Goal: Transaction & Acquisition: Purchase product/service

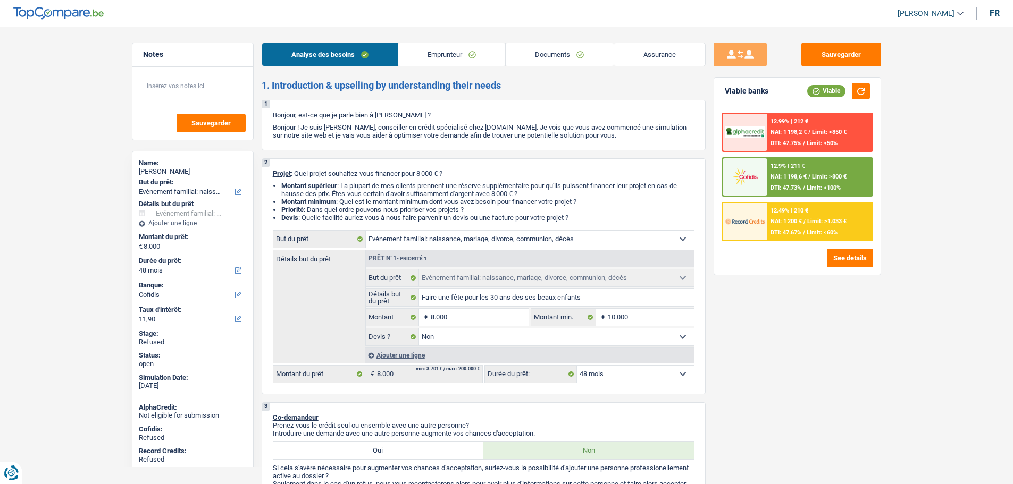
select select "familyEvent"
select select "48"
select select "cofidis"
select select "familyEvent"
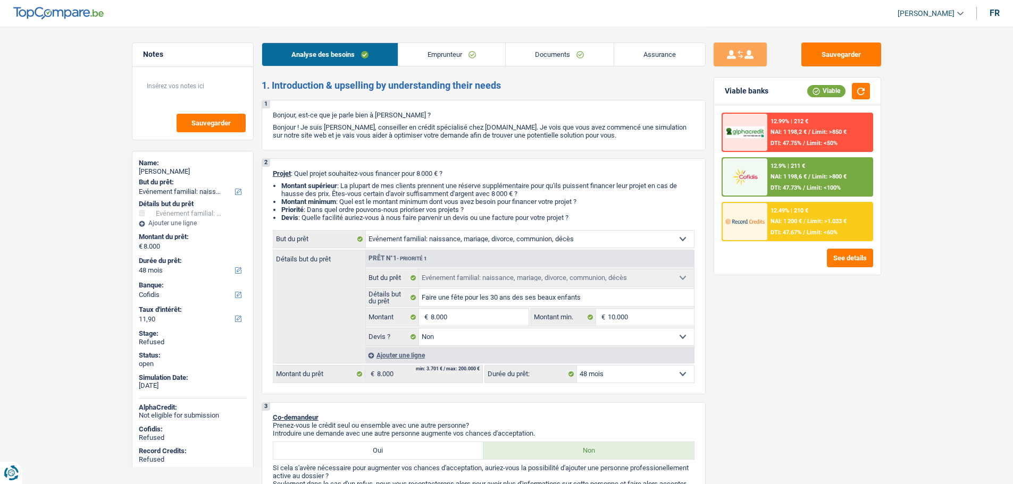
select select "familyEvent"
select select "false"
select select "48"
select select "invalid"
select select "disabilityPension"
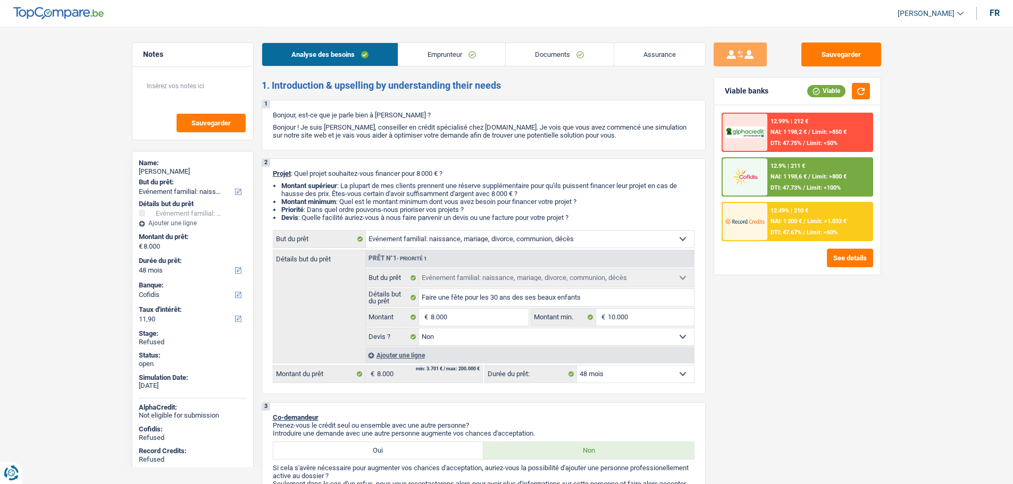
select select "rents"
select select "carLoan"
select select "60"
select select "familyEvent"
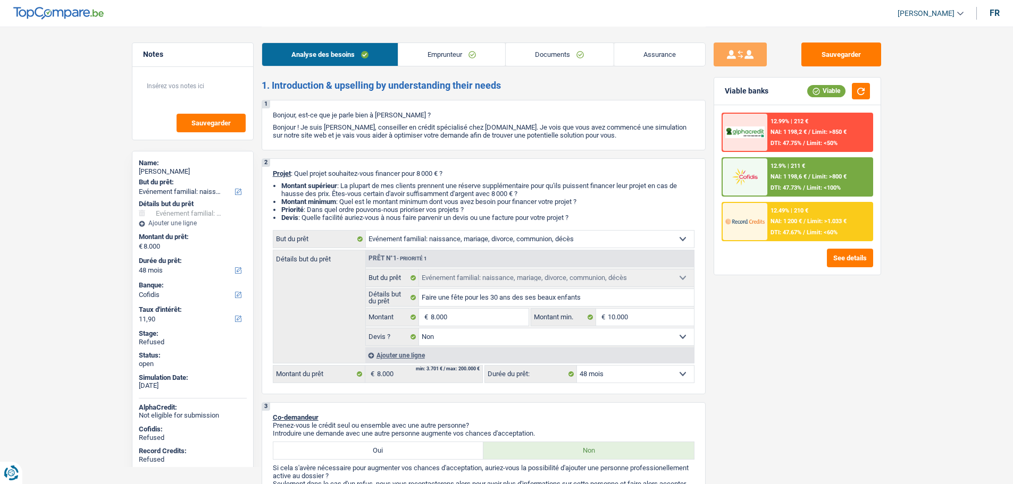
select select "false"
select select "48"
click at [906, 12] on span "[PERSON_NAME]" at bounding box center [926, 13] width 57 height 9
click at [893, 102] on button "SO" at bounding box center [906, 97] width 95 height 21
select select "32"
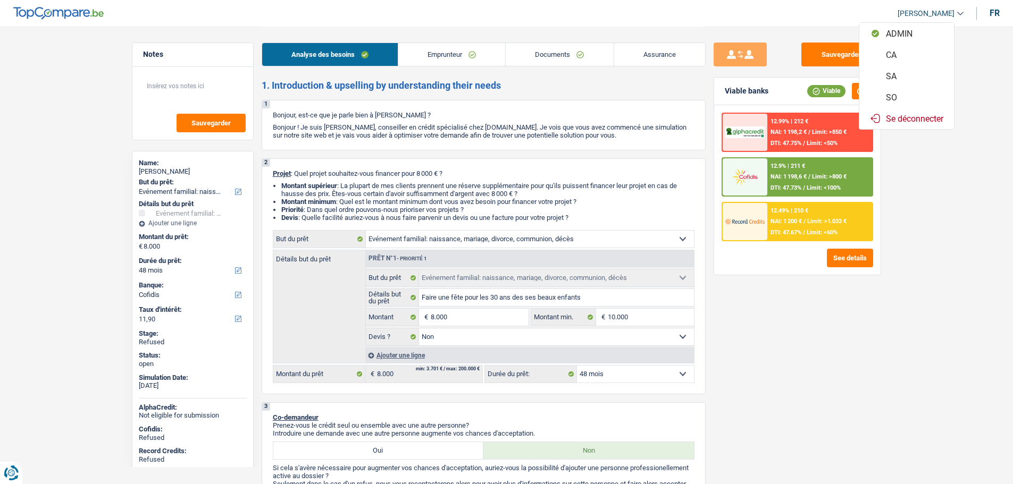
select select "divorced"
select select "rents"
select select "BE"
select select "carLoan"
select select "60"
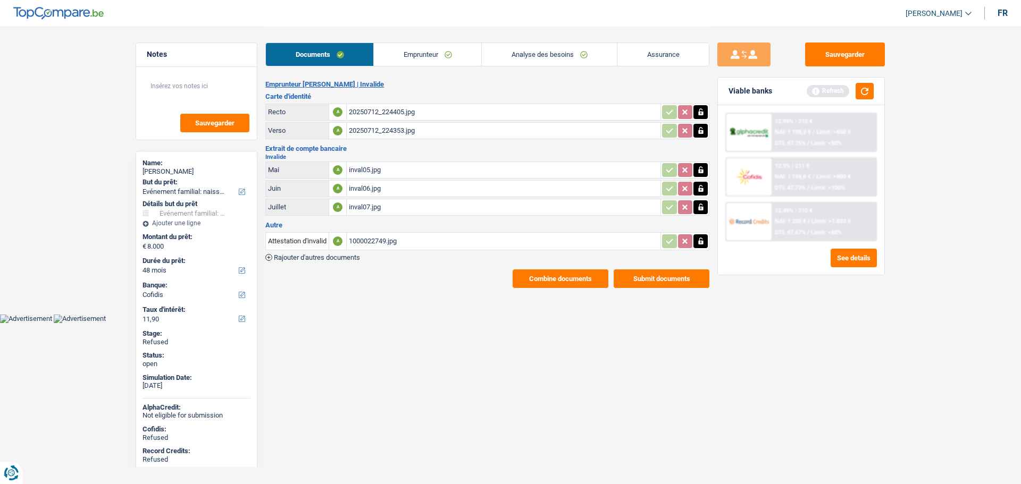
click at [455, 52] on link "Emprunteur" at bounding box center [427, 54] width 107 height 23
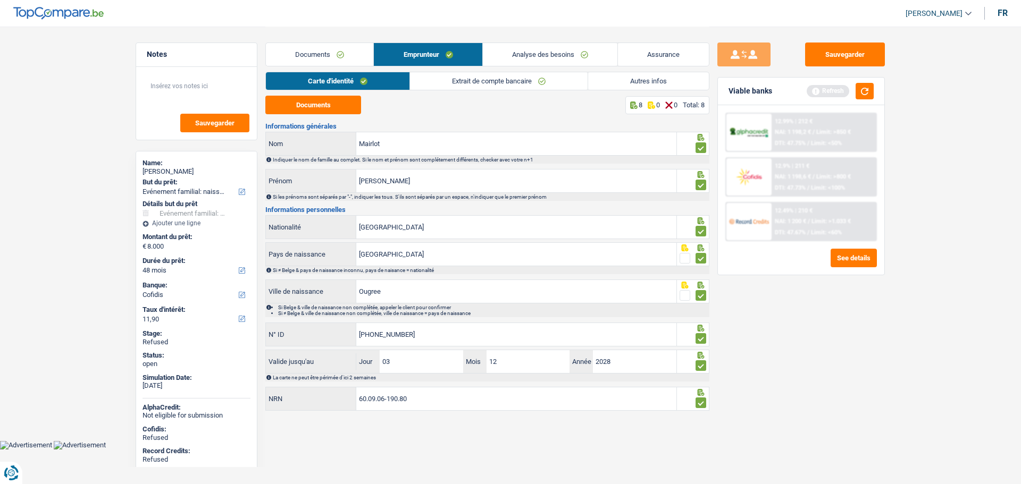
click at [528, 55] on link "Analyse des besoins" at bounding box center [550, 54] width 135 height 23
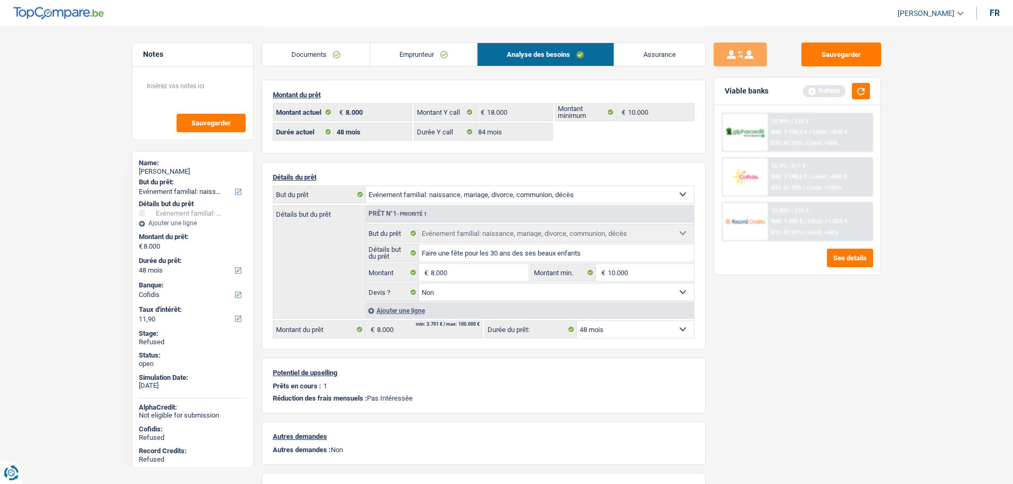
click at [421, 55] on link "Emprunteur" at bounding box center [423, 54] width 107 height 23
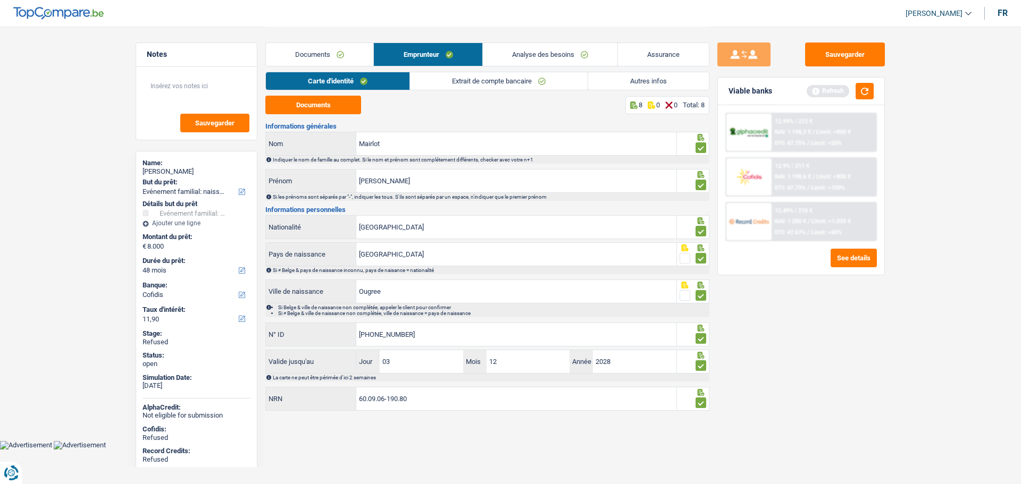
click at [650, 79] on link "Autres infos" at bounding box center [648, 81] width 121 height 18
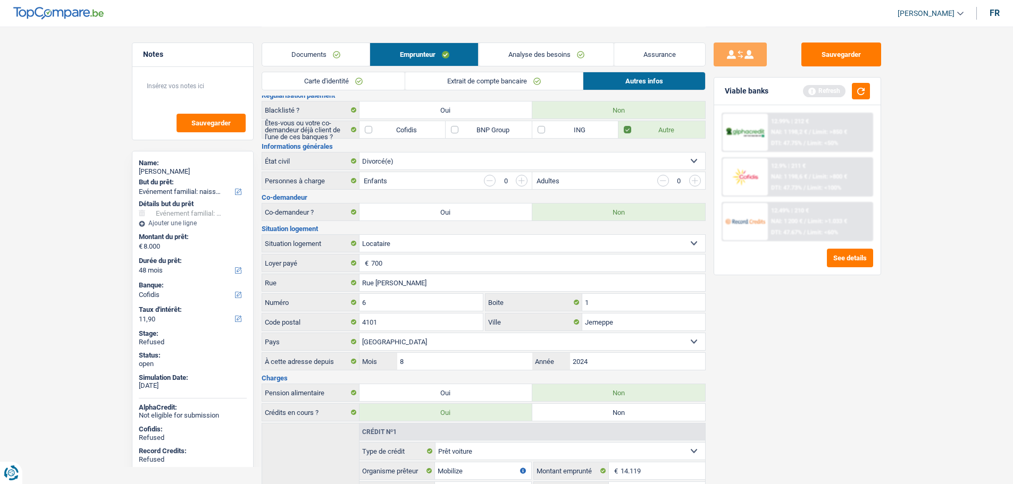
scroll to position [205, 0]
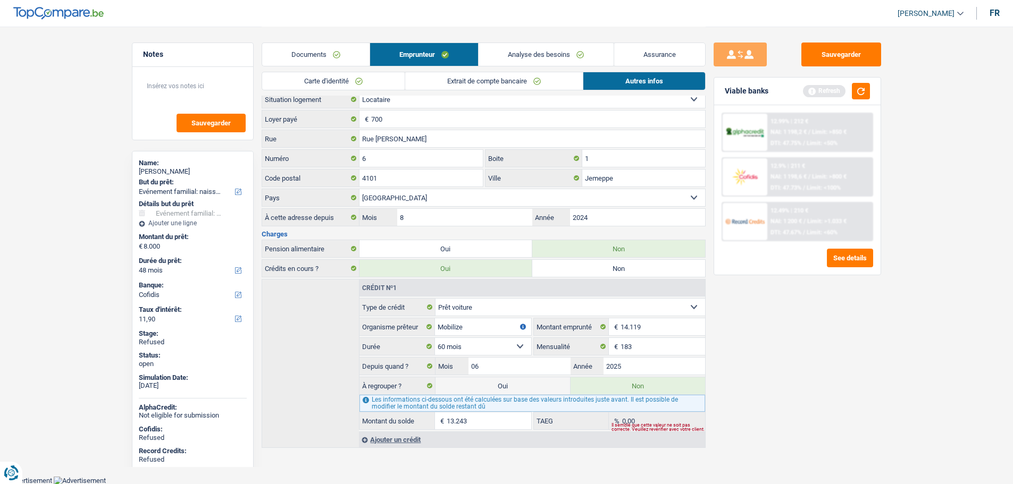
click at [399, 441] on div "Ajouter un crédit" at bounding box center [532, 440] width 346 height 16
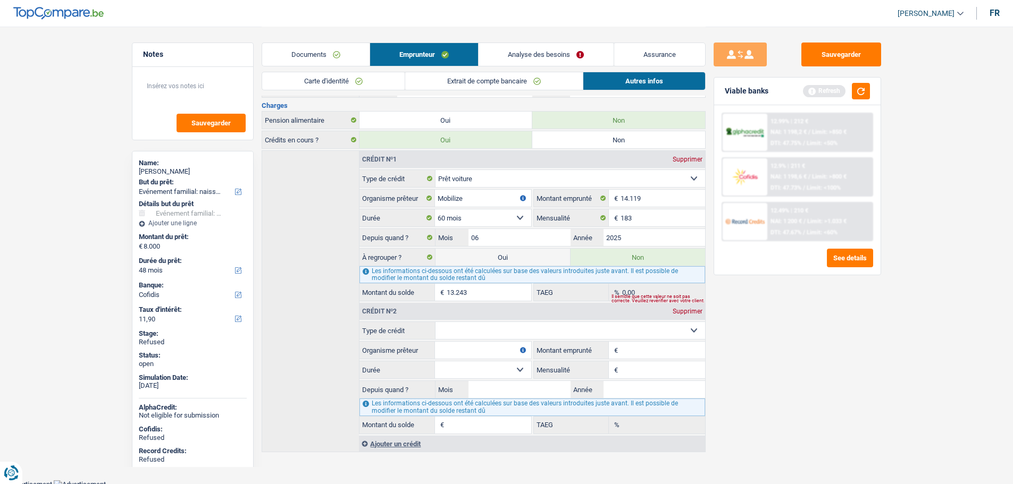
scroll to position [338, 0]
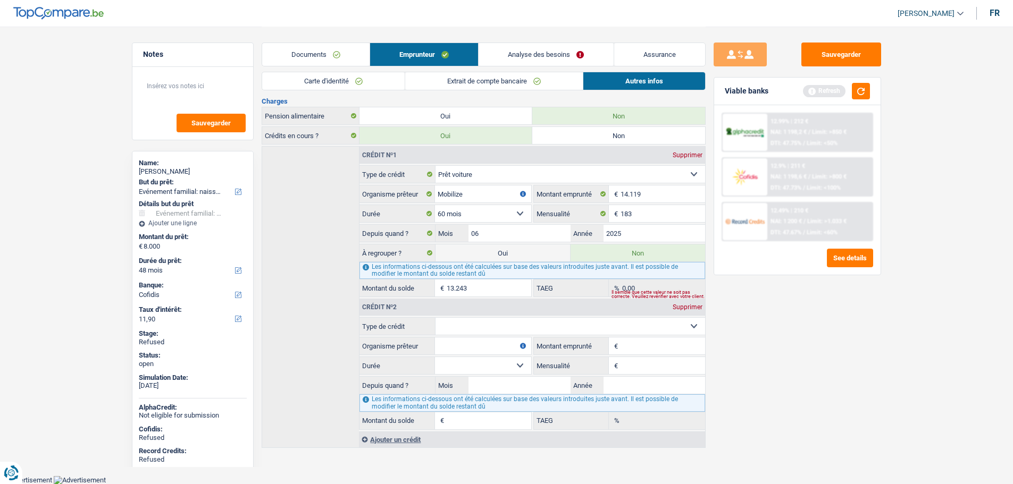
click at [469, 323] on select "Carte ou ouverture de crédit Prêt hypothécaire Vente à tempérament Prêt à tempé…" at bounding box center [571, 326] width 270 height 17
select select "cardOrCredit"
type input "0"
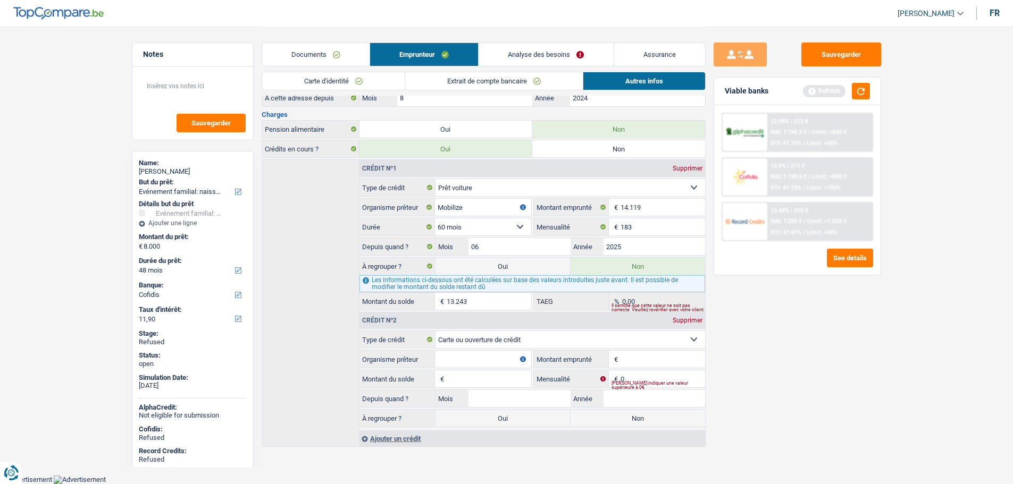
scroll to position [323, 0]
click at [457, 360] on input "Organisme prêteur" at bounding box center [483, 360] width 96 height 17
type input "Alpha credit"
type input "2.500"
type input "2.000"
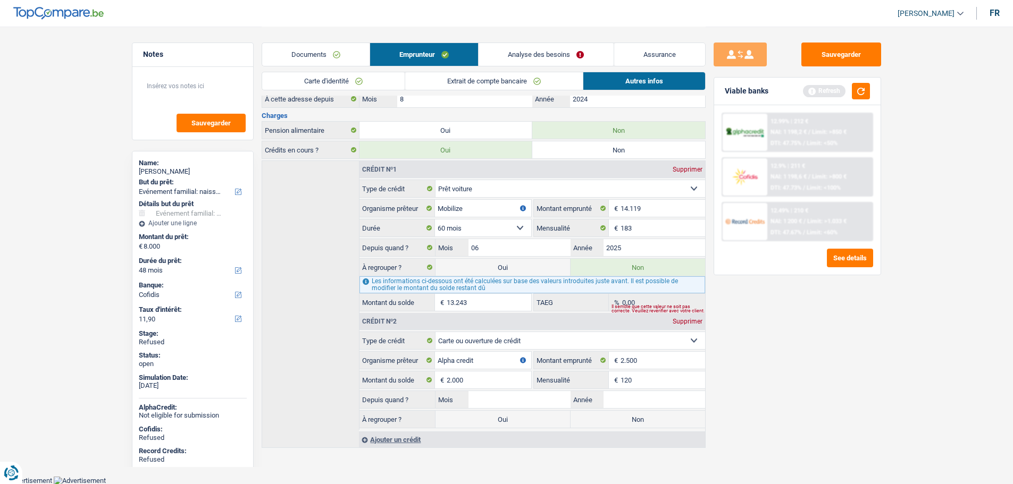
type input "120"
type input "01"
type input "2022"
drag, startPoint x: 383, startPoint y: 436, endPoint x: 398, endPoint y: 416, distance: 25.0
click at [384, 436] on div "Ajouter un crédit" at bounding box center [532, 440] width 346 height 16
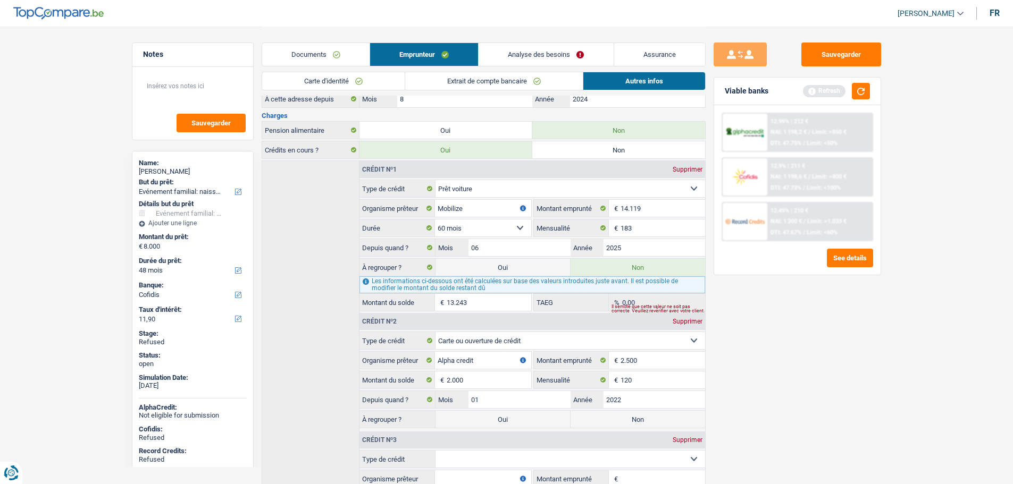
click at [447, 337] on select "Carte ou ouverture de crédit Prêt hypothécaire Vente à tempérament Prêt à tempé…" at bounding box center [571, 340] width 270 height 17
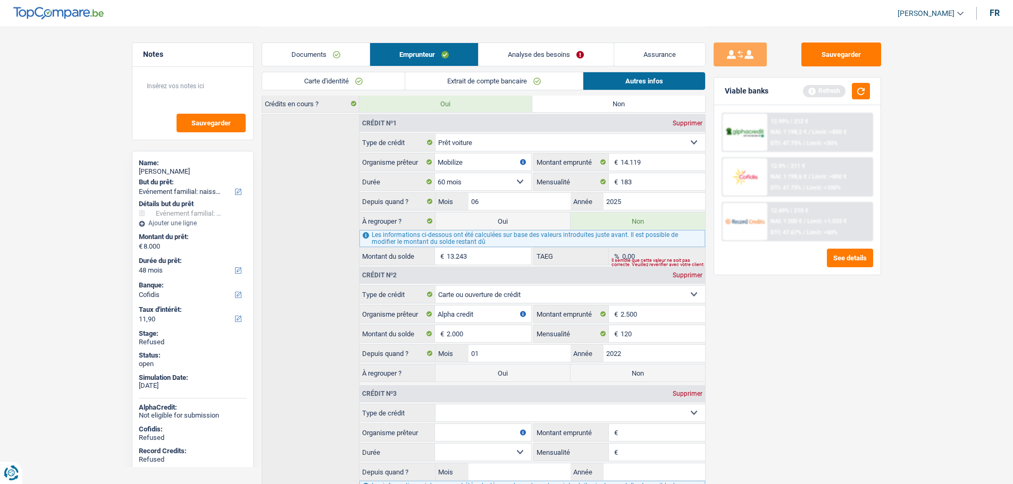
scroll to position [430, 0]
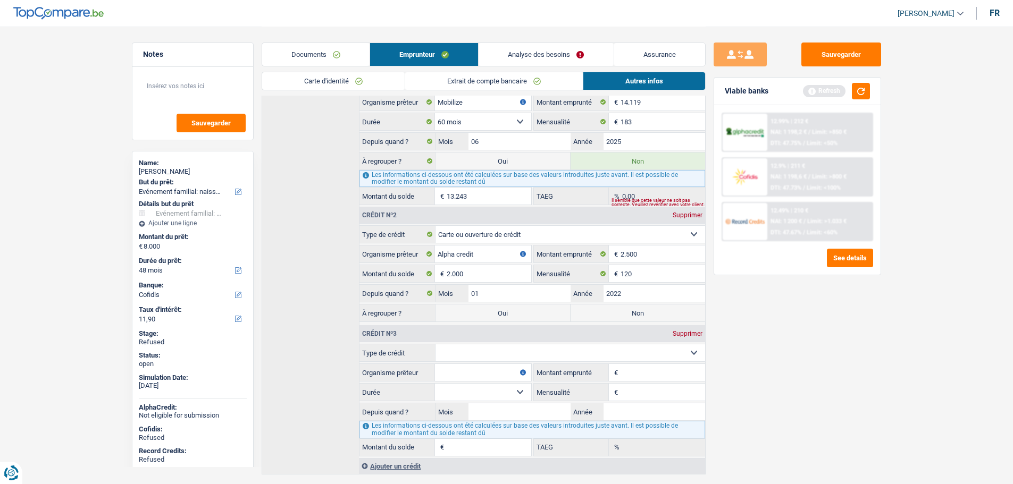
click at [450, 350] on select "Carte ou ouverture de crédit Prêt hypothécaire Vente à tempérament Prêt à tempé…" at bounding box center [571, 353] width 270 height 17
select select "cardOrCredit"
type input "0"
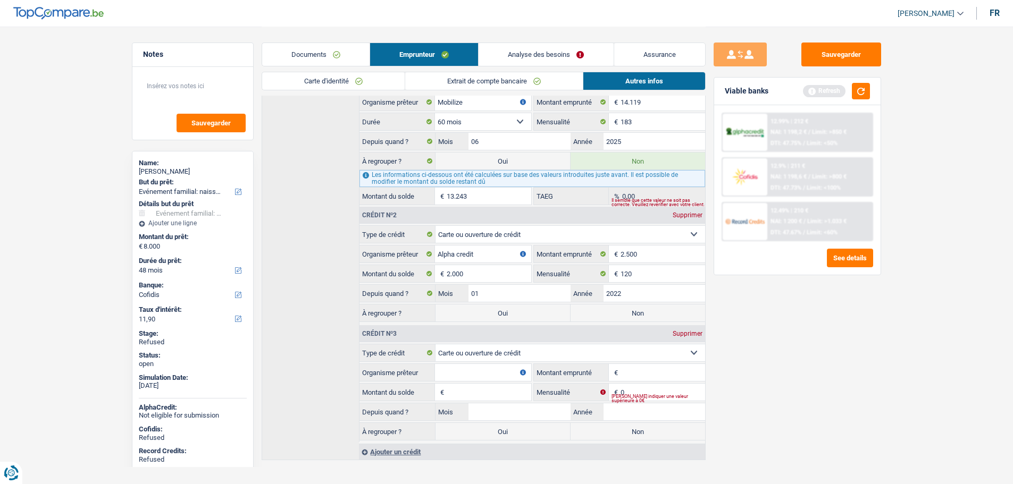
click at [451, 369] on input "Organisme prêteur" at bounding box center [483, 372] width 96 height 17
click at [446, 375] on input "Organisme prêteur" at bounding box center [483, 372] width 96 height 17
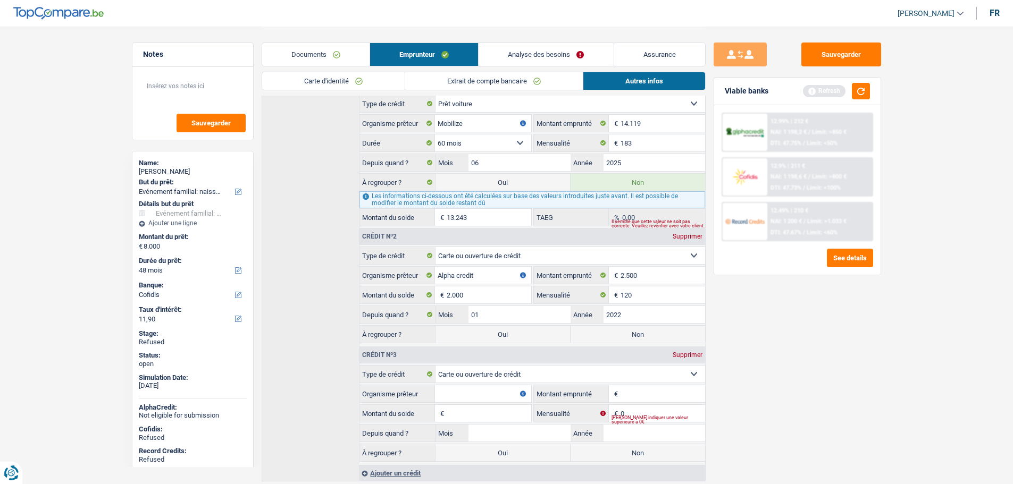
scroll to position [377, 0]
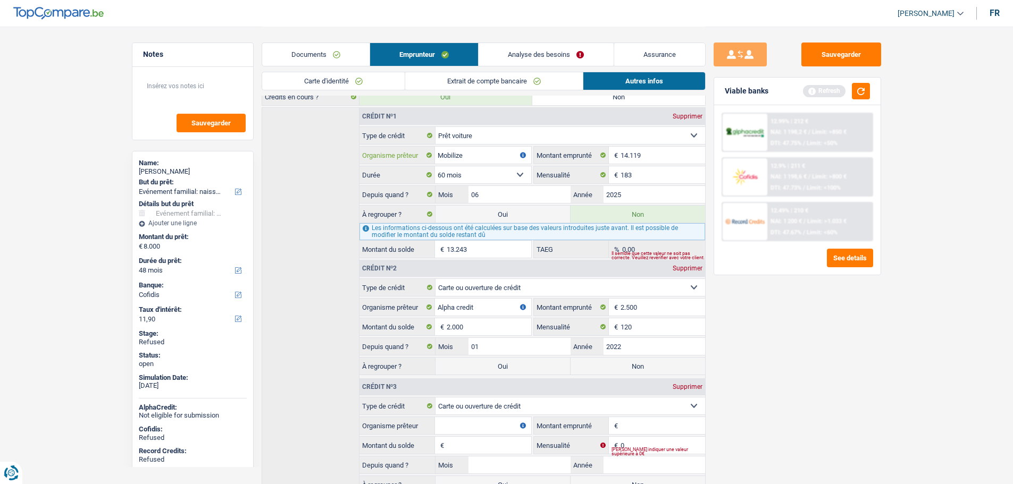
click at [460, 153] on input "Mobilize" at bounding box center [483, 155] width 96 height 17
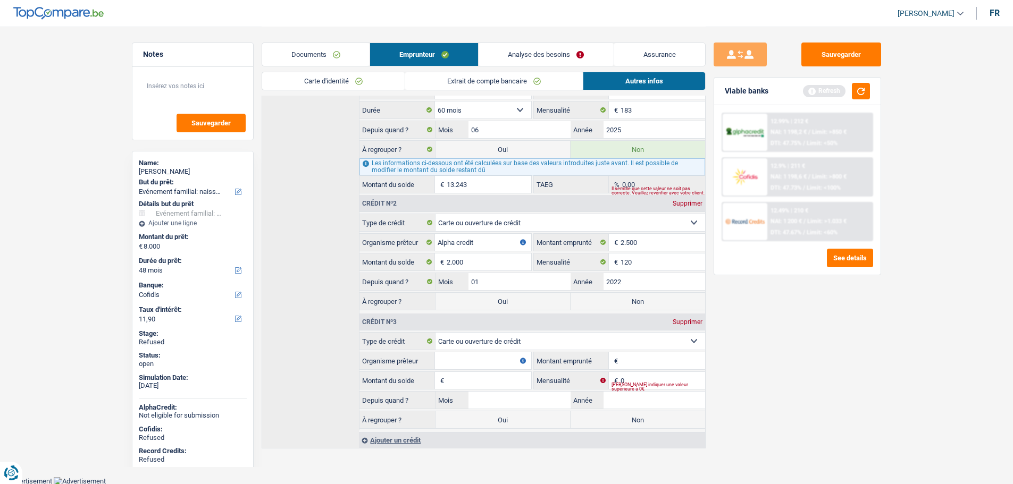
scroll to position [442, 0]
type input "Alpha credit"
drag, startPoint x: 448, startPoint y: 356, endPoint x: 439, endPoint y: 353, distance: 9.8
click at [446, 356] on input "Organisme prêteur" at bounding box center [483, 360] width 96 height 17
type input "Cofidis"
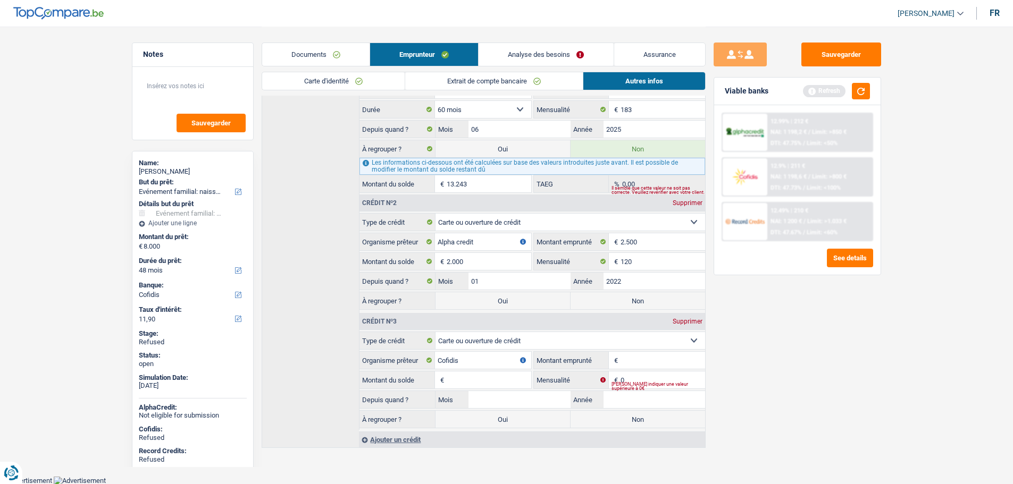
click at [631, 357] on input "Montant emprunté" at bounding box center [663, 360] width 84 height 17
type input "3.500"
click at [491, 376] on input "Montant du solde" at bounding box center [489, 380] width 84 height 17
type input "3.500"
click at [624, 378] on input "0" at bounding box center [663, 380] width 84 height 17
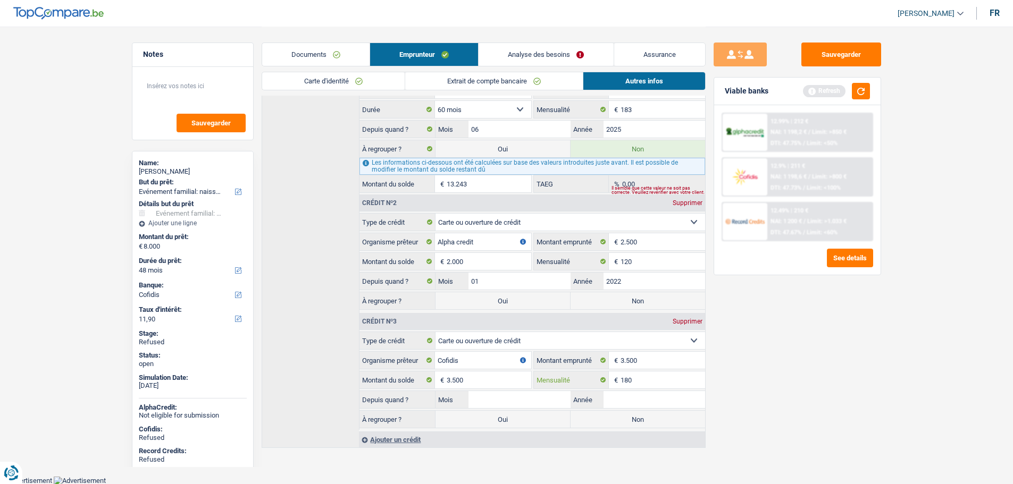
type input "180"
click at [503, 402] on input "Mois" at bounding box center [520, 399] width 102 height 17
type input "01"
type input "204"
click at [520, 54] on link "Analyse des besoins" at bounding box center [546, 54] width 135 height 23
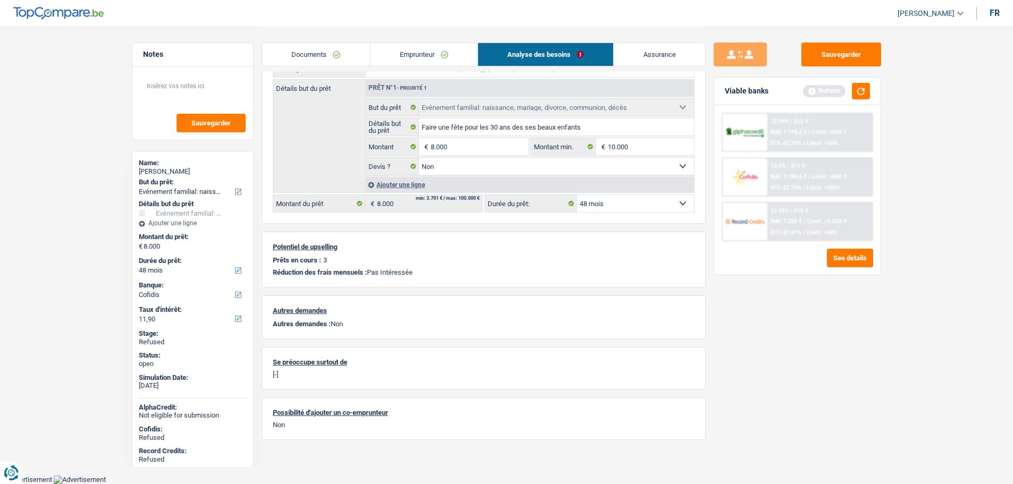
scroll to position [125, 0]
click at [433, 55] on link "Emprunteur" at bounding box center [423, 54] width 107 height 23
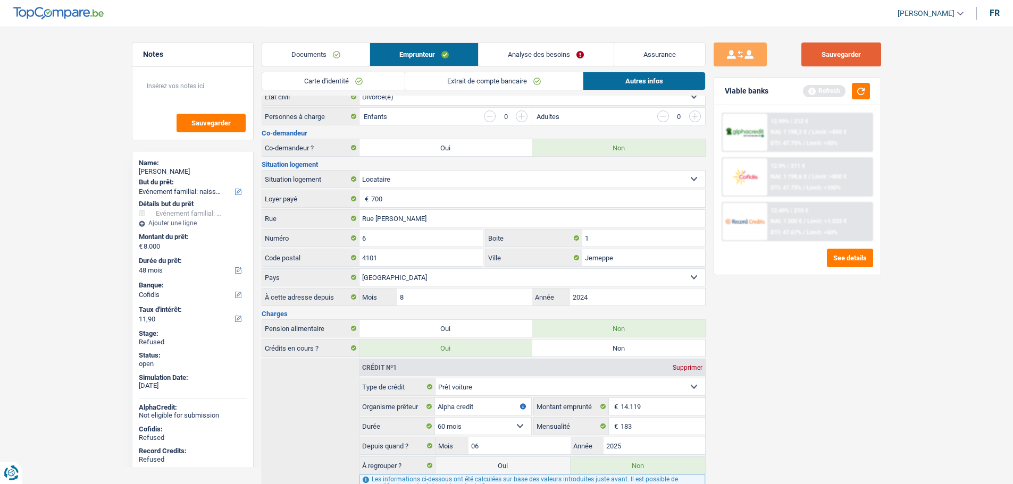
click at [856, 55] on button "Sauvegarder" at bounding box center [841, 55] width 80 height 24
click at [519, 52] on link "Analyse des besoins" at bounding box center [546, 54] width 135 height 23
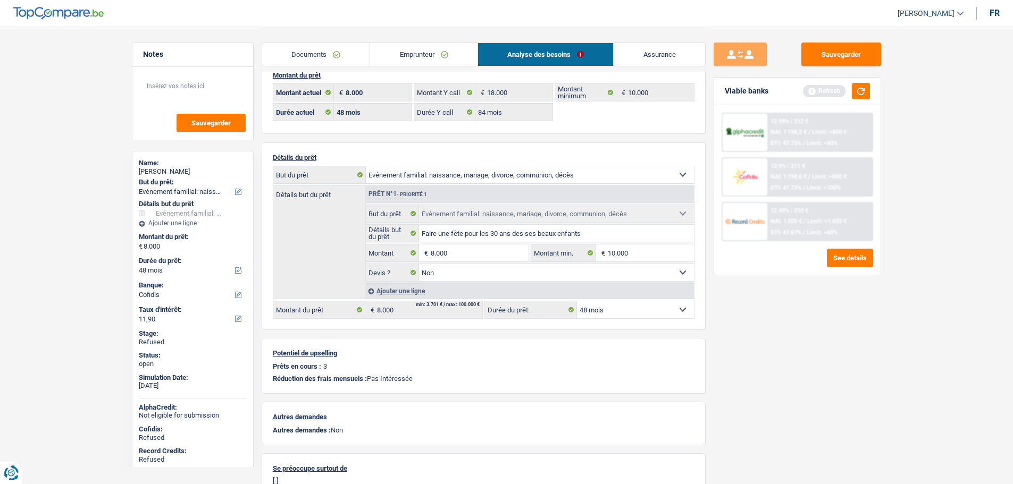
scroll to position [0, 0]
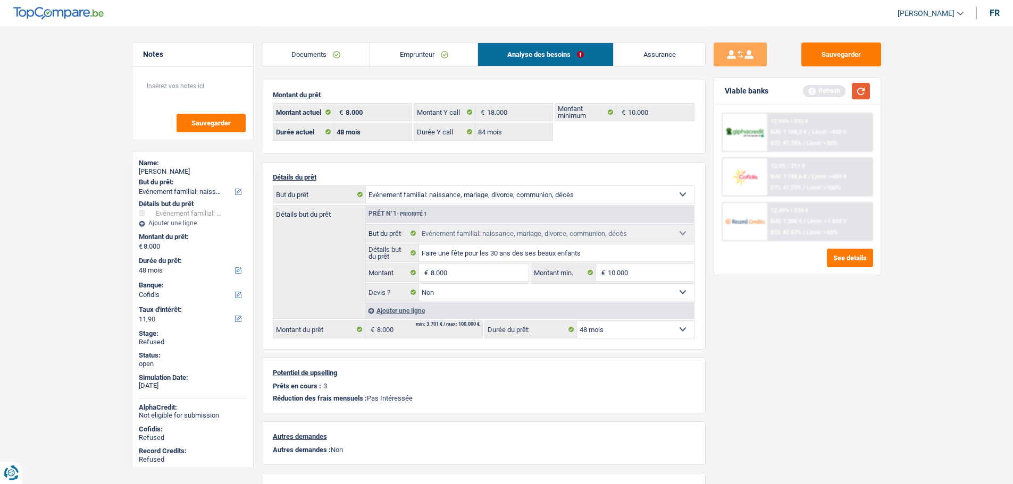
click at [863, 88] on button "button" at bounding box center [861, 91] width 18 height 16
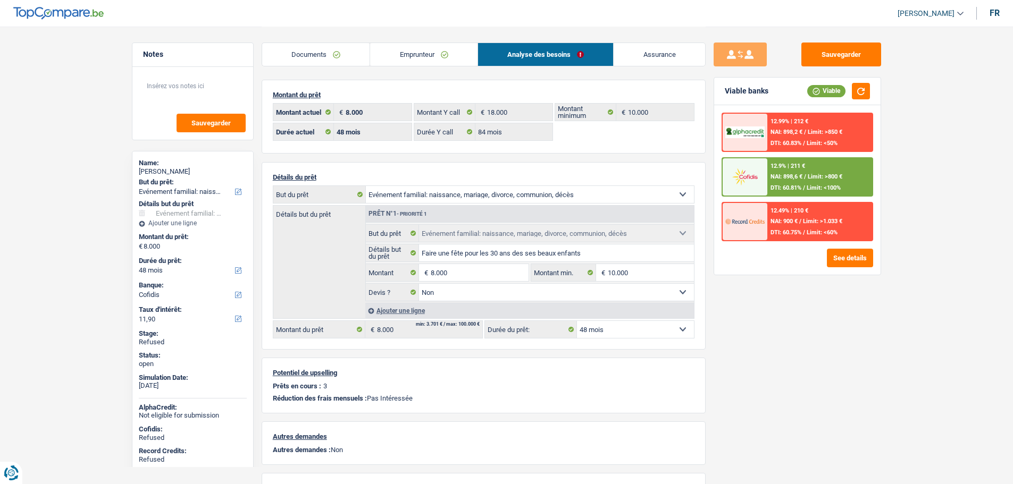
click at [417, 51] on link "Emprunteur" at bounding box center [423, 54] width 107 height 23
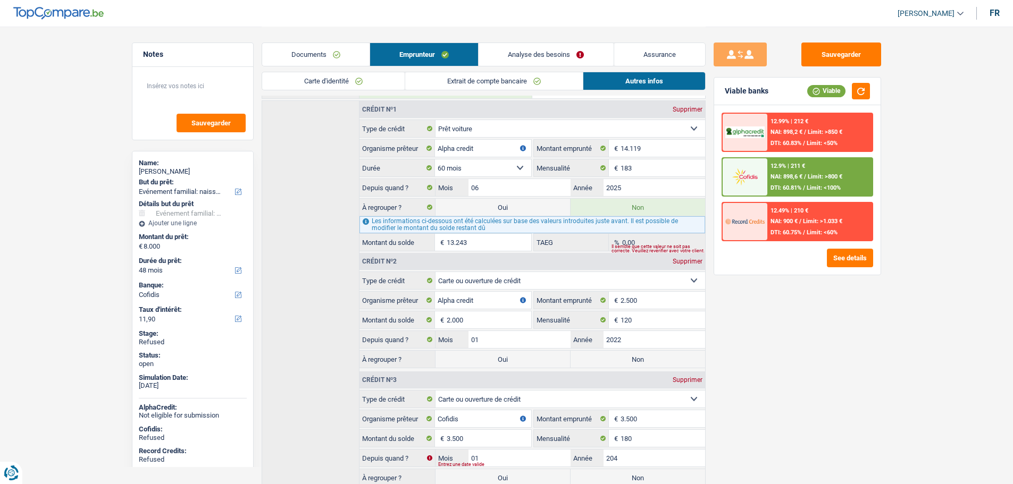
scroll to position [442, 0]
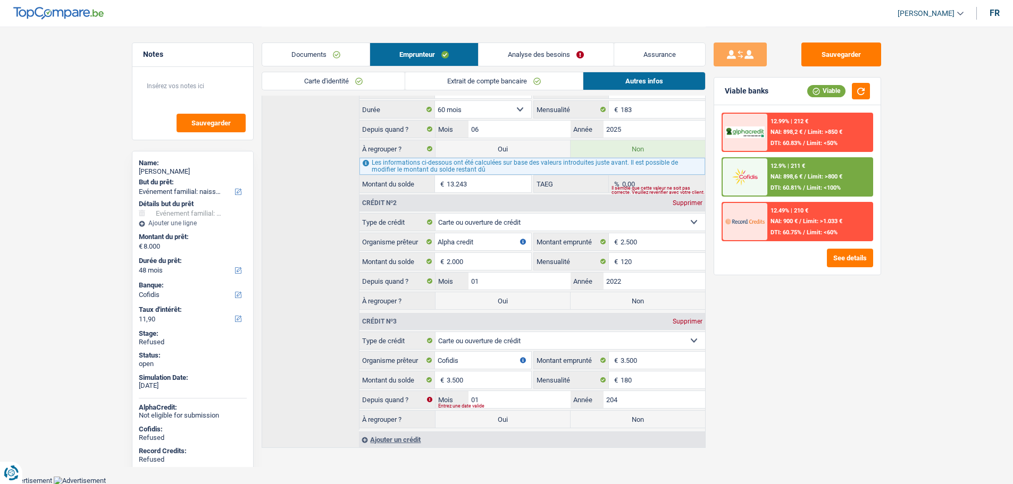
click at [487, 303] on label "Oui" at bounding box center [503, 300] width 135 height 17
click at [487, 303] on input "Oui" at bounding box center [503, 300] width 135 height 17
radio input "true"
type input "10.000"
select select "refinancing"
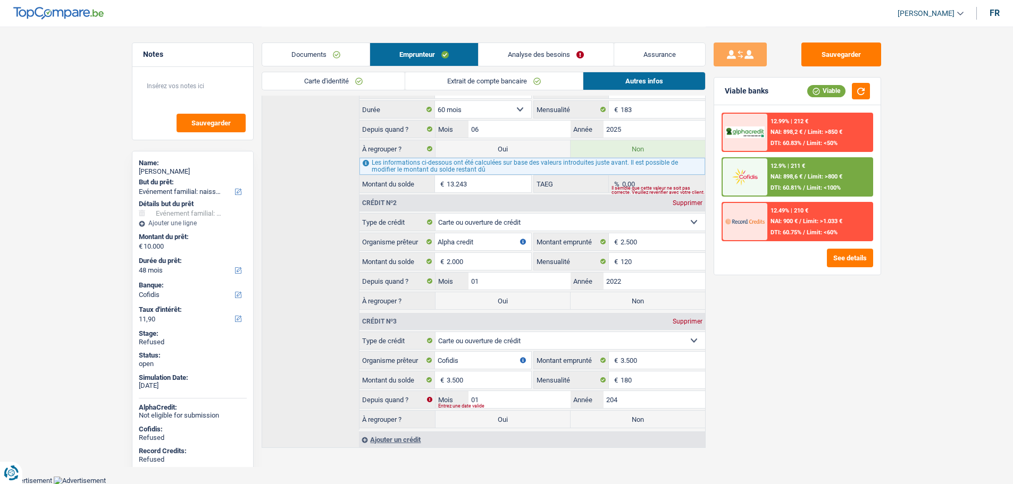
select select "refinancing"
select select "familyEvent"
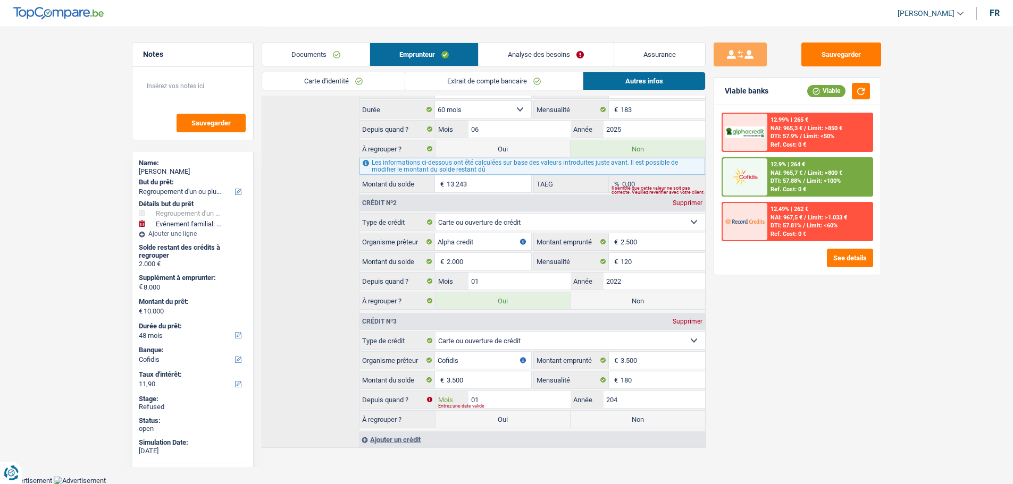
click at [495, 400] on input "01" at bounding box center [520, 399] width 102 height 17
click at [612, 397] on input "204" at bounding box center [655, 399] width 102 height 17
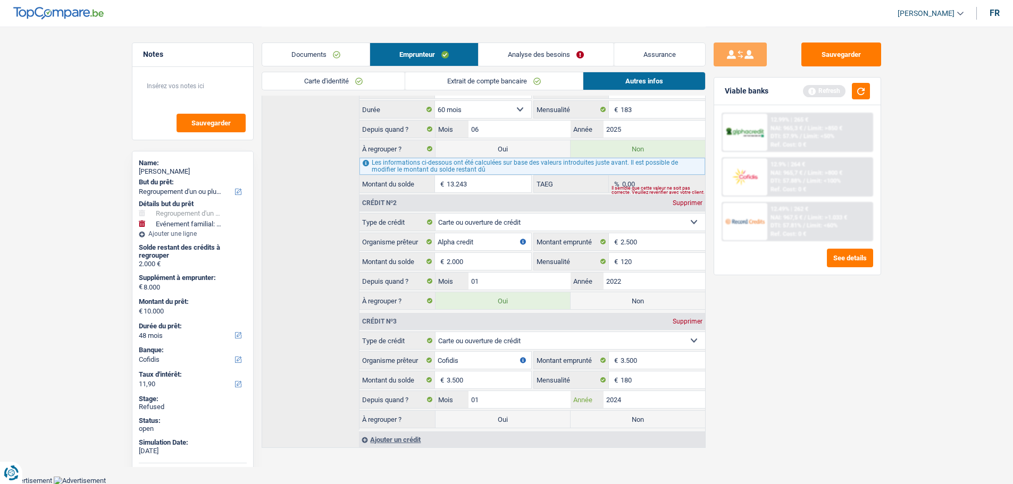
type input "2024"
click at [477, 419] on label "Oui" at bounding box center [503, 419] width 135 height 17
click at [477, 419] on input "Oui" at bounding box center [503, 419] width 135 height 17
radio input "true"
type input "13.500"
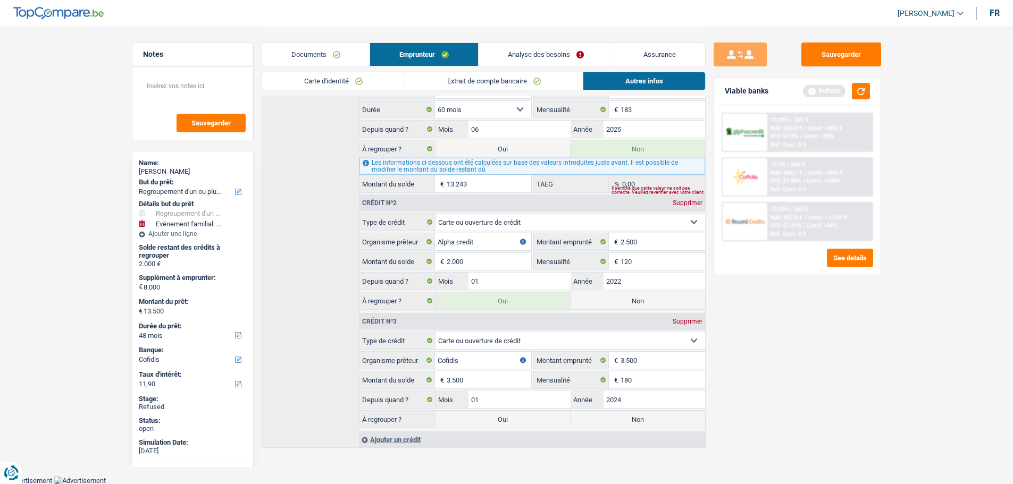
select select "60"
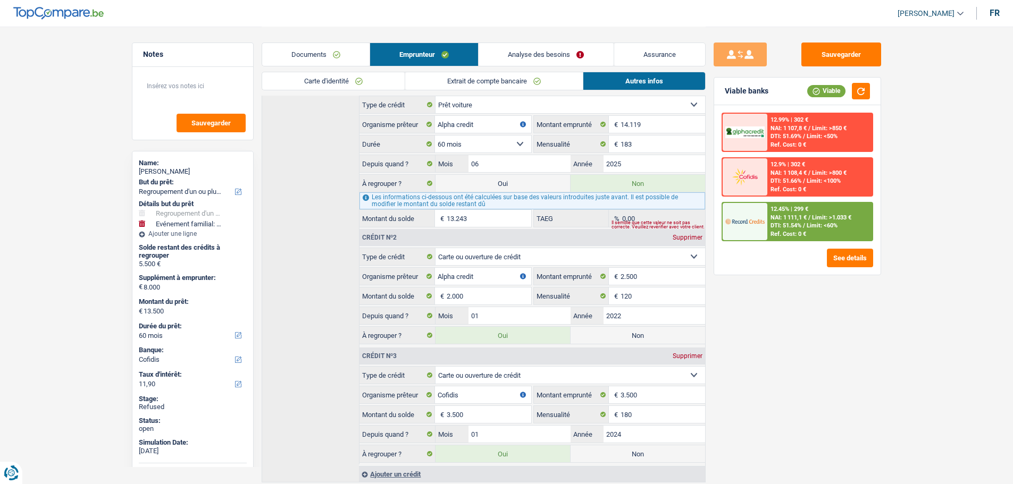
scroll to position [389, 0]
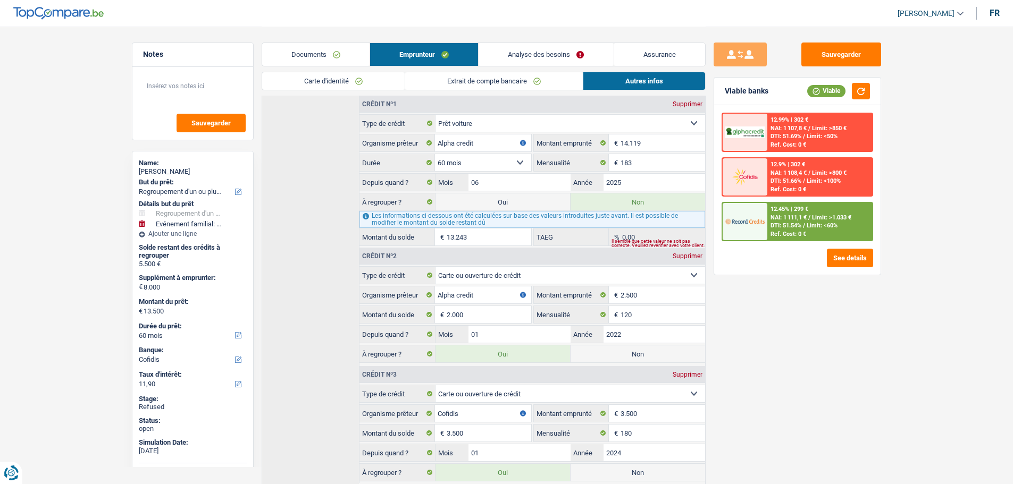
click at [553, 53] on link "Analyse des besoins" at bounding box center [546, 54] width 135 height 23
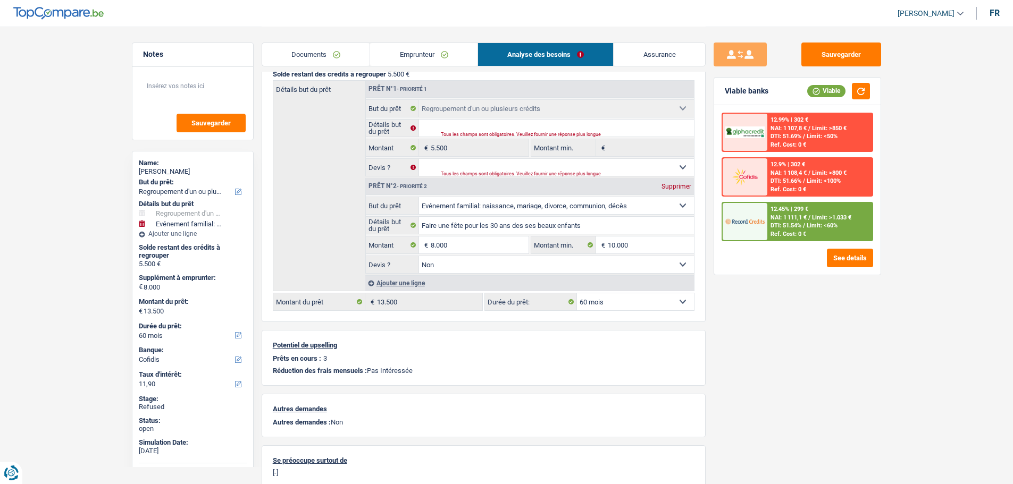
scroll to position [127, 0]
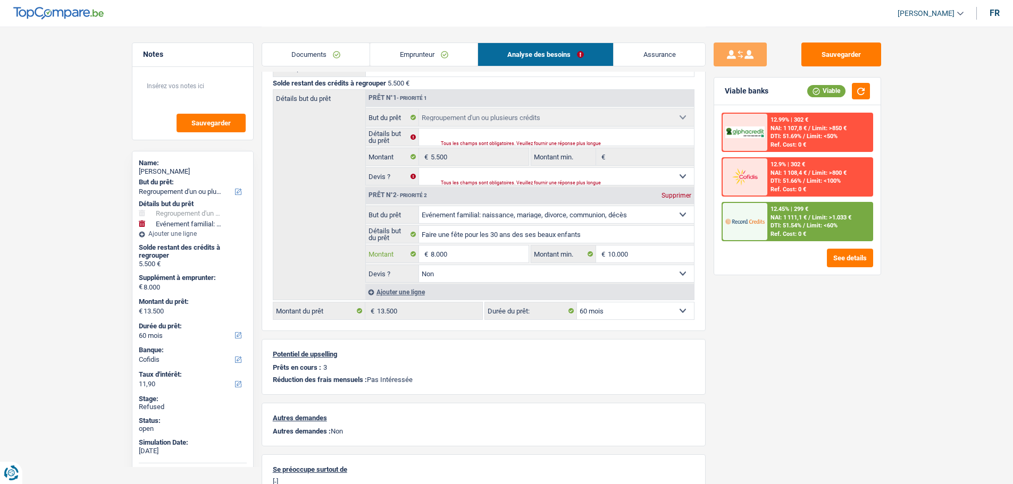
click at [466, 253] on input "8.000" at bounding box center [479, 254] width 97 height 17
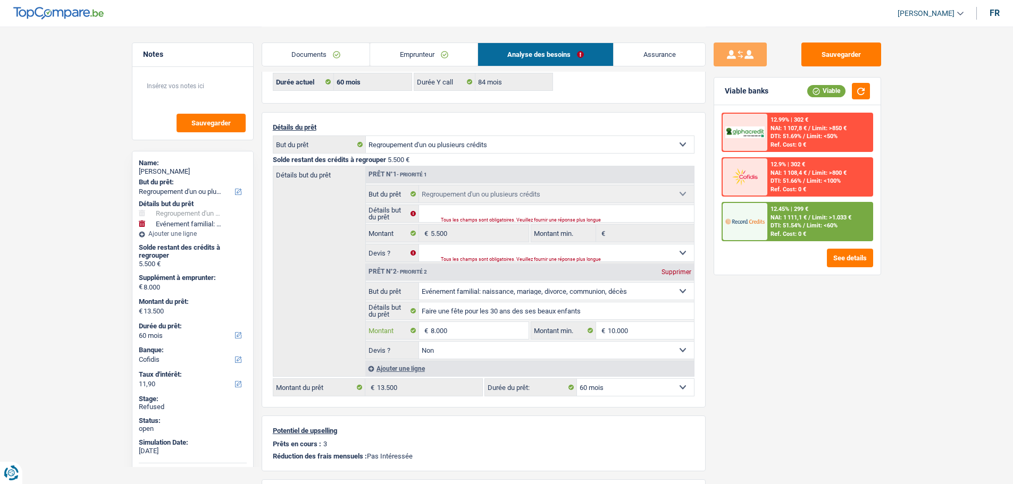
scroll to position [20, 0]
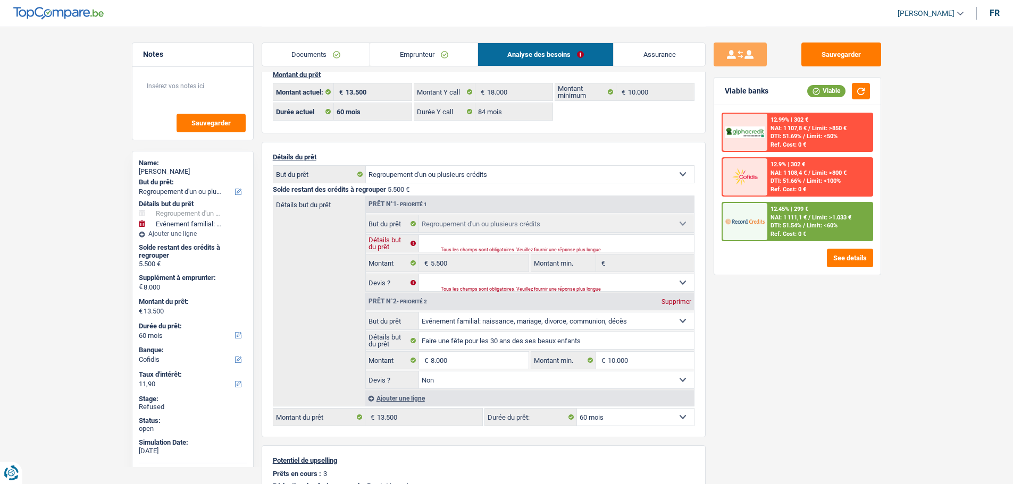
click at [464, 246] on input "Détails but du prêt" at bounding box center [556, 243] width 275 height 17
click at [459, 243] on input "Détails but du prêt" at bounding box center [556, 243] width 275 height 17
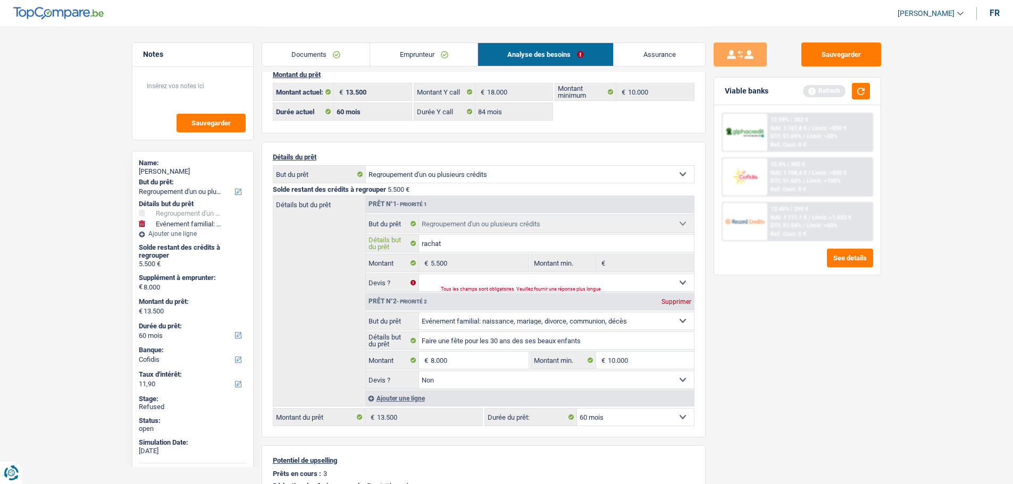
type input "rachat"
click at [446, 285] on select "Oui Non Non répondu Sélectionner une option" at bounding box center [556, 282] width 275 height 17
click at [419, 274] on select "Oui Non Non répondu Sélectionner une option" at bounding box center [556, 282] width 275 height 17
click at [441, 283] on select "Oui Non Non répondu Sélectionner une option" at bounding box center [556, 282] width 275 height 17
select select "false"
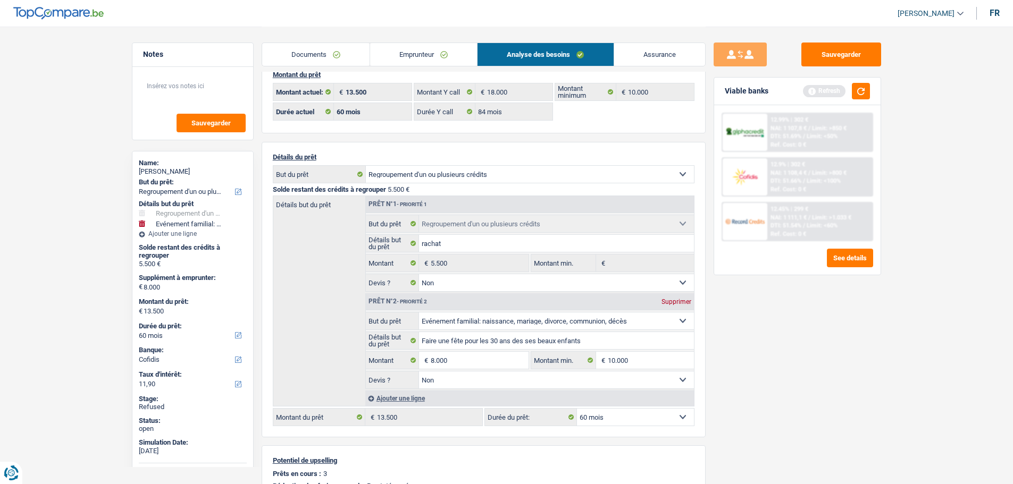
click at [419, 274] on select "Oui Non Non répondu Sélectionner une option" at bounding box center [556, 282] width 275 height 17
click at [713, 375] on div "Sauvegarder Viable banks Refresh 12.99% | 302 € NAI: 1 107,8 € / Limit: >850 € …" at bounding box center [797, 255] width 183 height 425
click at [867, 89] on button "button" at bounding box center [861, 91] width 18 height 16
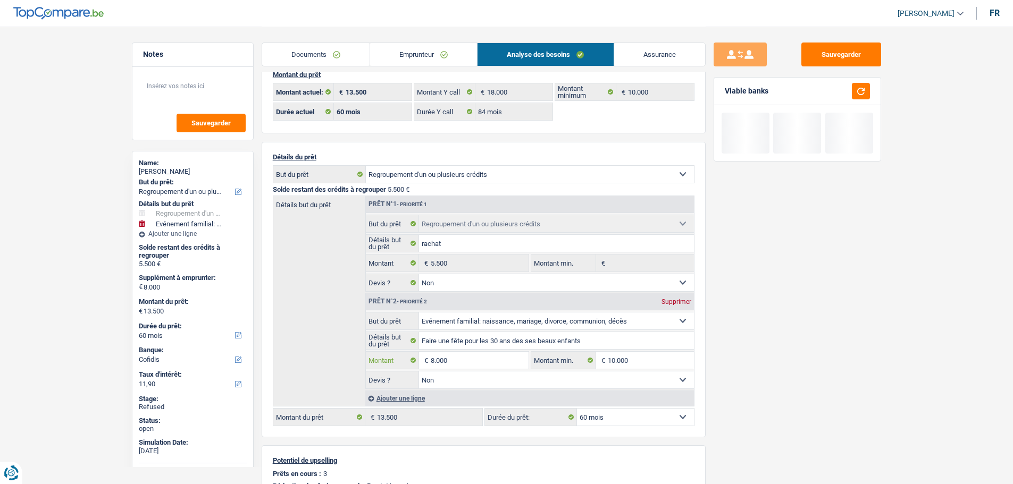
click at [476, 356] on input "8.000" at bounding box center [479, 360] width 97 height 17
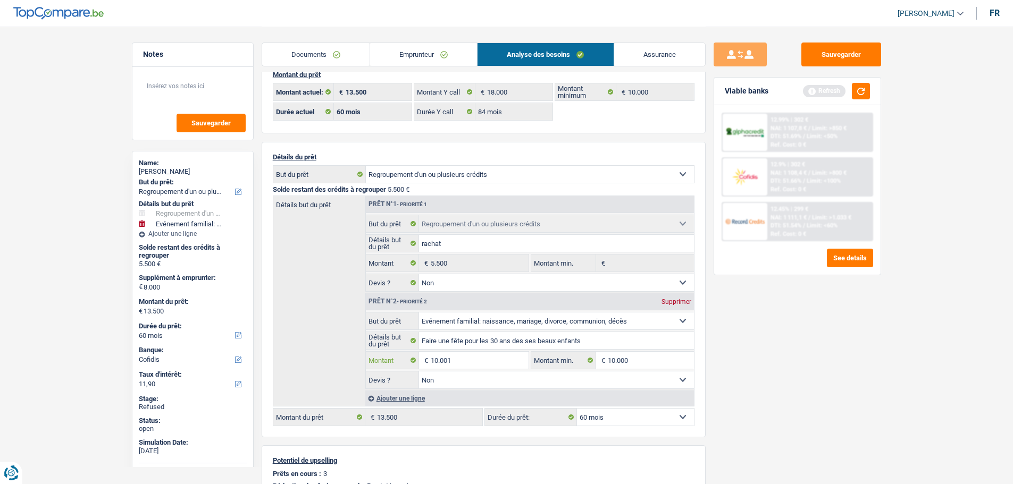
type input "10.001"
type input "15.501"
select select "84"
type input "10.001"
type input "15.501"
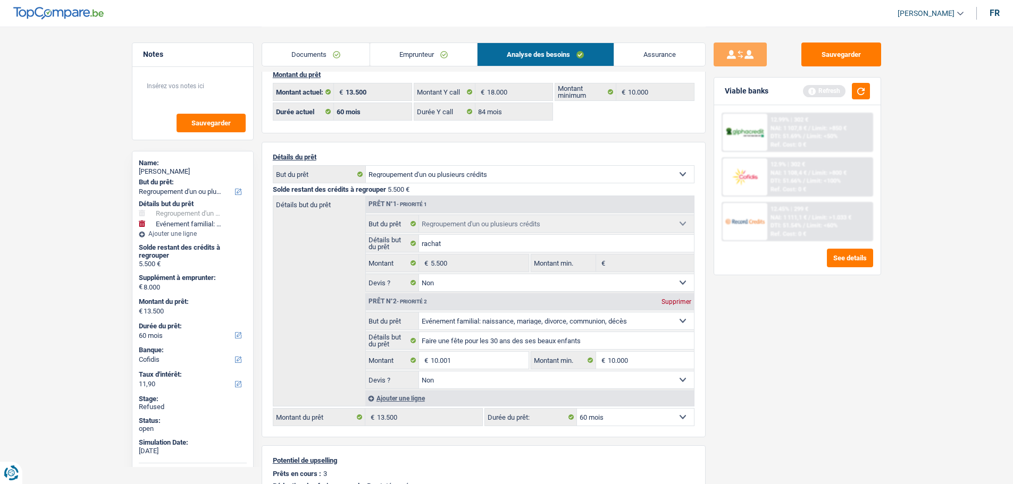
type input "15.501"
select select "84"
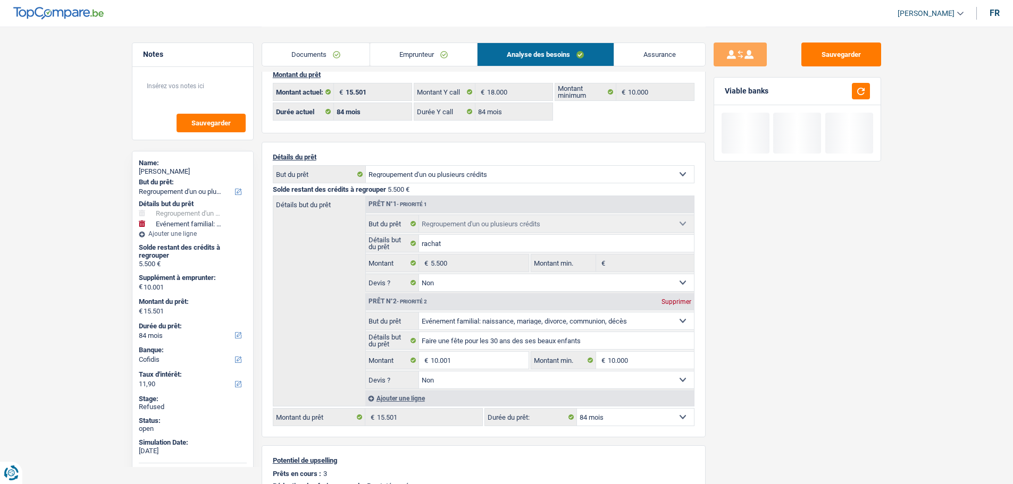
click at [806, 357] on div "Sauvegarder Viable banks" at bounding box center [797, 255] width 183 height 425
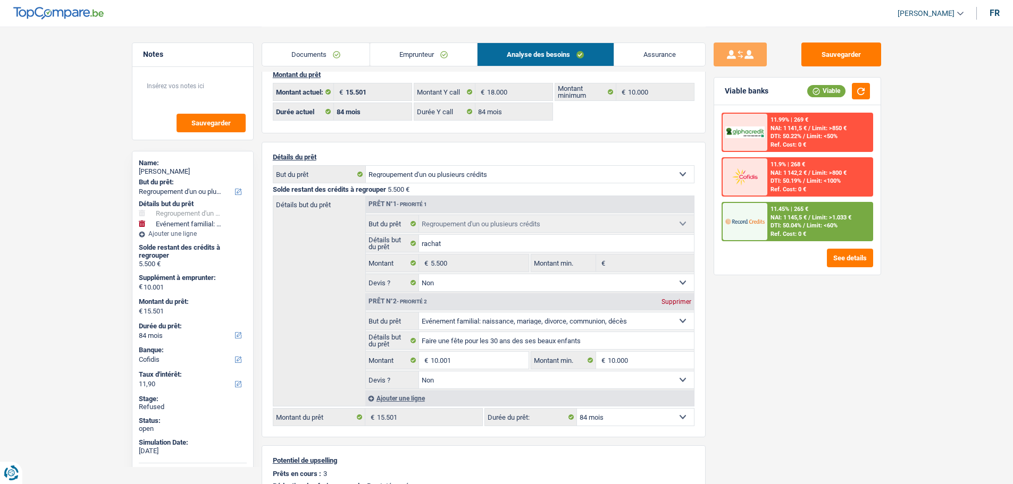
click at [773, 379] on div "Sauvegarder Viable banks Viable 11.99% | 269 € NAI: 1 141,5 € / Limit: >850 € D…" at bounding box center [797, 255] width 183 height 425
click at [164, 171] on div "Myriam Mairlot" at bounding box center [193, 172] width 108 height 9
copy div "Mairlot"
click at [423, 57] on link "Emprunteur" at bounding box center [423, 54] width 107 height 23
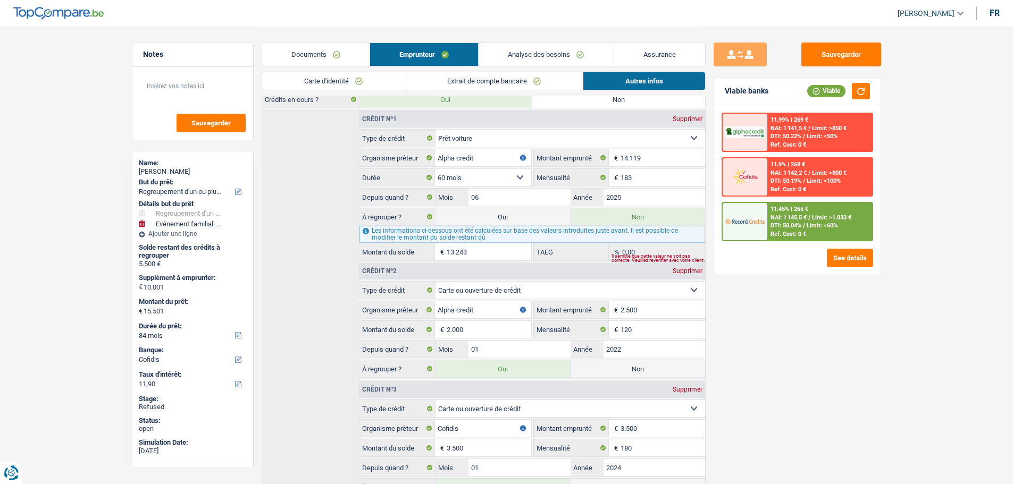
scroll to position [392, 0]
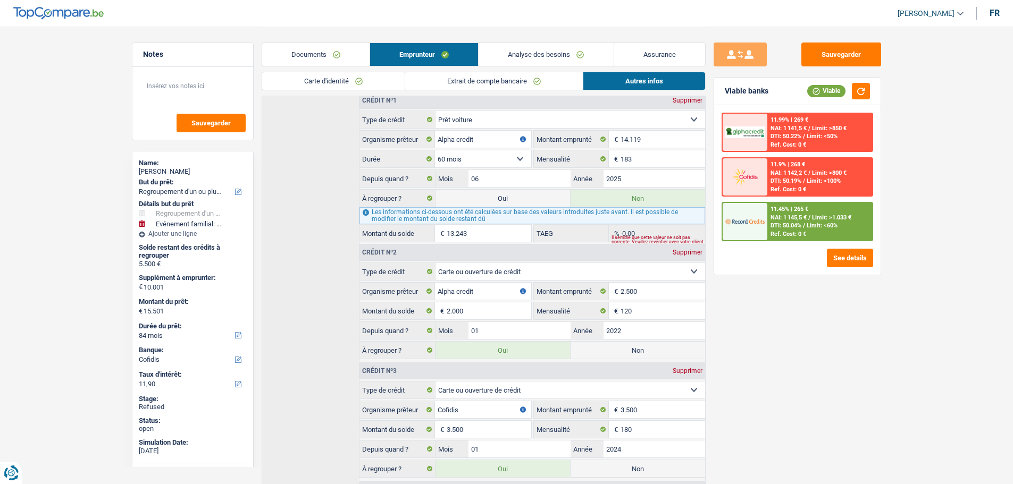
click at [517, 42] on div "Documents Emprunteur Analyse des besoins Assurance" at bounding box center [484, 49] width 444 height 45
click at [513, 52] on link "Analyse des besoins" at bounding box center [546, 54] width 135 height 23
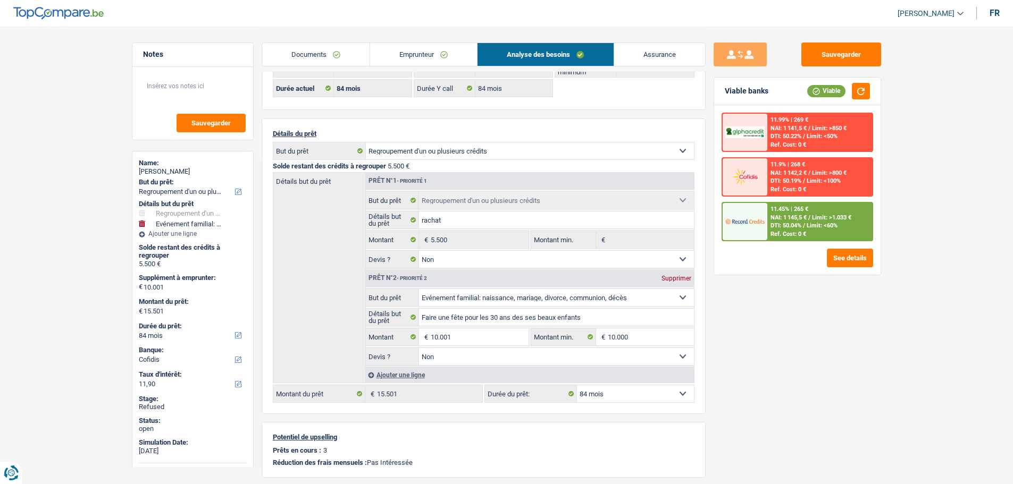
scroll to position [0, 0]
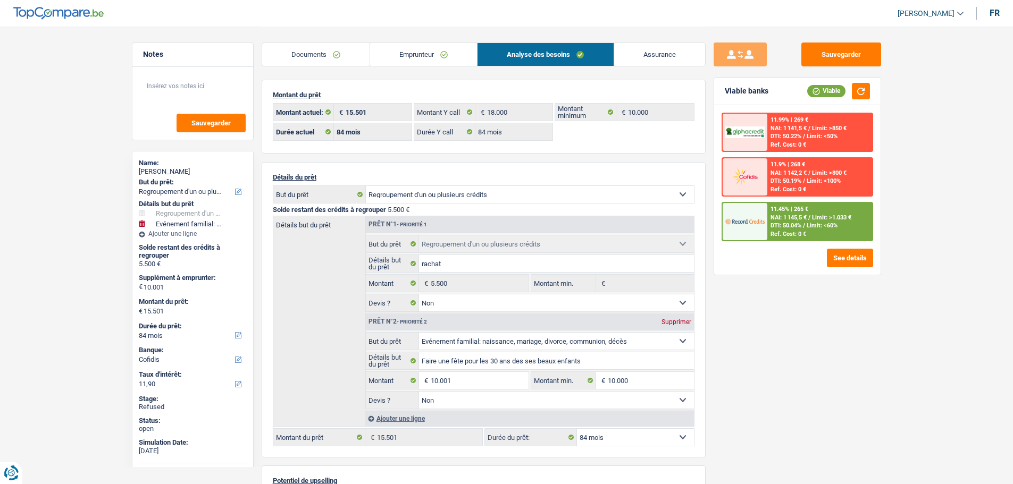
click at [414, 47] on link "Emprunteur" at bounding box center [423, 54] width 107 height 23
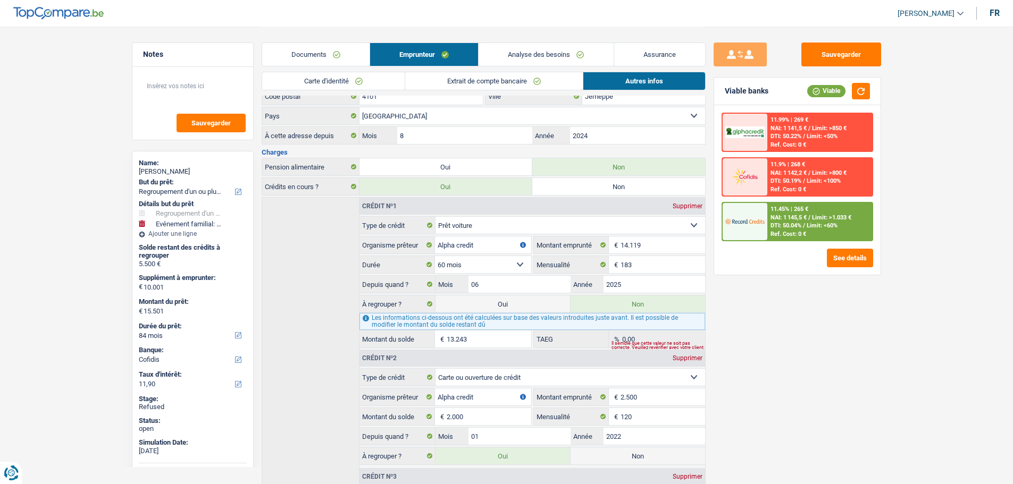
scroll to position [372, 0]
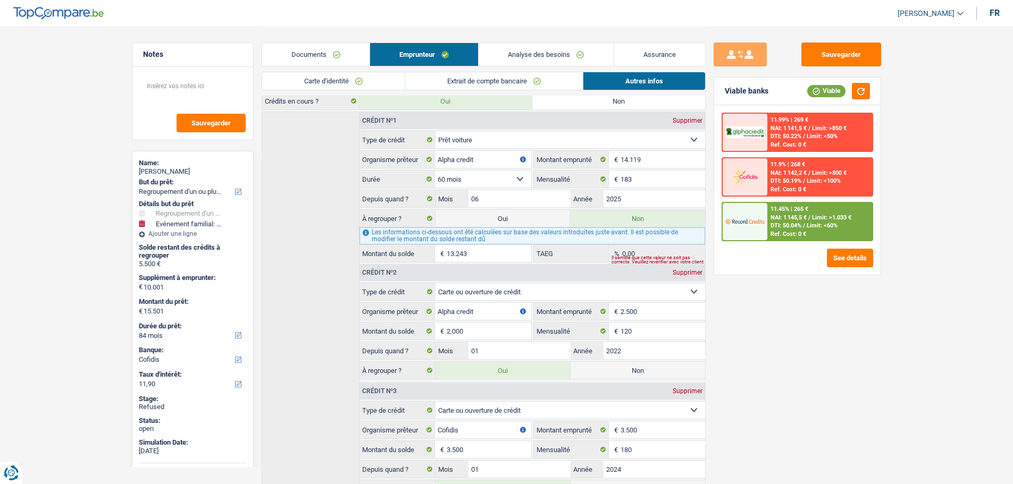
click at [447, 292] on select "Carte ou ouverture de crédit Prêt hypothécaire Vente à tempérament Prêt à tempé…" at bounding box center [571, 291] width 270 height 17
click at [449, 310] on input "Alpha credit" at bounding box center [483, 311] width 96 height 17
click at [450, 311] on input "Alpha credit" at bounding box center [483, 311] width 96 height 17
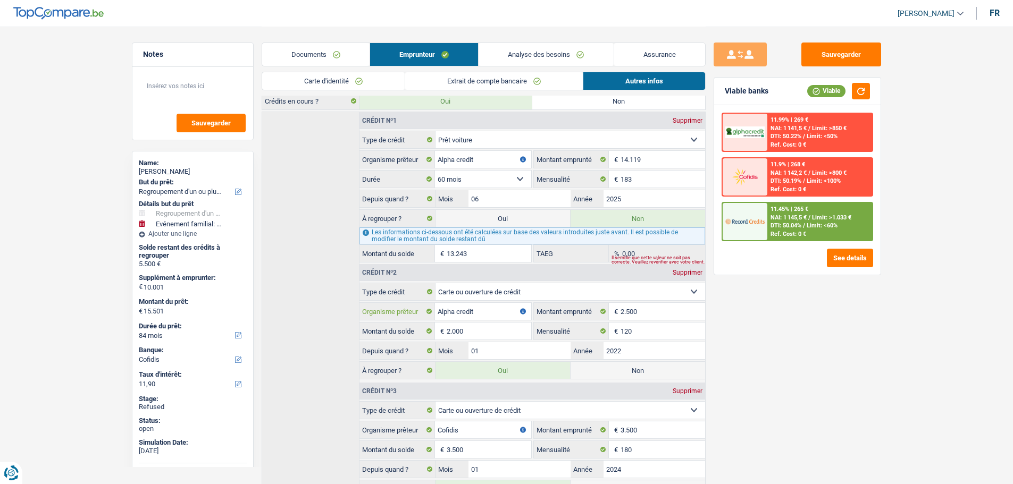
click at [450, 311] on input "Alpha credit" at bounding box center [483, 311] width 96 height 17
click at [623, 307] on input "2.500" at bounding box center [663, 311] width 84 height 17
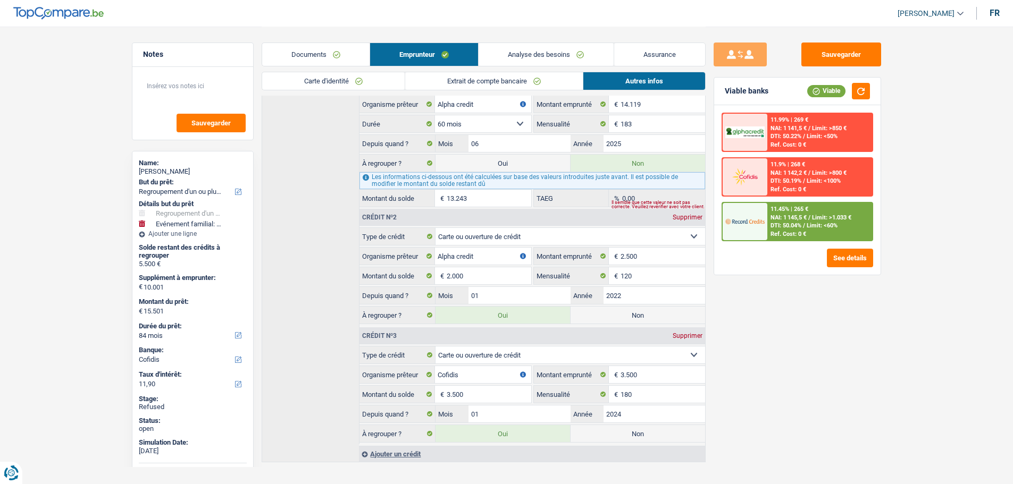
scroll to position [442, 0]
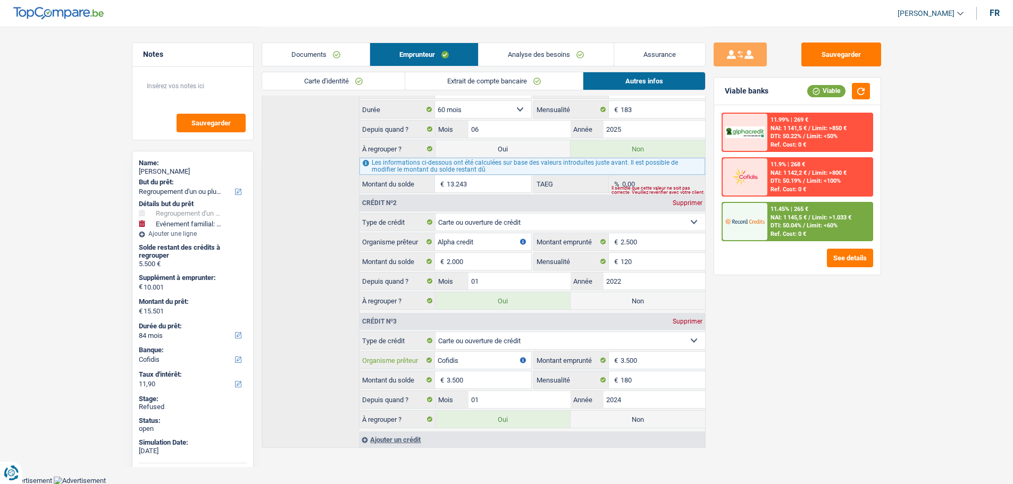
click at [449, 360] on input "Cofidis" at bounding box center [483, 360] width 96 height 17
click at [537, 54] on link "Analyse des besoins" at bounding box center [546, 54] width 135 height 23
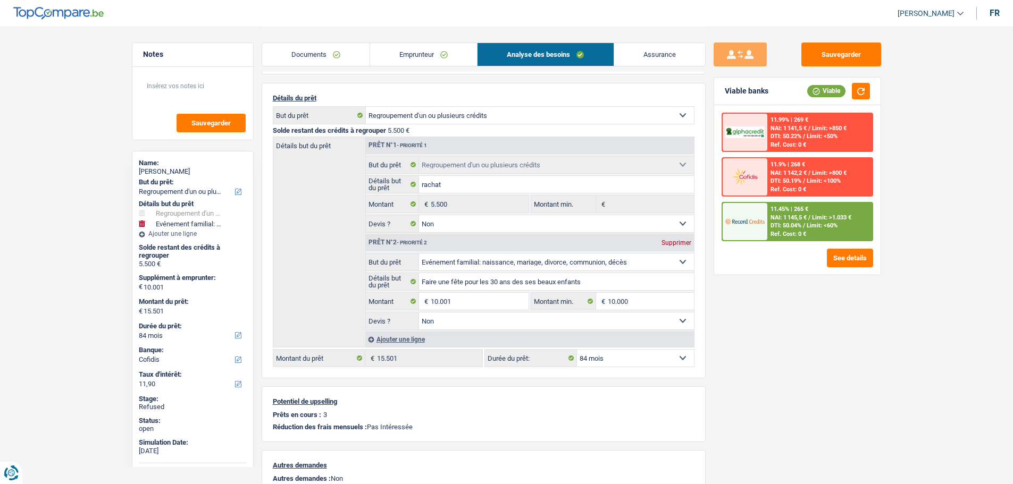
scroll to position [73, 0]
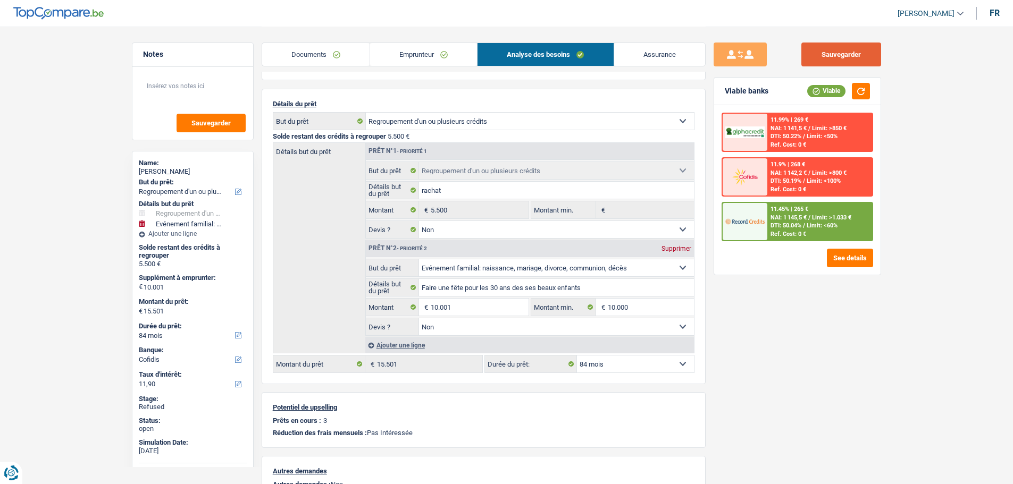
click at [838, 60] on button "Sauvegarder" at bounding box center [841, 55] width 80 height 24
click at [178, 170] on div "Myriam Mairlot" at bounding box center [193, 172] width 108 height 9
copy div "Mairlot"
click at [454, 311] on input "10.001" at bounding box center [479, 307] width 97 height 17
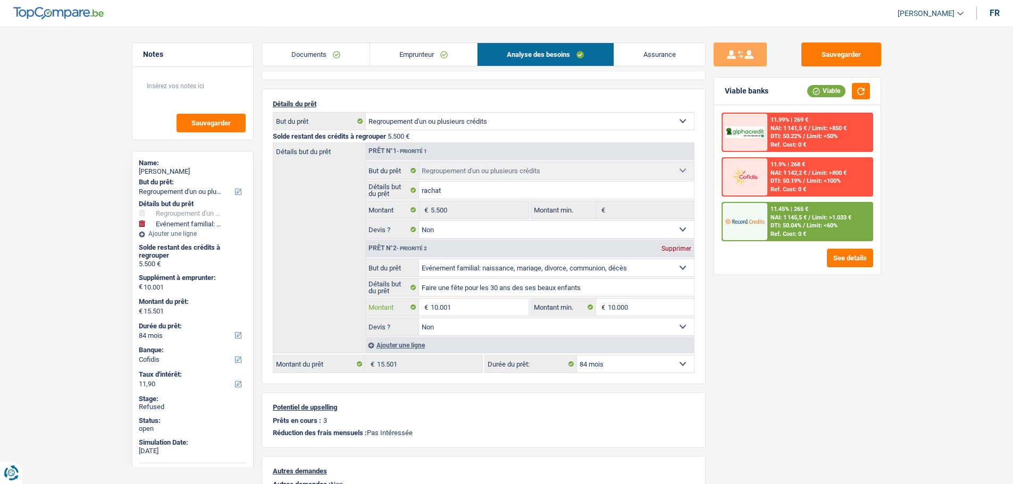
click at [454, 311] on input "10.001" at bounding box center [479, 307] width 97 height 17
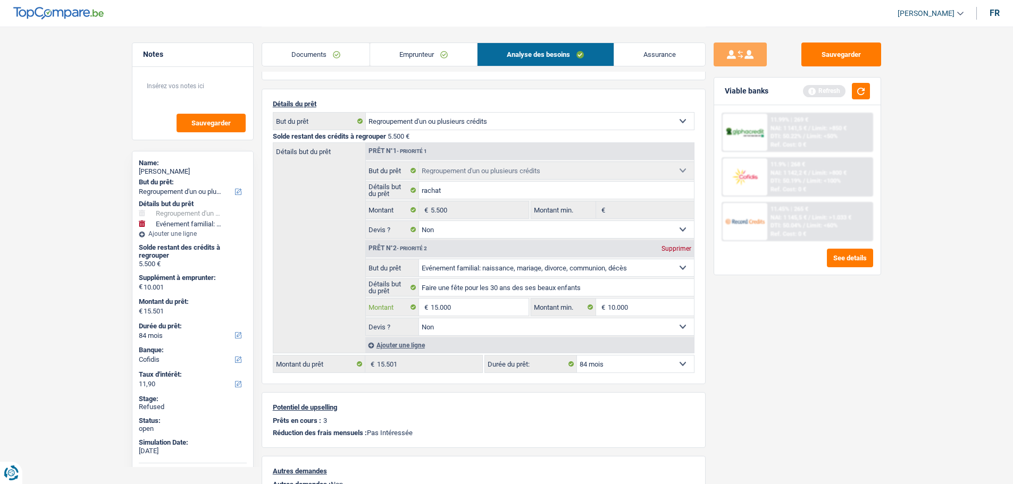
type input "15.000"
type input "20.500"
select select "120"
type input "15.000"
type input "20.500"
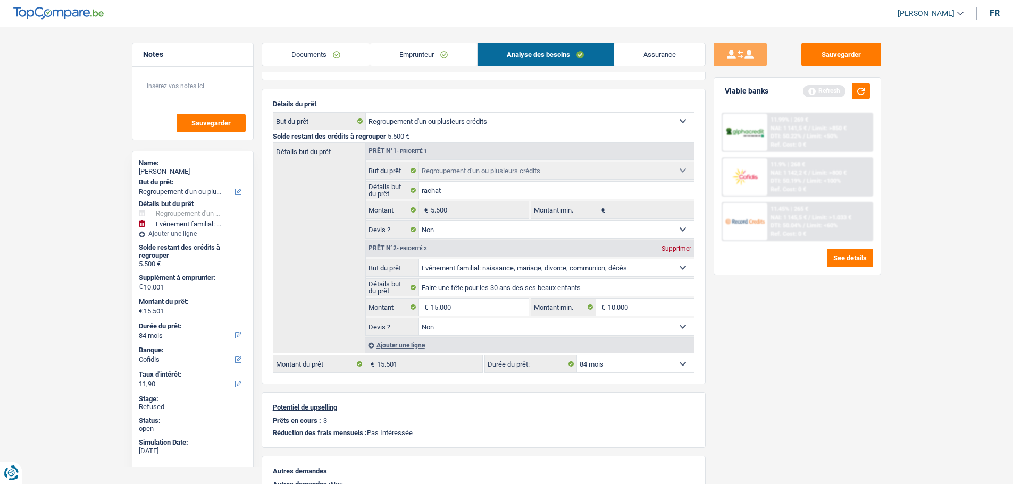
type input "20.500"
click at [848, 366] on div "Sauvegarder Viable banks Refresh 11.99% | 269 € NAI: 1 141,5 € / Limit: >850 € …" at bounding box center [797, 255] width 183 height 425
select select "120"
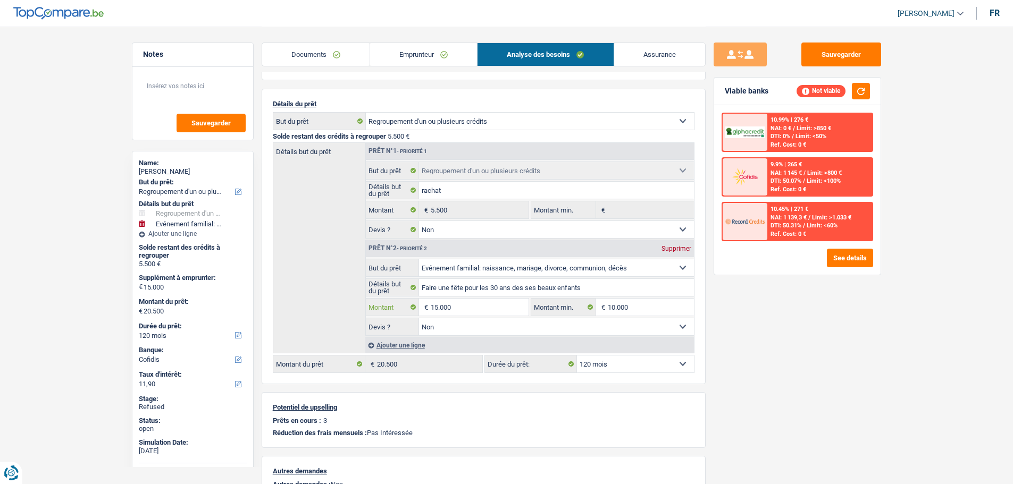
click at [466, 305] on input "15.000" at bounding box center [479, 307] width 97 height 17
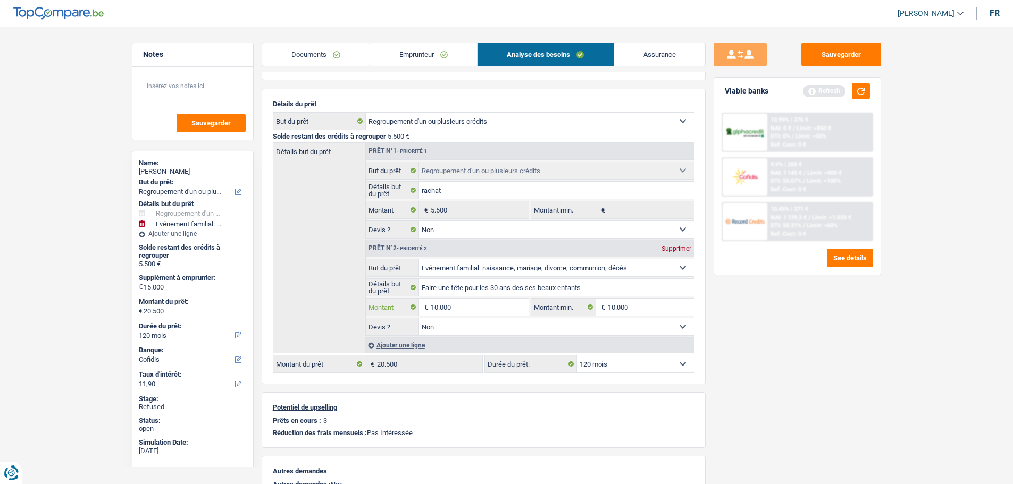
type input "10.000"
select select "84"
type input "15.500"
select select "84"
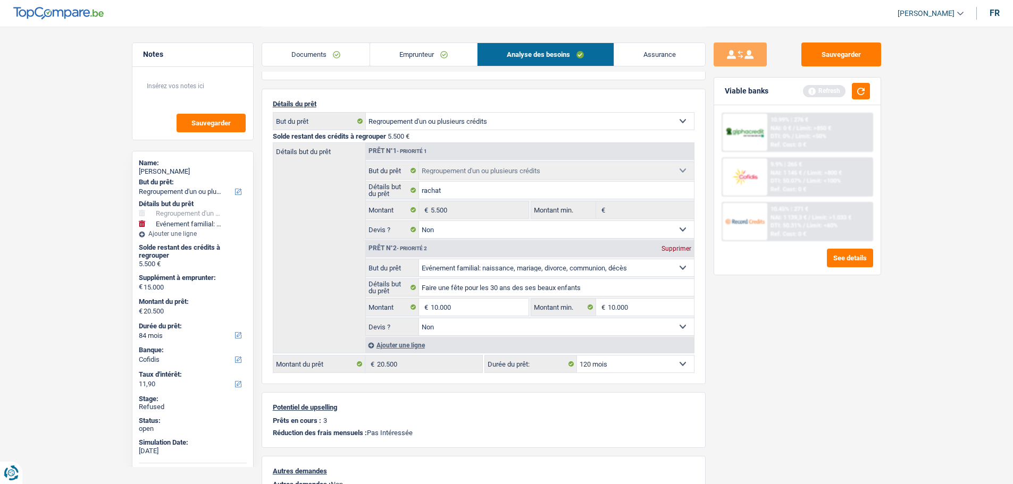
type input "10.000"
type input "15.500"
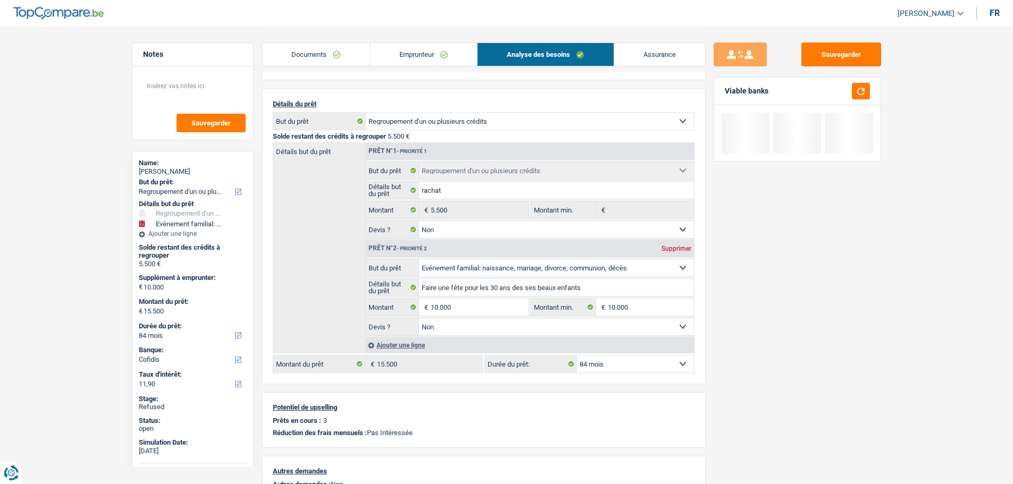
click at [739, 377] on div "Sauvegarder Viable banks" at bounding box center [797, 255] width 183 height 425
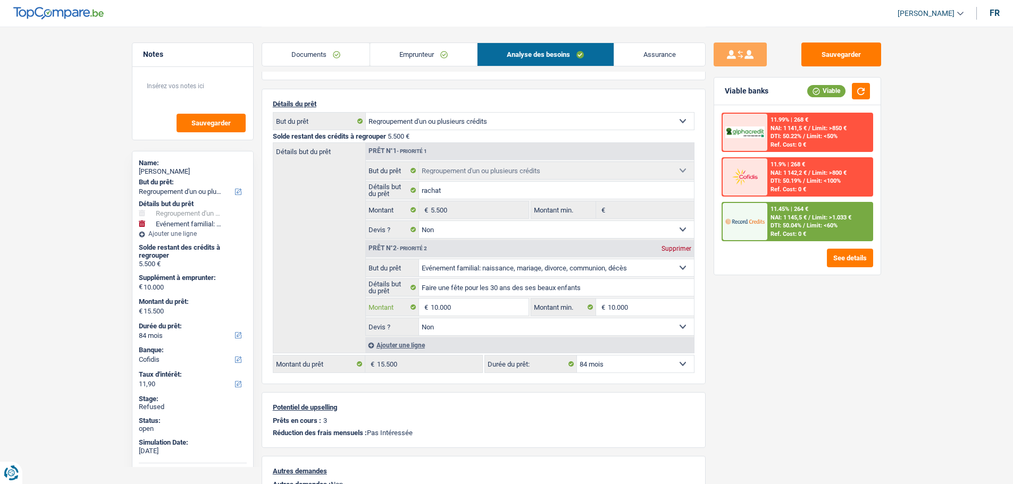
click at [470, 307] on input "10.000" at bounding box center [479, 307] width 97 height 17
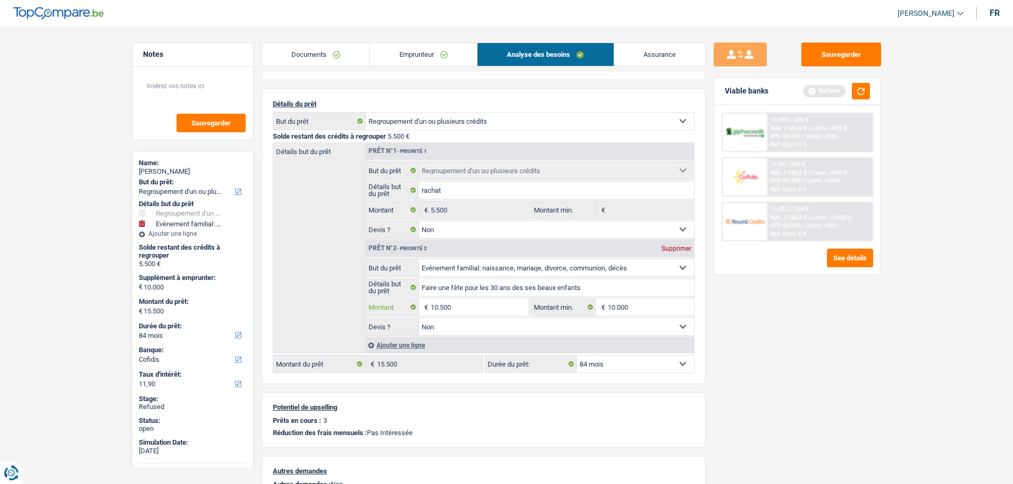
type input "10.500"
type input "16.000"
type input "10.500"
type input "16.000"
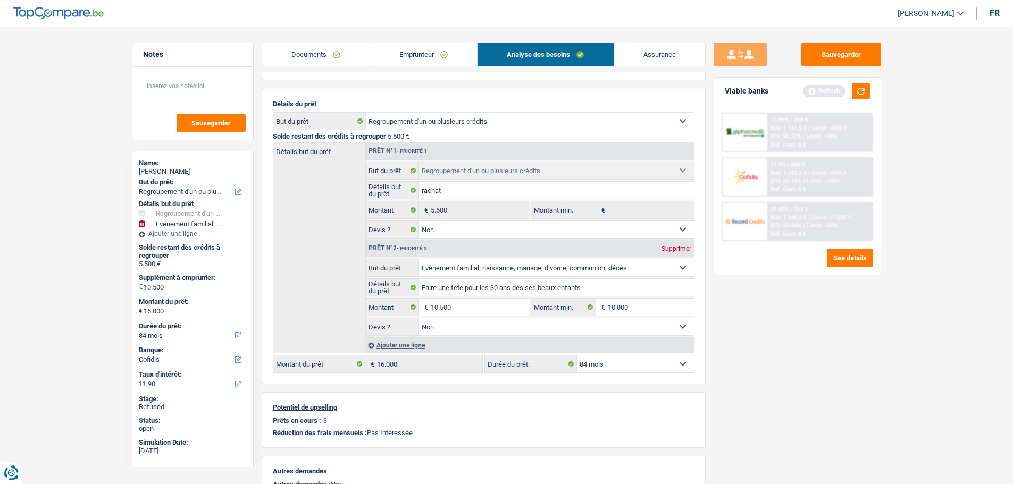
click at [748, 369] on div "Sauvegarder Viable banks Refresh 11.99% | 268 € NAI: 1 141,5 € / Limit: >850 € …" at bounding box center [797, 255] width 183 height 425
click at [865, 92] on button "button" at bounding box center [861, 91] width 18 height 16
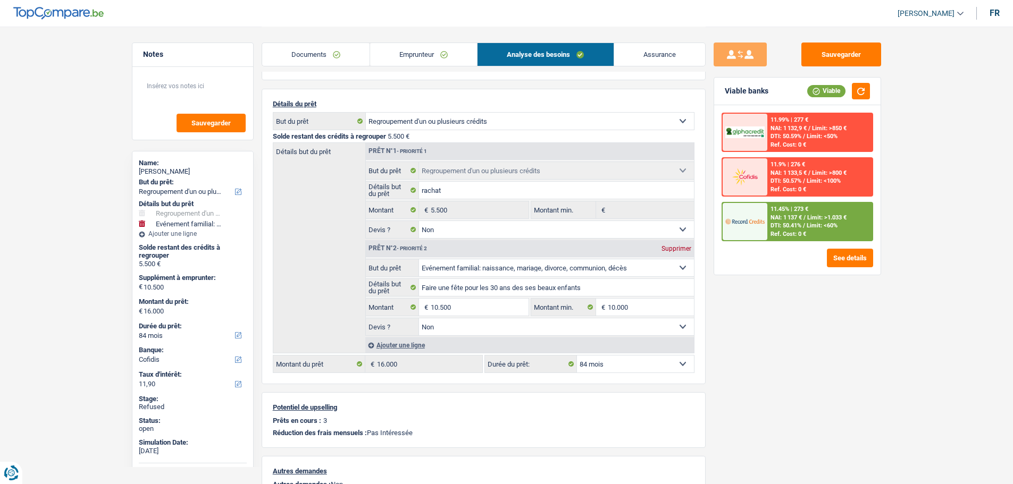
click at [738, 222] on img at bounding box center [744, 222] width 39 height 20
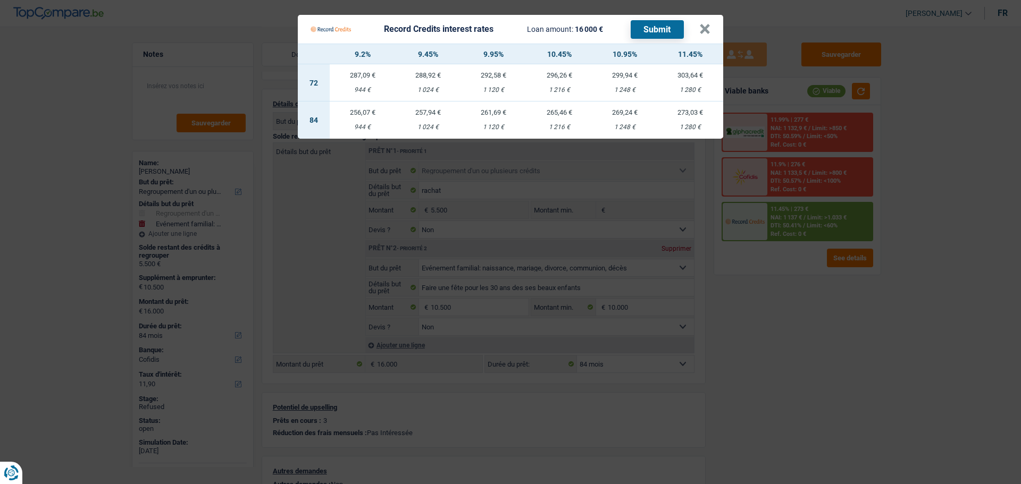
click at [616, 125] on div "1 248 €" at bounding box center [624, 127] width 65 height 7
select select "record credits"
type input "10,95"
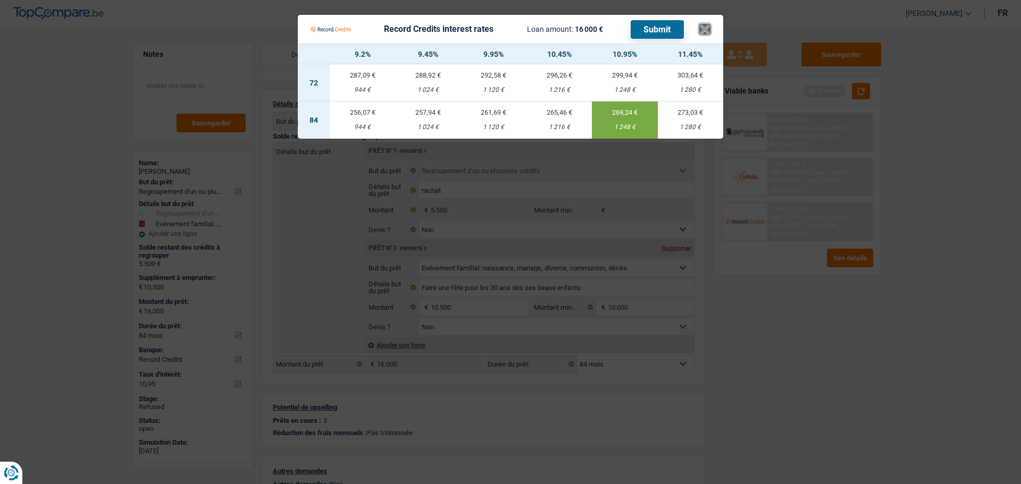
click at [706, 32] on button "×" at bounding box center [704, 29] width 11 height 11
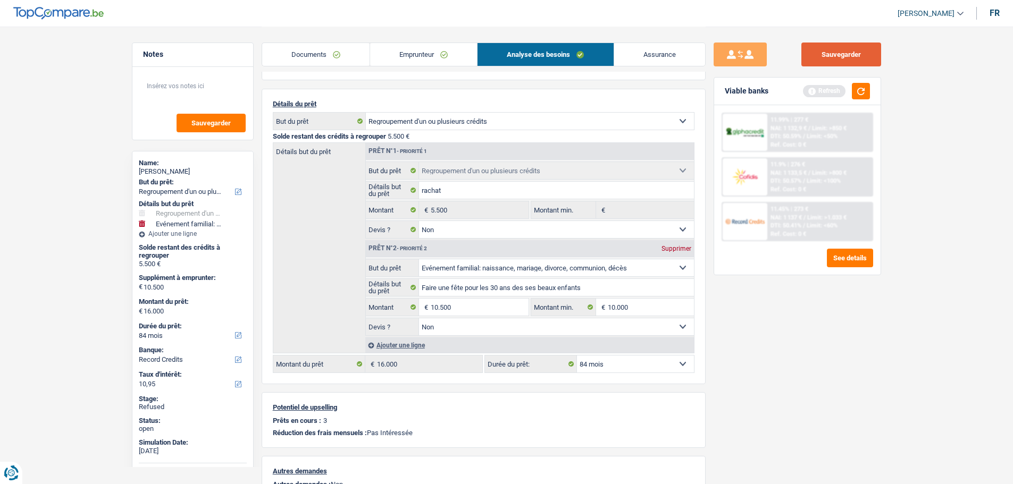
click at [832, 56] on button "Sauvegarder" at bounding box center [841, 55] width 80 height 24
click at [861, 90] on button "button" at bounding box center [861, 91] width 18 height 16
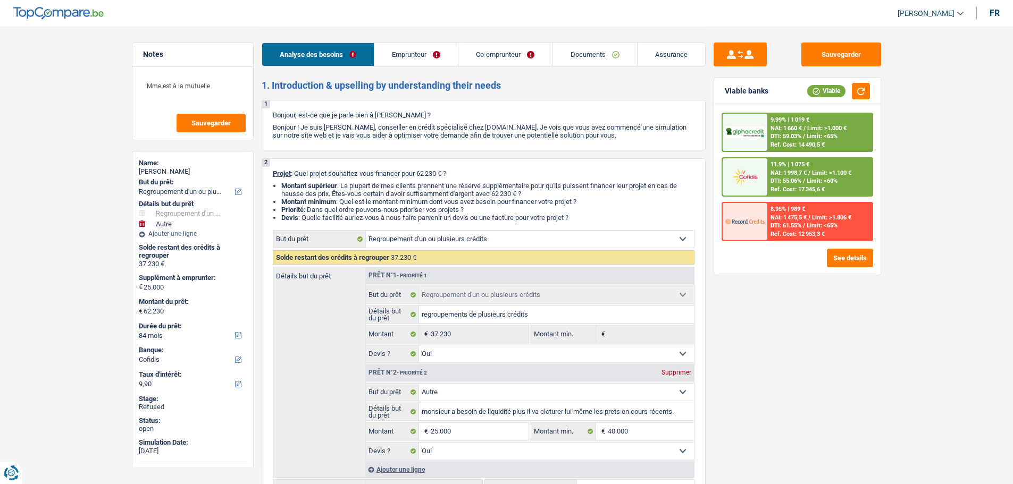
select select "refinancing"
select select "other"
select select "84"
select select "cofidis"
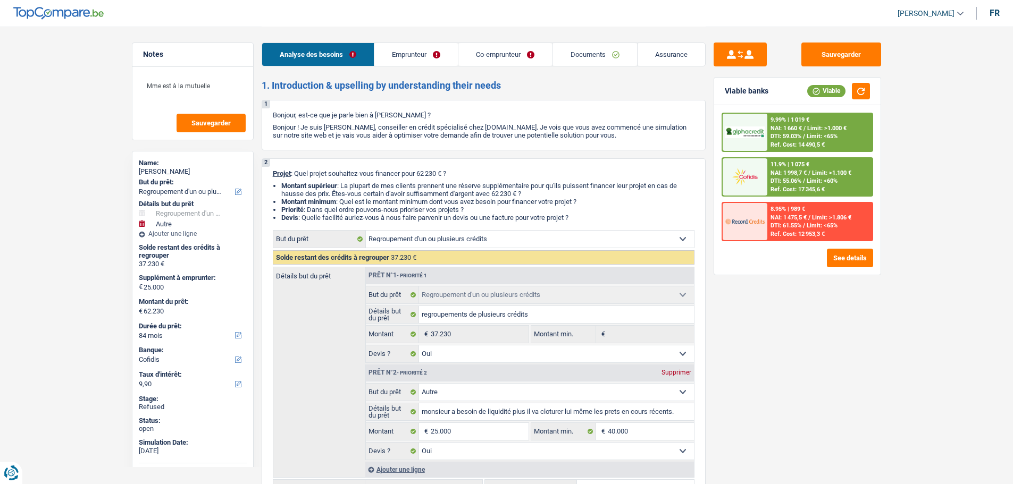
select select "refinancing"
select select "yes"
select select "other"
select select "yes"
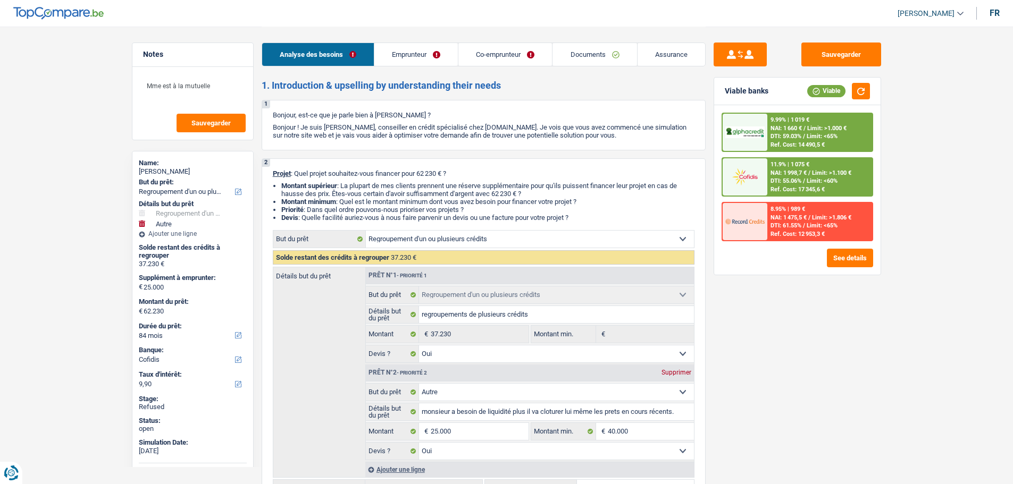
select select "84"
select select "worker"
select select "mutuality"
select select "netSalary"
select select "familyAllowances"
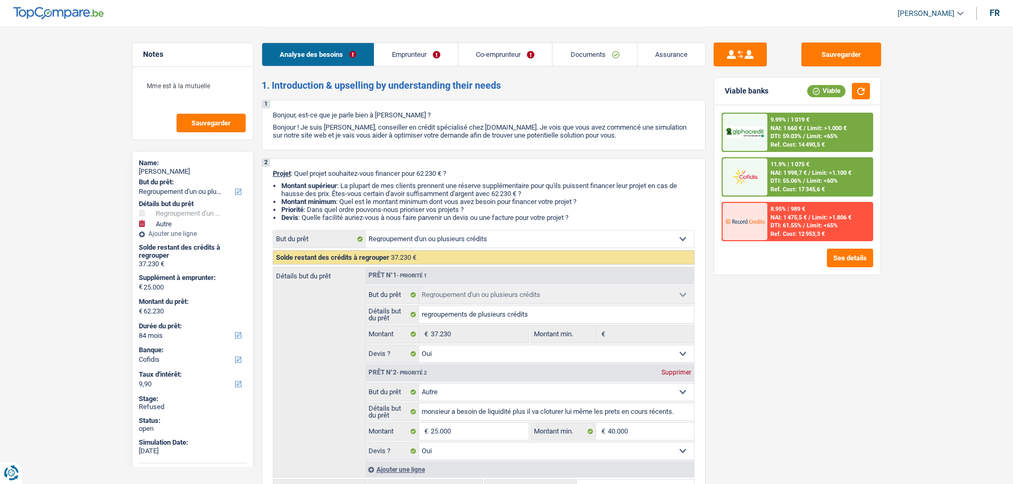
select select "mutualityIndemnity"
select select "familyAllowances"
select select "ownerWithMortgage"
select select "carLoan"
select select "84"
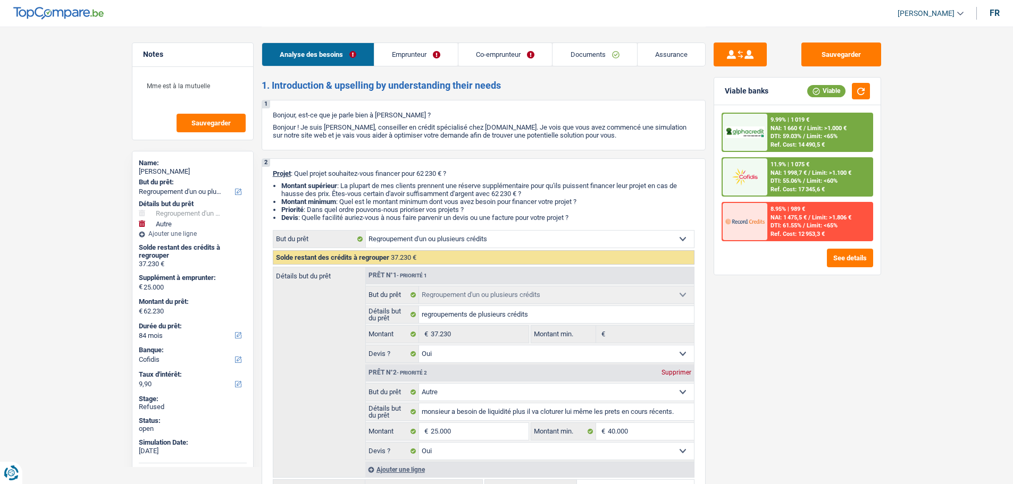
select select "personalLoan"
select select "other"
select select "84"
select select "personalLoan"
select select "other"
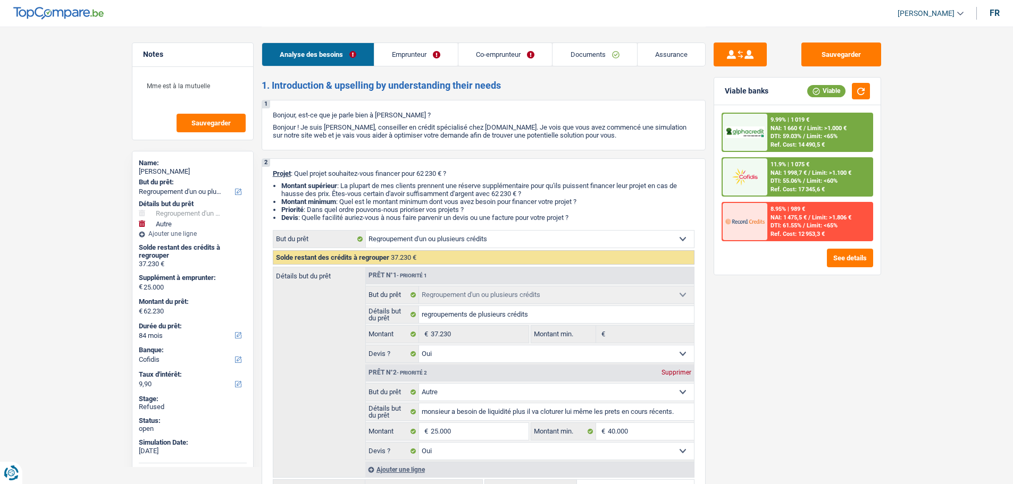
select select "60"
select select "personalLoan"
select select "other"
select select "60"
select select "mortgage"
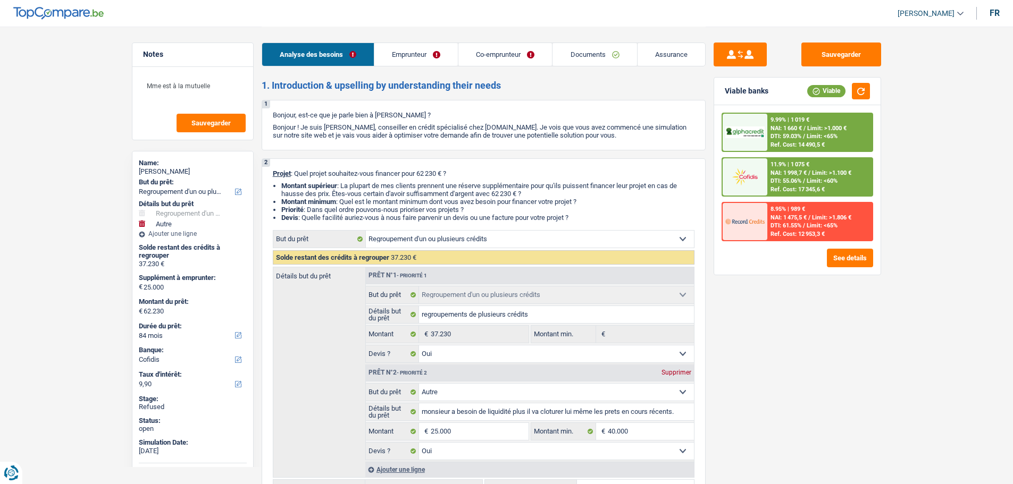
select select "240"
select select "refinancing"
select select "yes"
select select "other"
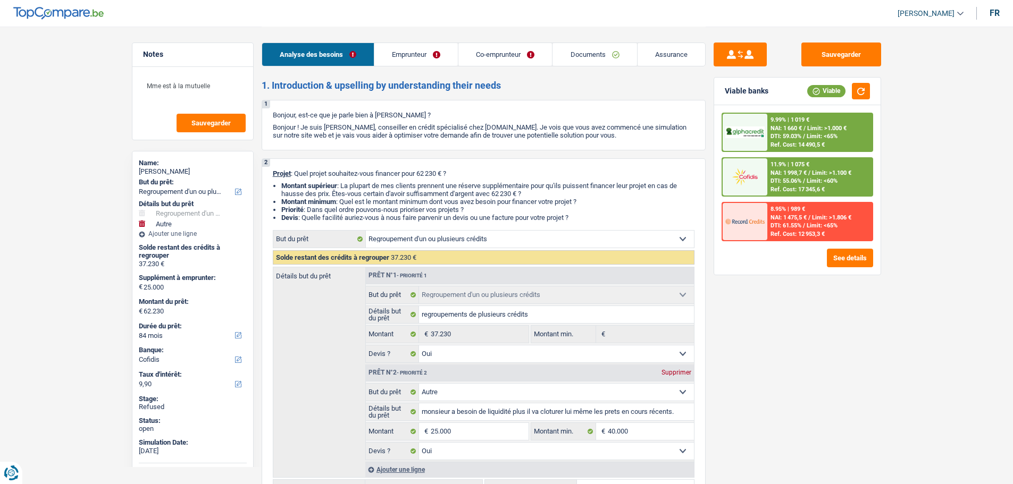
select select "yes"
select select "84"
click at [408, 51] on link "Emprunteur" at bounding box center [415, 54] width 83 height 23
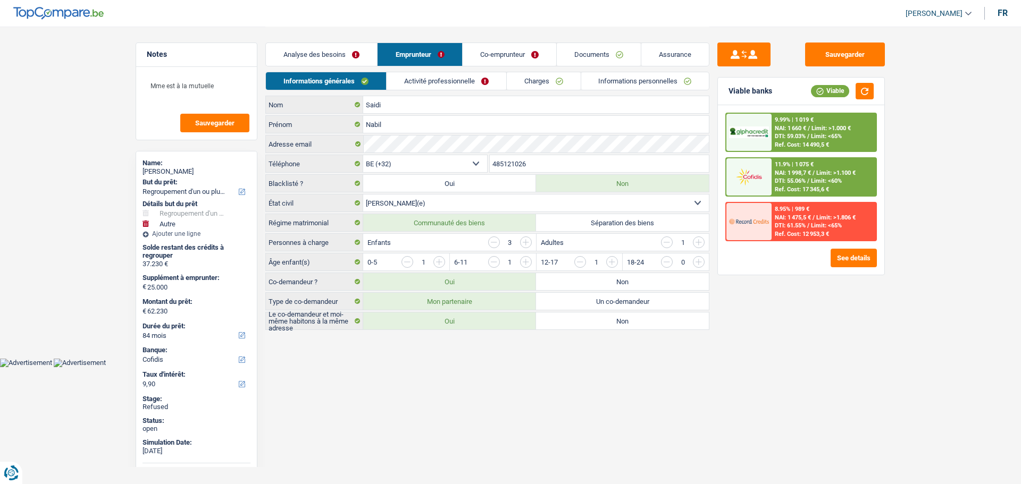
click at [495, 56] on link "Co-emprunteur" at bounding box center [510, 54] width 94 height 23
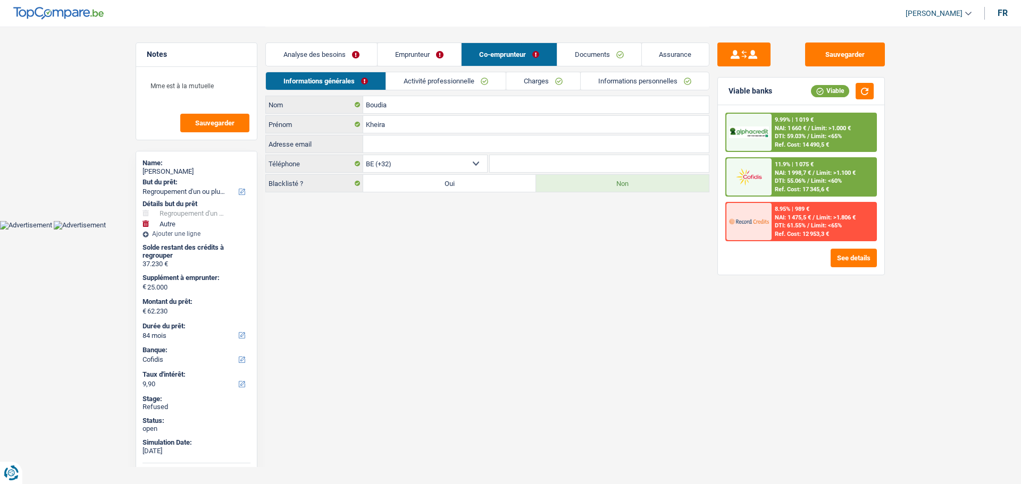
click at [944, 14] on span "[PERSON_NAME]" at bounding box center [934, 13] width 57 height 9
click at [913, 94] on button "SO" at bounding box center [914, 97] width 95 height 21
select select "84"
select select "144"
select select "refinancing"
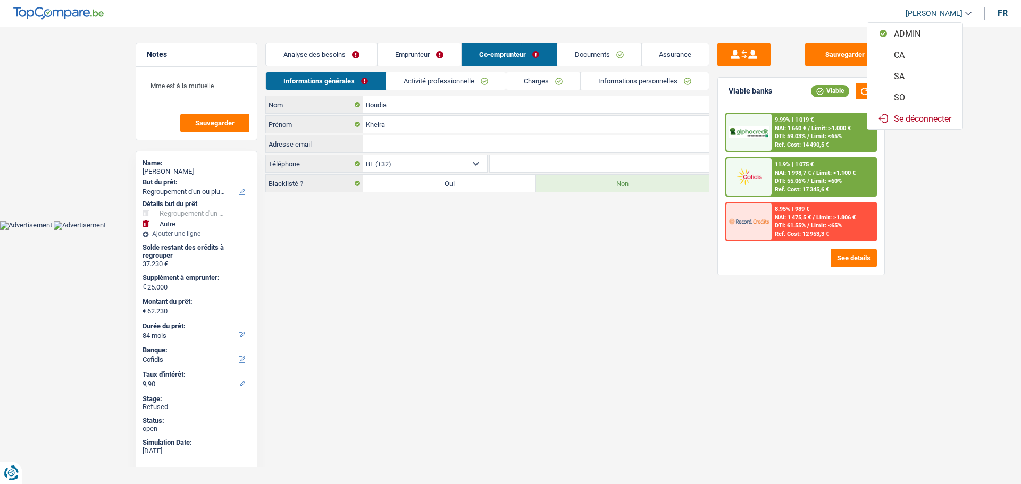
select select "refinancing"
select select "yes"
select select "other"
select select "yes"
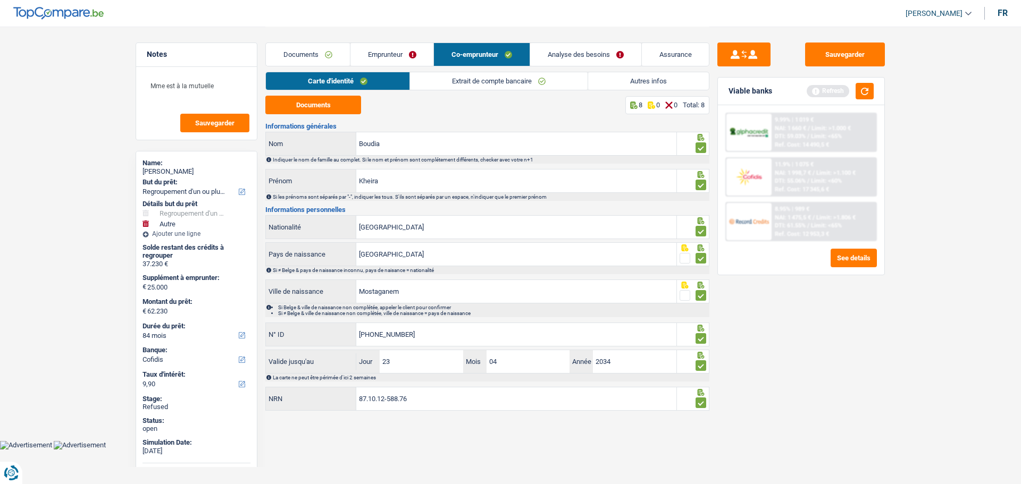
click at [566, 51] on link "Analyse des besoins" at bounding box center [585, 54] width 111 height 23
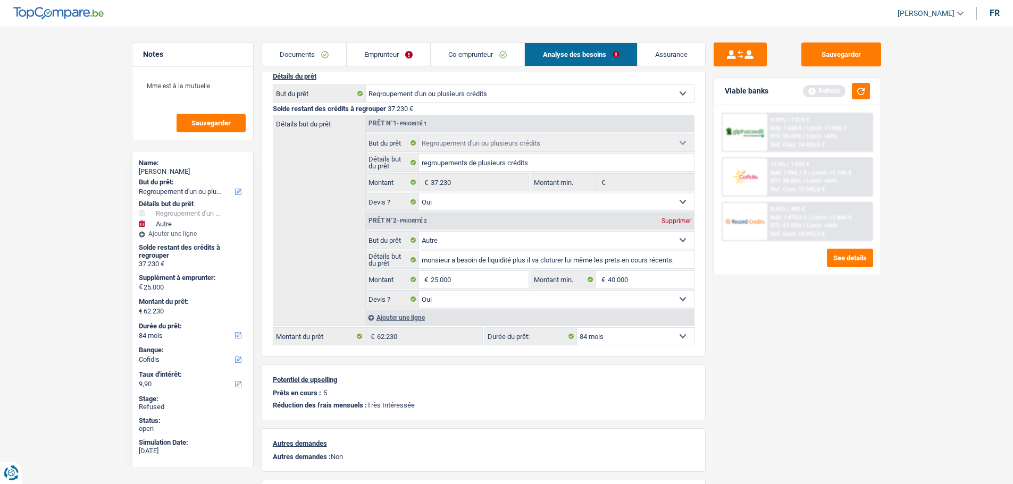
scroll to position [106, 0]
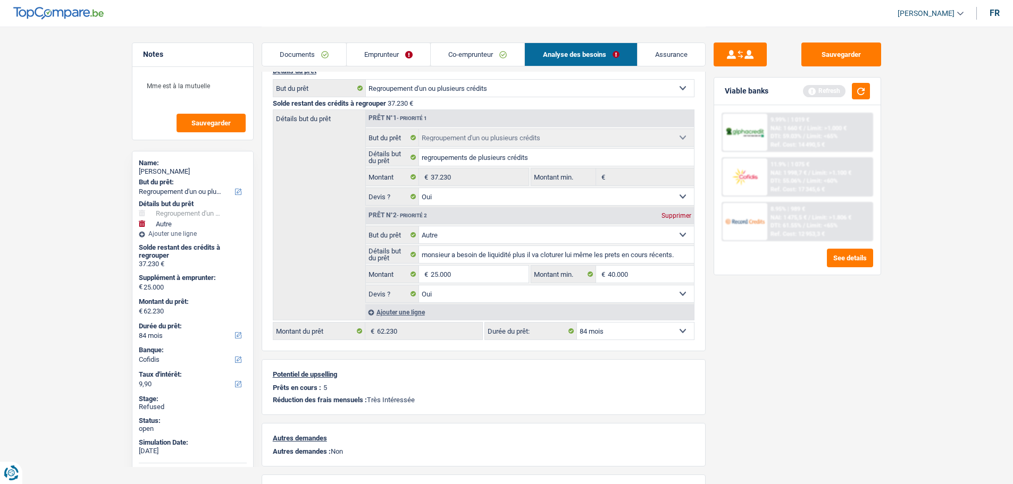
click at [612, 339] on select "12 mois 18 mois 24 mois 30 mois 36 mois 42 mois 48 mois 60 mois 72 mois 84 mois…" at bounding box center [635, 331] width 117 height 17
select select "144"
click at [577, 323] on select "12 mois 18 mois 24 mois 30 mois 36 mois 42 mois 48 mois 60 mois 72 mois 84 mois…" at bounding box center [635, 331] width 117 height 17
select select "144"
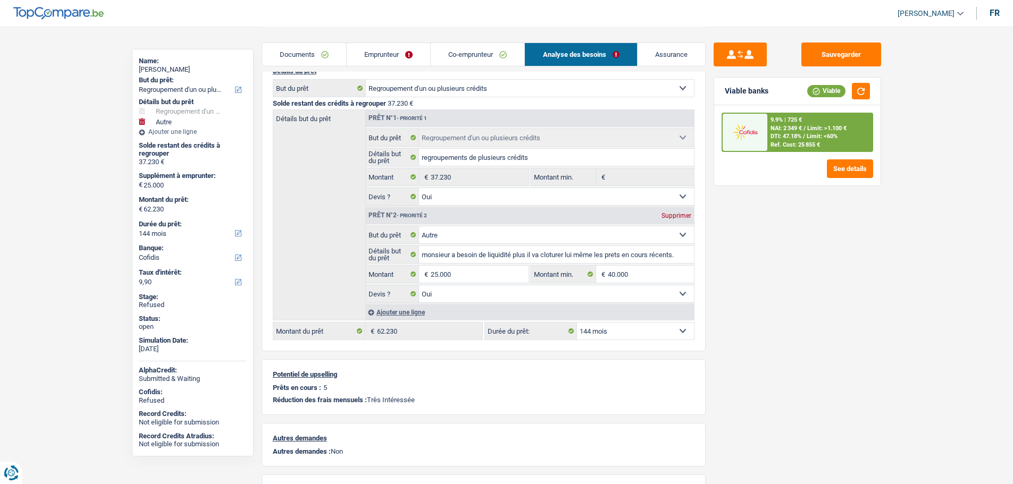
scroll to position [0, 0]
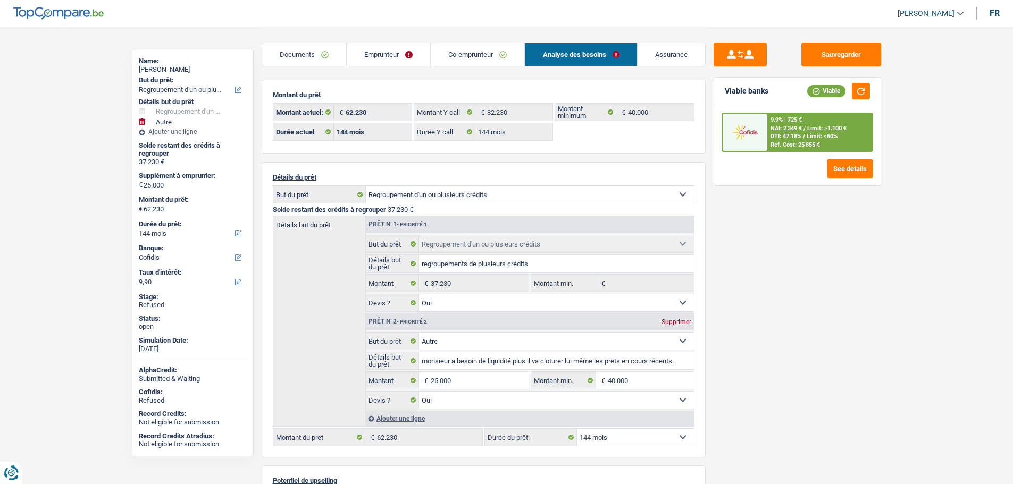
click at [386, 54] on link "Emprunteur" at bounding box center [388, 54] width 83 height 23
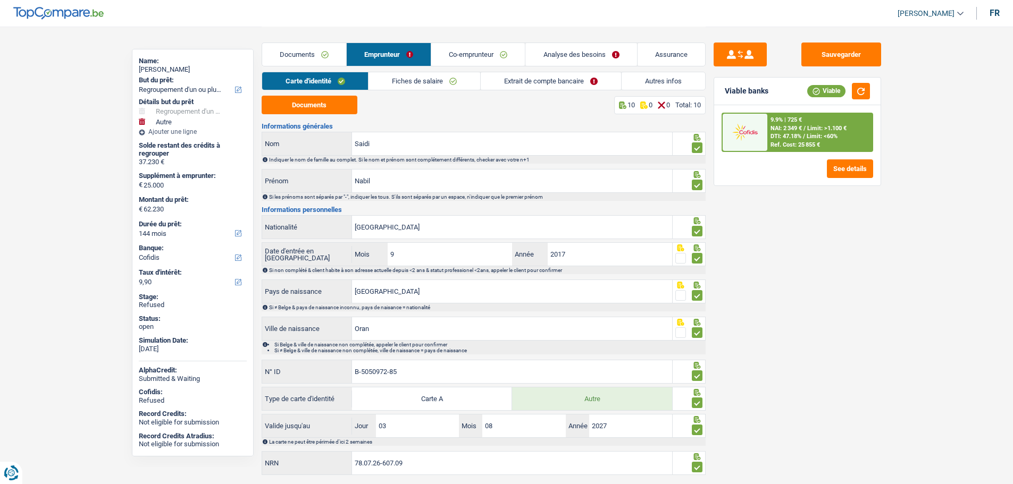
click at [642, 83] on link "Autres infos" at bounding box center [663, 81] width 83 height 18
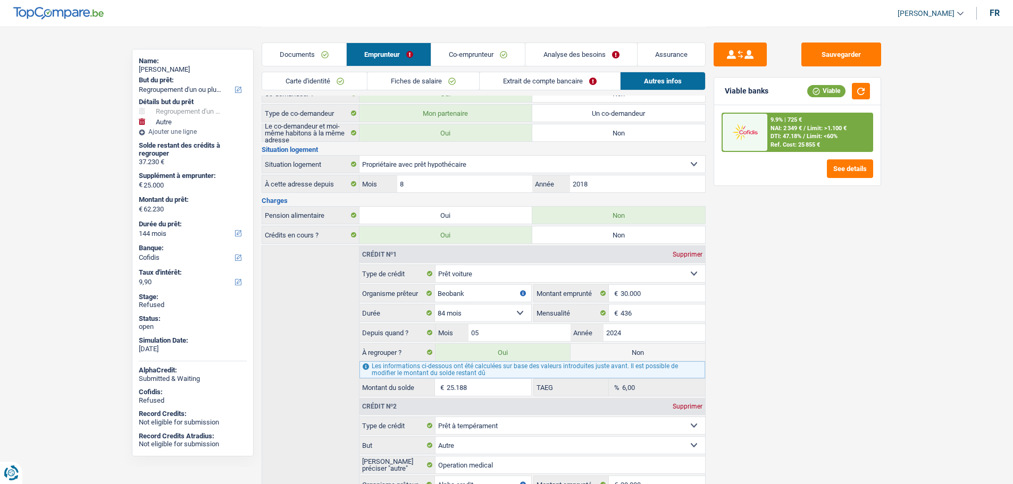
scroll to position [131, 0]
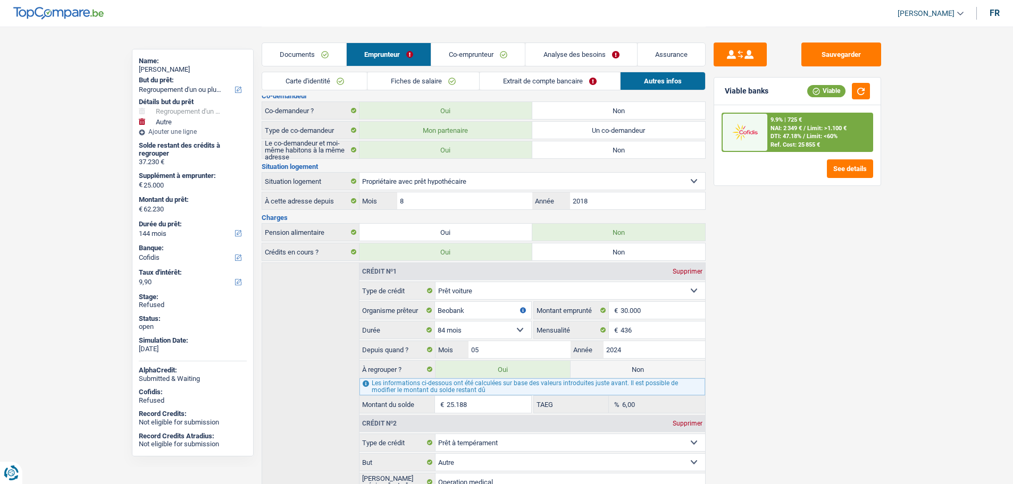
click at [573, 55] on link "Analyse des besoins" at bounding box center [580, 54] width 111 height 23
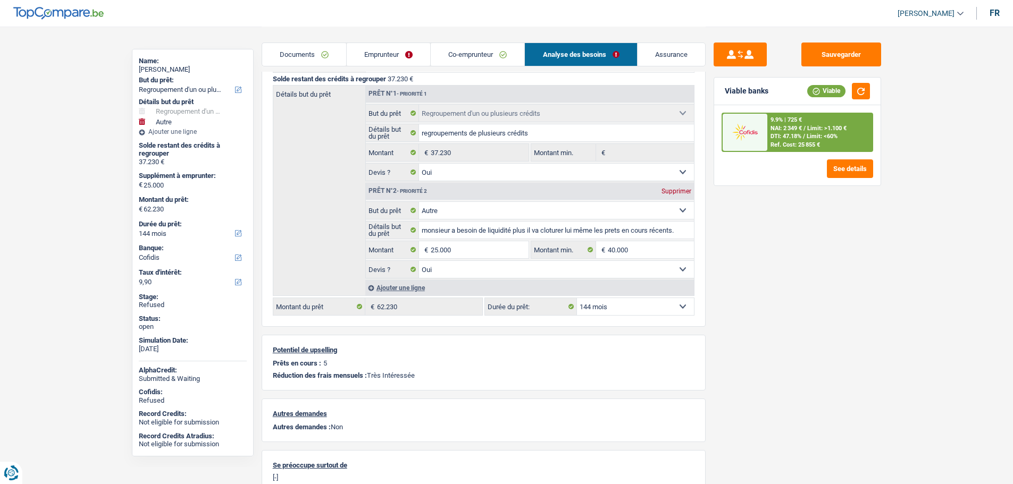
click at [471, 51] on link "Co-emprunteur" at bounding box center [478, 54] width 94 height 23
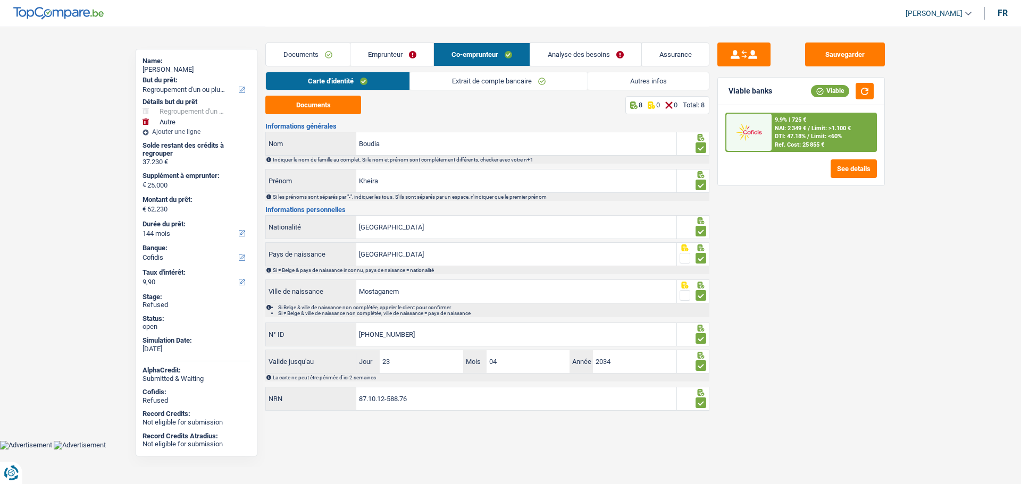
click at [389, 54] on link "Emprunteur" at bounding box center [391, 54] width 83 height 23
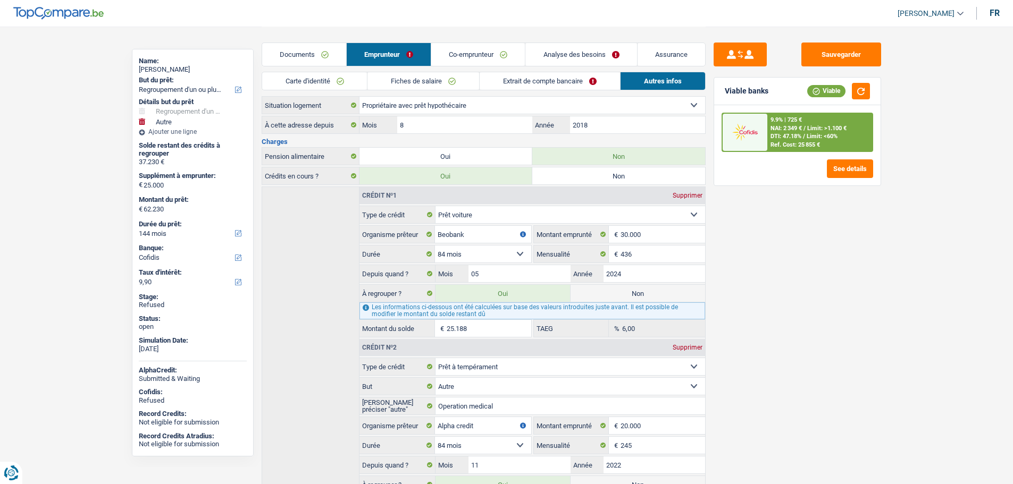
scroll to position [319, 0]
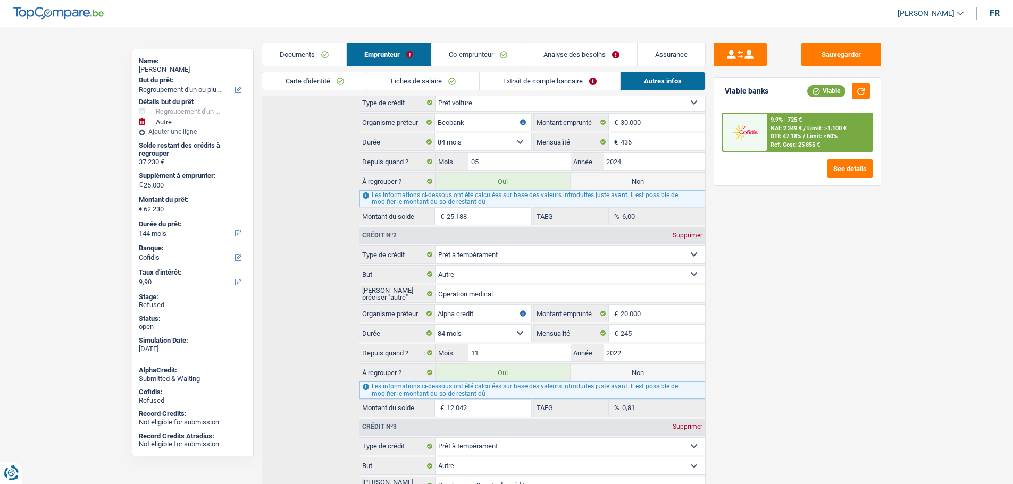
click at [616, 183] on label "Non" at bounding box center [638, 181] width 135 height 17
click at [616, 183] on input "Non" at bounding box center [638, 181] width 135 height 17
radio input "true"
type input "37.042"
radio input "false"
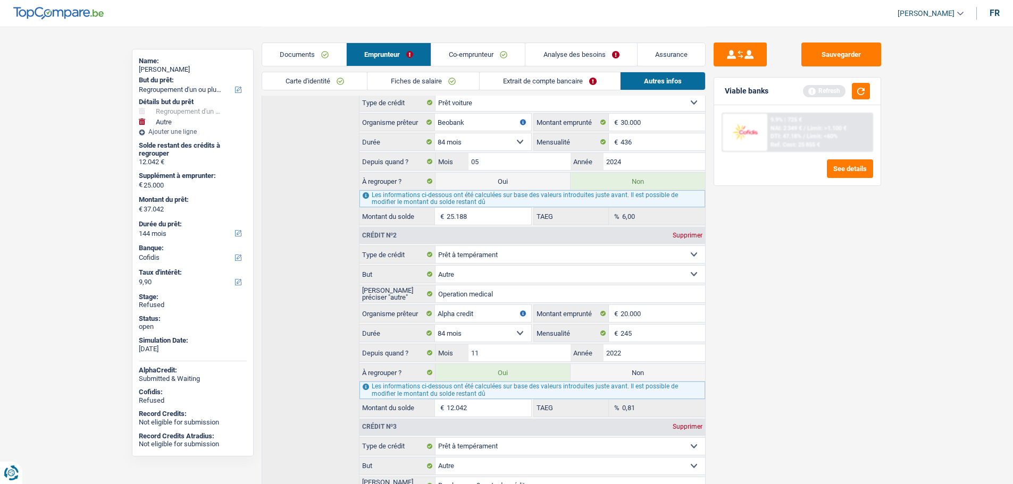
click at [614, 373] on label "Non" at bounding box center [638, 372] width 135 height 17
click at [614, 373] on input "Non" at bounding box center [638, 372] width 135 height 17
radio input "true"
select select "other"
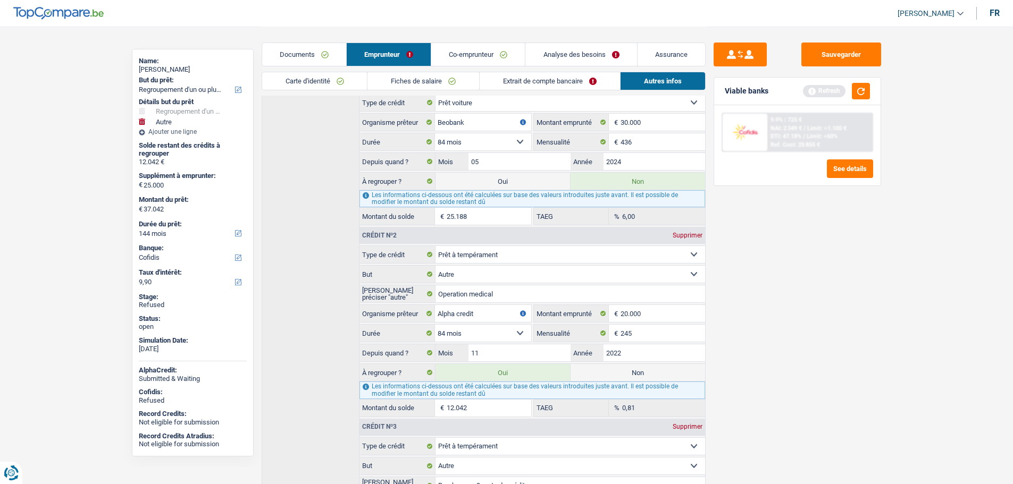
select select "120"
radio input "false"
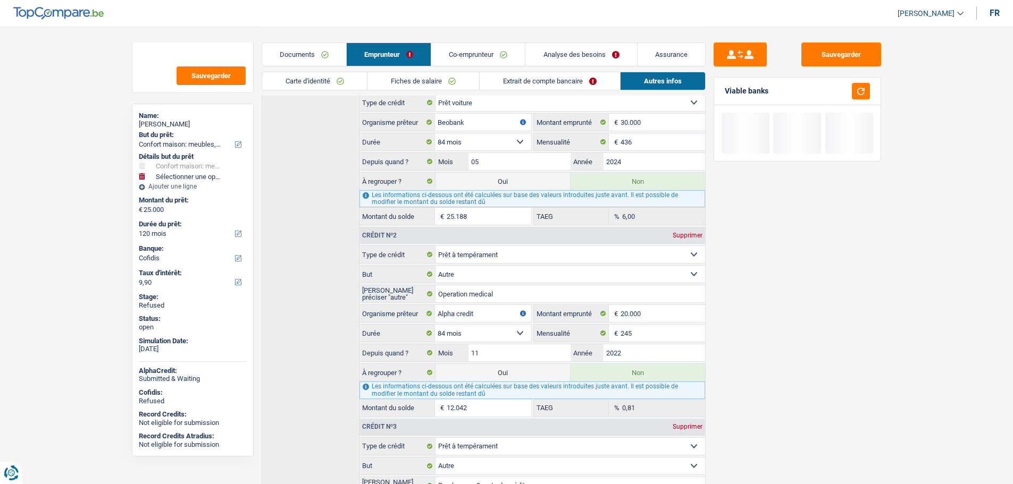
scroll to position [47, 0]
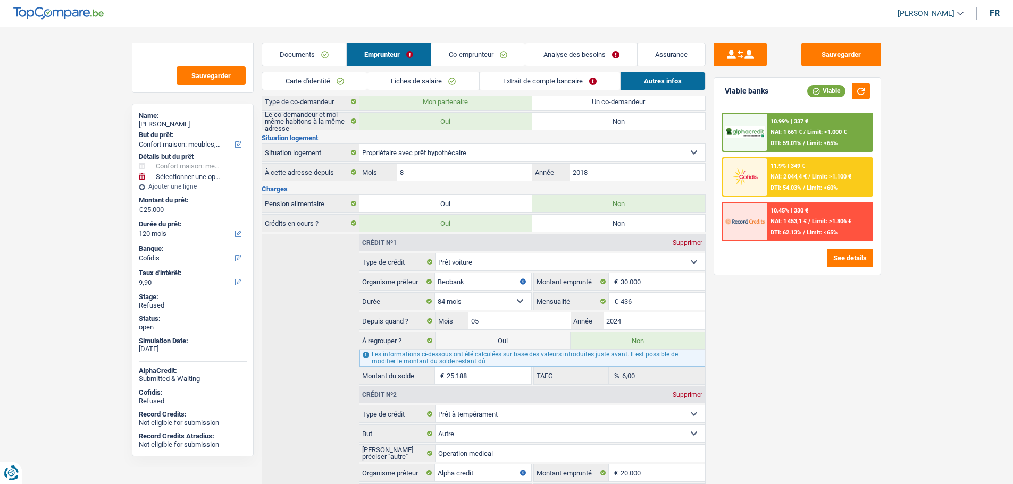
click at [580, 49] on link "Analyse des besoins" at bounding box center [580, 54] width 111 height 23
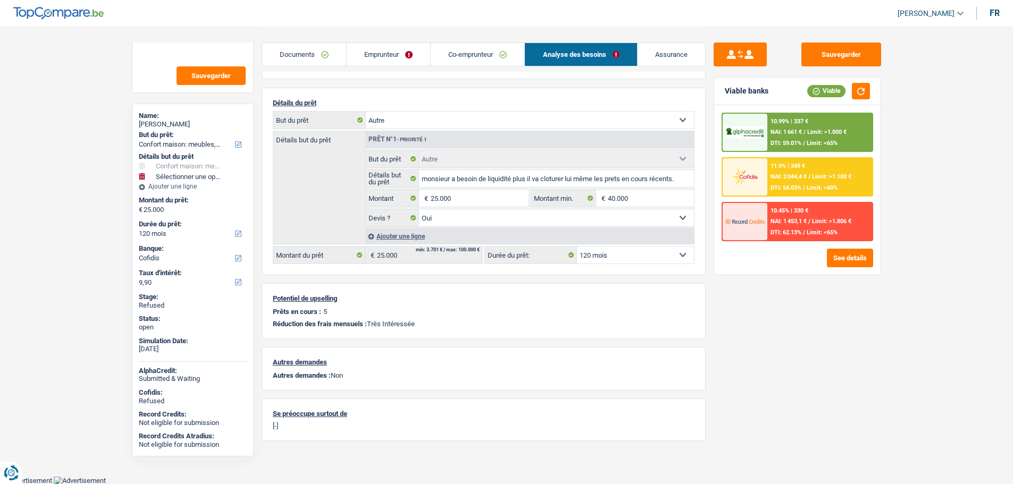
click at [163, 125] on div "Nabil Saidi" at bounding box center [193, 124] width 108 height 9
copy div "Saidi"
click at [601, 254] on select "12 mois 18 mois 24 mois 30 mois 36 mois 42 mois 48 mois 60 mois 72 mois 84 mois…" at bounding box center [635, 255] width 117 height 17
select select "84"
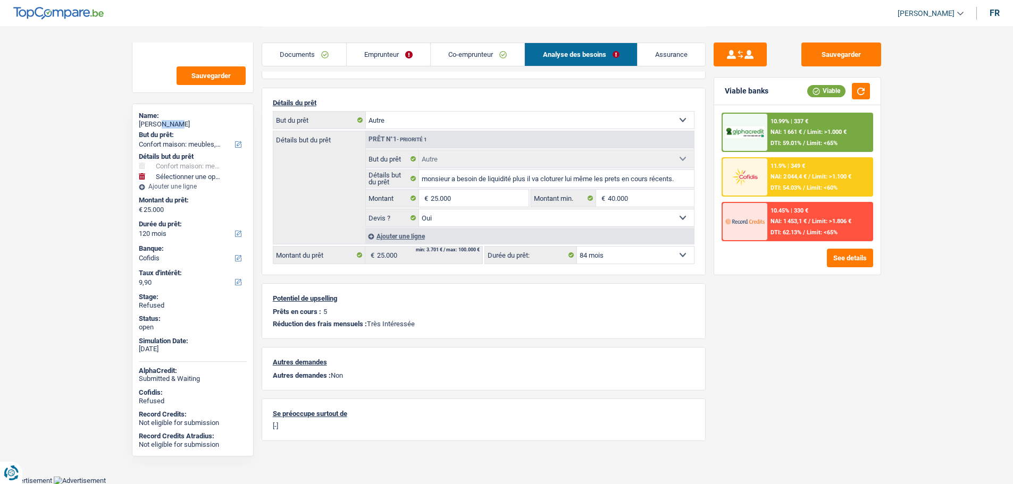
click at [577, 247] on select "12 mois 18 mois 24 mois 30 mois 36 mois 42 mois 48 mois 60 mois 72 mois 84 mois…" at bounding box center [635, 255] width 117 height 17
select select "84"
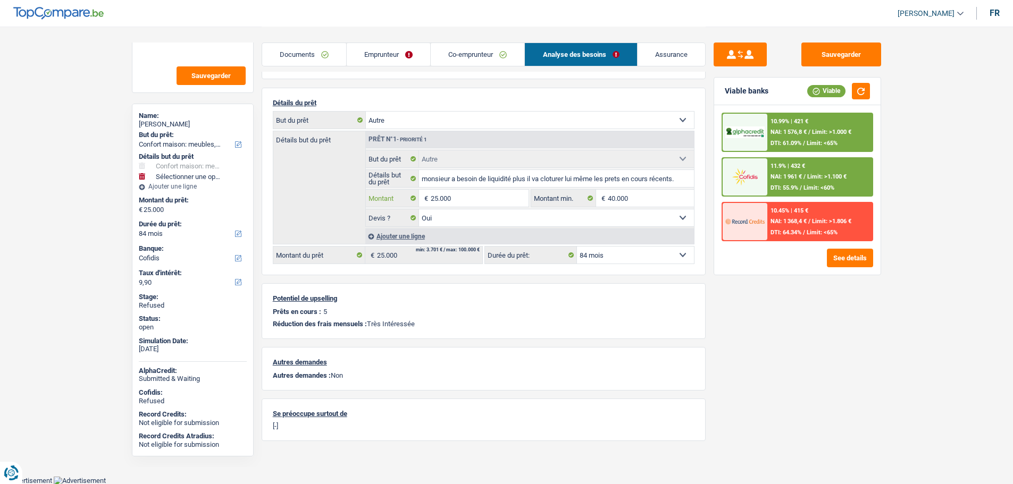
click at [474, 199] on input "25.000" at bounding box center [479, 198] width 97 height 17
type input "2"
select select
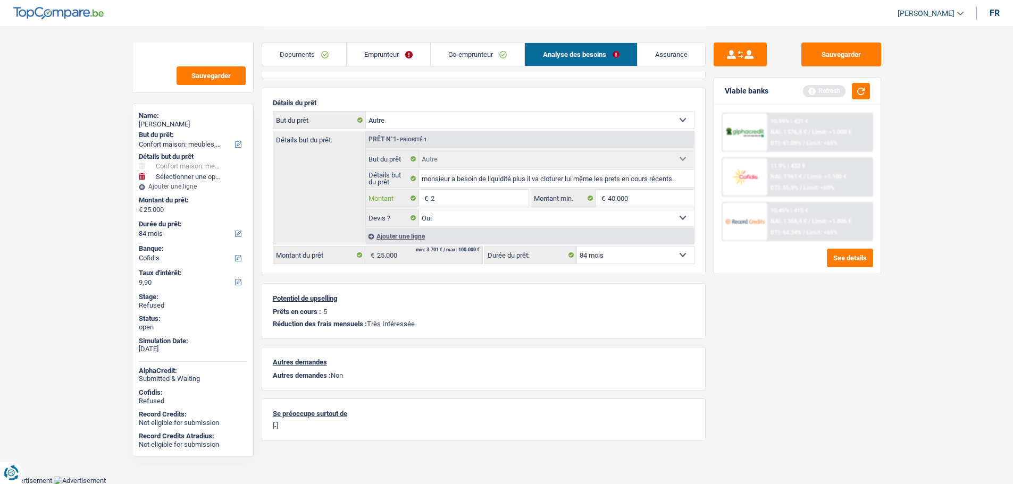
type input "20"
select select
type input "200"
select select
type input "2.000"
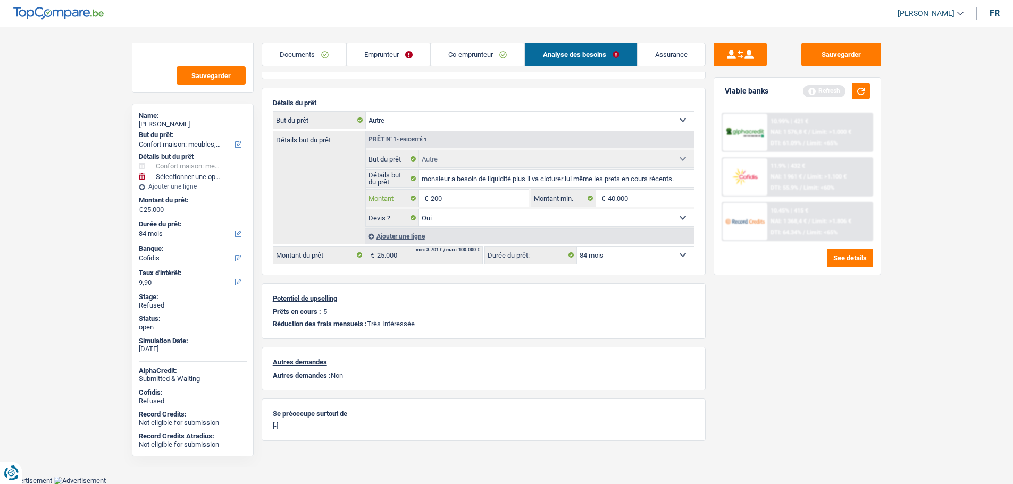
select select
type input "20.001"
select select
type input "20.001"
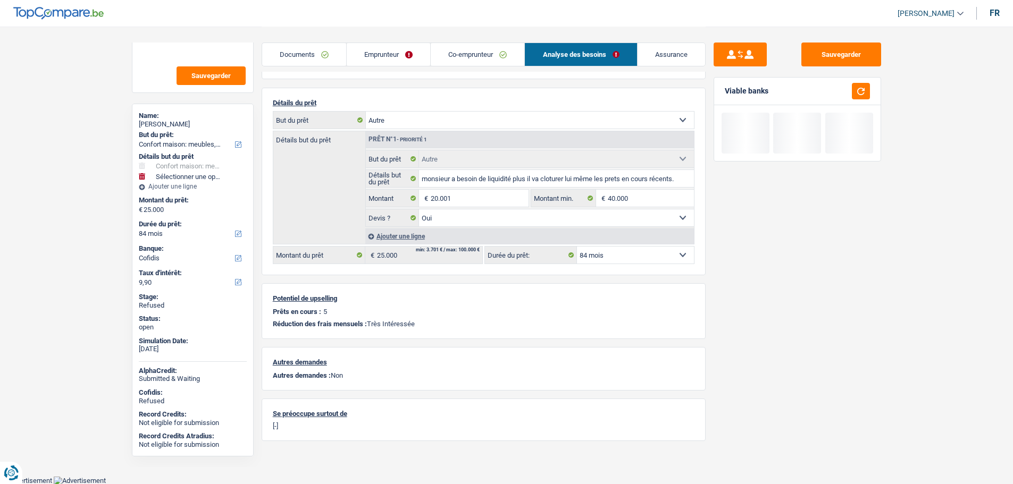
select select "120"
type input "20.001"
select select "120"
type input "20.001"
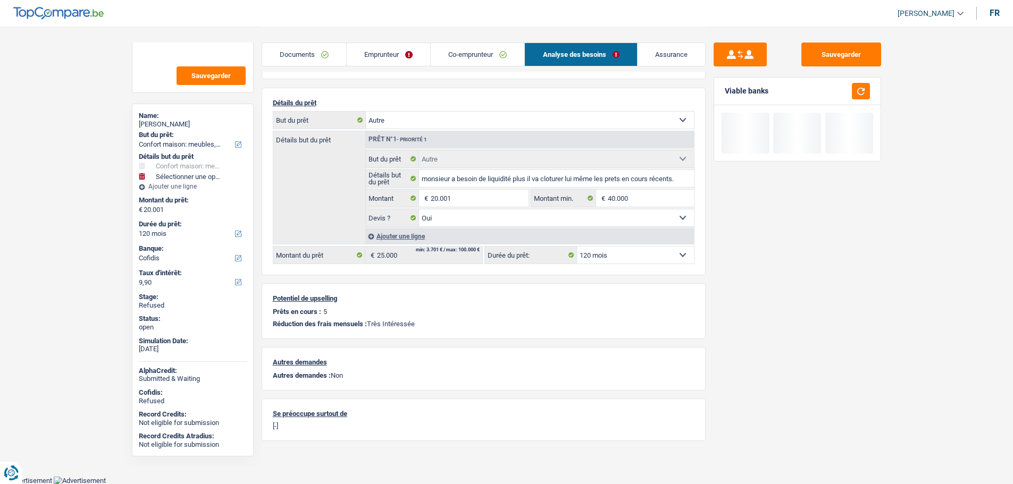
type input "20.001"
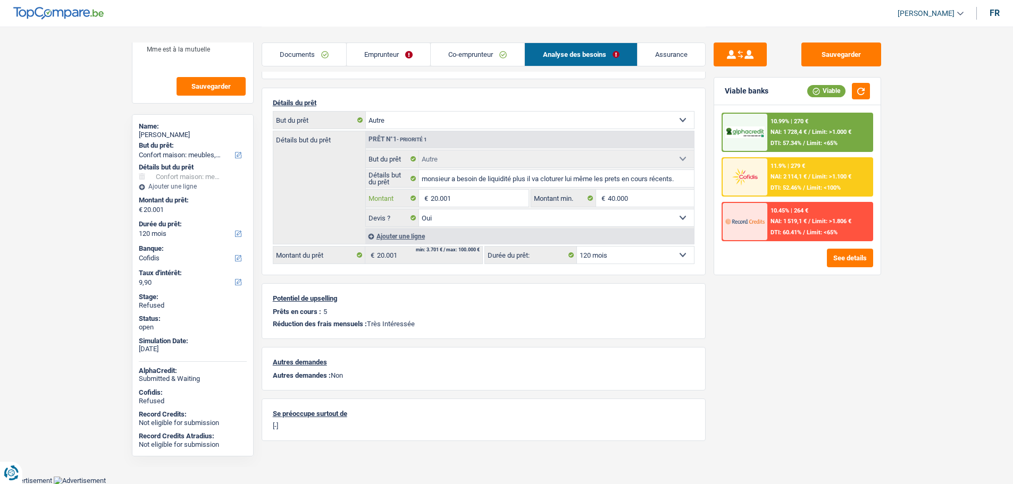
scroll to position [37, 0]
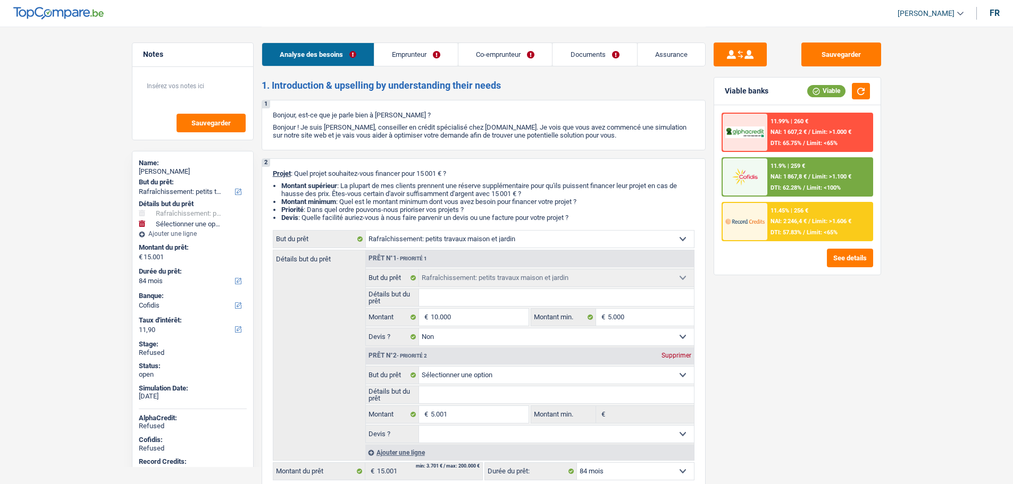
select select "houseOrGarden"
select select "84"
select select "cofidis"
select select "houseOrGarden"
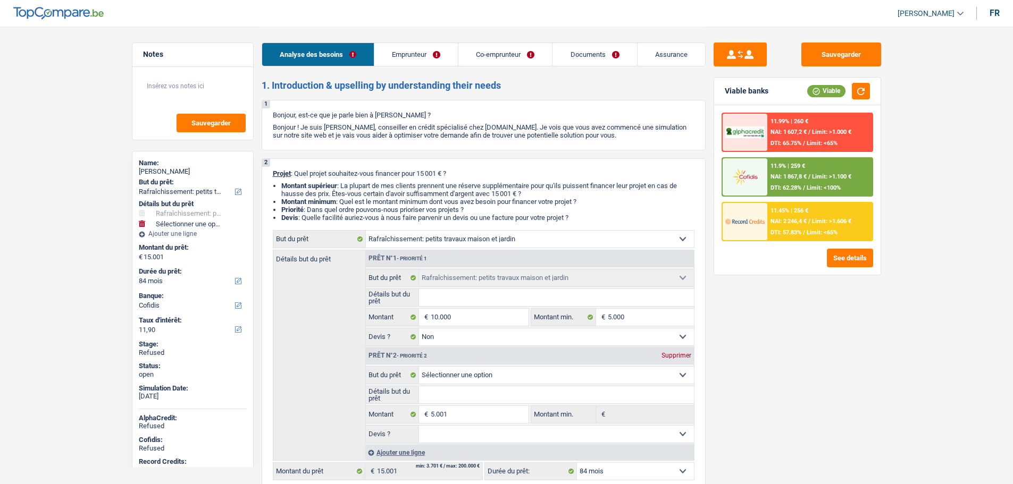
select select "houseOrGarden"
select select "false"
select select "84"
select select "worker"
select select "publicEmployee"
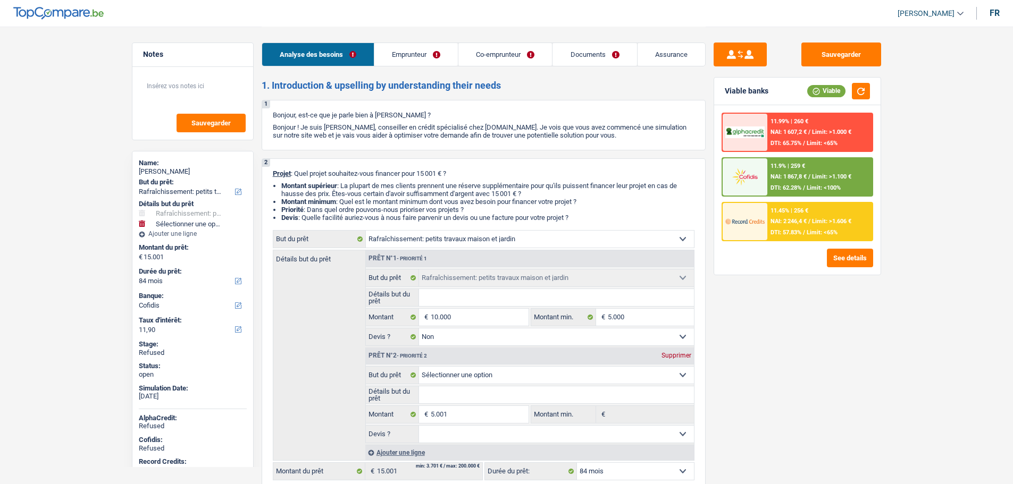
select select "netSalary"
select select "mealVouchers"
select select "familyAllowances"
select select "netSalary"
select select "mealVouchers"
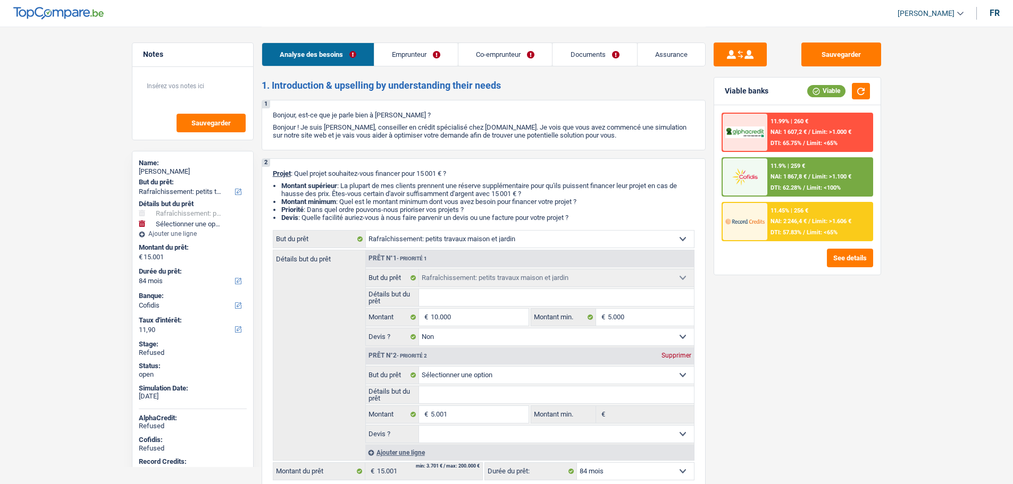
select select "ownerWithMortgage"
select select "mortgage"
select select "240"
select select "carLoan"
select select "mortgage"
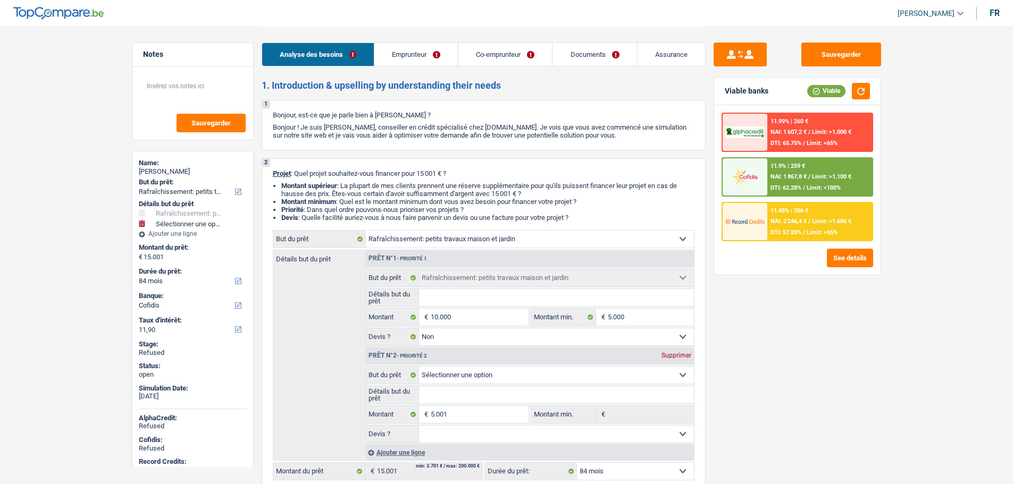
select select "240"
select select "personalLoan"
select select "familyEvent"
select select "120"
select select "mortgage"
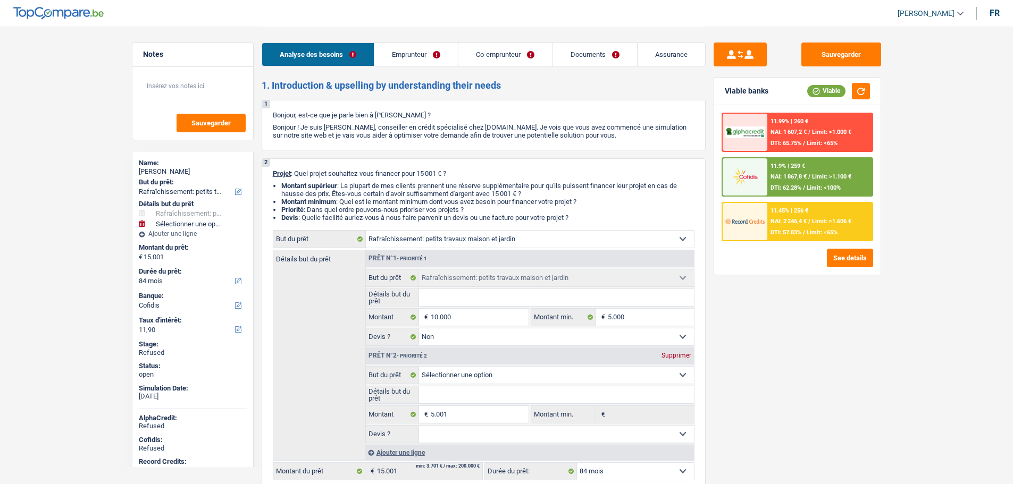
select select "240"
select select "cardOrCredit"
select select "personalSale"
select select "18"
select select "houseOrGarden"
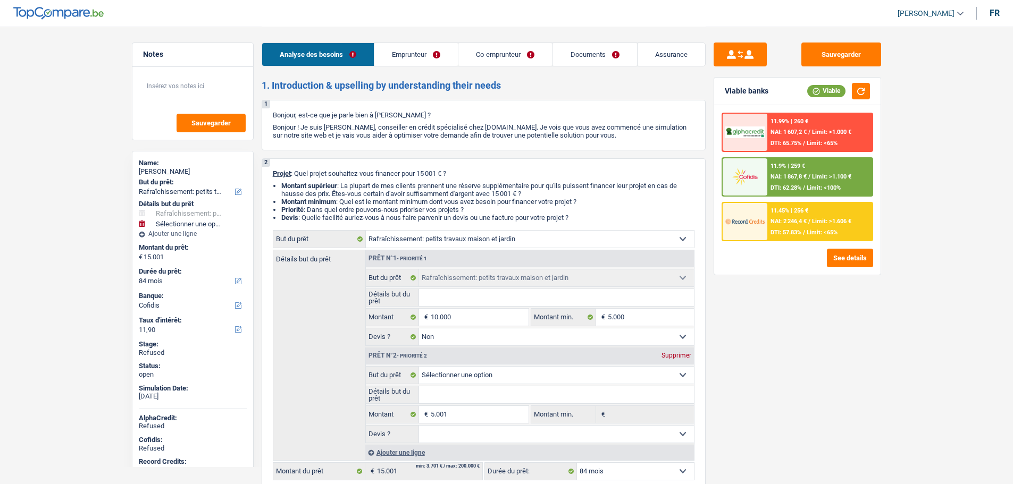
select select "houseOrGarden"
select select "false"
select select "84"
select select "ownerWithMortgage"
select select "BE"
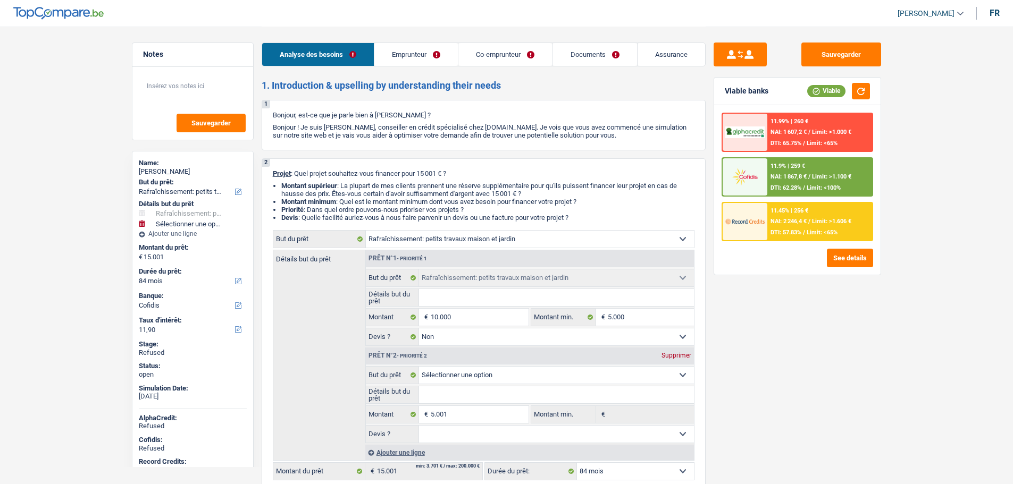
select select "mortgage"
select select "240"
select select "carLoan"
select select "mortgage"
select select "240"
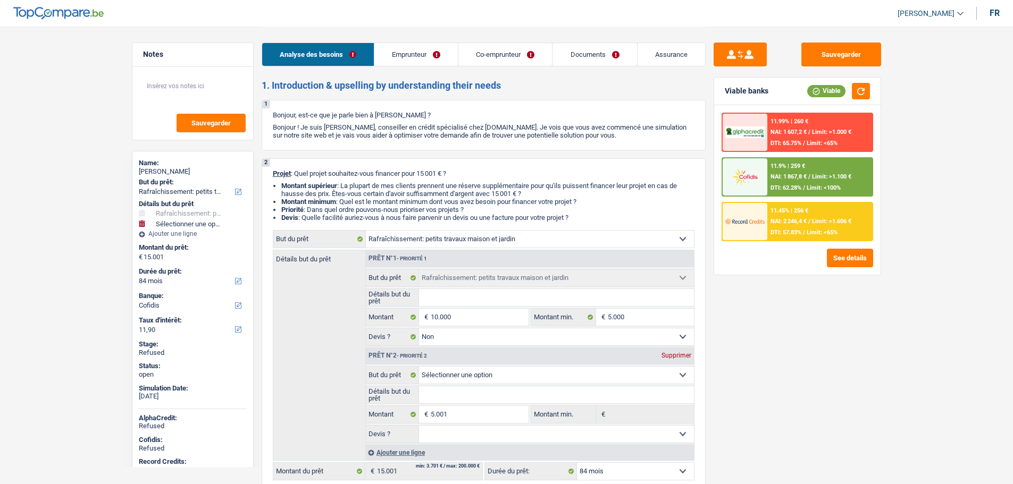
select select "personalLoan"
select select "familyEvent"
select select "120"
select select "mortgage"
select select "240"
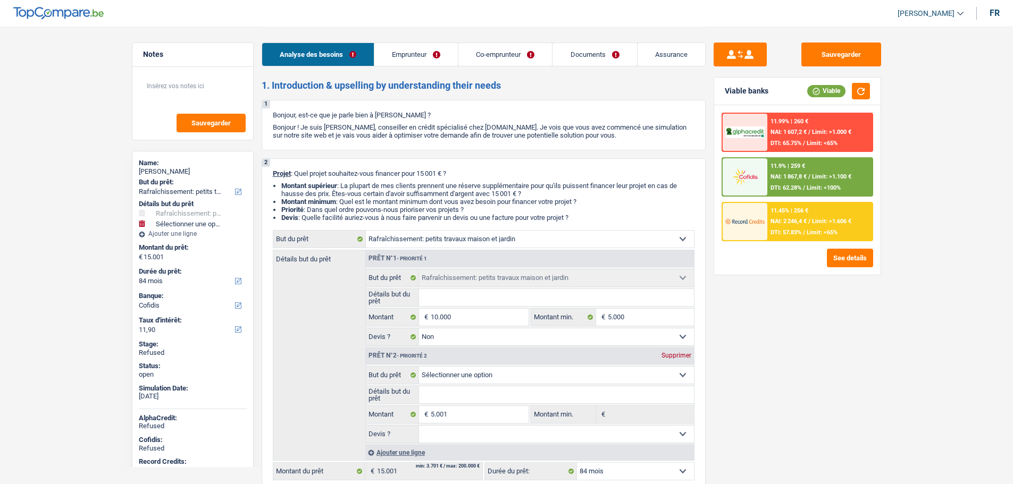
select select "cardOrCredit"
select select "personalSale"
select select "18"
click at [412, 52] on link "Emprunteur" at bounding box center [415, 54] width 83 height 23
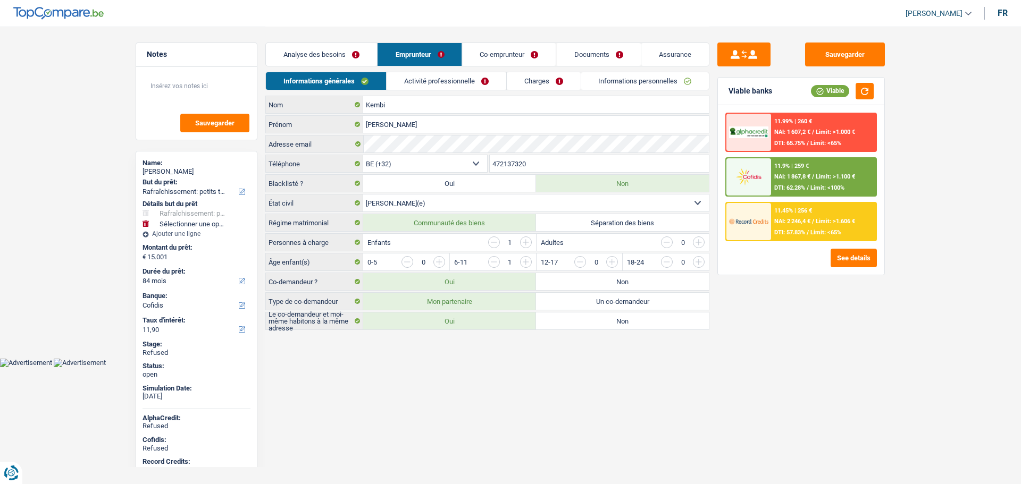
click at [626, 79] on link "Informations personnelles" at bounding box center [645, 81] width 128 height 18
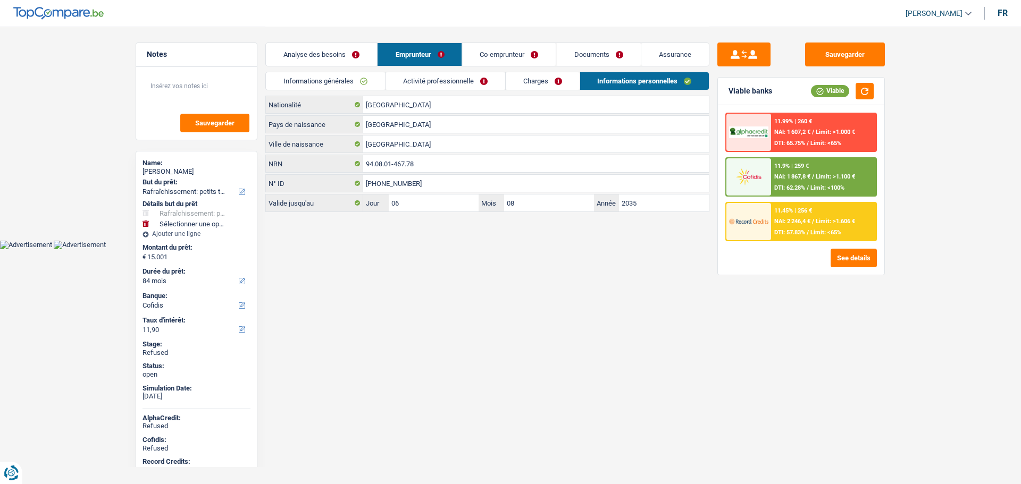
click at [542, 78] on link "Charges" at bounding box center [543, 81] width 74 height 18
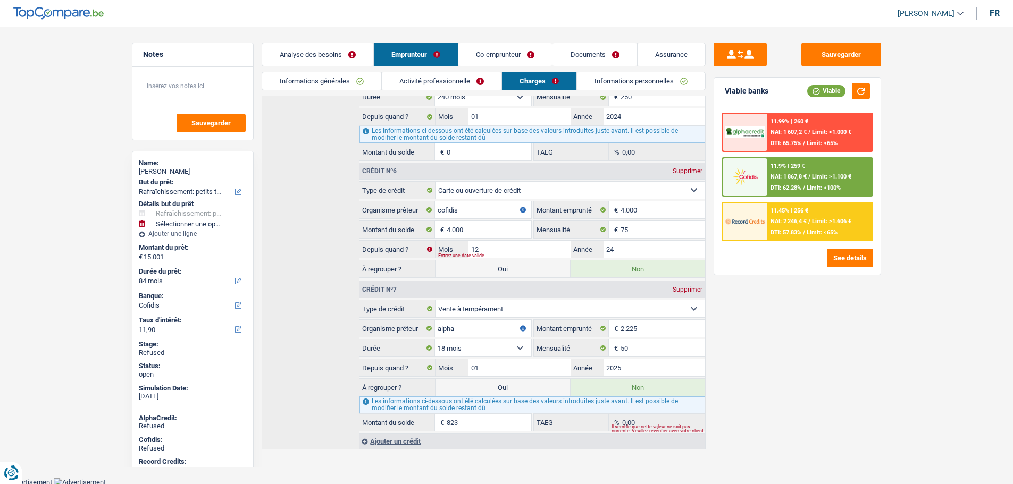
scroll to position [815, 0]
click at [627, 247] on input "24" at bounding box center [655, 247] width 102 height 17
type input "2"
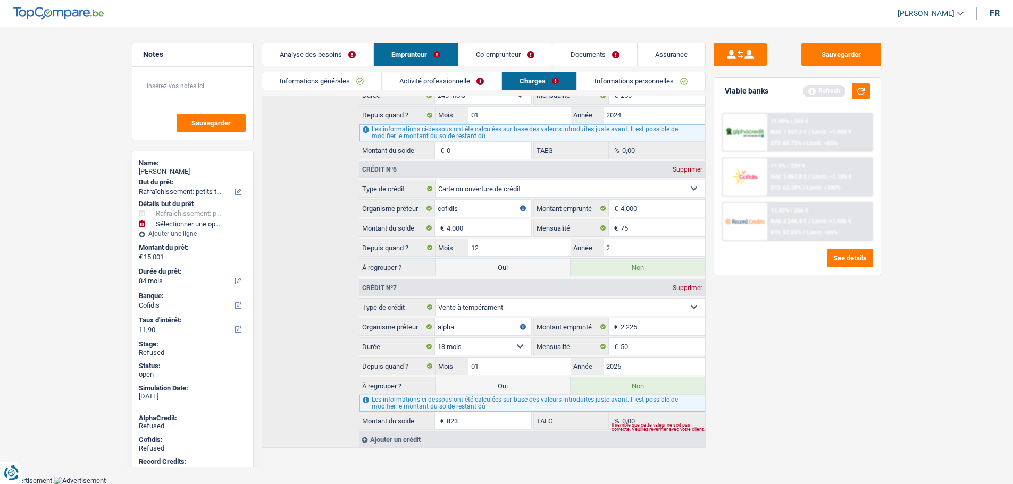
select select
type input "202"
select select
type input "2024"
select select
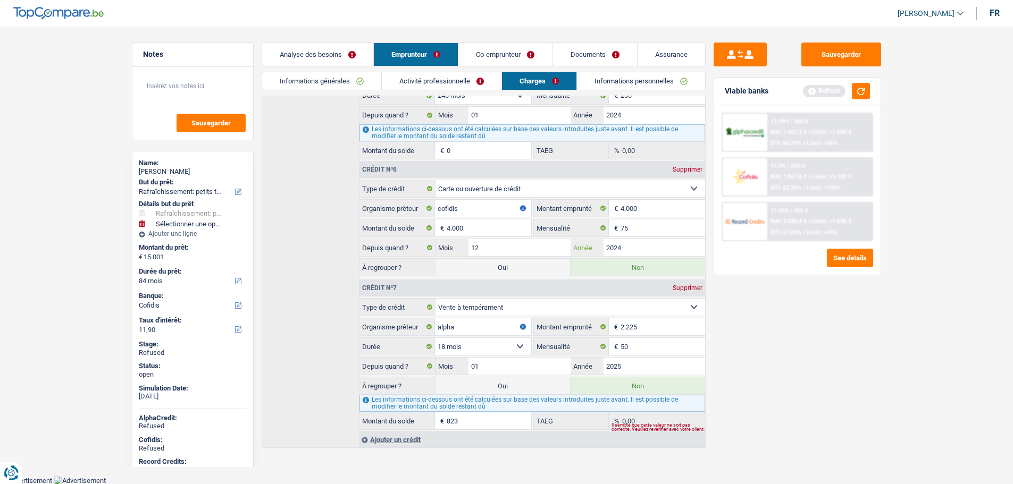
type input "2024"
click at [728, 374] on div "Sauvegarder Viable banks Refresh 11.99% | 260 € NAI: 1 607,2 € / Limit: >1.000 …" at bounding box center [797, 255] width 183 height 425
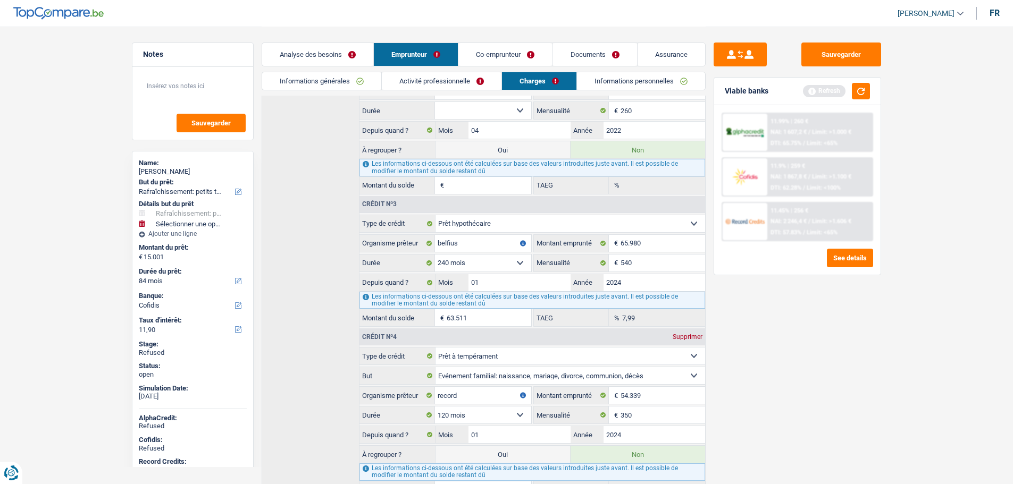
scroll to position [336, 0]
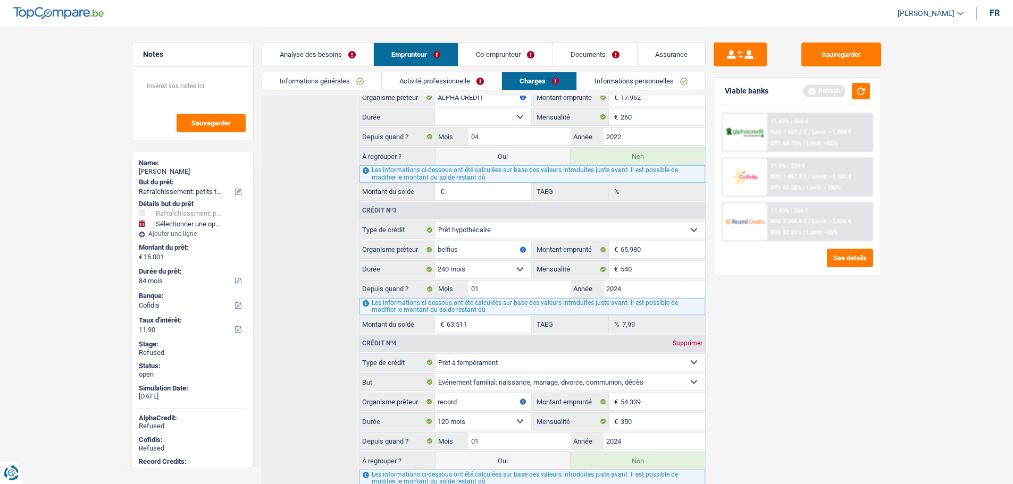
click at [929, 6] on link "[PERSON_NAME]" at bounding box center [926, 14] width 74 height 18
click at [904, 97] on button "SO" at bounding box center [906, 97] width 95 height 21
select select "84"
select select "60"
select select "houseOrGarden"
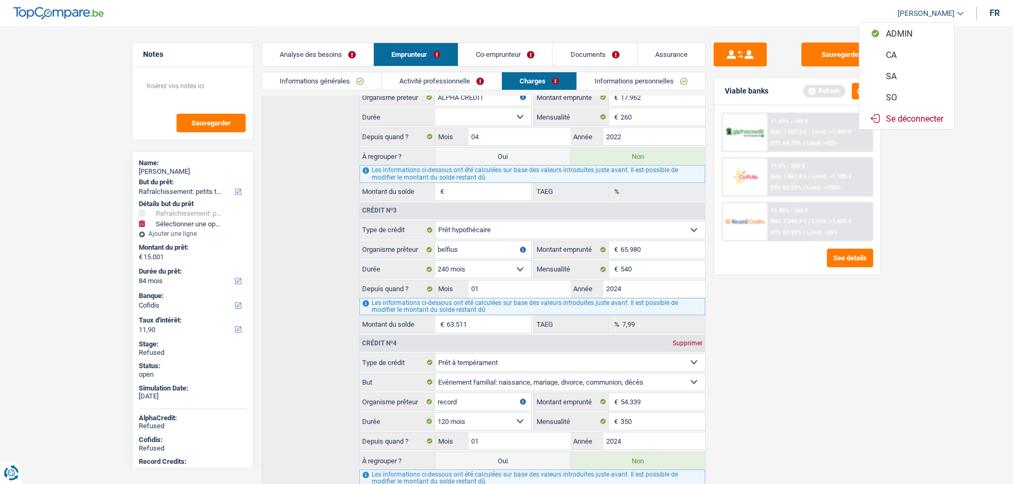
select select "houseOrGarden"
select select "false"
select select "84"
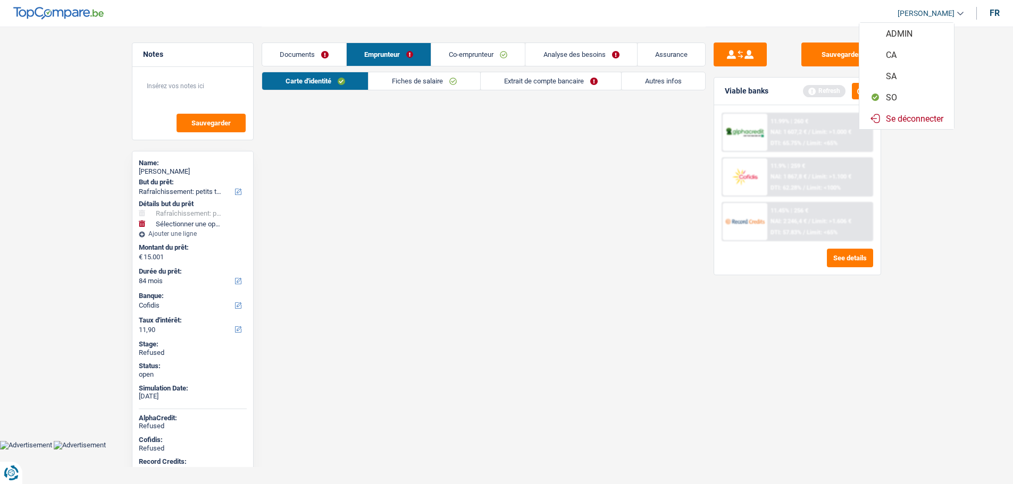
select select
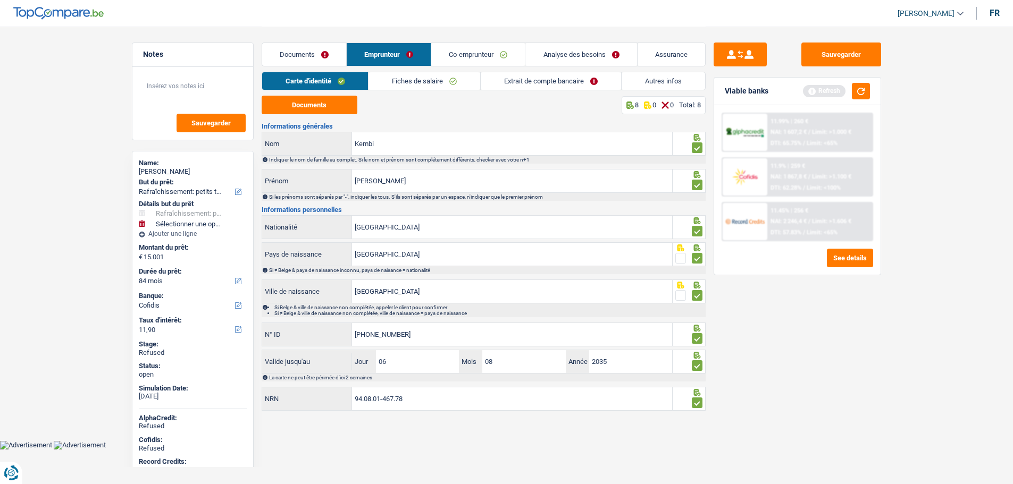
scroll to position [0, 0]
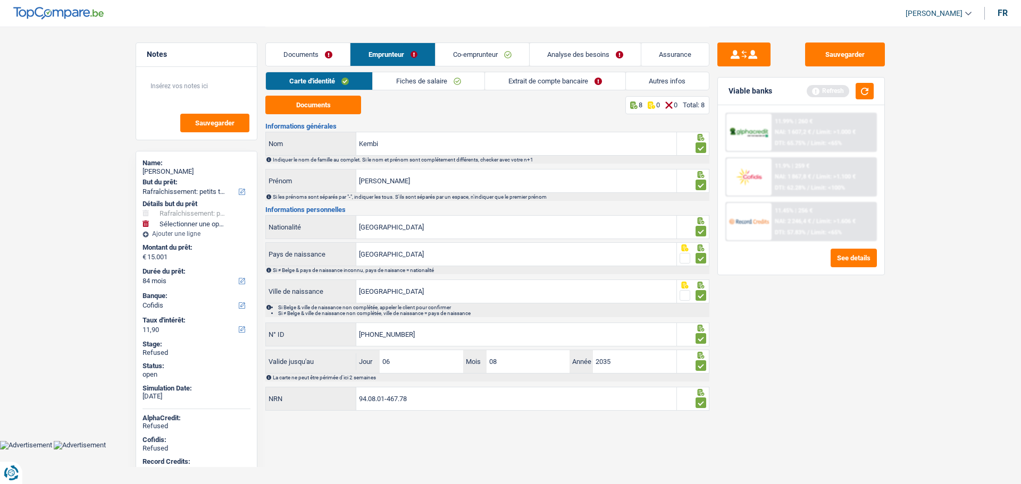
click at [575, 52] on link "Analyse des besoins" at bounding box center [585, 54] width 111 height 23
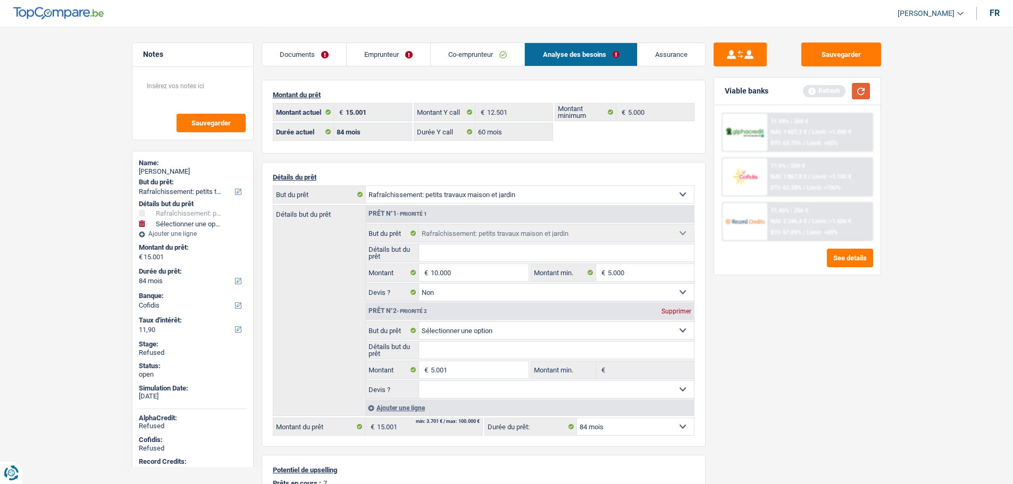
click at [866, 94] on button "button" at bounding box center [861, 91] width 18 height 16
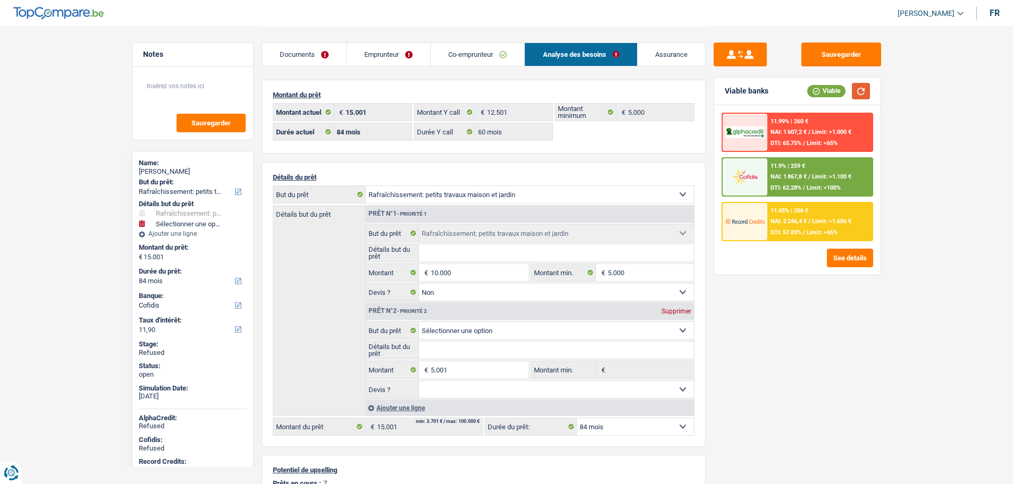
scroll to position [47, 0]
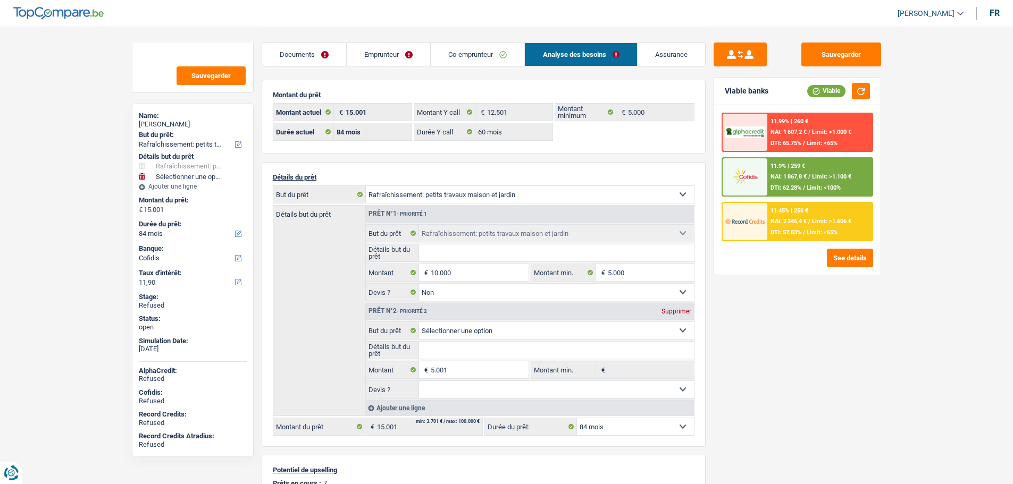
click at [364, 54] on link "Emprunteur" at bounding box center [388, 54] width 83 height 23
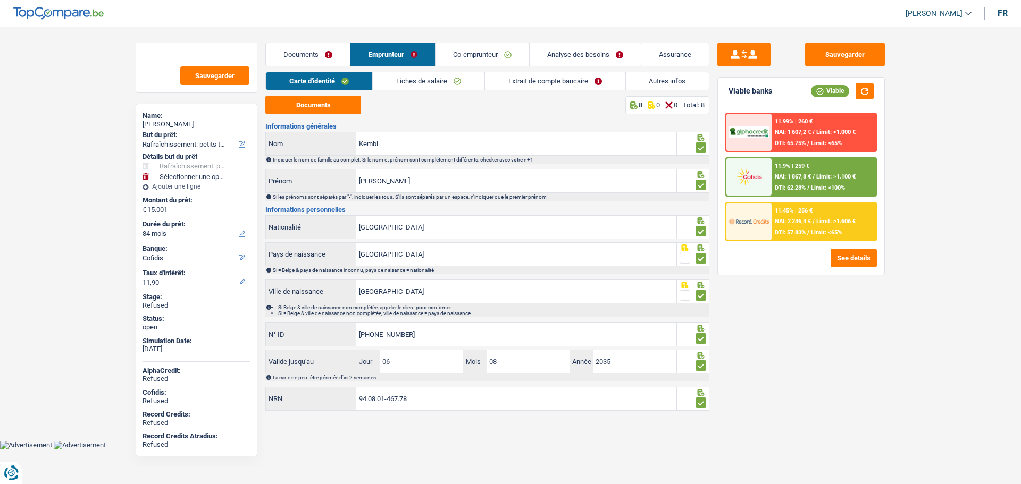
click at [646, 81] on link "Autres infos" at bounding box center [667, 81] width 83 height 18
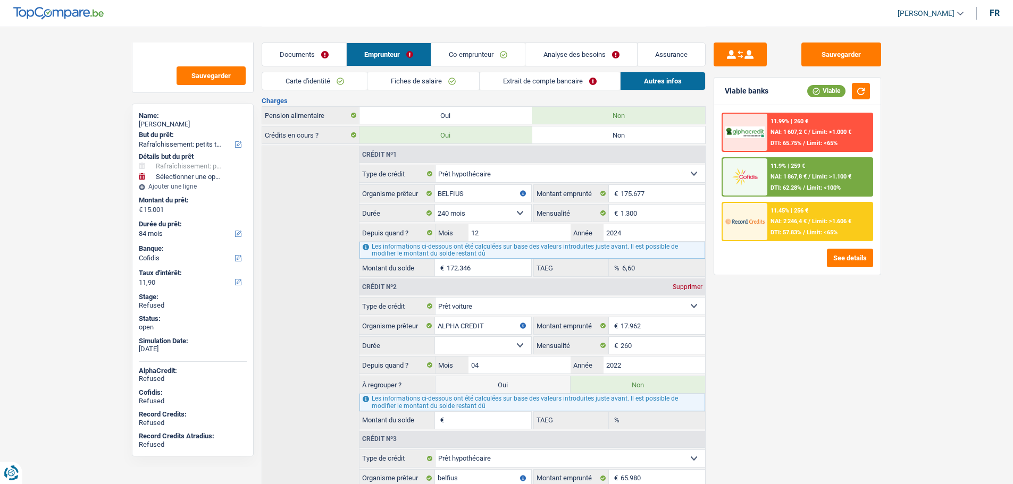
scroll to position [266, 0]
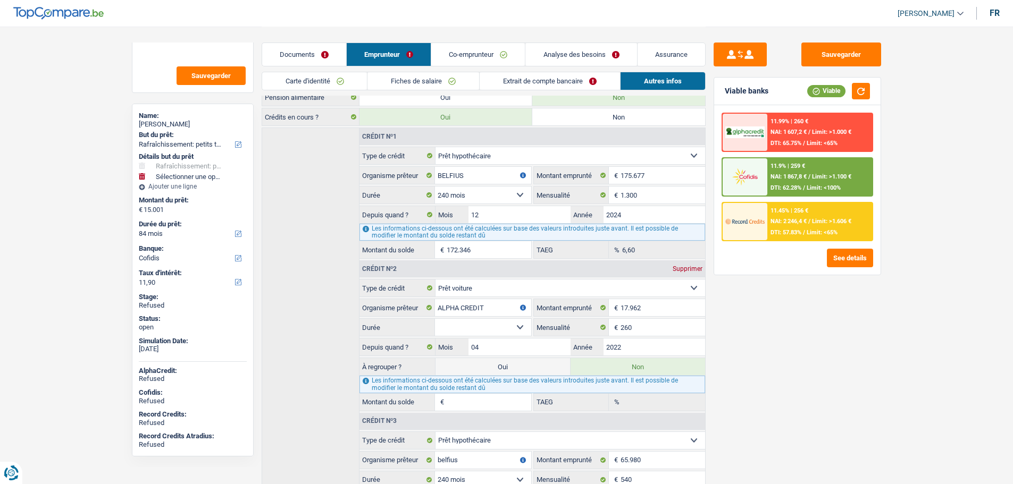
click at [495, 365] on label "Oui" at bounding box center [503, 366] width 135 height 17
click at [495, 365] on input "Oui" at bounding box center [503, 366] width 135 height 17
radio input "true"
select select
radio input "false"
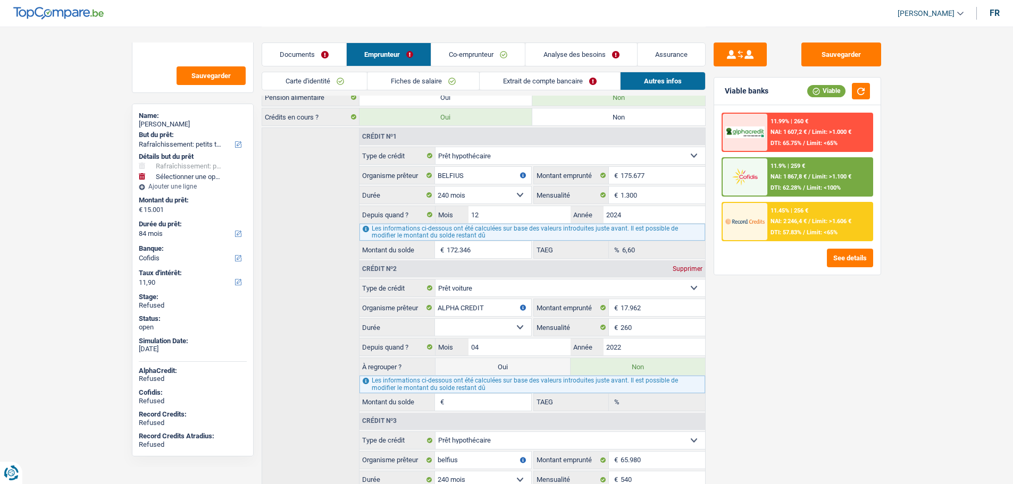
select select "refinancing"
select select "houseOrGarden"
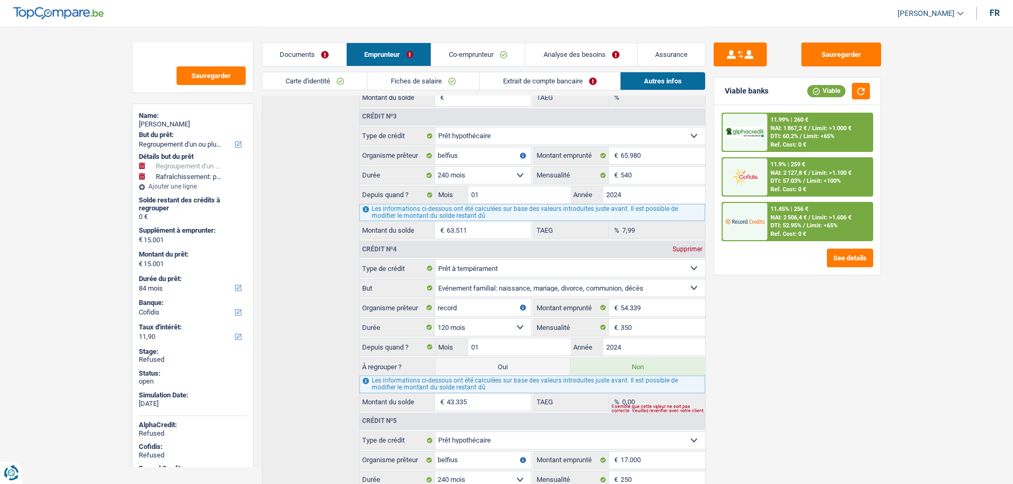
scroll to position [585, 0]
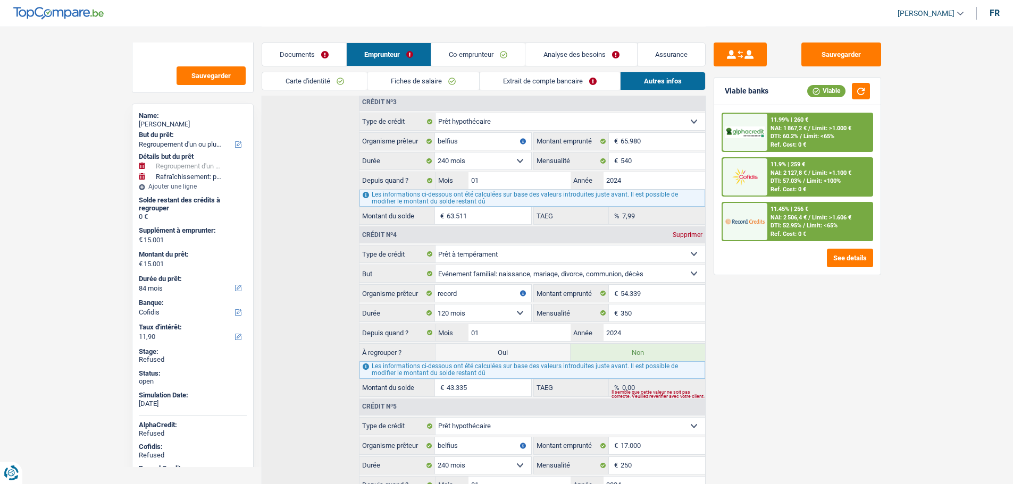
click at [515, 352] on label "Oui" at bounding box center [503, 352] width 135 height 17
click at [515, 352] on input "Oui" at bounding box center [503, 352] width 135 height 17
radio input "true"
select select
radio input "false"
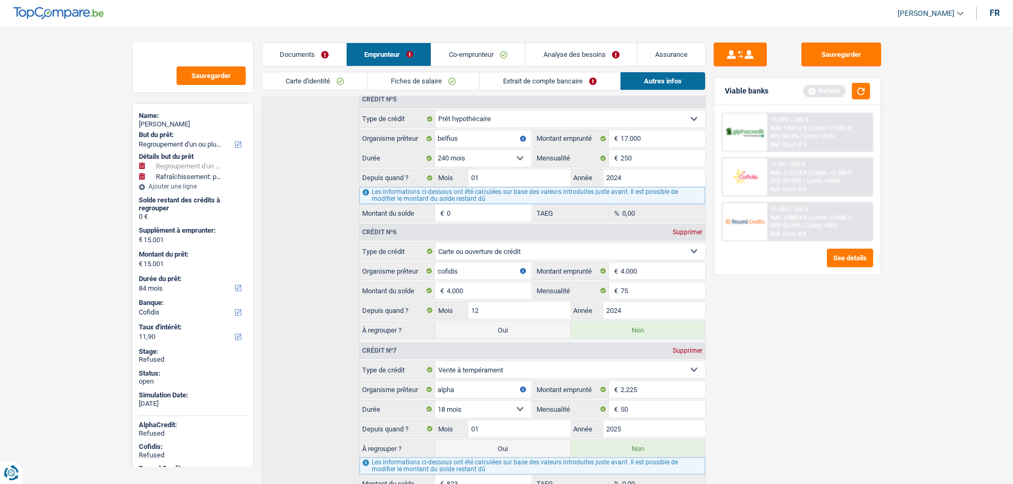
scroll to position [904, 0]
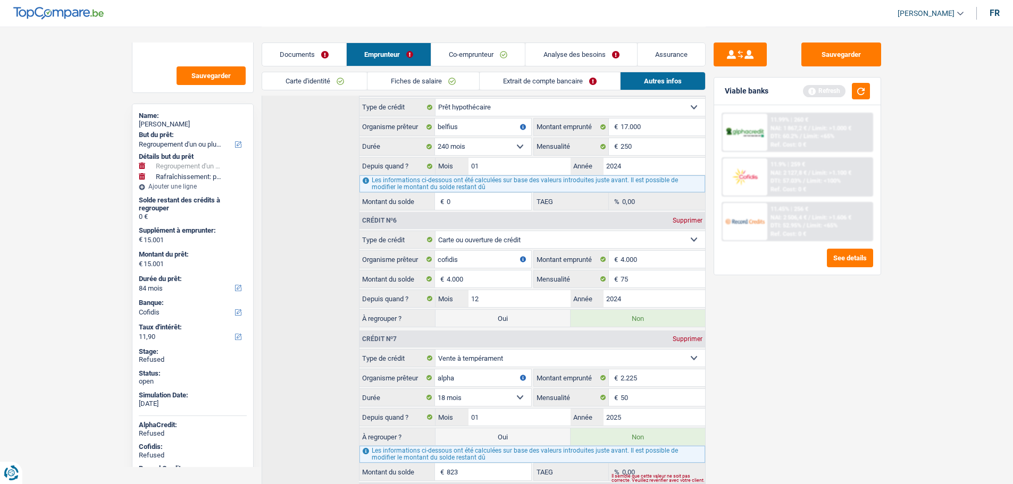
click at [508, 319] on label "Oui" at bounding box center [503, 318] width 135 height 17
click at [508, 319] on input "Oui" at bounding box center [503, 318] width 135 height 17
radio input "true"
select select
radio input "false"
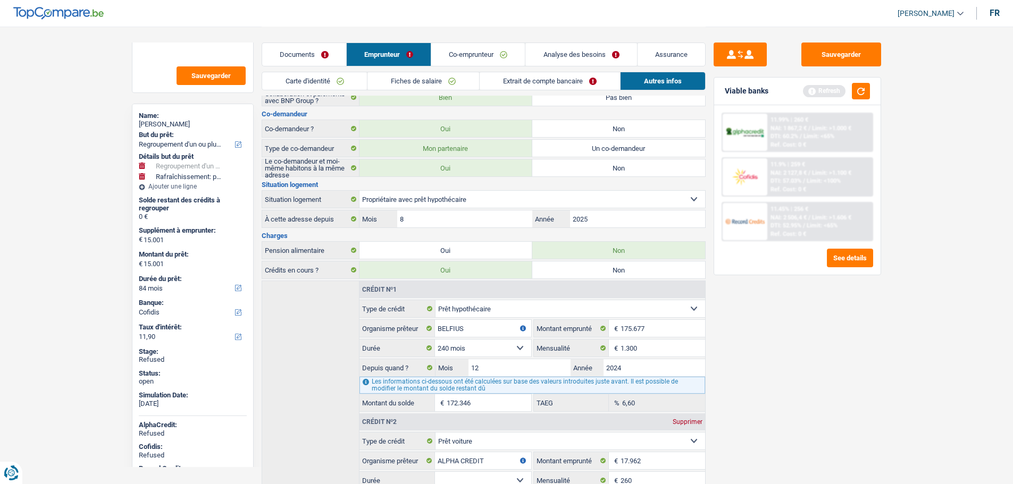
scroll to position [104, 0]
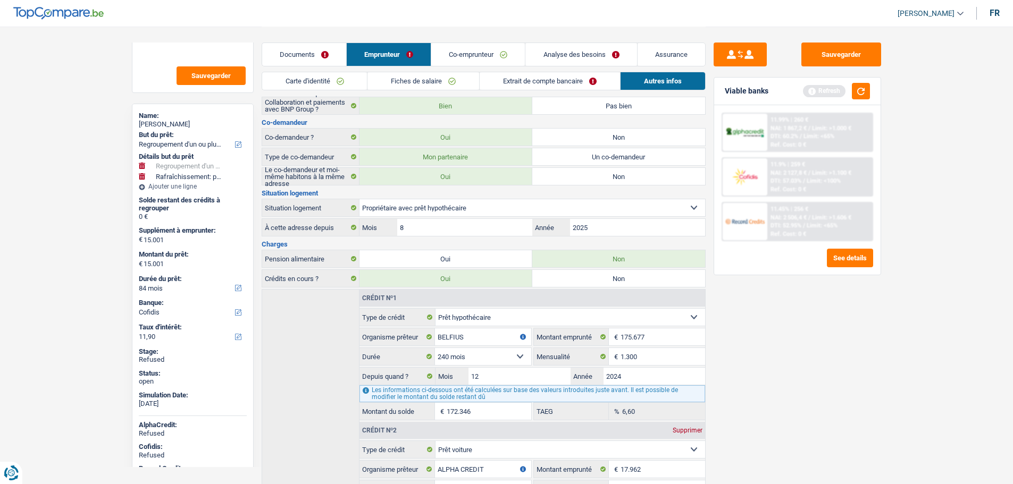
click at [560, 56] on link "Analyse des besoins" at bounding box center [580, 54] width 111 height 23
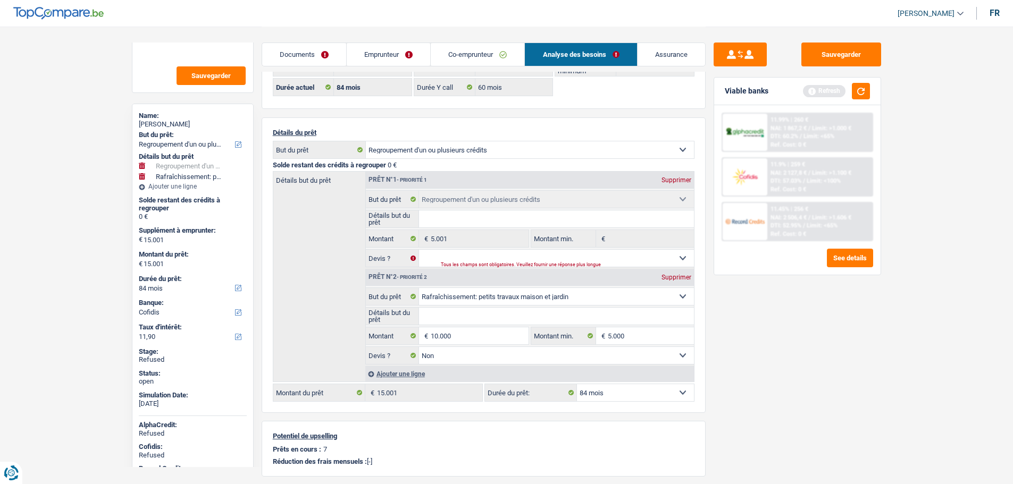
scroll to position [0, 0]
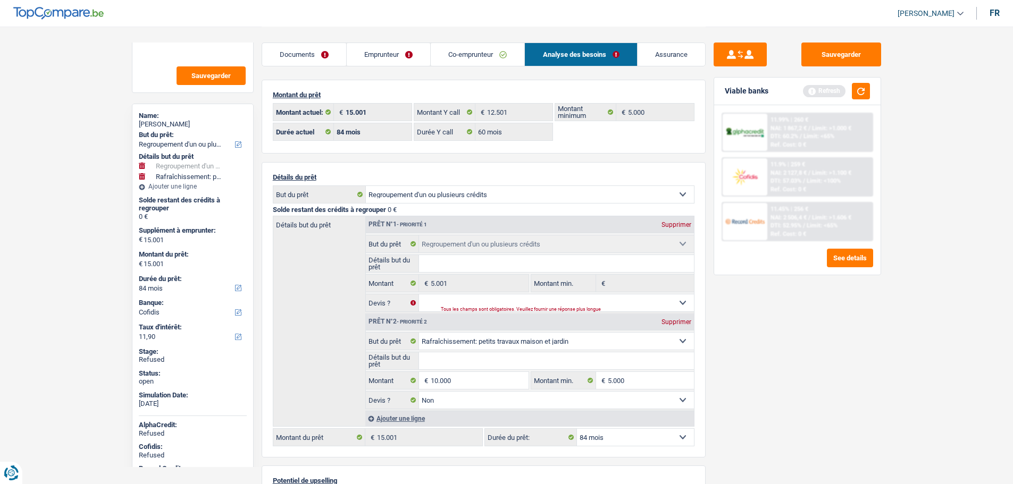
click at [473, 49] on link "Co-emprunteur" at bounding box center [478, 54] width 94 height 23
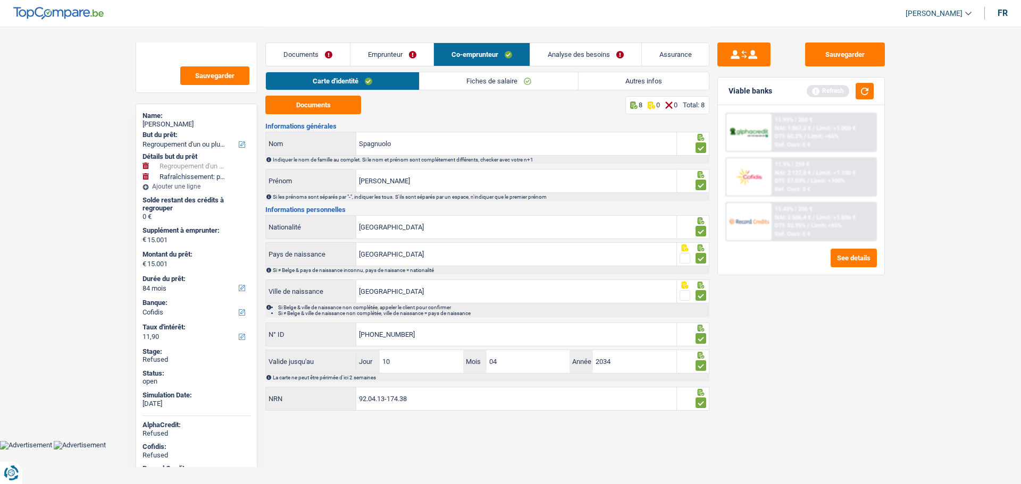
click at [393, 52] on link "Emprunteur" at bounding box center [391, 54] width 83 height 23
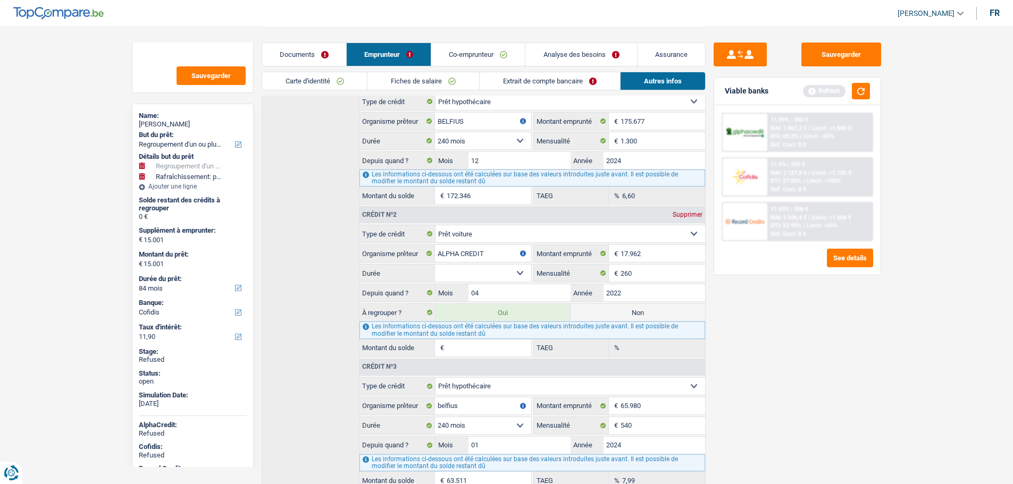
scroll to position [319, 0]
click at [463, 276] on select "12 mois 18 mois 24 mois 30 mois 36 mois 42 mois 48 mois 60 mois 72 mois 84 mois…" at bounding box center [483, 274] width 96 height 17
click at [463, 275] on select "12 mois 18 mois 24 mois 30 mois 36 mois 42 mois 48 mois 60 mois 72 mois 84 mois…" at bounding box center [483, 274] width 96 height 17
click at [196, 122] on div "Jean baptiste Kembi" at bounding box center [193, 124] width 108 height 9
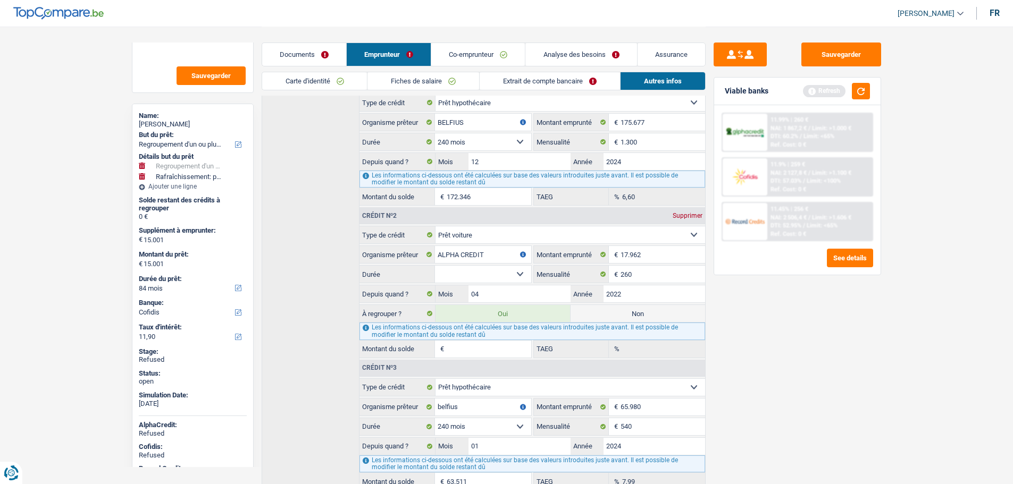
click at [332, 87] on link "Carte d'identité" at bounding box center [314, 81] width 105 height 18
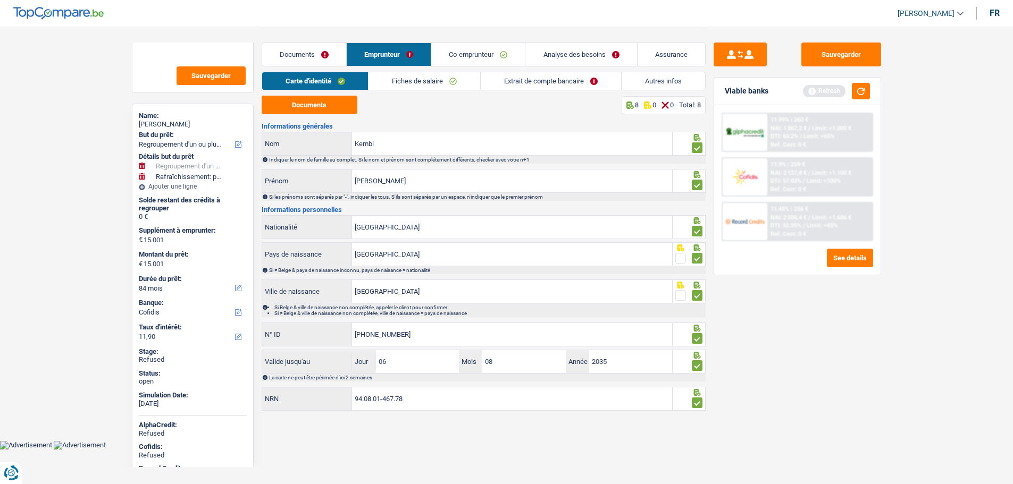
scroll to position [0, 0]
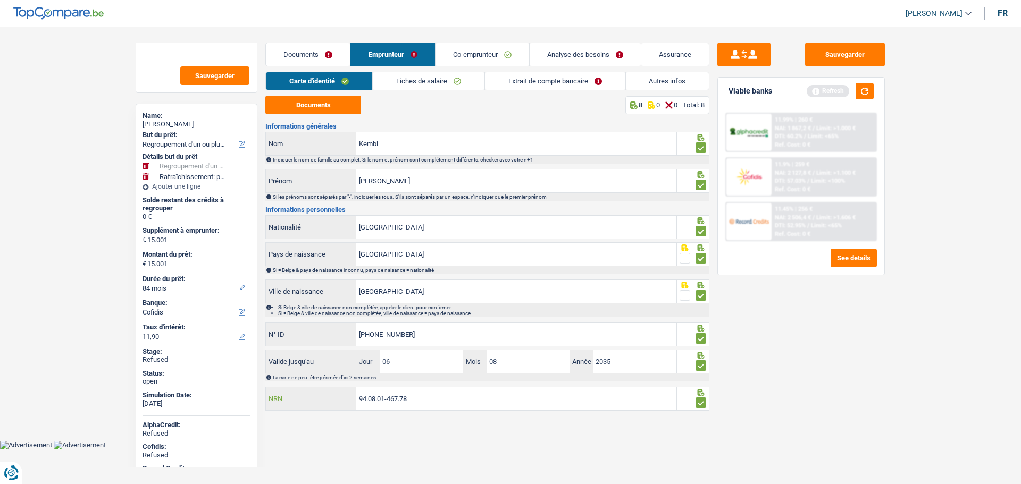
click at [383, 398] on input "94.08.01-467.78" at bounding box center [516, 399] width 320 height 23
click at [382, 398] on input "94.08.01-467.78" at bounding box center [516, 399] width 320 height 23
click at [643, 83] on link "Autres infos" at bounding box center [667, 81] width 83 height 18
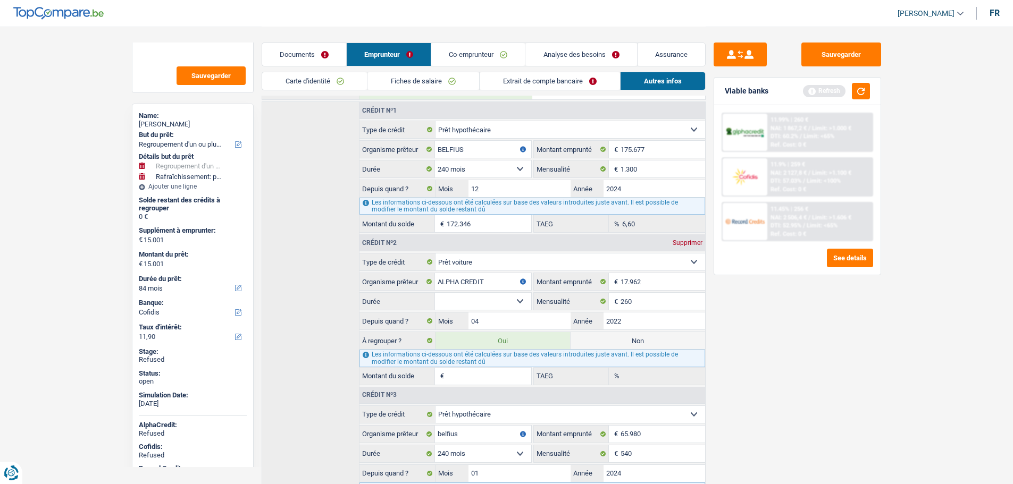
scroll to position [264, 0]
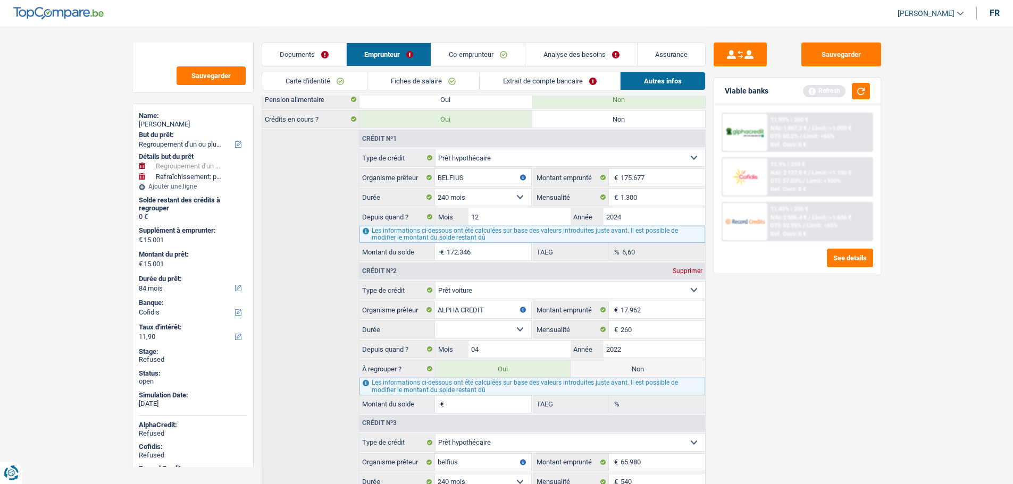
click at [478, 327] on select "12 mois 18 mois 24 mois 30 mois 36 mois 42 mois 48 mois 60 mois 72 mois 84 mois…" at bounding box center [483, 329] width 96 height 17
select select "60"
click at [435, 321] on select "12 mois 18 mois 24 mois 30 mois 36 mois 42 mois 48 mois 60 mois 72 mois 84 mois…" at bounding box center [483, 329] width 96 height 17
click at [508, 324] on select "12 mois 18 mois 24 mois 30 mois 36 mois 42 mois 48 mois 60 mois 72 mois 84 mois…" at bounding box center [483, 329] width 96 height 17
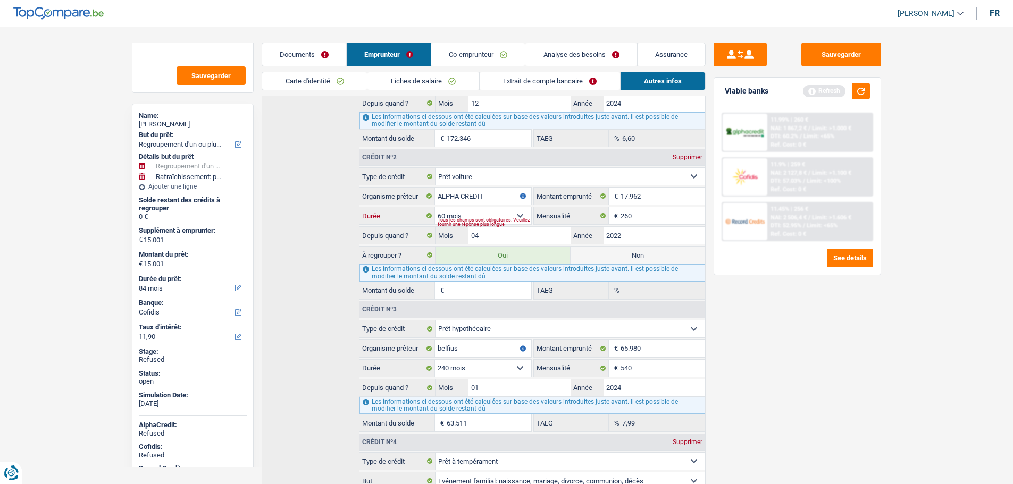
scroll to position [317, 0]
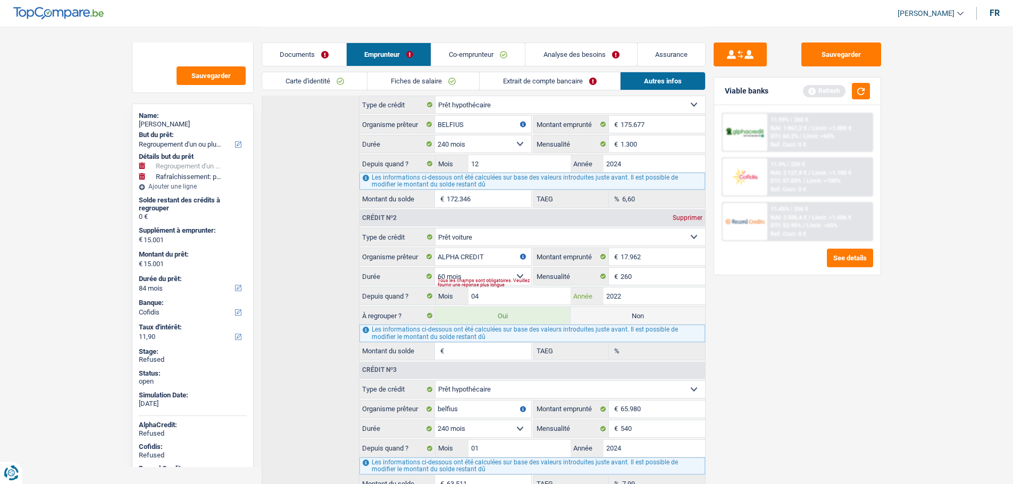
click at [650, 296] on input "2022" at bounding box center [655, 296] width 102 height 17
click at [523, 275] on select "12 mois 18 mois 24 mois 30 mois 36 mois 42 mois 48 mois 60 mois 72 mois 84 mois…" at bounding box center [483, 276] width 96 height 17
click at [860, 56] on button "Sauvegarder" at bounding box center [841, 55] width 80 height 24
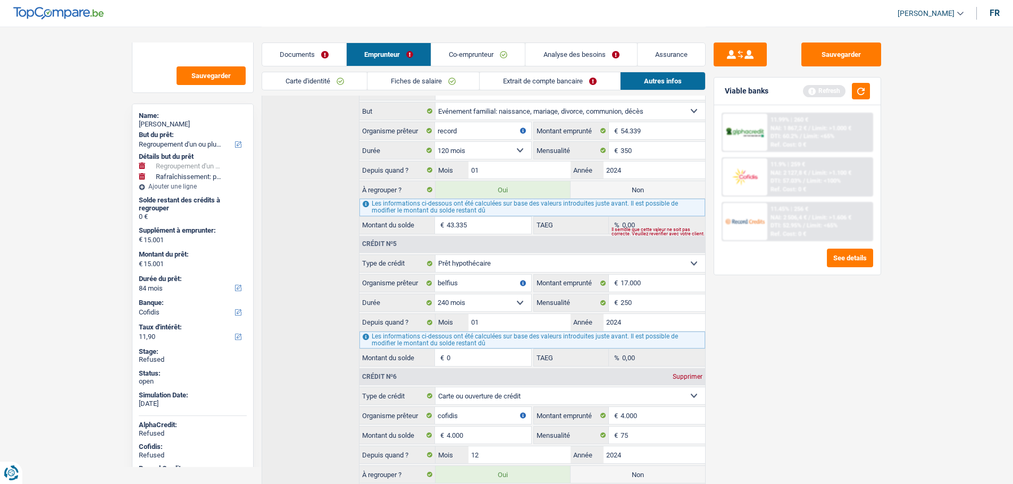
scroll to position [742, 0]
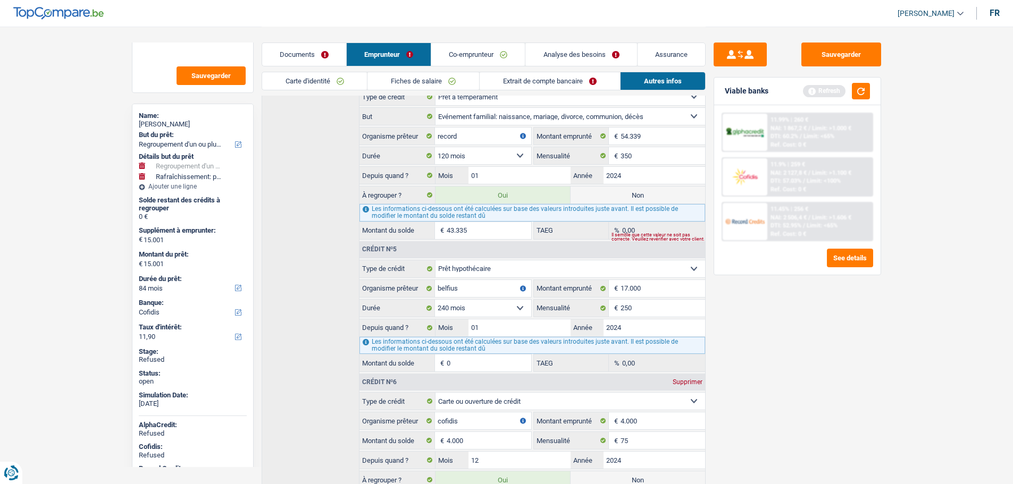
click at [472, 154] on select "12 mois 18 mois 24 mois 30 mois 36 mois 42 mois 48 mois 60 mois 72 mois 84 mois…" at bounding box center [483, 155] width 96 height 17
select select "96"
click at [435, 147] on select "12 mois 18 mois 24 mois 30 mois 36 mois 42 mois 48 mois 60 mois 72 mois 84 mois…" at bounding box center [483, 155] width 96 height 17
type input "5.171"
type input "0,00"
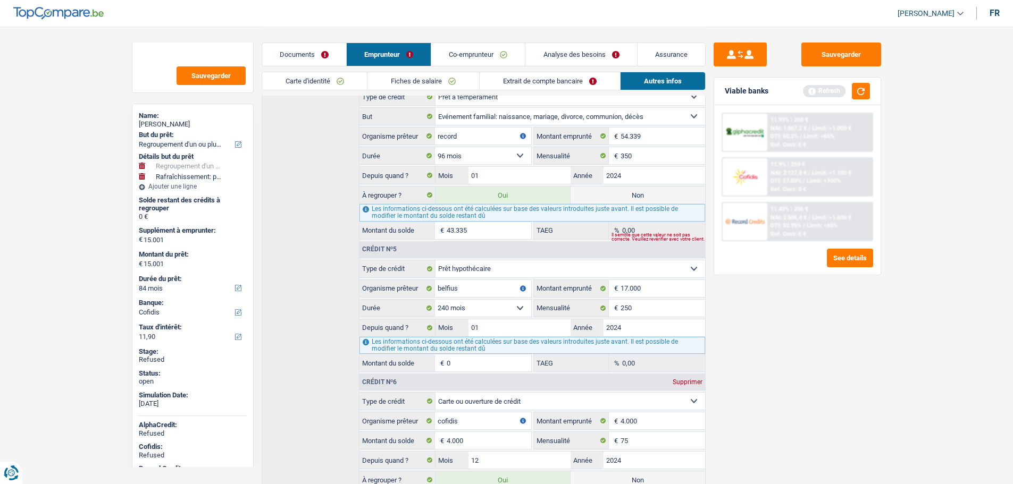
type input "38.750"
click at [651, 154] on input "350" at bounding box center [663, 155] width 84 height 17
click at [485, 158] on select "12 mois 18 mois 24 mois 30 mois 36 mois 42 mois 48 mois 60 mois 72 mois 84 mois…" at bounding box center [483, 155] width 96 height 17
select select "84"
click at [435, 147] on select "12 mois 18 mois 24 mois 30 mois 36 mois 42 mois 48 mois 60 mois 72 mois 84 mois…" at bounding box center [483, 155] width 96 height 17
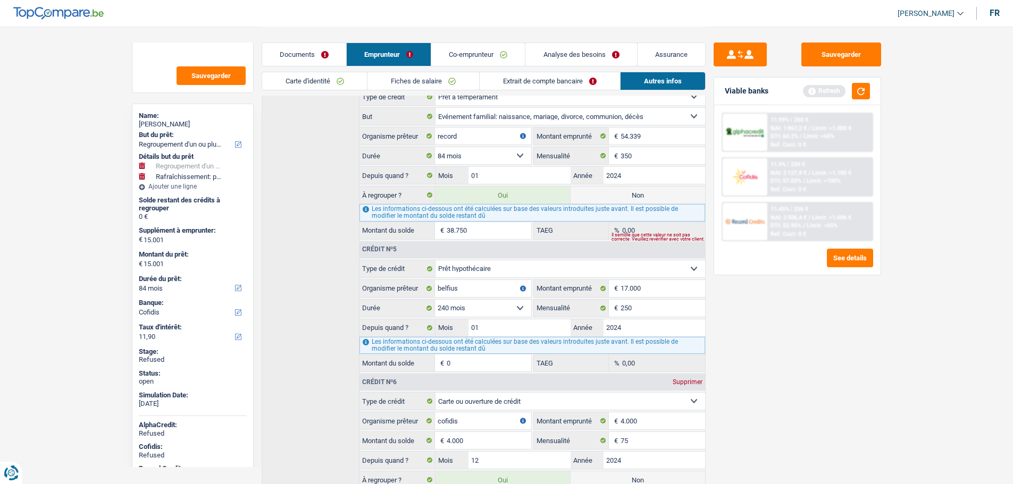
type input "35.499"
click at [603, 203] on label "Non" at bounding box center [638, 195] width 135 height 17
click at [603, 203] on input "Non" at bounding box center [638, 195] width 135 height 17
radio input "true"
radio input "false"
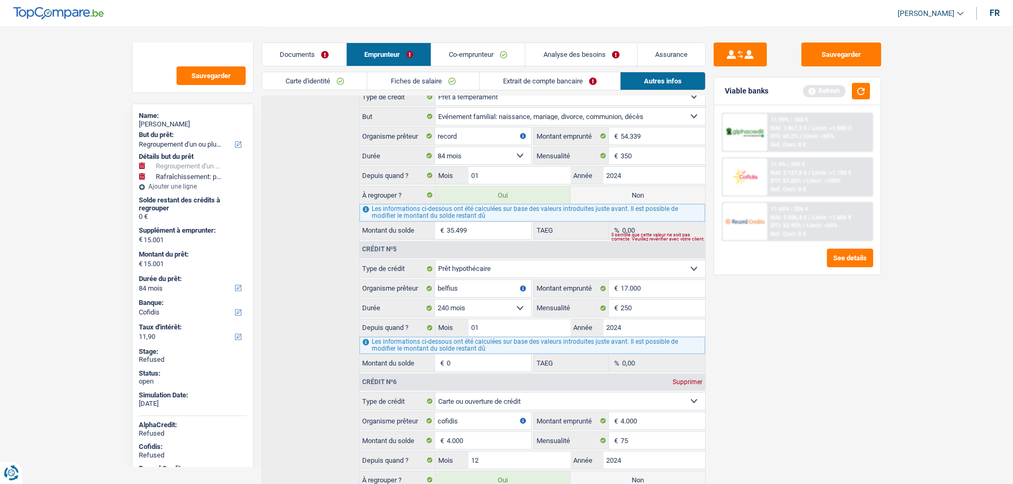
type input "5.830"
click at [533, 195] on label "Oui" at bounding box center [503, 195] width 135 height 17
click at [533, 195] on input "Oui" at bounding box center [503, 195] width 135 height 17
radio input "true"
radio input "false"
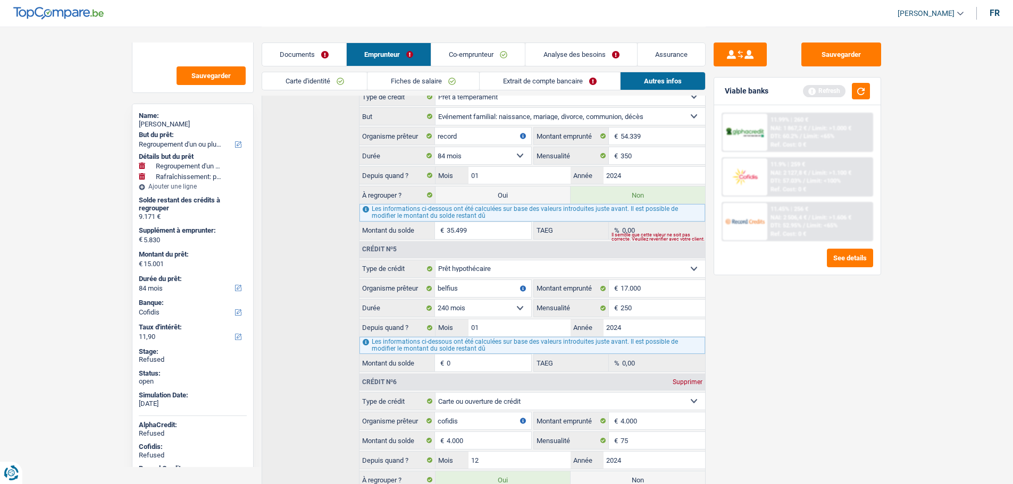
type input "-29.669"
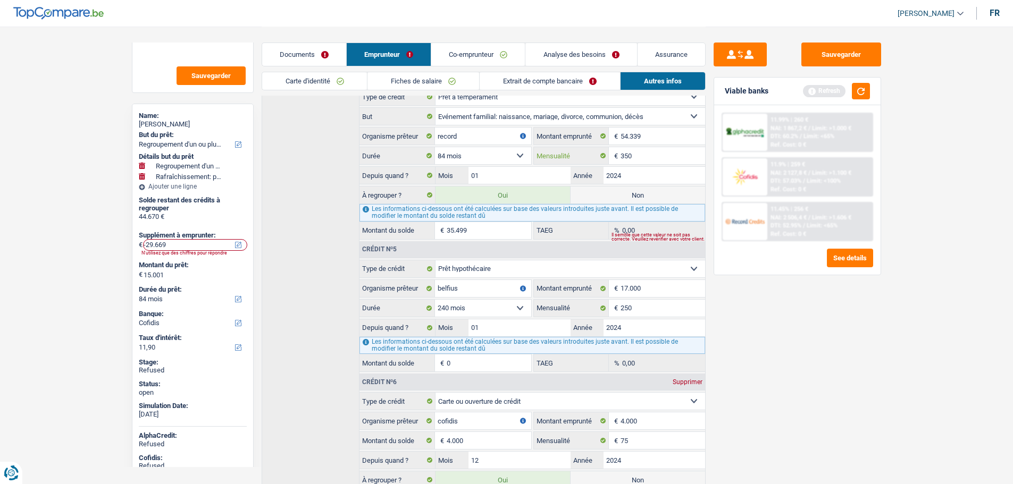
click at [633, 155] on input "350" at bounding box center [663, 155] width 84 height 17
type input "450"
click at [751, 367] on div "Sauvegarder Viable banks Refresh 11.99% | 260 € NAI: 1 867,2 € / Limit: >1.000 …" at bounding box center [797, 255] width 183 height 425
type input "37.880"
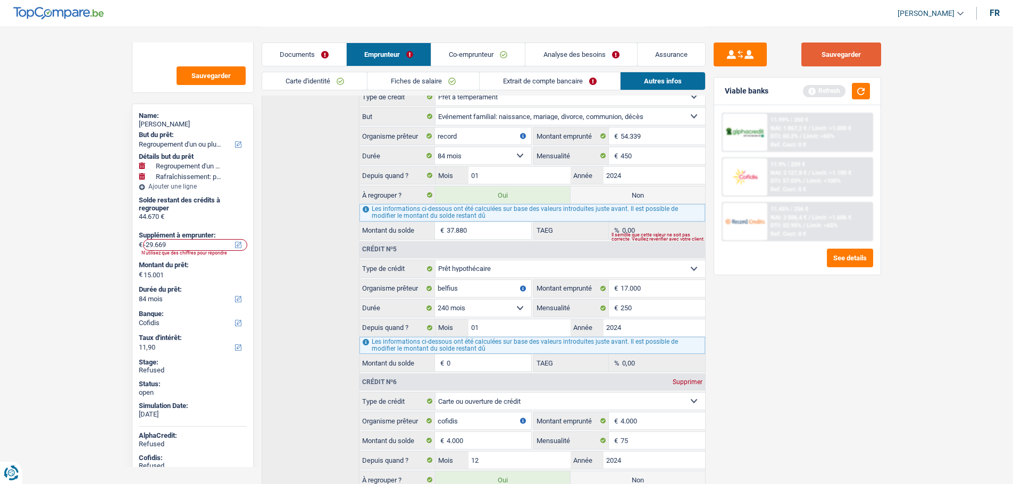
click at [832, 56] on button "Sauvegarder" at bounding box center [841, 55] width 80 height 24
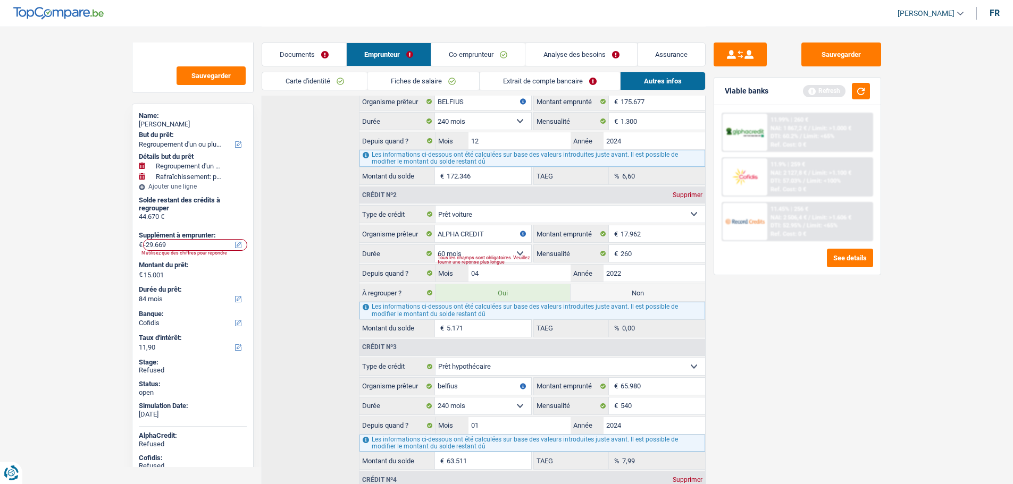
scroll to position [157, 0]
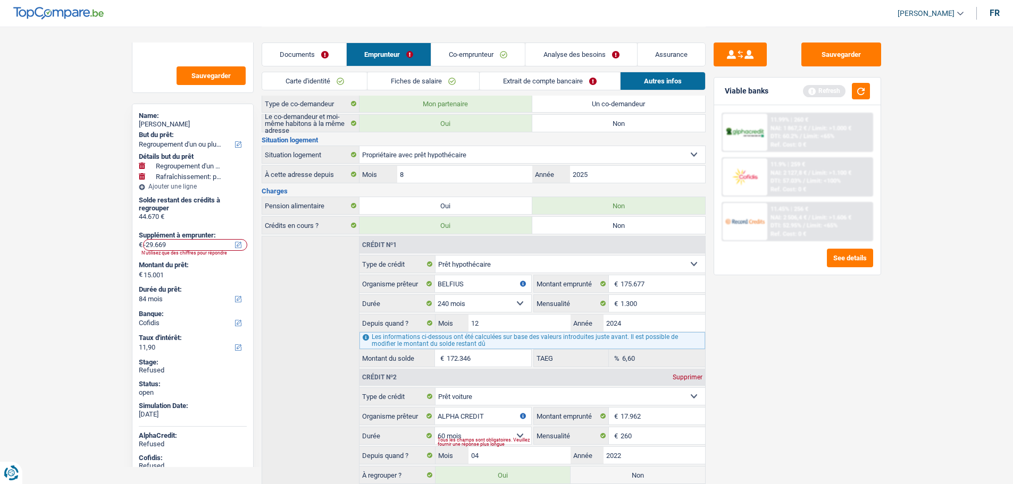
click at [566, 50] on link "Analyse des besoins" at bounding box center [580, 54] width 111 height 23
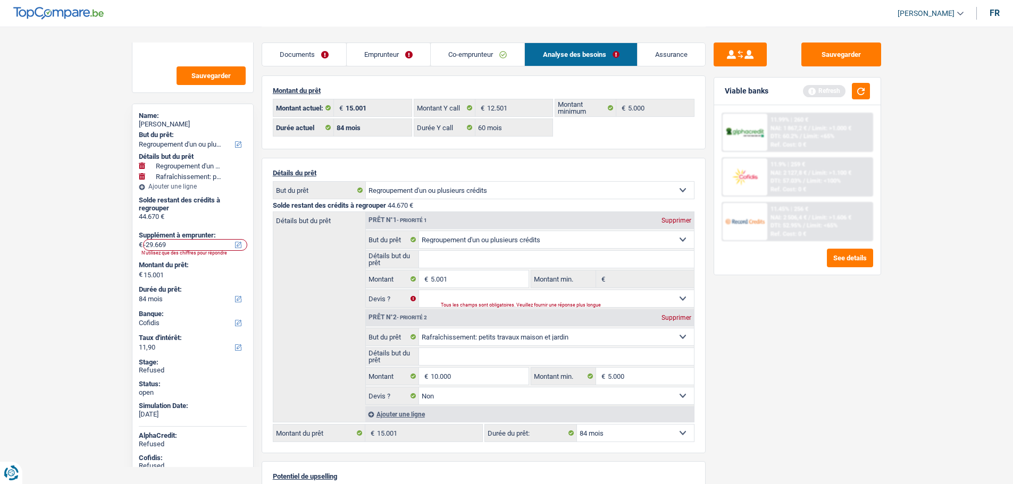
scroll to position [0, 0]
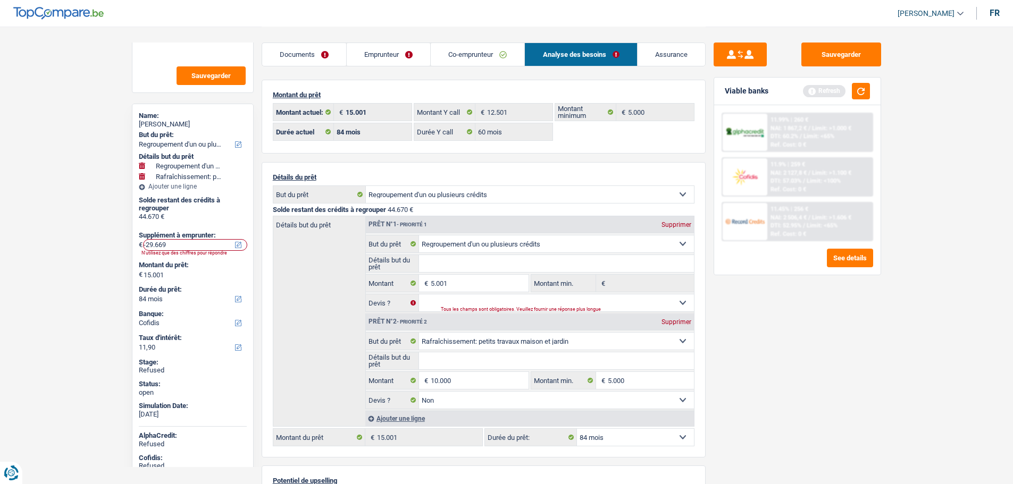
click at [470, 195] on select "Confort maison: meubles, textile, peinture, électroménager, outillage non-profe…" at bounding box center [530, 194] width 328 height 17
click at [461, 236] on select "Confort maison: meubles, textile, peinture, électroménager, outillage non-profe…" at bounding box center [556, 244] width 275 height 17
click at [467, 278] on input "5.001" at bounding box center [479, 283] width 97 height 17
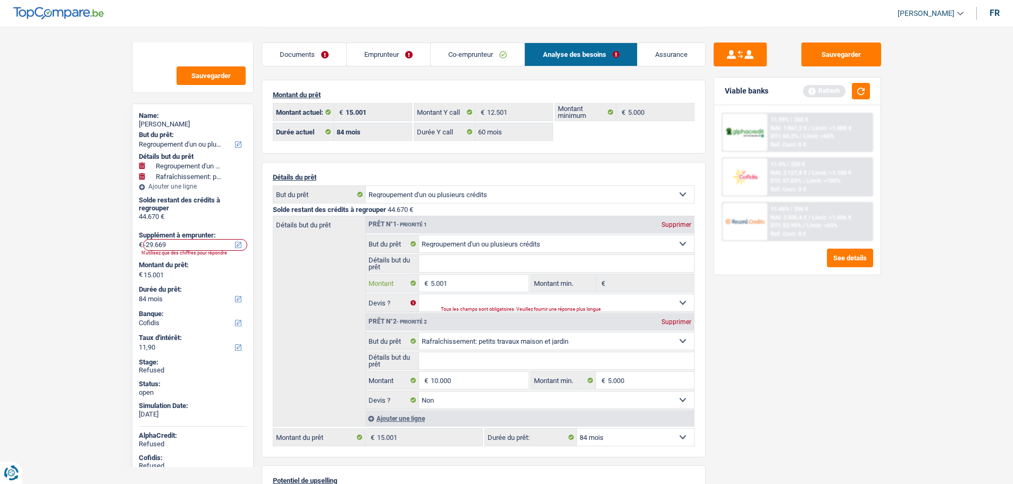
click at [467, 278] on input "5.001" at bounding box center [479, 283] width 97 height 17
click at [374, 63] on link "Emprunteur" at bounding box center [388, 54] width 83 height 23
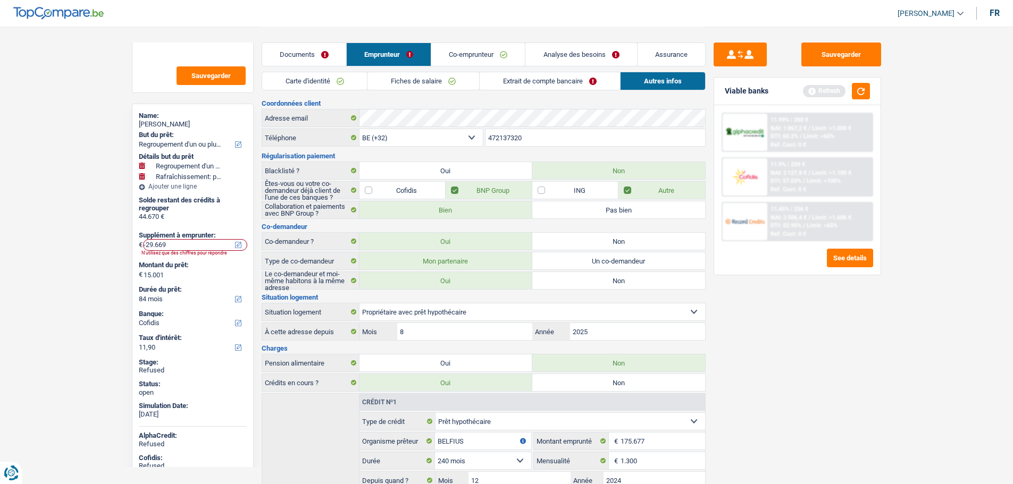
click at [555, 76] on link "Extrait de compte bancaire" at bounding box center [550, 81] width 140 height 18
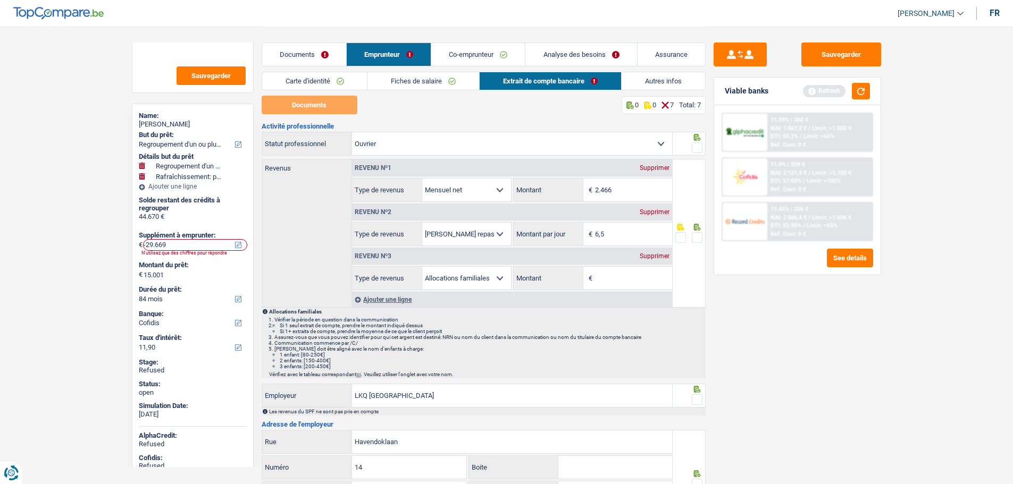
click at [696, 145] on span at bounding box center [697, 148] width 11 height 11
click at [0, 0] on input "radio" at bounding box center [0, 0] width 0 height 0
click at [696, 238] on span at bounding box center [697, 237] width 11 height 11
click at [0, 0] on input "radio" at bounding box center [0, 0] width 0 height 0
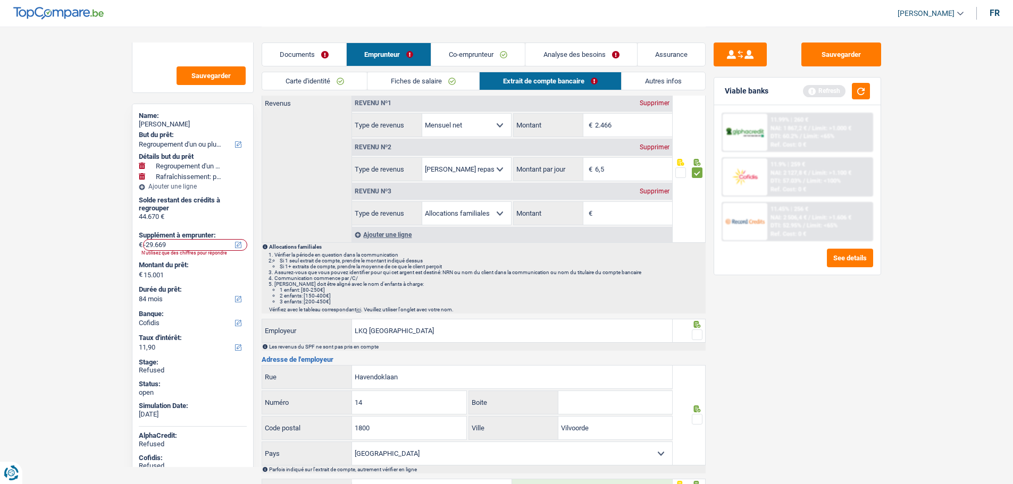
scroll to position [160, 0]
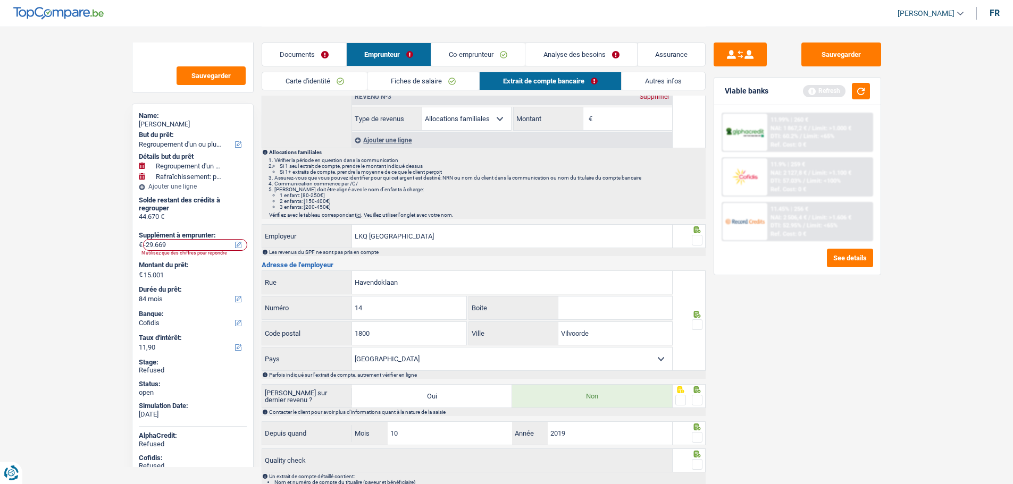
click at [698, 244] on span at bounding box center [697, 240] width 11 height 11
click at [0, 0] on input "radio" at bounding box center [0, 0] width 0 height 0
click at [700, 318] on icon at bounding box center [697, 314] width 11 height 7
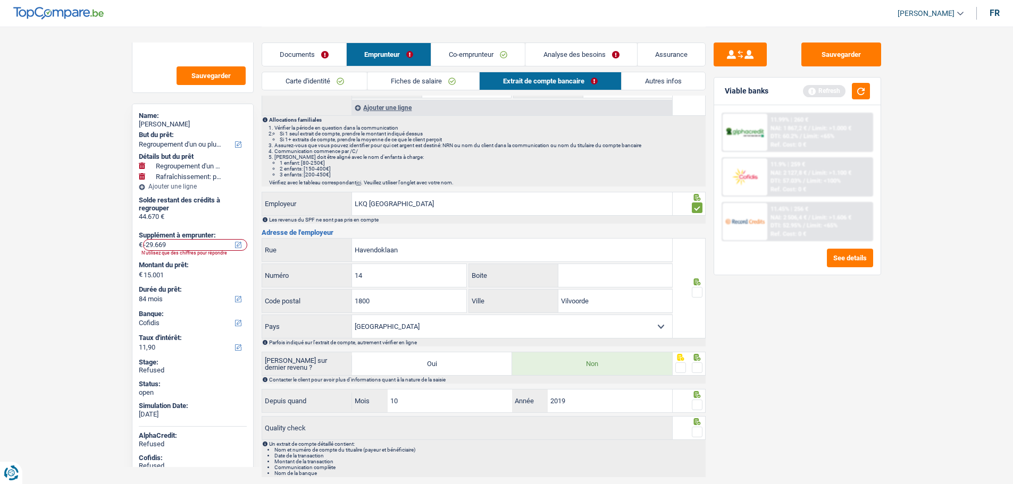
scroll to position [225, 0]
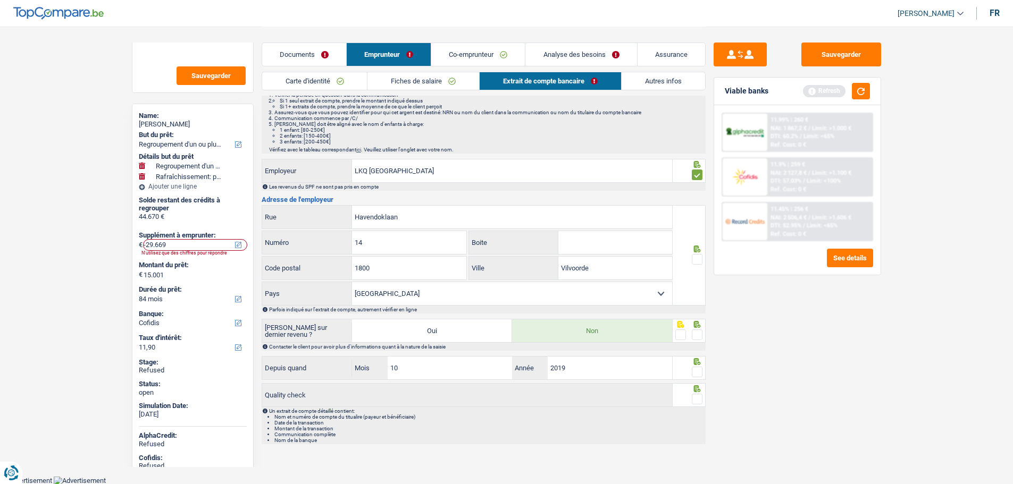
click at [698, 264] on span at bounding box center [697, 259] width 11 height 11
click at [0, 0] on input "radio" at bounding box center [0, 0] width 0 height 0
click at [699, 329] on div at bounding box center [697, 335] width 11 height 13
click at [695, 335] on span at bounding box center [697, 335] width 11 height 11
click at [0, 0] on input "radio" at bounding box center [0, 0] width 0 height 0
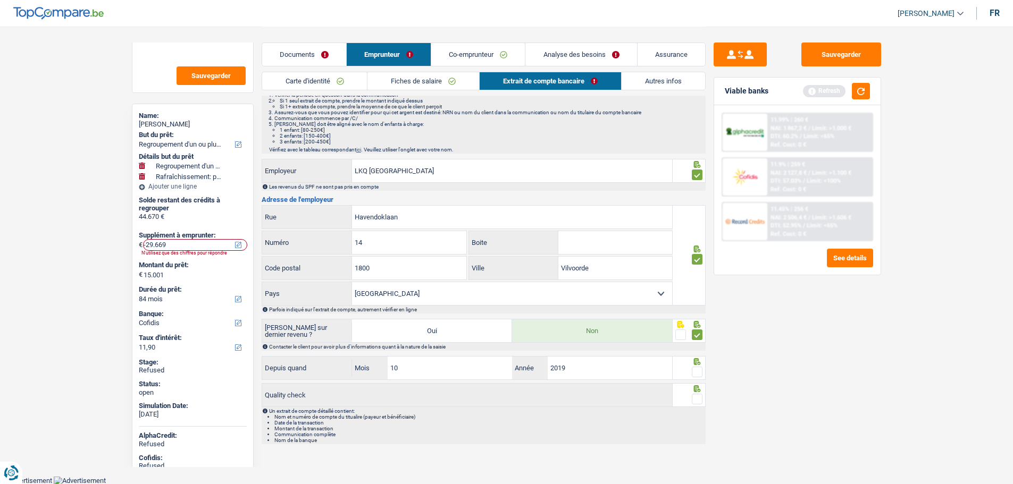
click at [700, 369] on span at bounding box center [697, 372] width 11 height 11
click at [0, 0] on input "radio" at bounding box center [0, 0] width 0 height 0
click at [695, 398] on span at bounding box center [697, 399] width 11 height 11
click at [0, 0] on input "radio" at bounding box center [0, 0] width 0 height 0
click at [545, 54] on link "Analyse des besoins" at bounding box center [581, 54] width 111 height 23
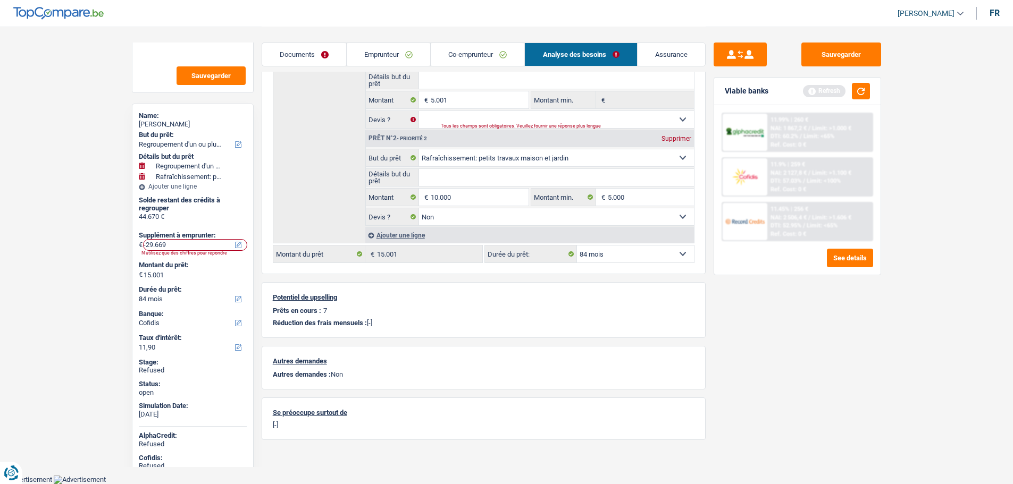
scroll to position [182, 0]
click at [479, 45] on link "Co-emprunteur" at bounding box center [478, 54] width 94 height 23
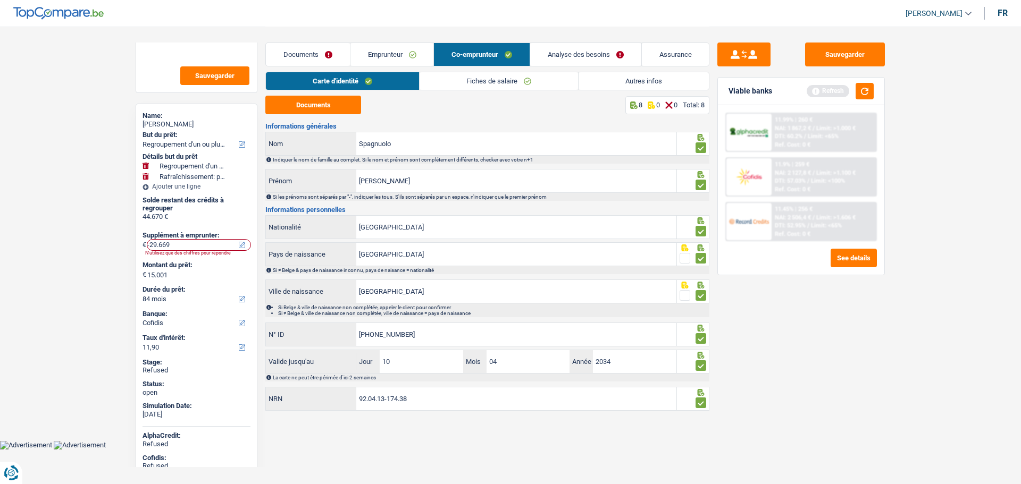
click at [398, 50] on link "Emprunteur" at bounding box center [391, 54] width 83 height 23
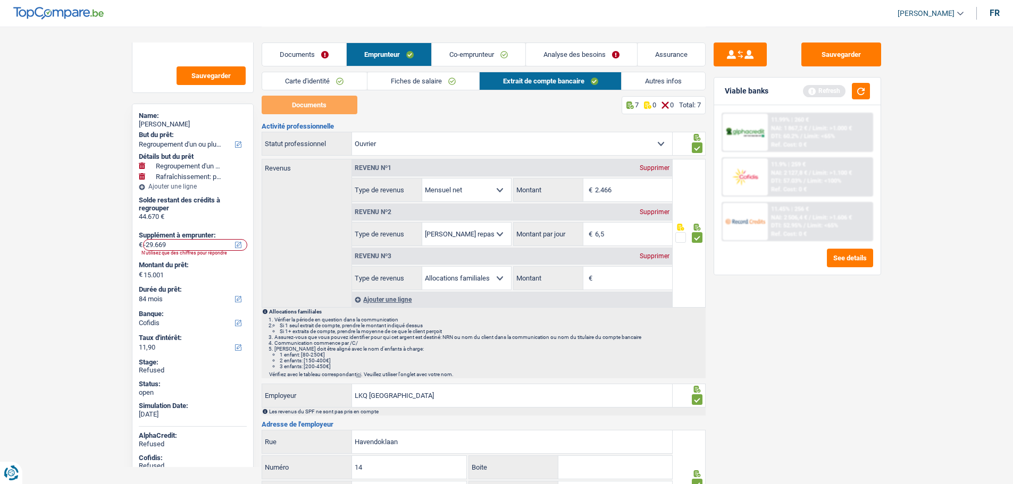
click at [653, 75] on link "Autres infos" at bounding box center [663, 81] width 83 height 18
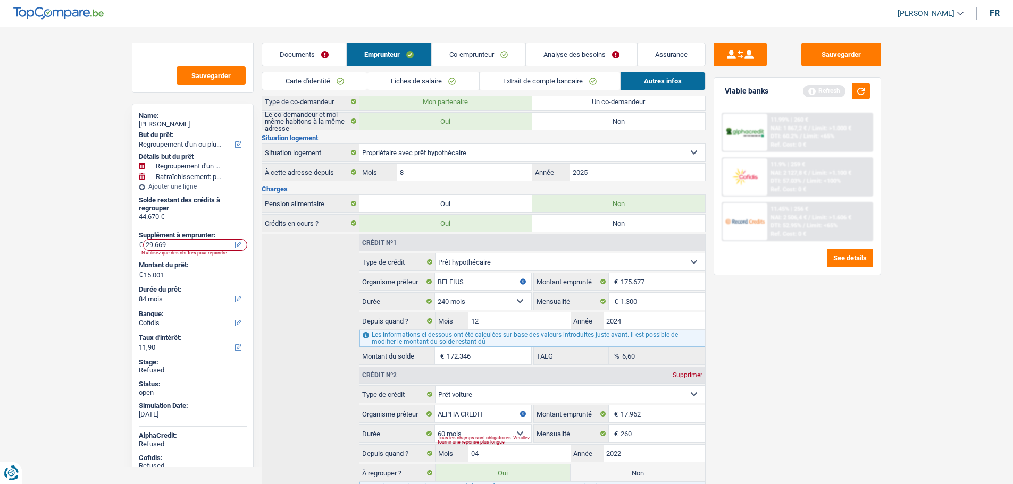
scroll to position [372, 0]
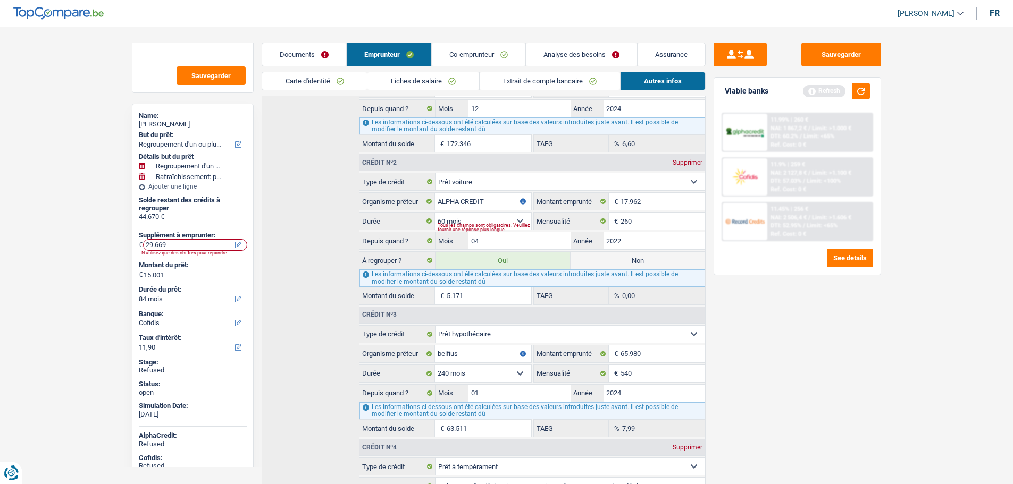
click at [465, 225] on div "Tous les champs sont obligatoires. Veuillez fournir une réponse plus longue" at bounding box center [484, 227] width 93 height 4
click at [523, 220] on select "12 mois 18 mois 24 mois 30 mois 36 mois 42 mois 48 mois 60 mois 72 mois 84 mois…" at bounding box center [483, 221] width 96 height 17
select select "84"
click at [435, 213] on select "12 mois 18 mois 24 mois 30 mois 36 mois 42 mois 48 mois 60 mois 72 mois 84 mois…" at bounding box center [483, 221] width 96 height 17
click at [404, 208] on label "Organisme prêteur" at bounding box center [398, 201] width 76 height 17
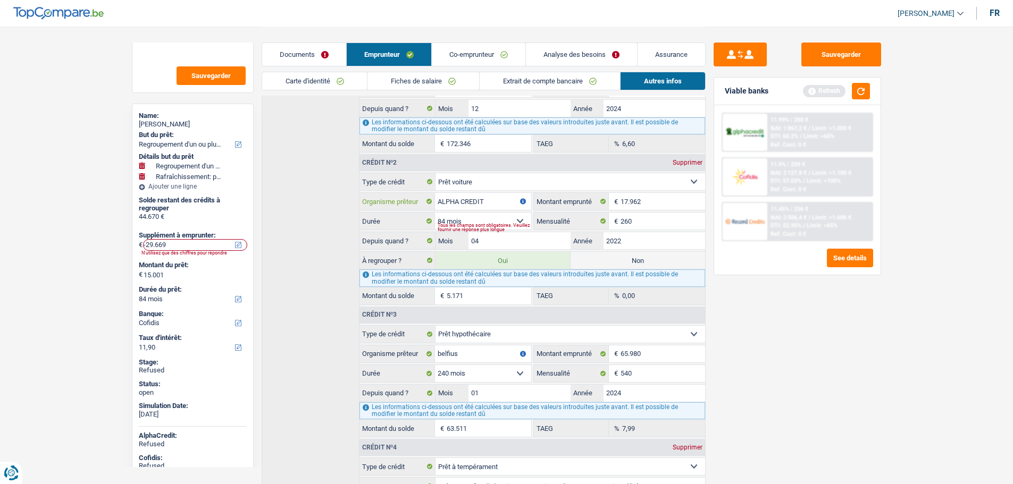
click at [435, 208] on input "ALPHA CREDIT" at bounding box center [483, 201] width 96 height 17
click at [396, 213] on label "Durée" at bounding box center [398, 221] width 76 height 17
click at [436, 190] on select "Carte ou ouverture de crédit Prêt hypothécaire Vente à tempérament Prêt à tempé…" at bounding box center [571, 181] width 270 height 17
click at [396, 213] on label "Durée" at bounding box center [398, 221] width 76 height 17
click at [436, 190] on select "Carte ou ouverture de crédit Prêt hypothécaire Vente à tempérament Prêt à tempé…" at bounding box center [571, 181] width 270 height 17
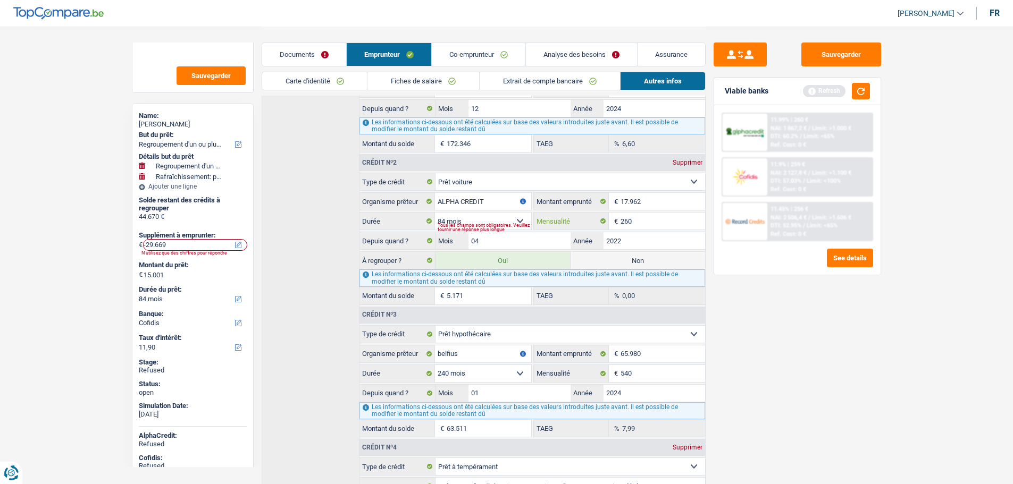
click at [637, 214] on input "260" at bounding box center [663, 221] width 84 height 17
type input "2"
type input "10.087"
type input "5,87"
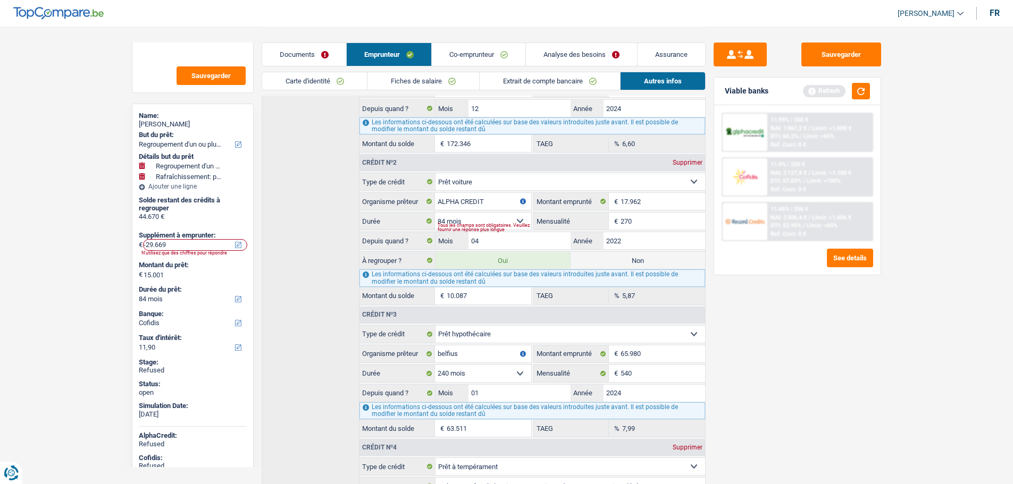
type input "270"
type input "10.265"
type input "7,10"
click at [486, 242] on input "04" at bounding box center [520, 240] width 102 height 17
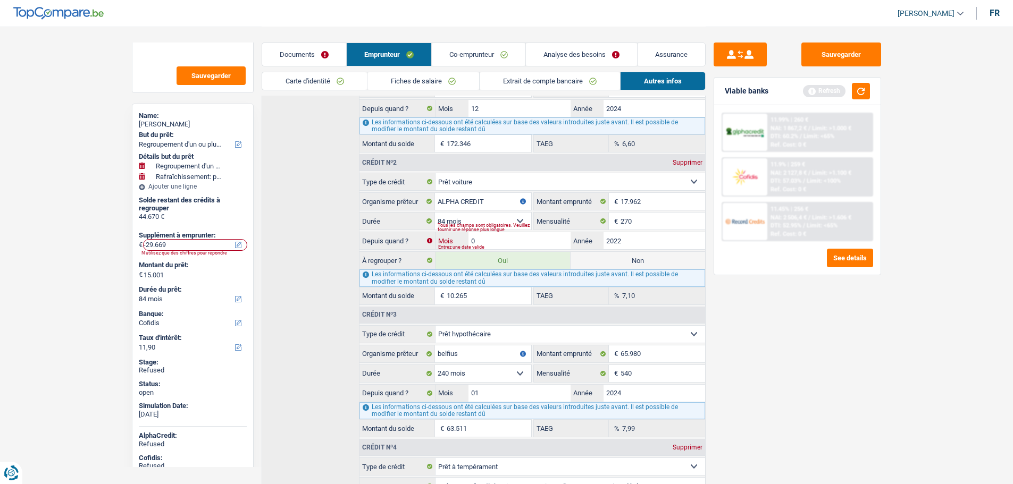
type input "09"
type input "11.303"
click at [826, 322] on div "Sauvegarder Viable banks Refresh 11.99% | 260 € NAI: 1 867,2 € / Limit: >1.000 …" at bounding box center [797, 255] width 183 height 425
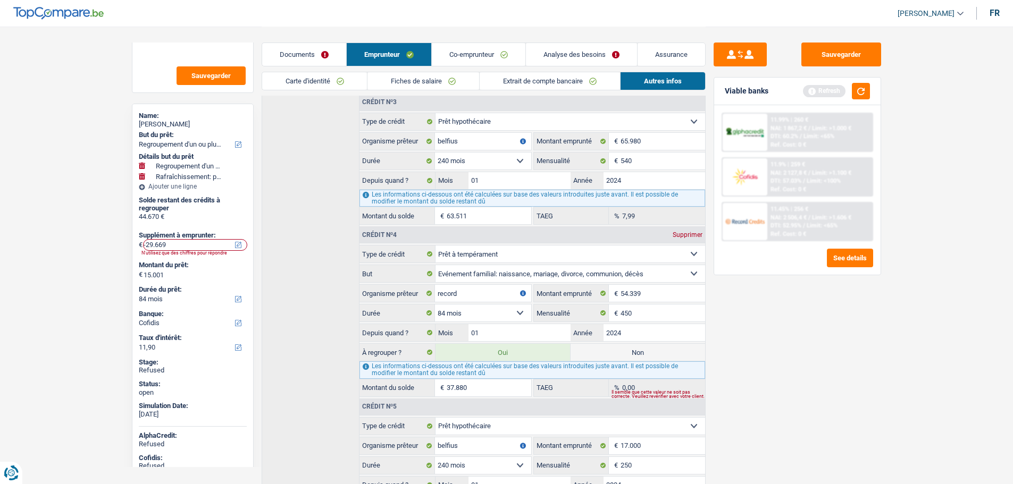
scroll to position [638, 0]
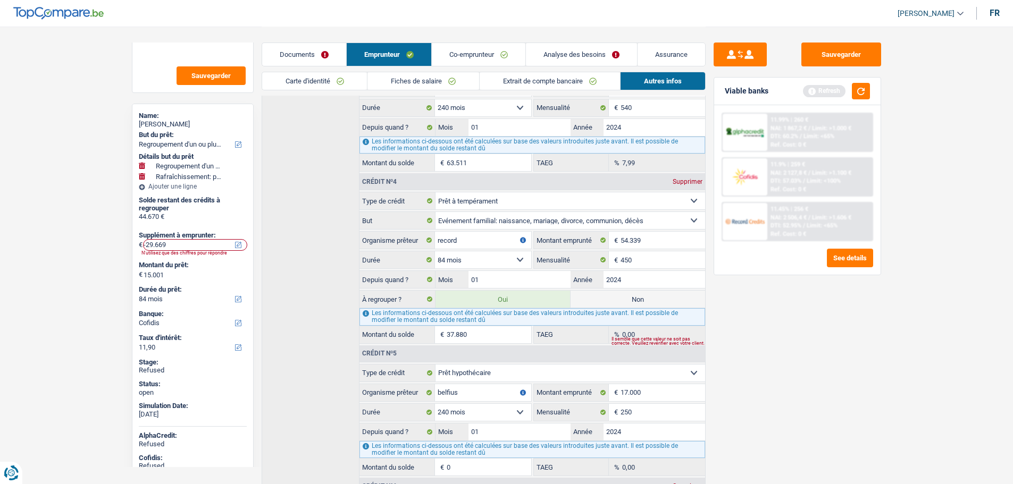
click at [480, 258] on select "12 mois 18 mois 24 mois 30 mois 36 mois 42 mois 48 mois 60 mois 72 mois 84 mois…" at bounding box center [483, 260] width 96 height 17
click at [655, 255] on input "450" at bounding box center [663, 260] width 84 height 17
type input "470"
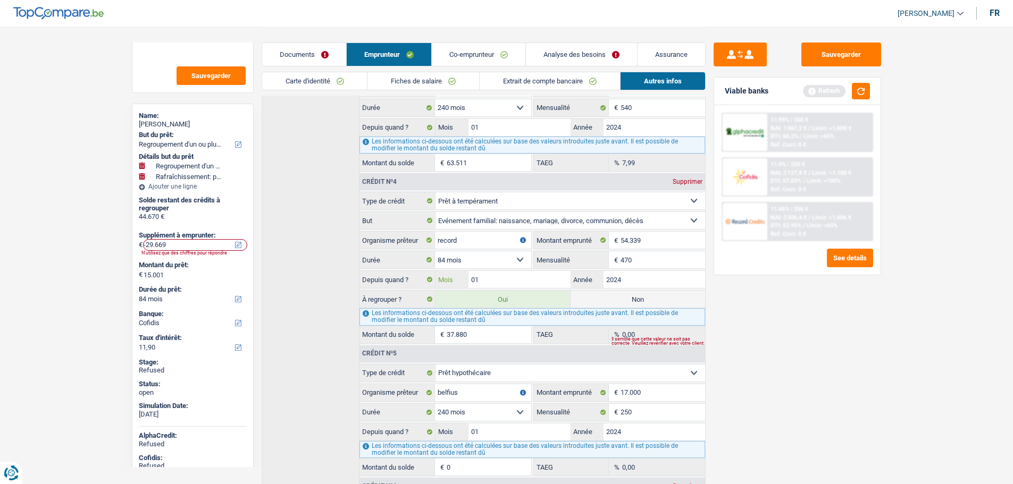
type input "38.298"
type input "02"
type input "39.047"
click at [655, 255] on input "470" at bounding box center [663, 260] width 84 height 17
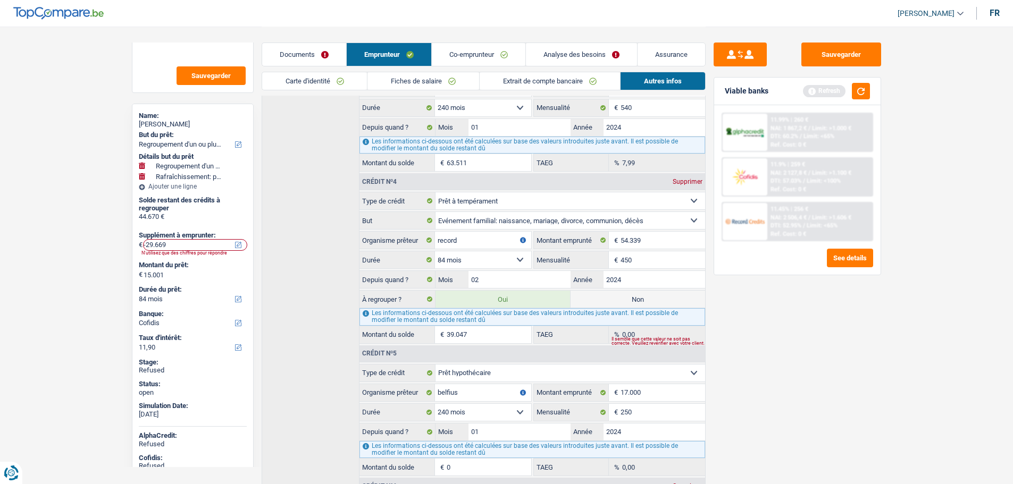
type input "450"
type input "38.641"
click at [491, 273] on input "02" at bounding box center [520, 279] width 102 height 17
type input "03"
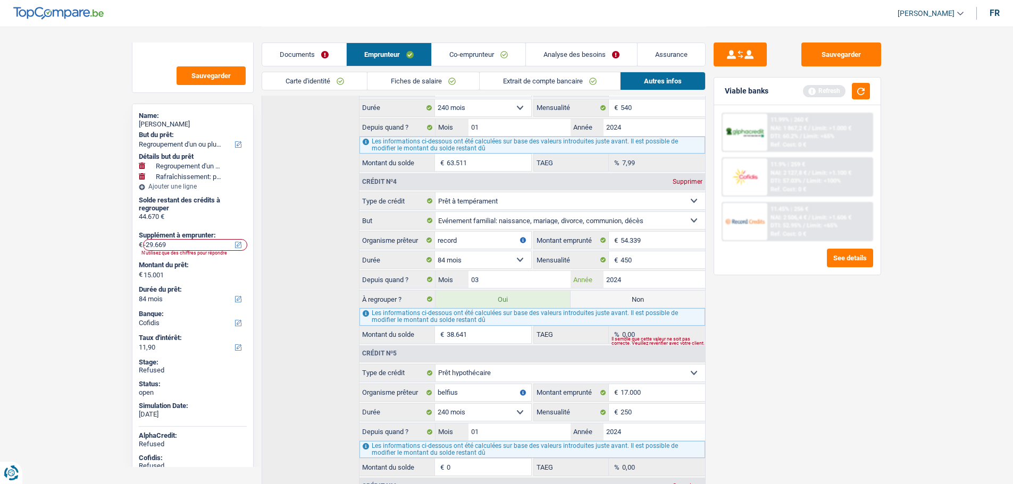
type input "39.408"
click at [490, 274] on input "03" at bounding box center [520, 279] width 102 height 17
type input "05"
type input "40.962"
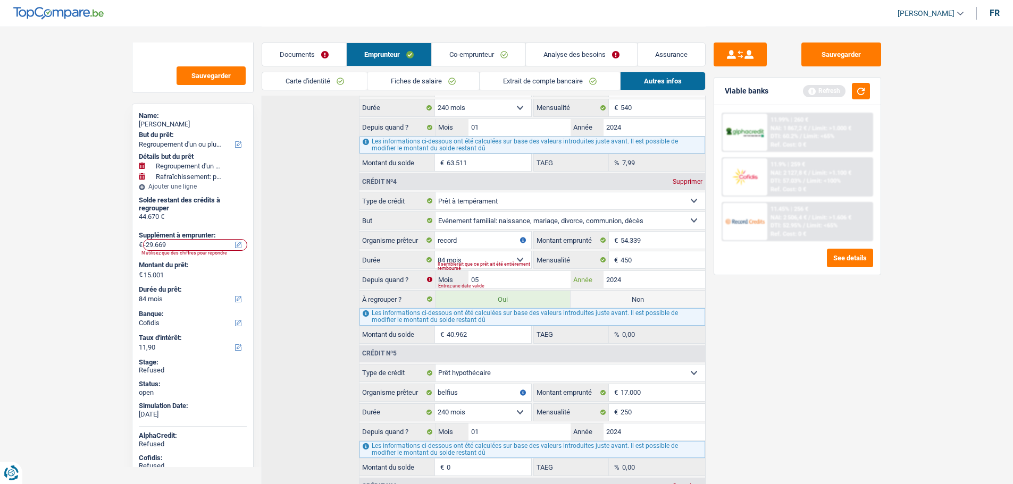
type input "2024"
click at [490, 274] on input "05" at bounding box center [520, 279] width 102 height 17
click at [474, 238] on input "record" at bounding box center [483, 240] width 96 height 17
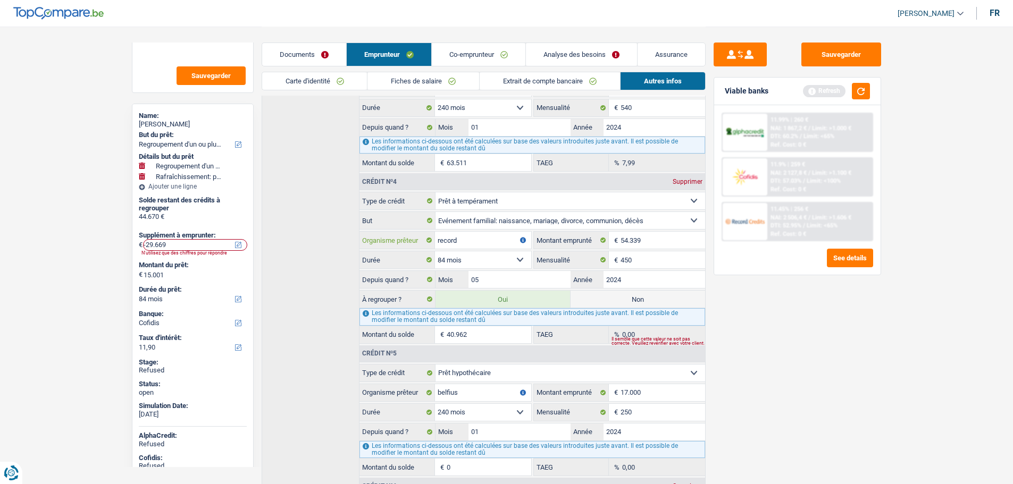
click at [474, 238] on input "record" at bounding box center [483, 240] width 96 height 17
click at [498, 283] on input "05" at bounding box center [520, 279] width 102 height 17
type input "01"
type input "37.880"
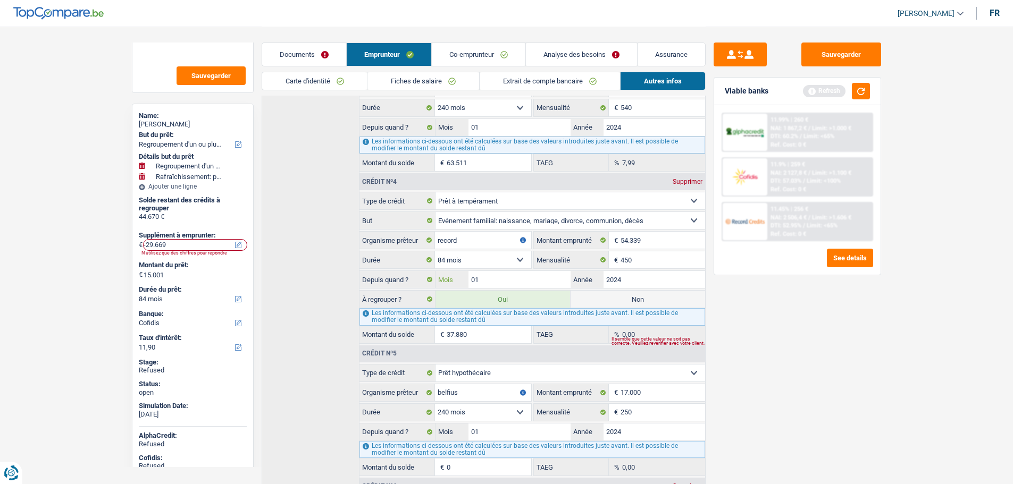
click at [530, 278] on input "01" at bounding box center [520, 279] width 102 height 17
type input "12"
type input "46.602"
type input "2023"
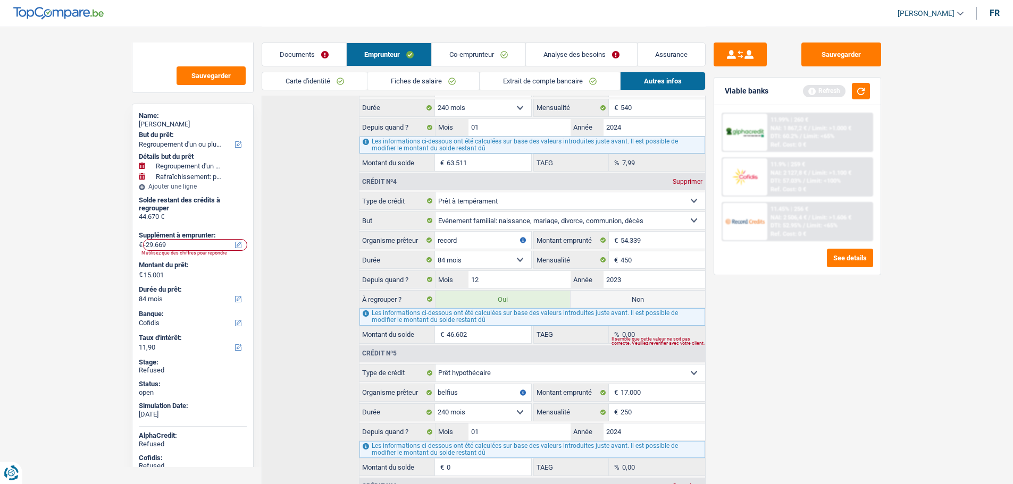
type input "37.124"
click at [672, 258] on input "450" at bounding box center [663, 260] width 84 height 17
click at [519, 254] on select "12 mois 18 mois 24 mois 30 mois 36 mois 42 mois 48 mois 60 mois 72 mois 84 mois…" at bounding box center [483, 260] width 96 height 17
select select "12"
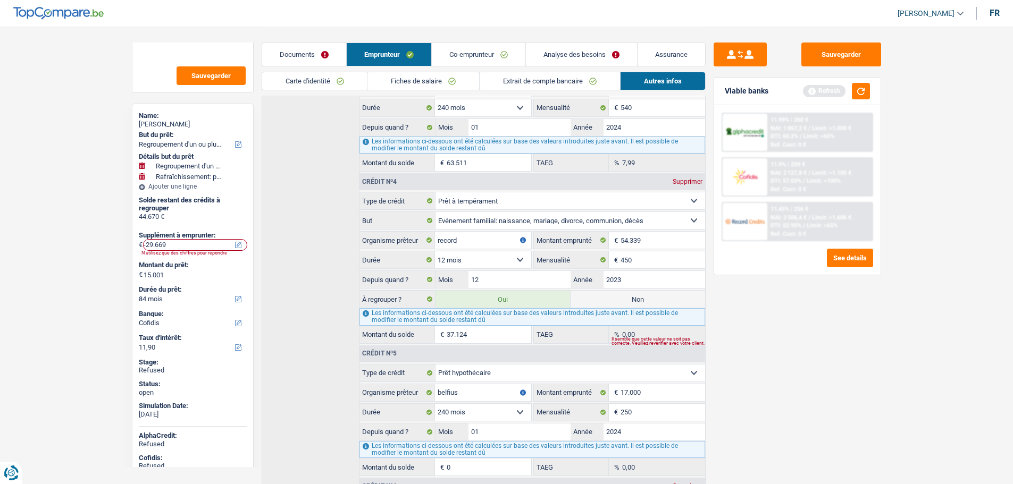
click at [435, 252] on select "12 mois 18 mois 24 mois 30 mois 36 mois 42 mois 48 mois 60 mois 72 mois 84 mois…" at bounding box center [483, 260] width 96 height 17
type input "1"
click at [525, 258] on select "12 mois 18 mois 24 mois 30 mois 36 mois 42 mois 48 mois 60 mois 72 mois 84 mois…" at bounding box center [483, 260] width 96 height 17
select select "42"
click at [435, 252] on select "12 mois 18 mois 24 mois 30 mois 36 mois 42 mois 48 mois 60 mois 72 mois 84 mois…" at bounding box center [483, 260] width 96 height 17
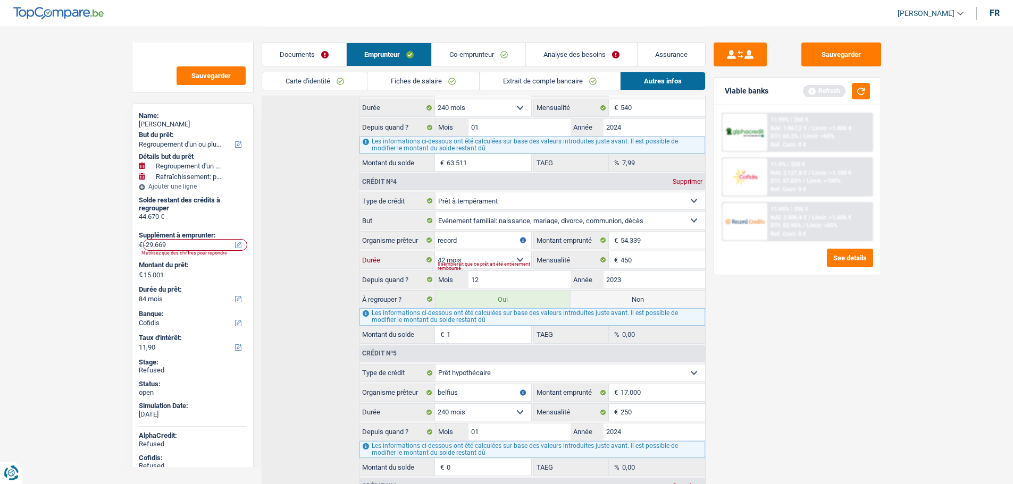
type input "15.680"
click at [515, 262] on select "12 mois 18 mois 24 mois 30 mois 36 mois 42 mois 48 mois 60 mois 72 mois 84 mois…" at bounding box center [483, 260] width 96 height 17
select select "84"
click at [435, 252] on select "12 mois 18 mois 24 mois 30 mois 36 mois 42 mois 48 mois 60 mois 72 mois 84 mois…" at bounding box center [483, 260] width 96 height 17
type input "37.124"
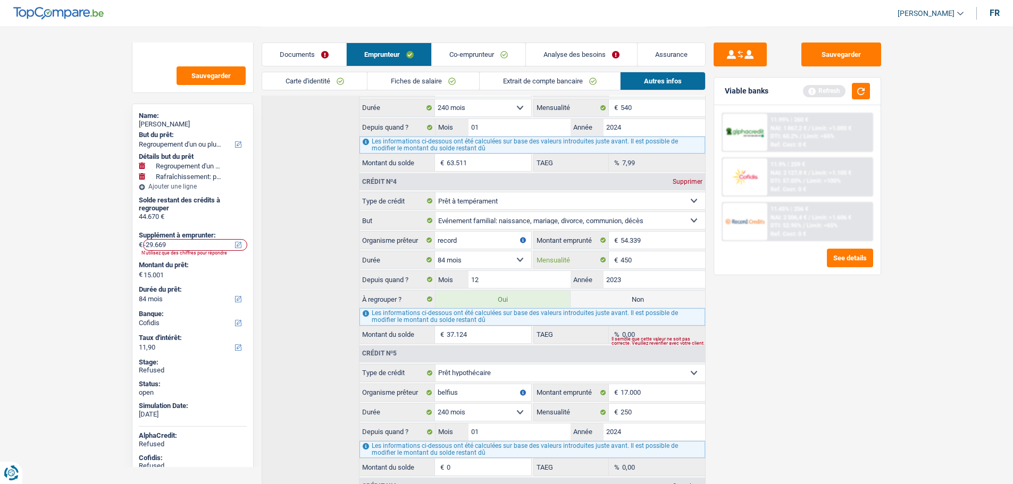
click at [635, 260] on input "450" at bounding box center [663, 260] width 84 height 17
type input "476"
click at [568, 333] on label "TAEG" at bounding box center [572, 335] width 76 height 17
click at [479, 338] on input "37.681" at bounding box center [489, 335] width 84 height 17
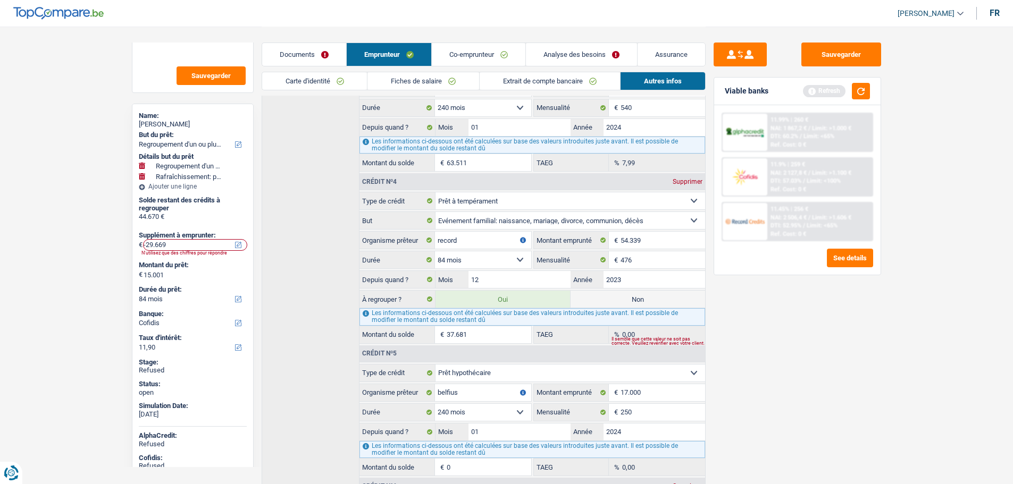
click at [479, 338] on input "37.681" at bounding box center [489, 335] width 84 height 17
click at [563, 342] on label "TAEG" at bounding box center [572, 335] width 76 height 17
click at [473, 275] on input "12" at bounding box center [520, 279] width 102 height 17
click at [472, 336] on input "37.000" at bounding box center [489, 335] width 84 height 17
type input "37.681"
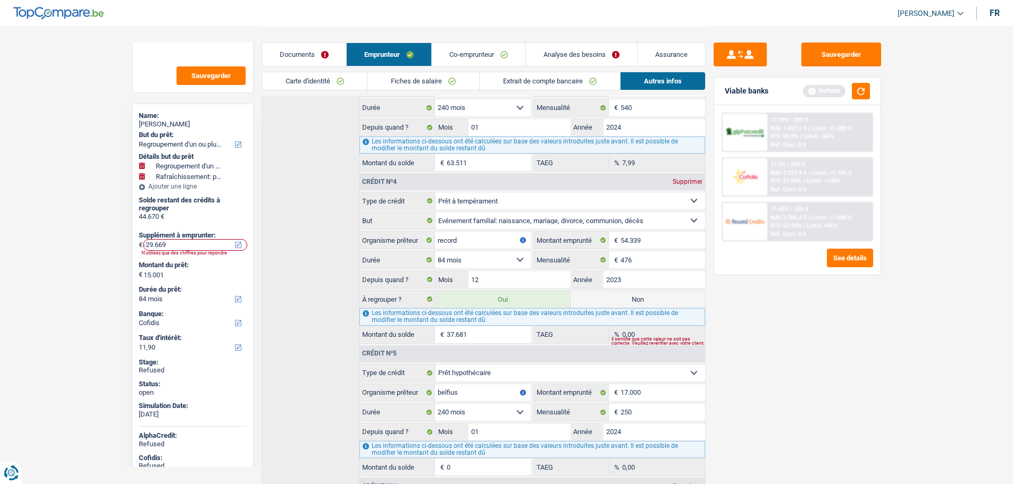
click at [472, 336] on input "37.681" at bounding box center [489, 335] width 84 height 17
click at [487, 281] on input "12" at bounding box center [520, 279] width 102 height 17
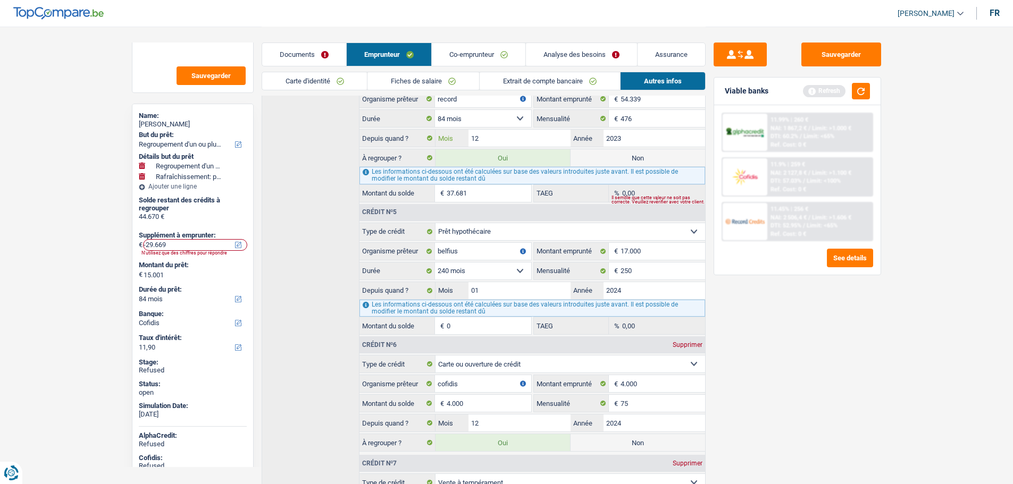
scroll to position [798, 0]
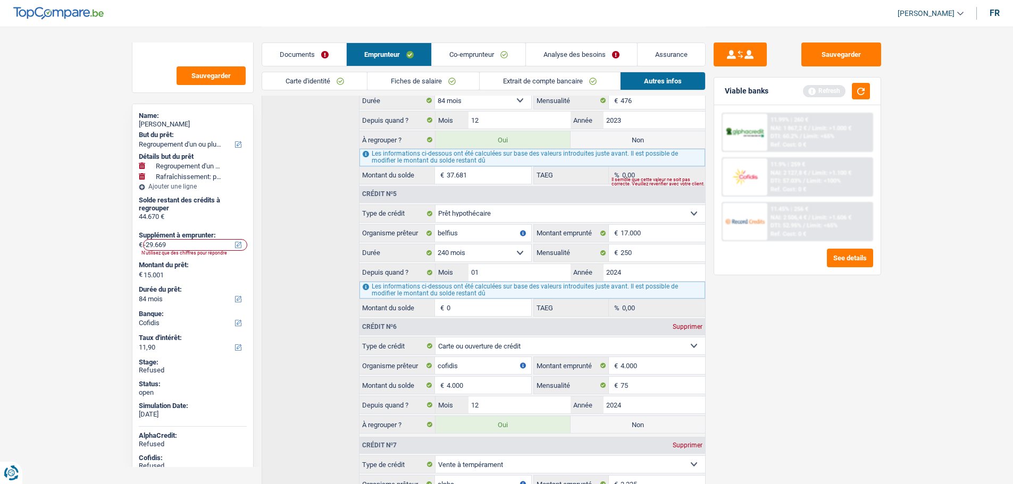
click at [614, 138] on label "Non" at bounding box center [638, 139] width 135 height 17
click at [614, 138] on input "Non" at bounding box center [638, 139] width 135 height 17
radio input "true"
radio input "false"
type input "-302"
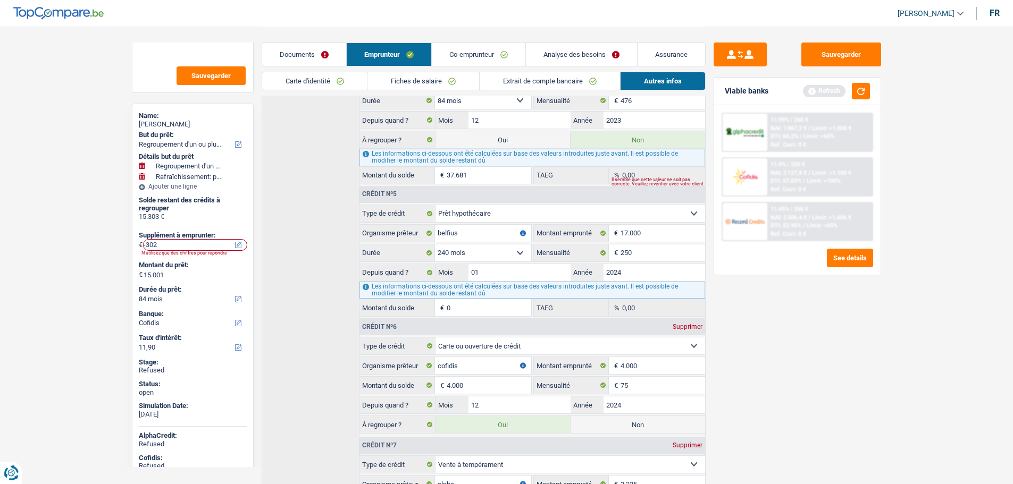
click at [524, 138] on label "Oui" at bounding box center [503, 139] width 135 height 17
click at [524, 138] on input "Oui" at bounding box center [503, 139] width 135 height 17
radio input "true"
radio input "false"
type input "-37.983"
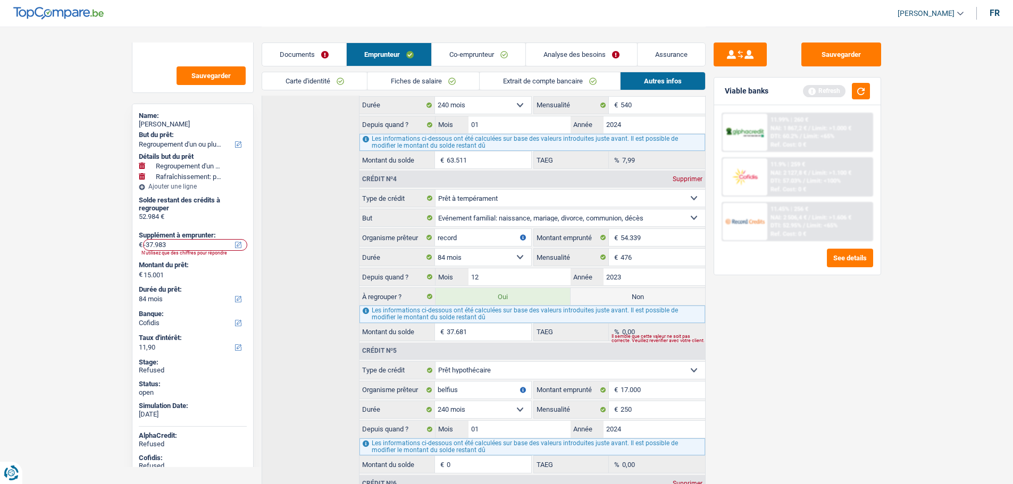
scroll to position [638, 0]
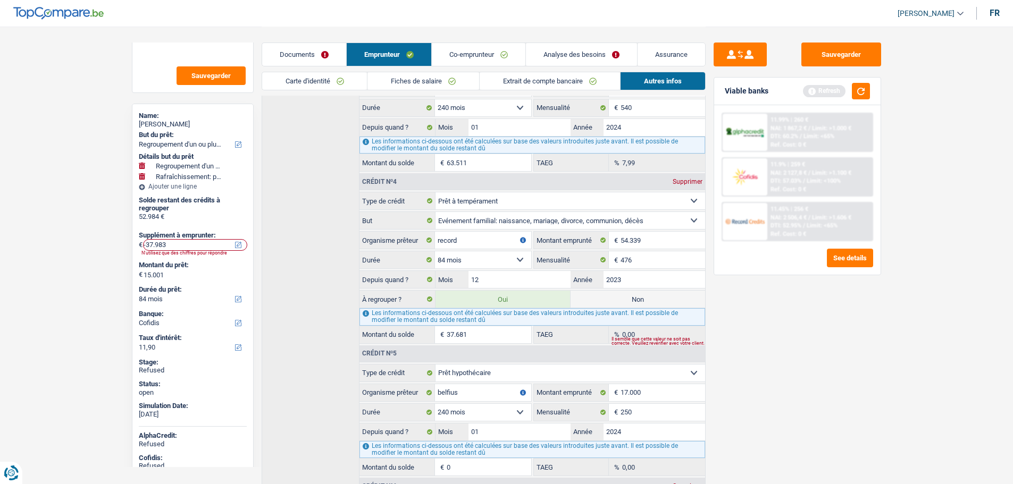
click at [558, 55] on link "Analyse des besoins" at bounding box center [581, 54] width 111 height 23
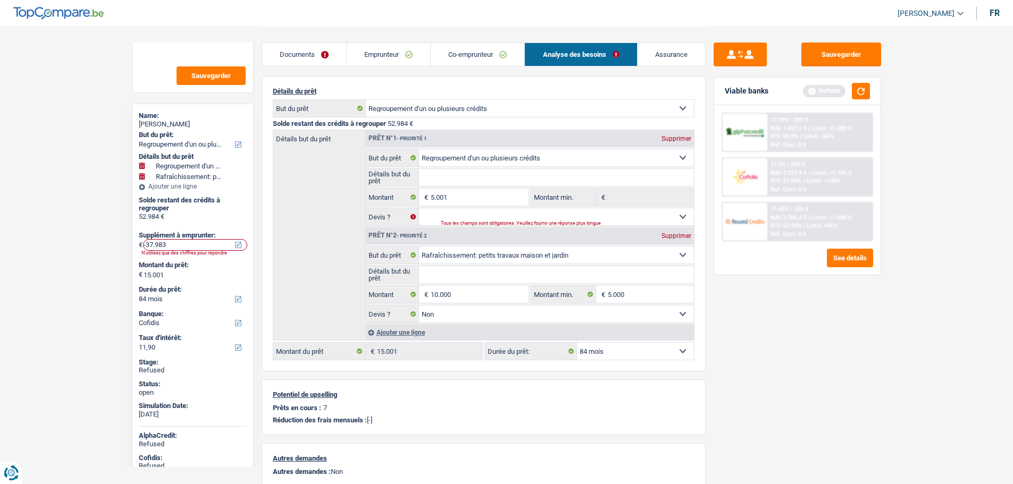
scroll to position [23, 0]
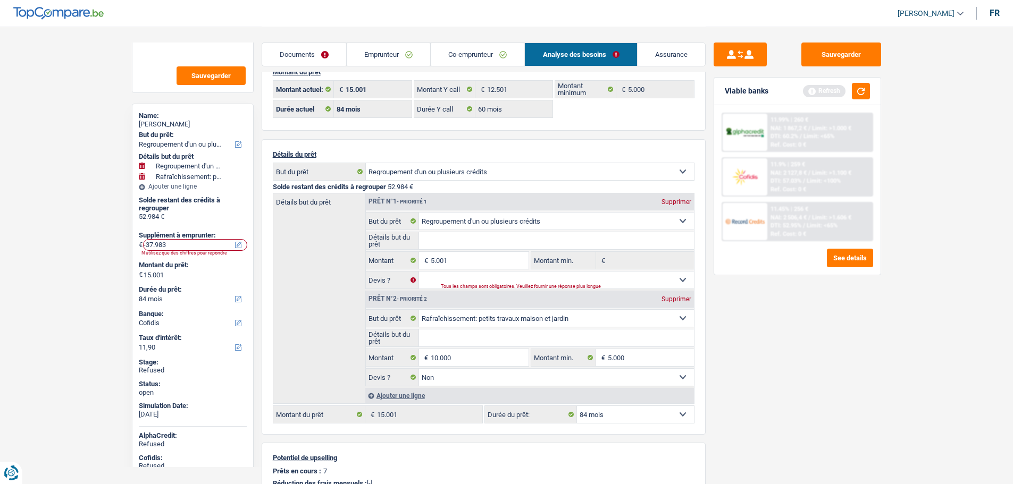
click at [665, 205] on div "Supprimer" at bounding box center [676, 202] width 35 height 6
select select "houseOrGarden"
select select "48"
type input "10.000"
select select "48"
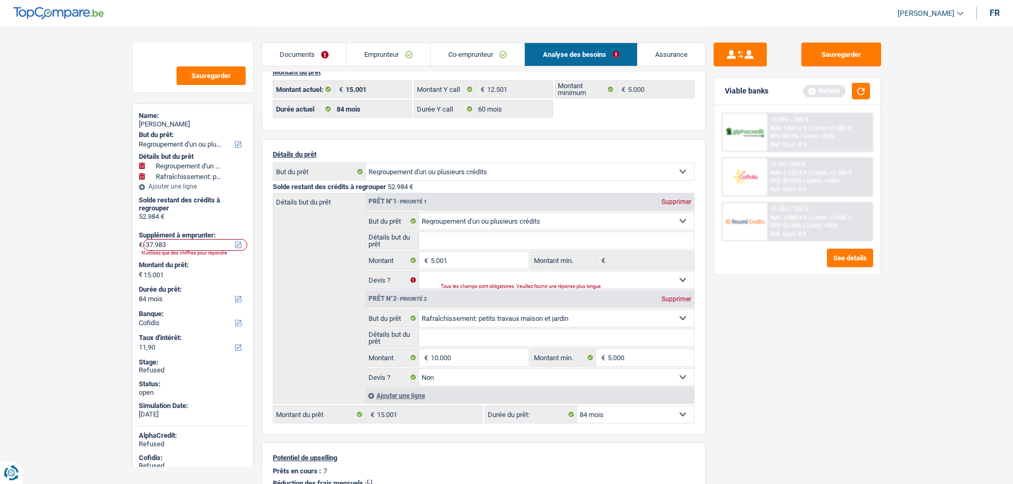
select select "houseOrGarden"
type input "10.000"
type input "5.000"
select select "false"
select select "48"
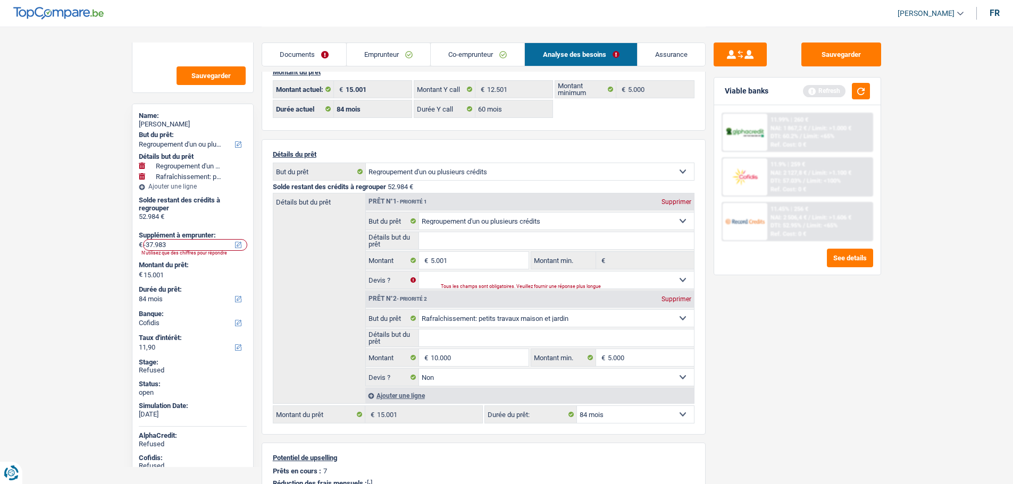
type input "-42.984"
type input "10.000"
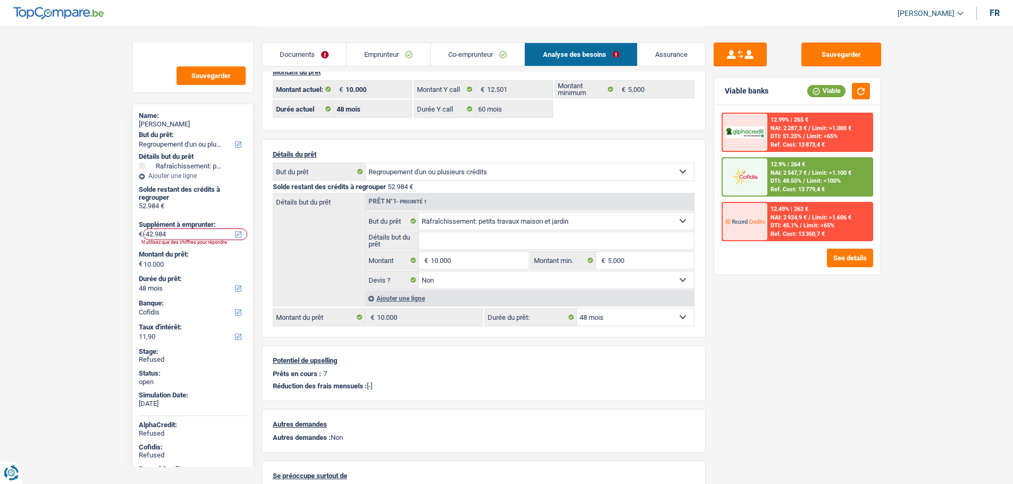
click at [401, 202] on span "- Priorité 1" at bounding box center [412, 202] width 30 height 6
click at [413, 166] on select "Confort maison: meubles, textile, peinture, électroménager, outillage non-profe…" at bounding box center [530, 171] width 328 height 17
click at [448, 218] on select "Confort maison: meubles, textile, peinture, électroménager, outillage non-profe…" at bounding box center [556, 221] width 275 height 17
select select "hobbies"
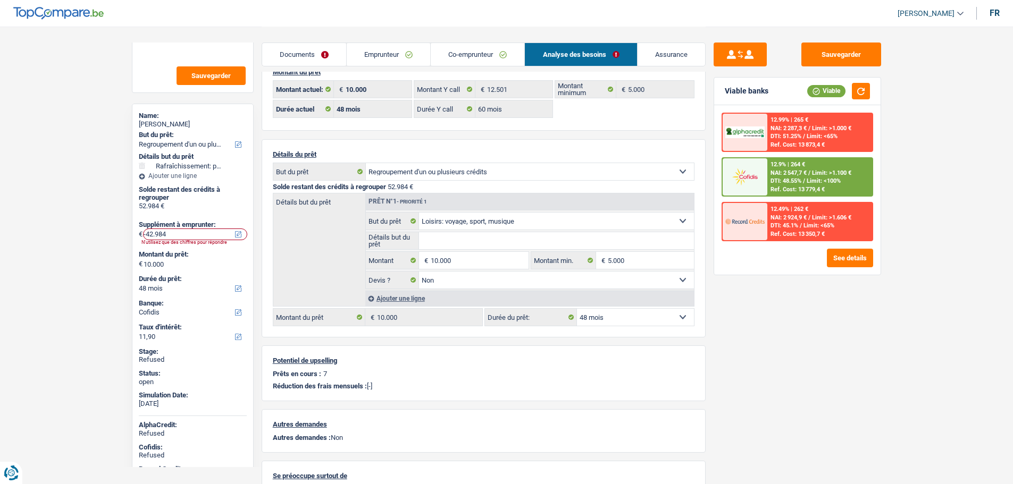
select select "hobbies"
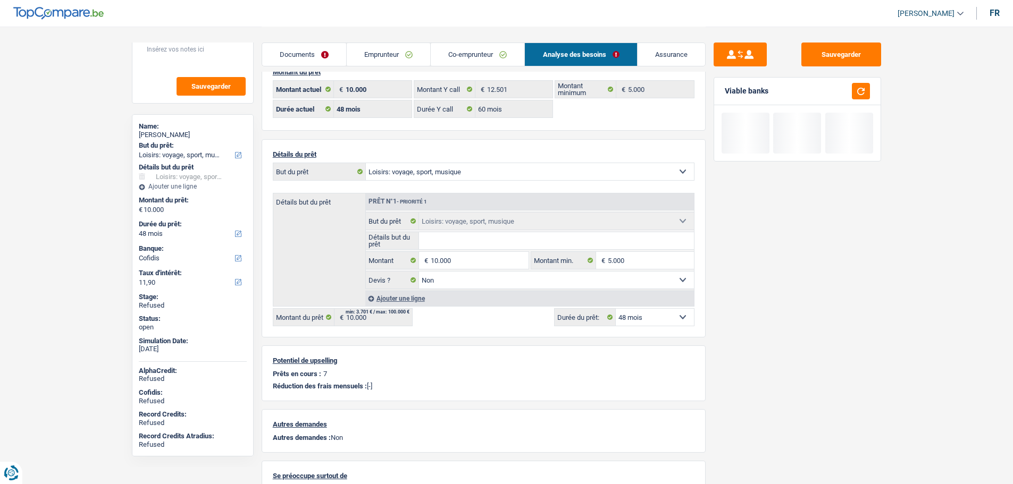
scroll to position [37, 0]
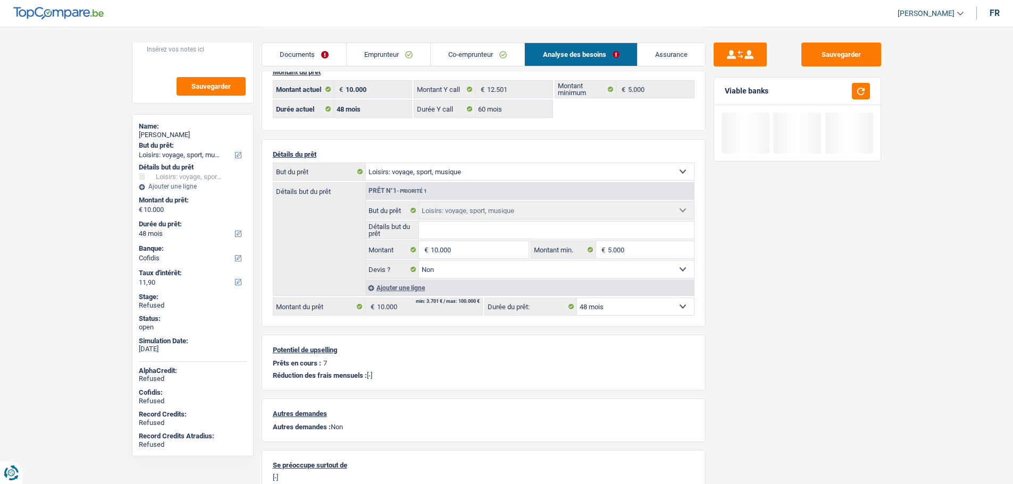
click at [422, 171] on select "Confort maison: meubles, textile, peinture, électroménager, outillage non-profe…" at bounding box center [530, 171] width 328 height 17
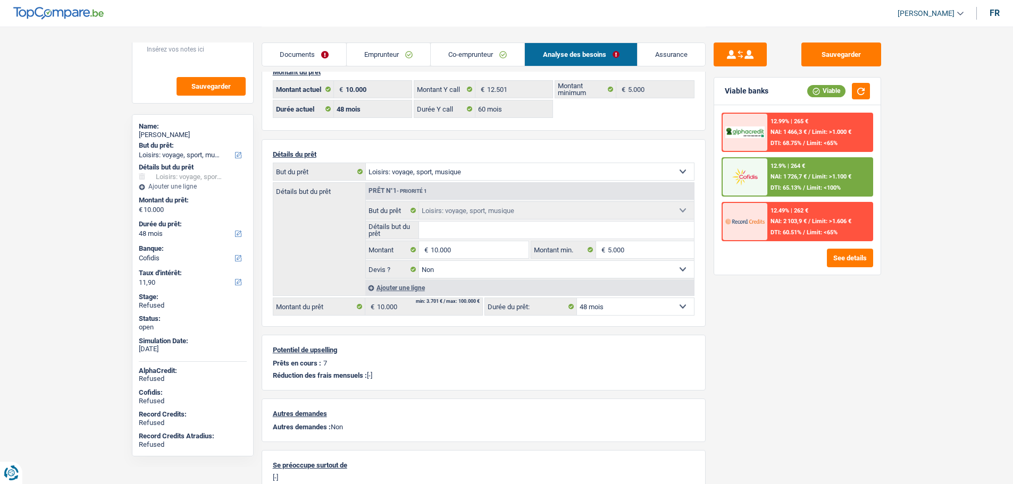
click at [399, 173] on select "Confort maison: meubles, textile, peinture, électroménager, outillage non-profe…" at bounding box center [530, 171] width 328 height 17
click at [400, 173] on select "Confort maison: meubles, textile, peinture, électroménager, outillage non-profe…" at bounding box center [530, 171] width 328 height 17
click at [401, 53] on link "Emprunteur" at bounding box center [388, 54] width 83 height 23
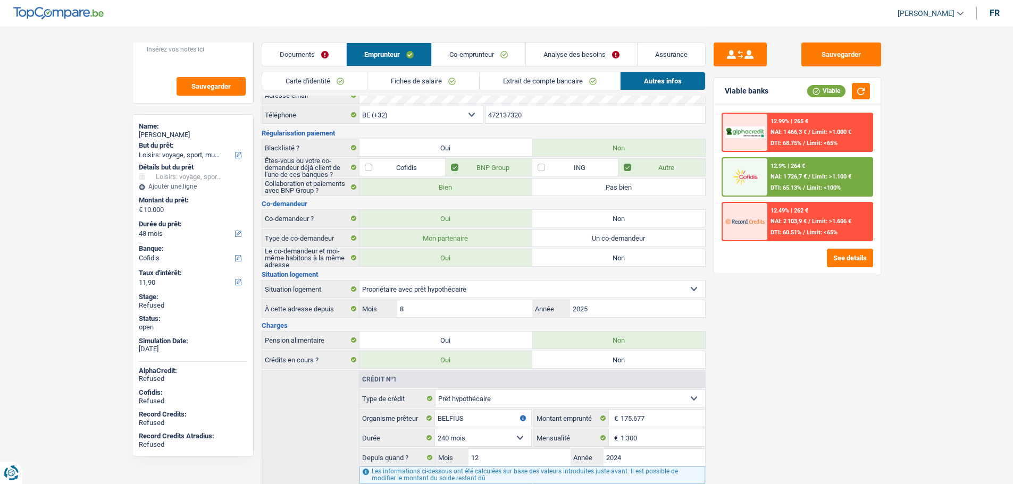
scroll to position [289, 0]
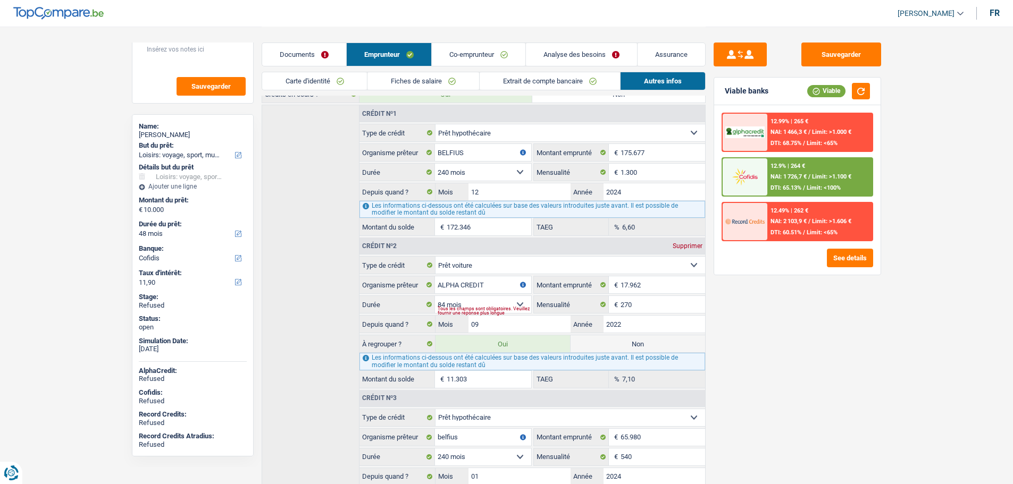
click at [611, 340] on label "Non" at bounding box center [638, 344] width 135 height 17
click at [611, 340] on input "Non" at bounding box center [638, 344] width 135 height 17
radio input "true"
radio input "false"
type input "51.681"
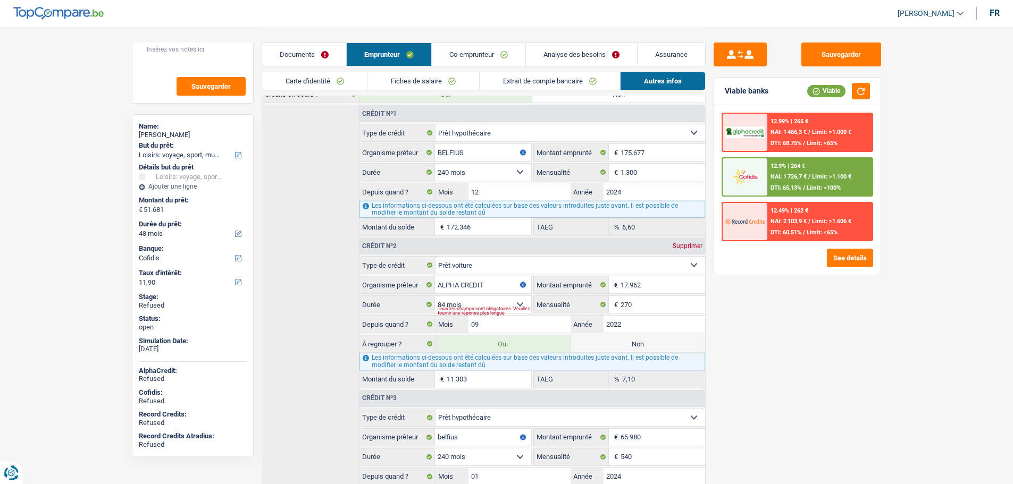
select select "refinancing"
select select "144"
select select "hobbies"
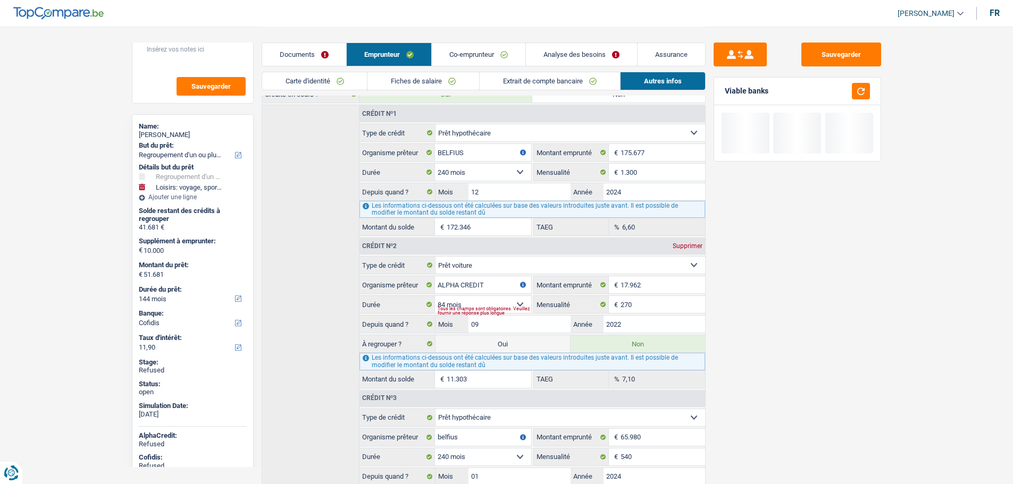
scroll to position [47, 0]
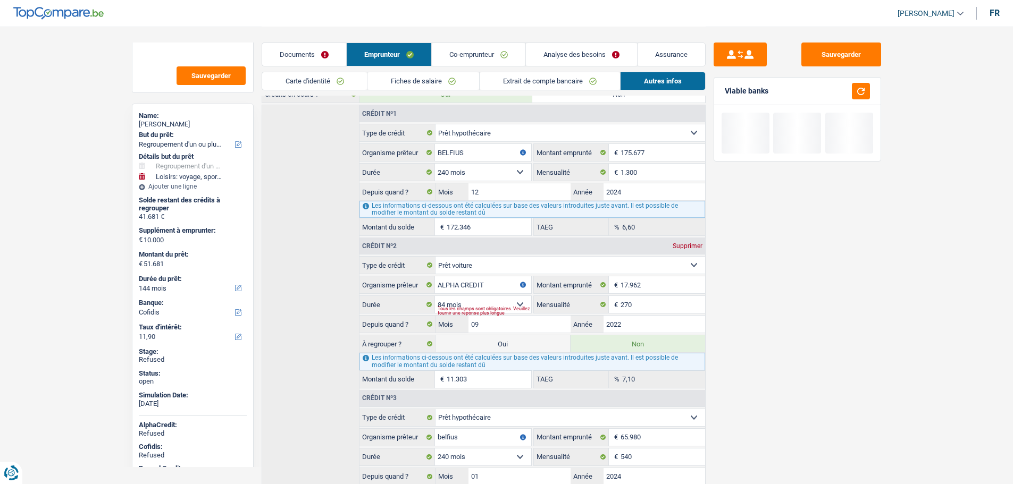
click at [534, 342] on label "Oui" at bounding box center [503, 344] width 135 height 17
click at [534, 342] on input "Oui" at bounding box center [503, 344] width 135 height 17
radio input "true"
radio input "false"
type input "62.984"
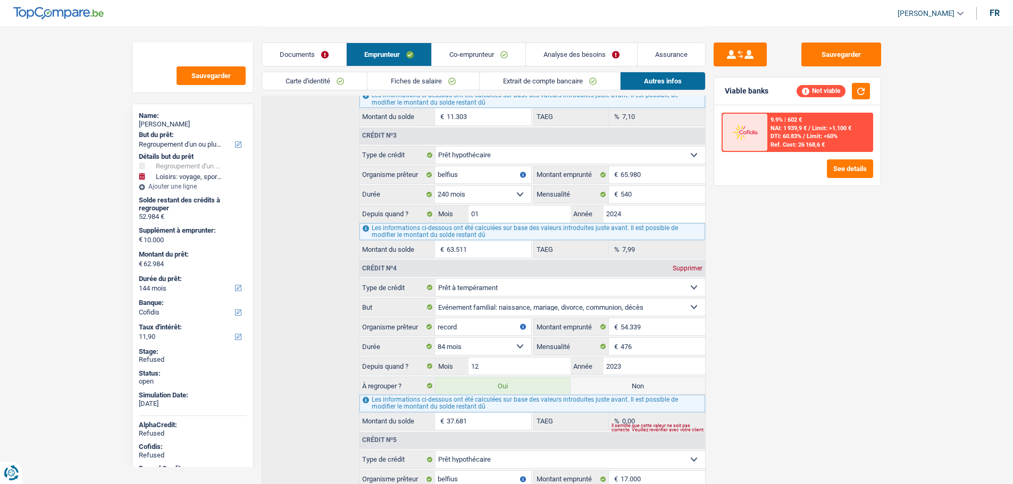
scroll to position [555, 0]
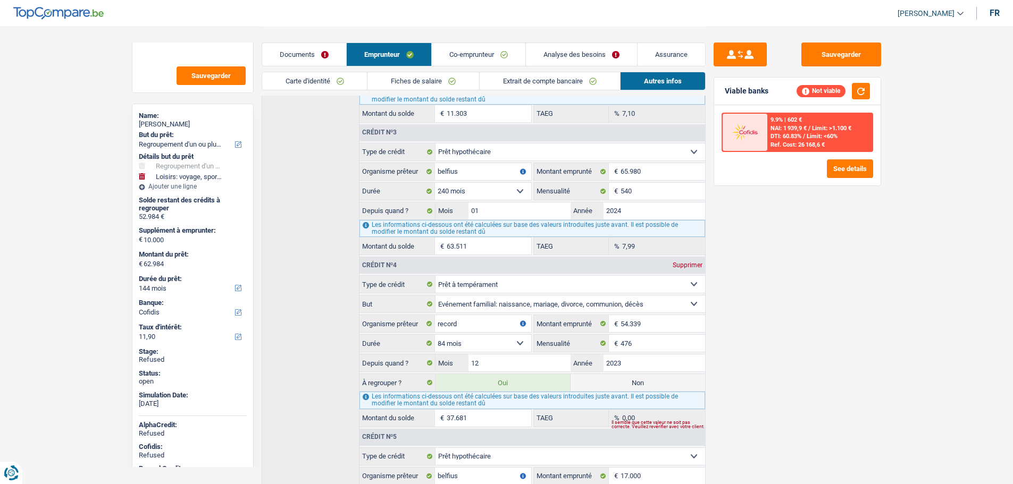
click at [608, 377] on label "Non" at bounding box center [638, 382] width 135 height 17
click at [608, 377] on input "Non" at bounding box center [638, 382] width 135 height 17
radio input "true"
select select "120"
radio input "false"
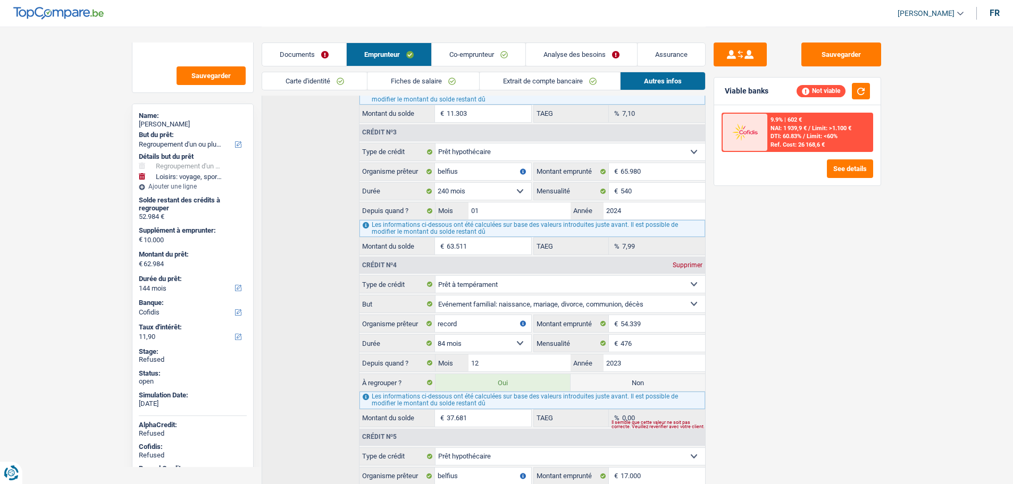
type input "25.303"
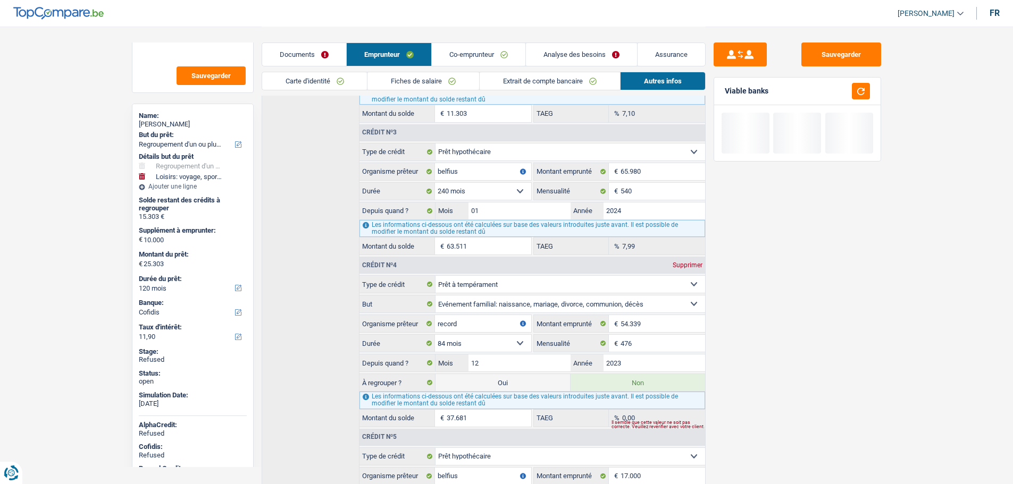
click at [513, 377] on label "Oui" at bounding box center [503, 382] width 135 height 17
click at [513, 377] on input "Oui" at bounding box center [503, 382] width 135 height 17
radio input "true"
radio input "false"
type input "62.984"
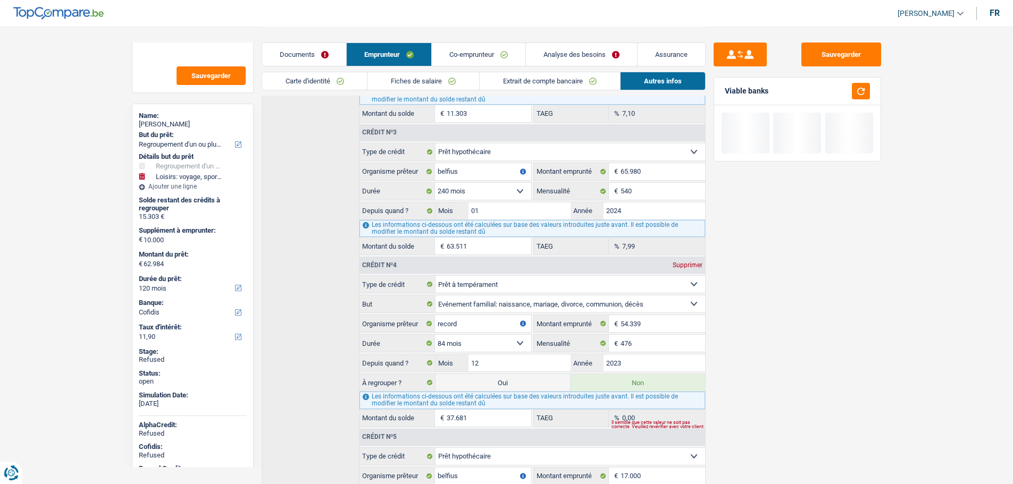
select select "144"
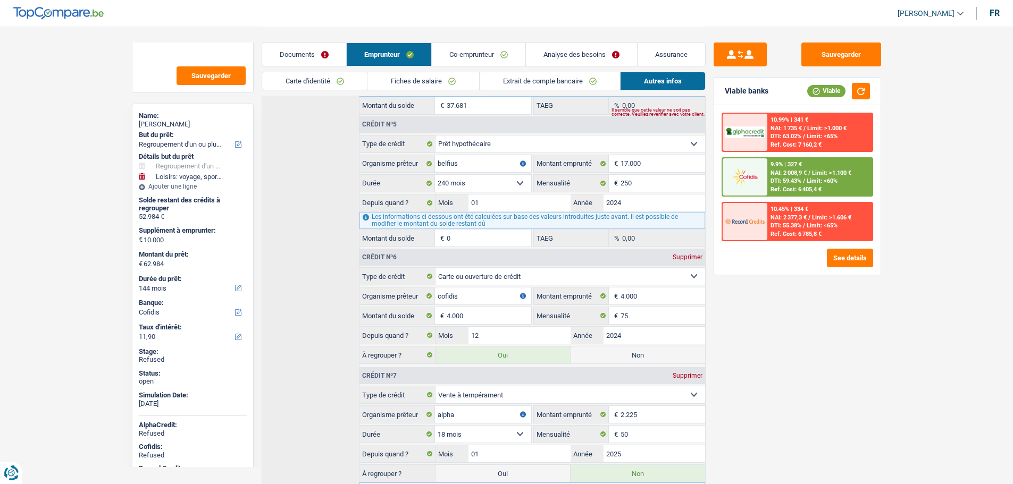
scroll to position [874, 0]
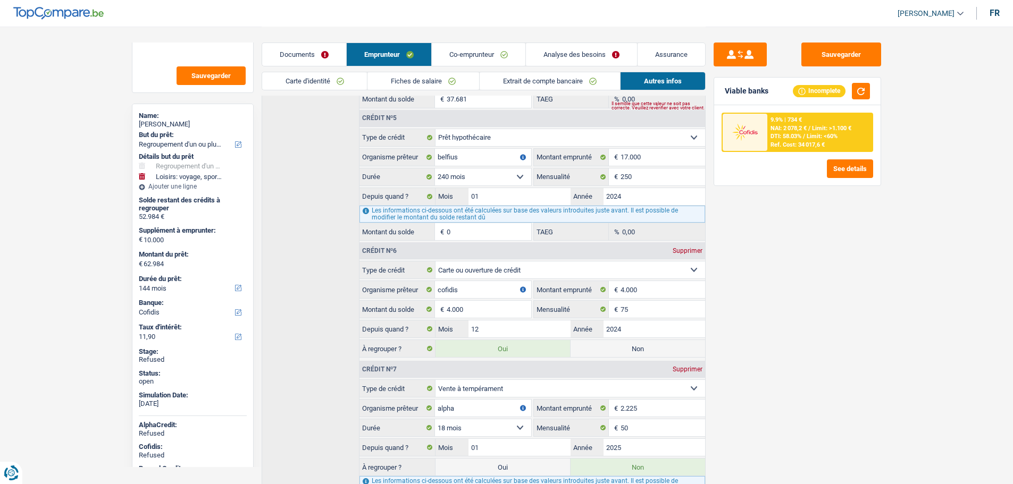
click at [615, 348] on label "Non" at bounding box center [638, 348] width 135 height 17
click at [615, 348] on input "Non" at bounding box center [638, 348] width 135 height 17
radio input "true"
radio input "false"
type input "58.984"
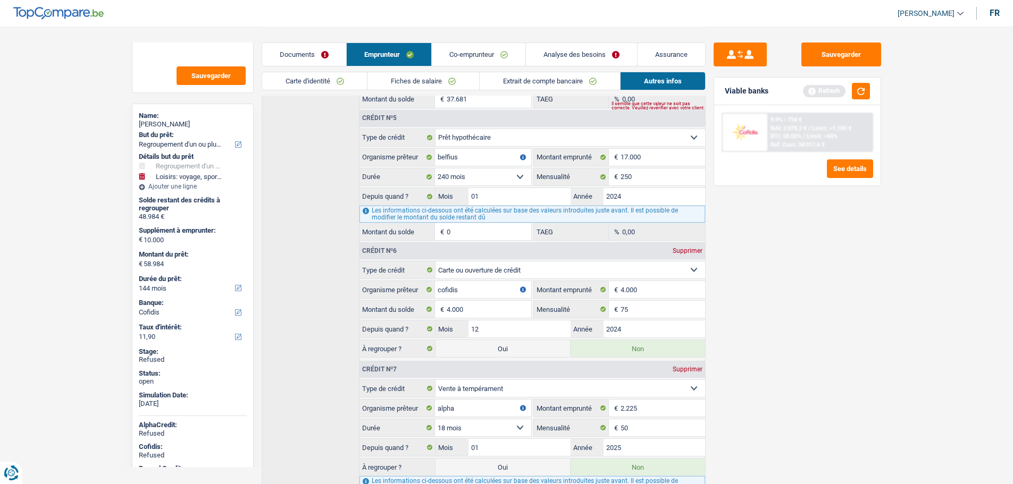
click at [492, 347] on label "Oui" at bounding box center [503, 348] width 135 height 17
click at [492, 347] on input "Oui" at bounding box center [503, 348] width 135 height 17
radio input "true"
radio input "false"
type input "62.984"
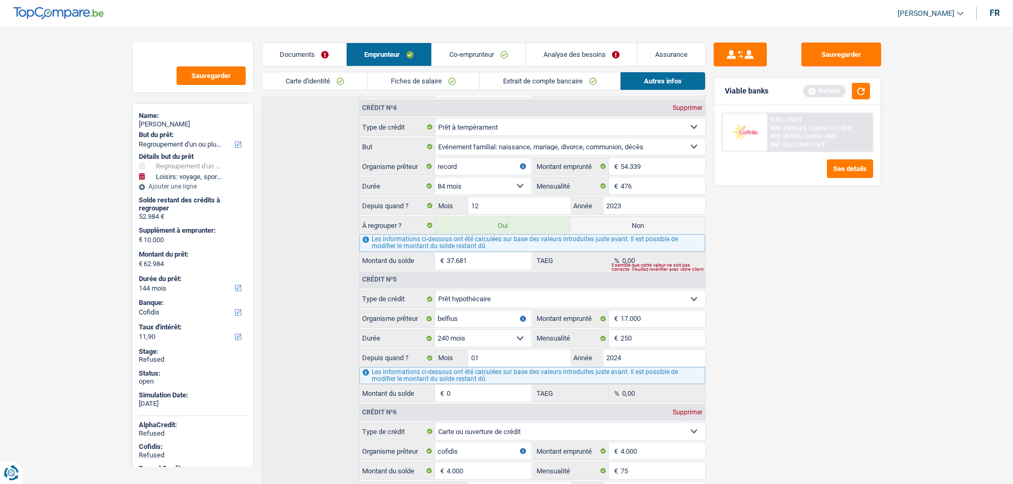
scroll to position [476, 0]
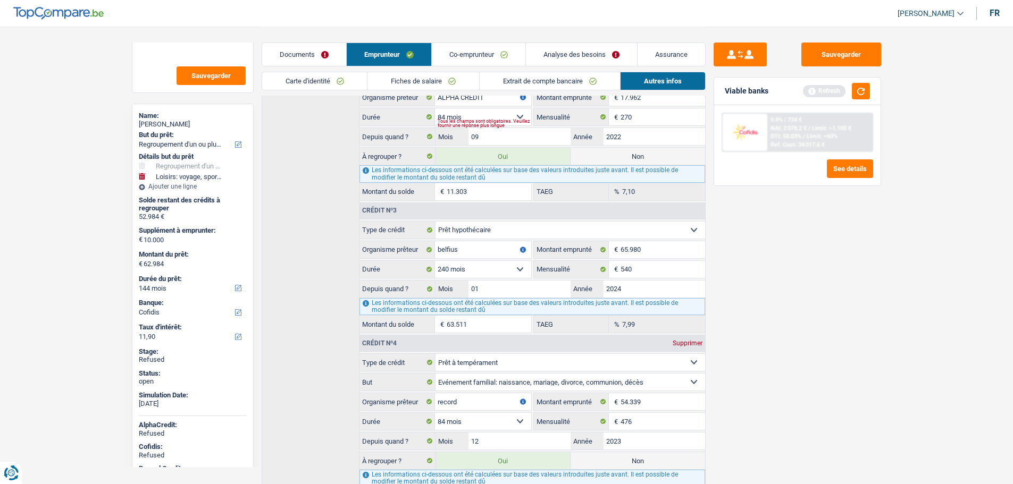
click at [557, 51] on link "Analyse des besoins" at bounding box center [581, 54] width 111 height 23
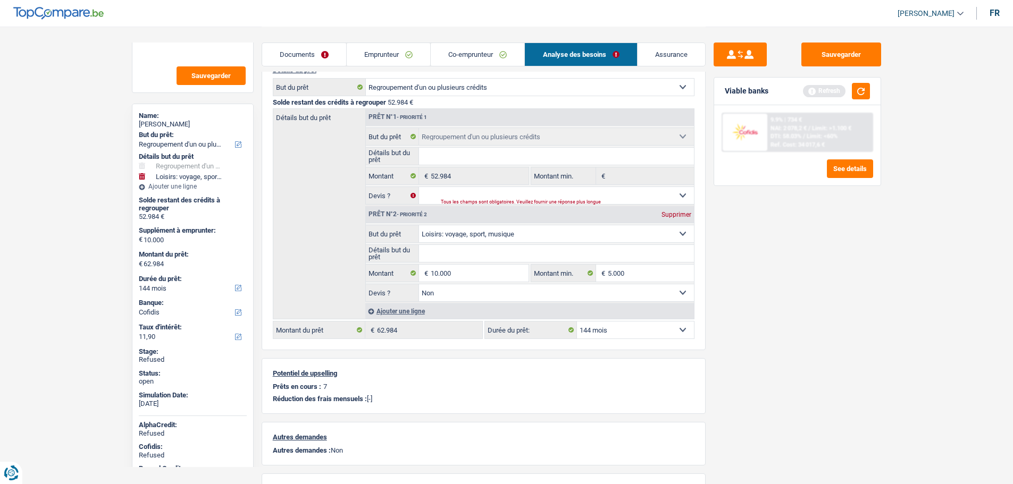
scroll to position [23, 0]
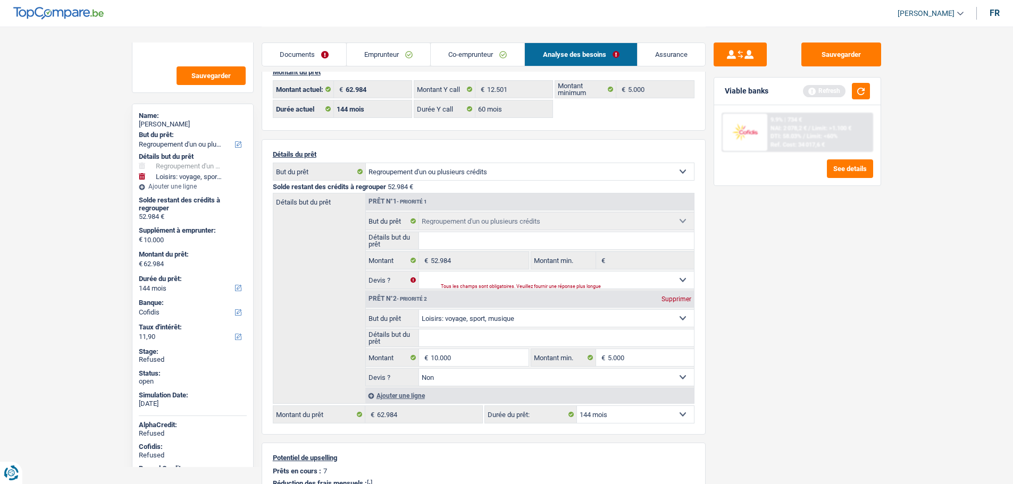
click at [443, 238] on input "Détails but du prêt" at bounding box center [556, 240] width 275 height 17
type input "regroupement"
click at [431, 274] on select "Oui Non Non répondu Sélectionner une option" at bounding box center [556, 280] width 275 height 17
select select "false"
click at [419, 272] on select "Oui Non Non répondu Sélectionner une option" at bounding box center [556, 280] width 275 height 17
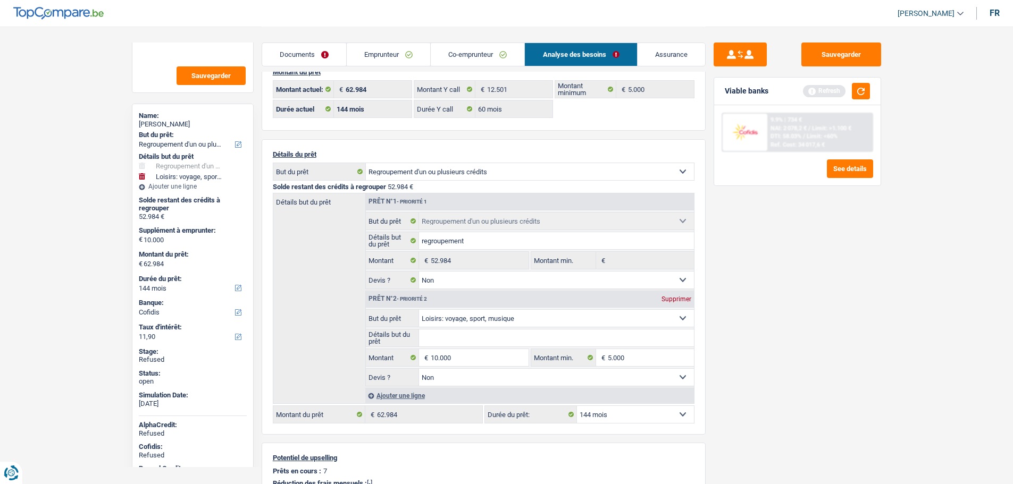
click at [612, 409] on select "12 mois 18 mois 24 mois 30 mois 36 mois 42 mois 48 mois 60 mois 72 mois 84 mois…" at bounding box center [635, 414] width 117 height 17
select select "120"
click at [577, 406] on select "12 mois 18 mois 24 mois 30 mois 36 mois 42 mois 48 mois 60 mois 72 mois 84 mois…" at bounding box center [635, 414] width 117 height 17
select select "120"
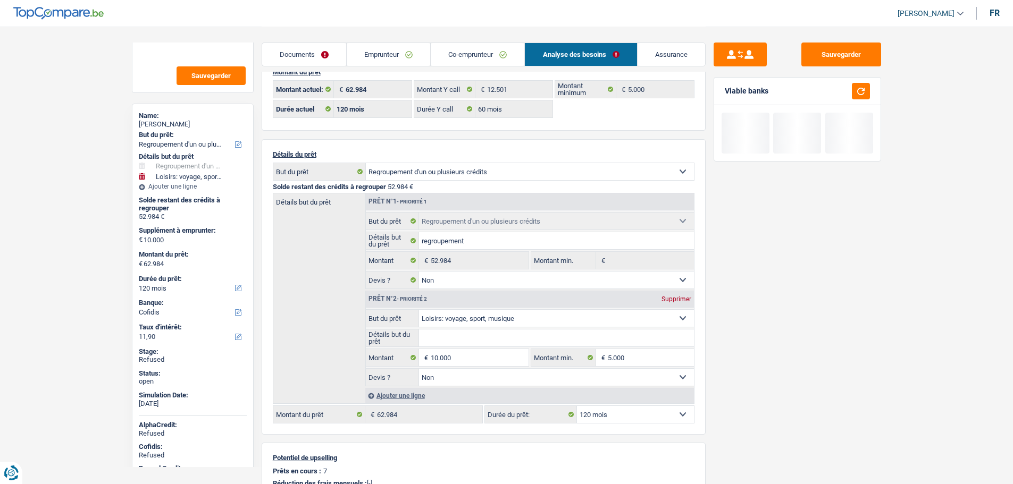
click at [733, 366] on div "Sauvegarder Viable banks" at bounding box center [797, 255] width 183 height 425
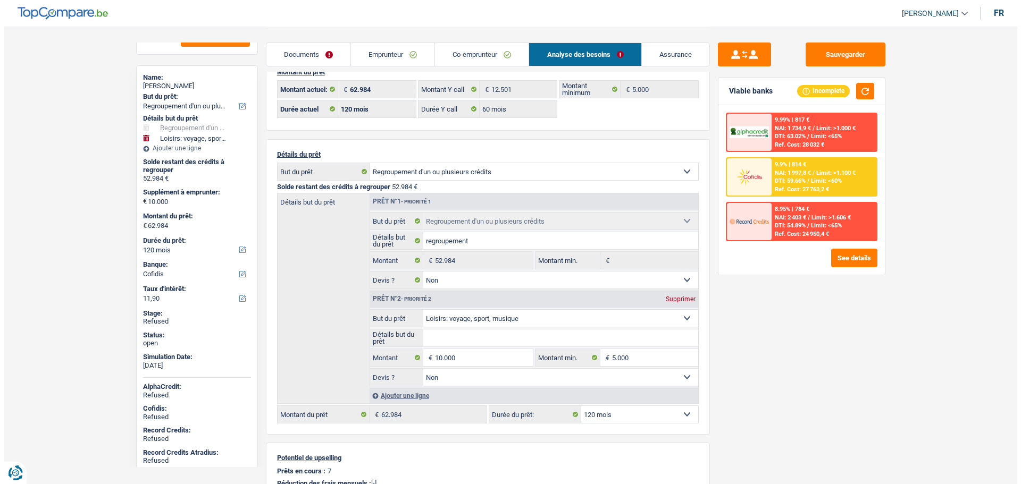
scroll to position [102, 0]
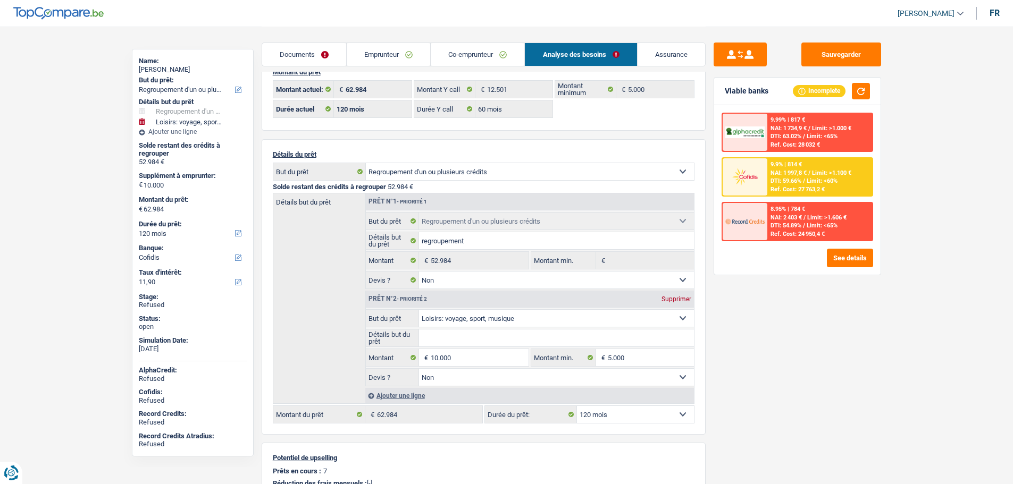
click at [194, 68] on div "Jean baptiste Kembi" at bounding box center [193, 69] width 108 height 9
copy div "Kembi"
click at [839, 260] on button "See details" at bounding box center [850, 258] width 46 height 19
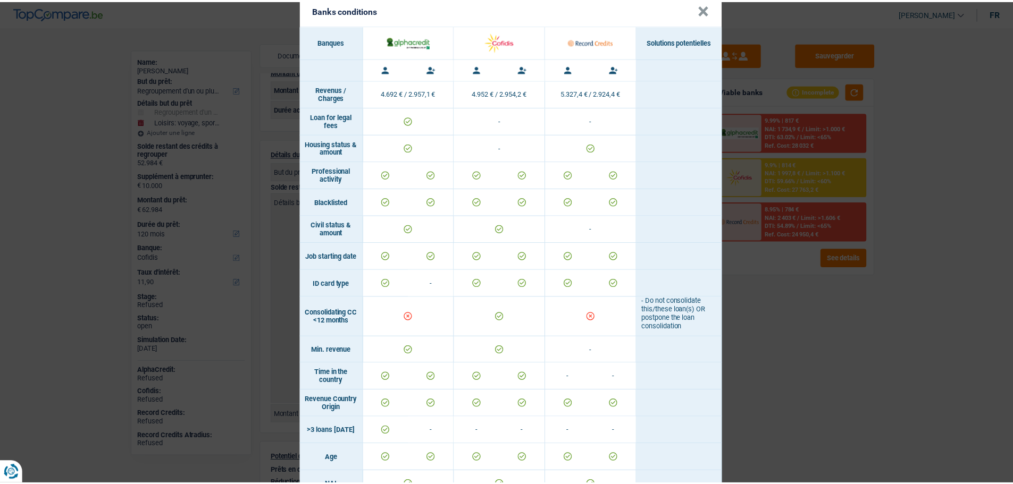
scroll to position [0, 0]
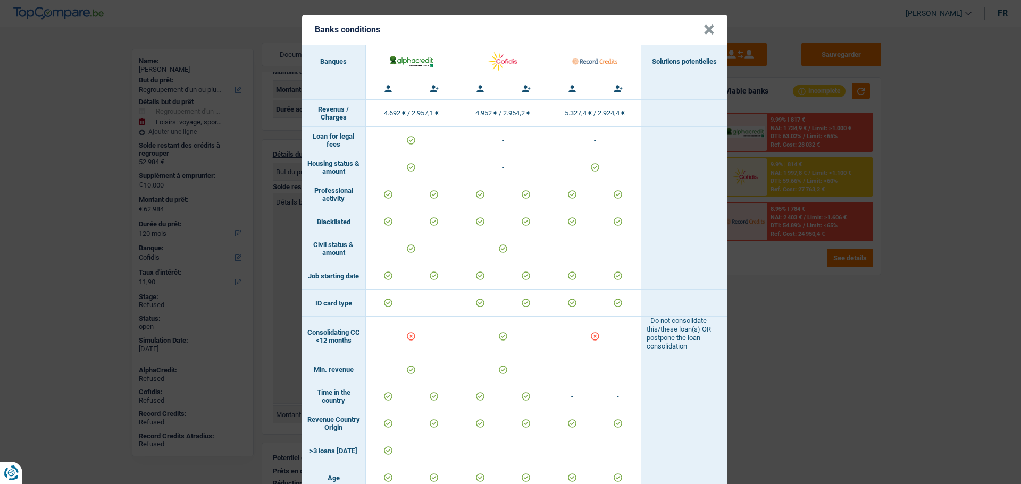
click at [706, 32] on button "×" at bounding box center [709, 29] width 11 height 11
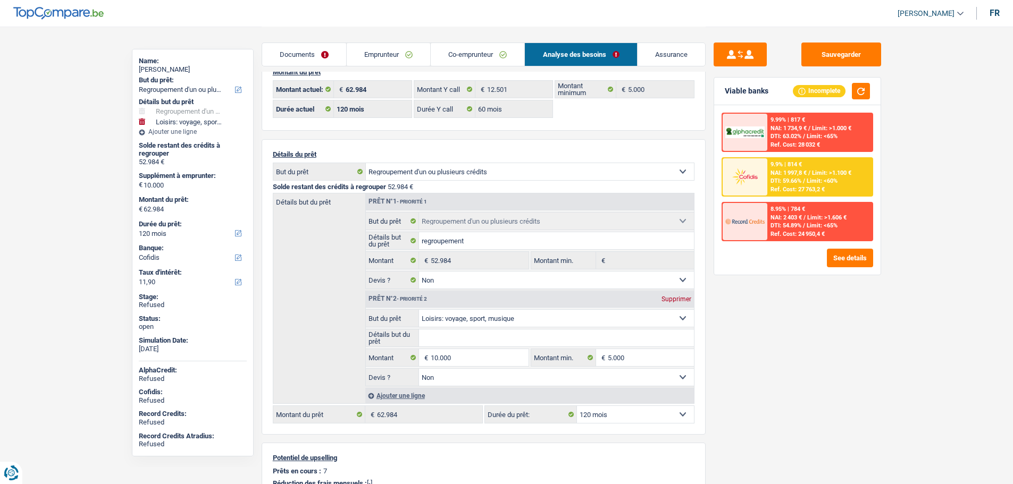
click at [455, 55] on link "Co-emprunteur" at bounding box center [478, 54] width 94 height 23
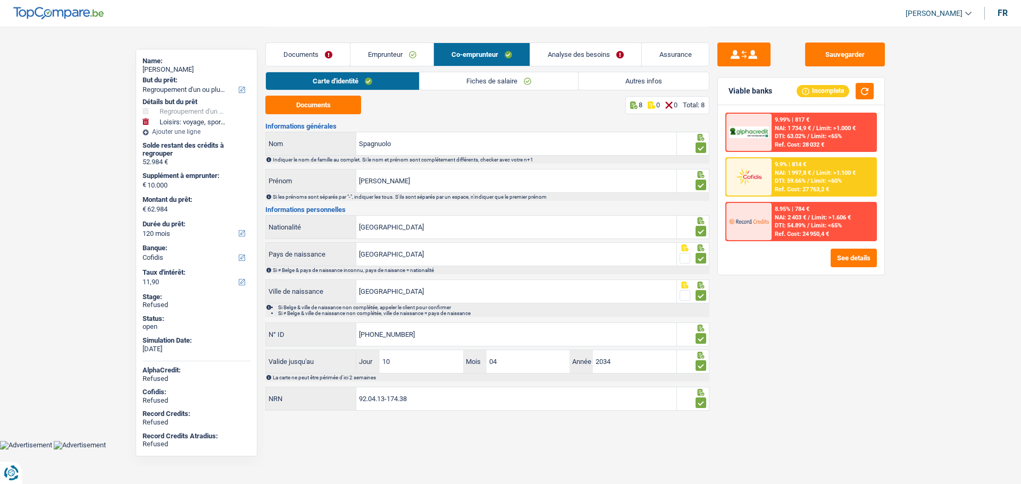
click at [393, 55] on link "Emprunteur" at bounding box center [391, 54] width 83 height 23
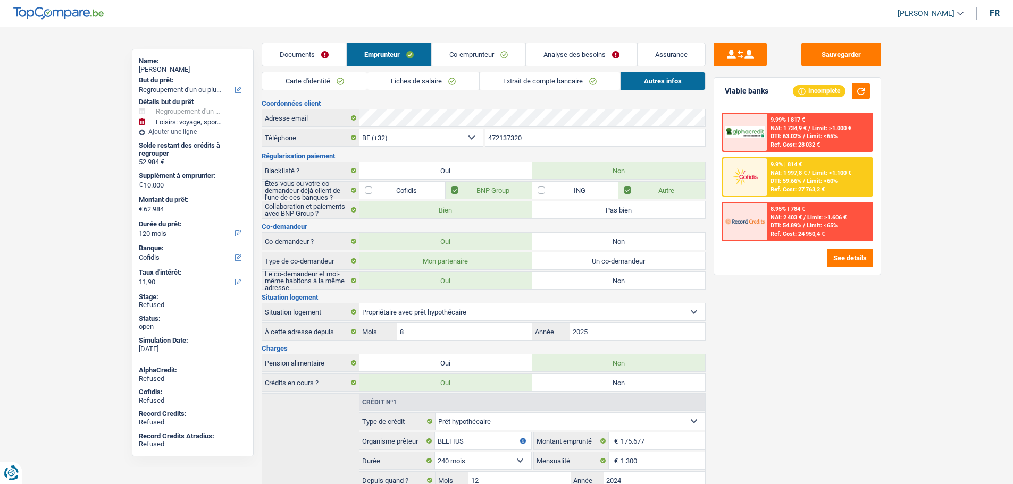
click at [770, 177] on div "9.9% | 814 € NAI: 1 997,8 € / Limit: >1.100 € DTI: 59.66% / Limit: <60% Ref. Co…" at bounding box center [819, 176] width 105 height 37
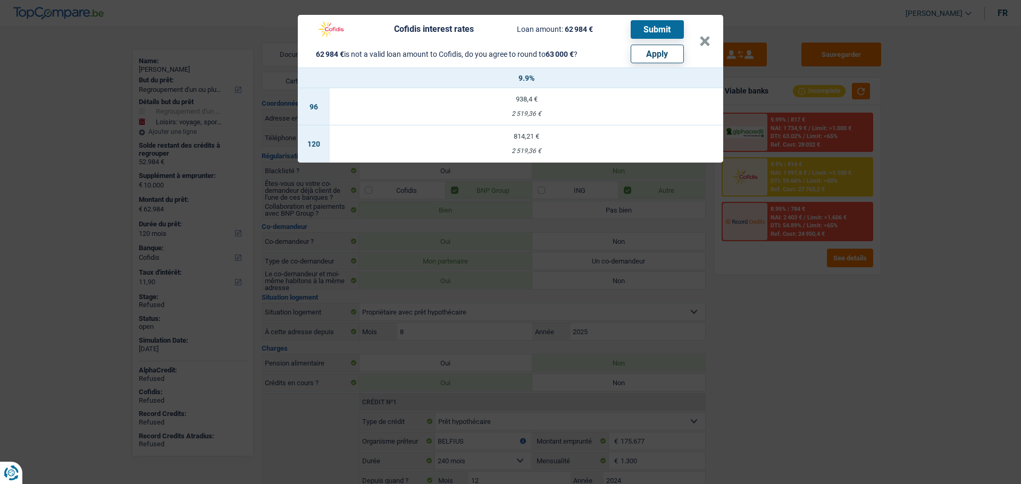
click at [663, 57] on button "Apply" at bounding box center [657, 54] width 53 height 19
select select "144"
type input "10.016"
type input "63.000"
select select "other"
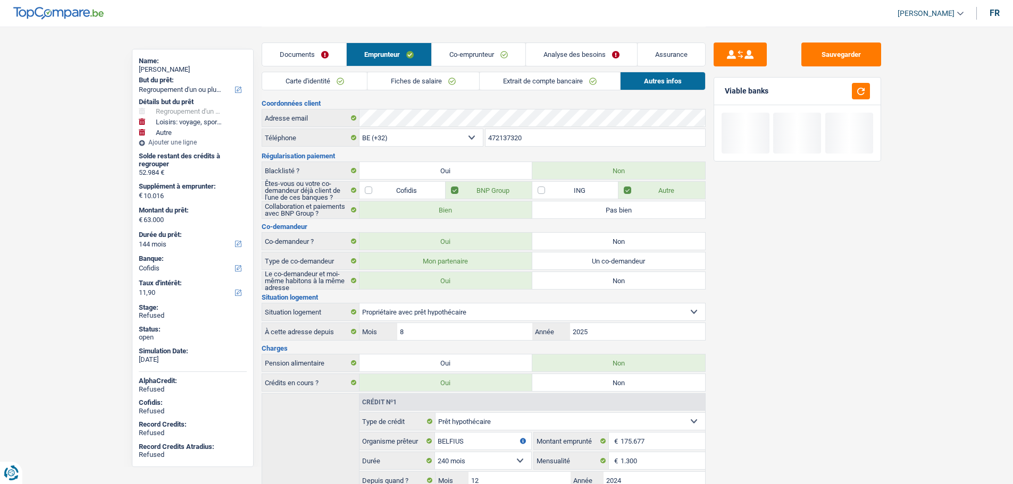
click at [549, 53] on link "Analyse des besoins" at bounding box center [581, 54] width 111 height 23
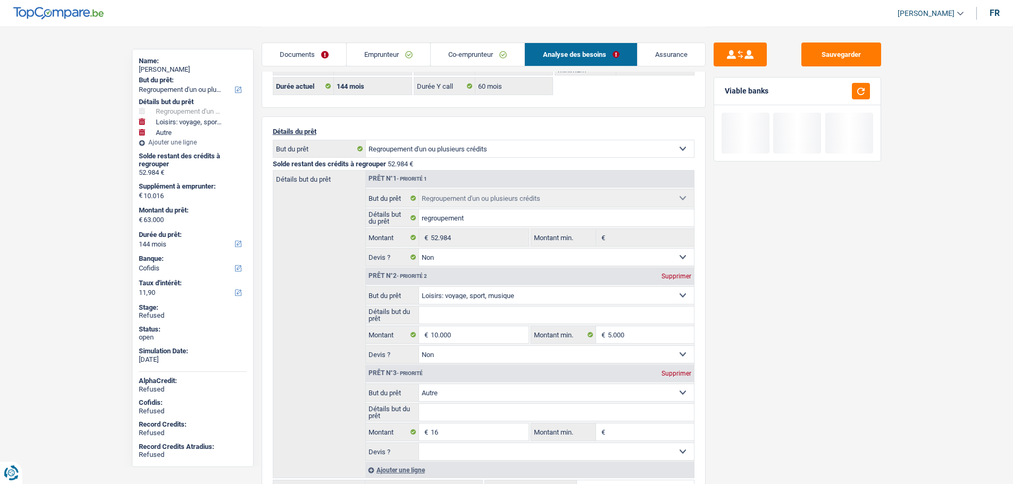
scroll to position [106, 0]
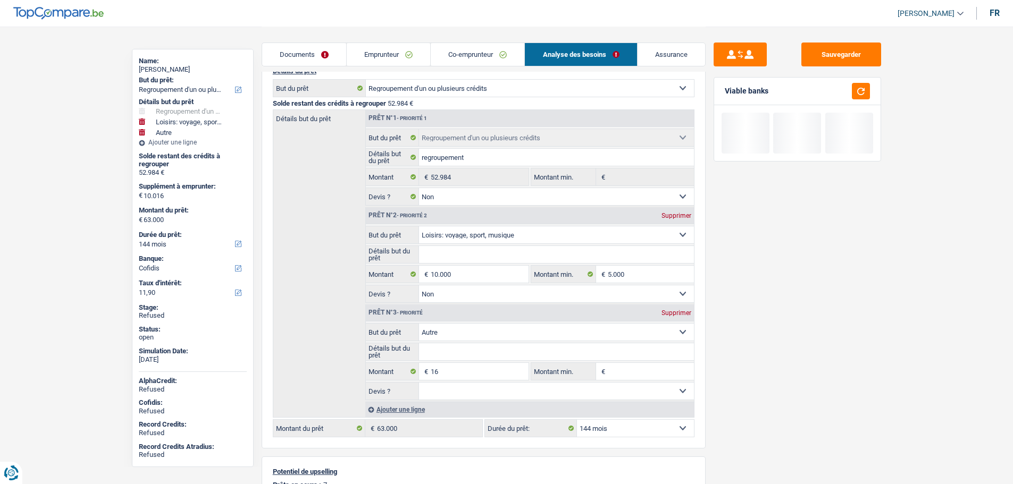
click at [588, 425] on select "12 mois 18 mois 24 mois 30 mois 36 mois 42 mois 48 mois 60 mois 72 mois 84 mois…" at bounding box center [635, 428] width 117 height 17
select select "120"
click at [577, 420] on select "12 mois 18 mois 24 mois 30 mois 36 mois 42 mois 48 mois 60 mois 72 mois 84 mois…" at bounding box center [635, 428] width 117 height 17
select select "120"
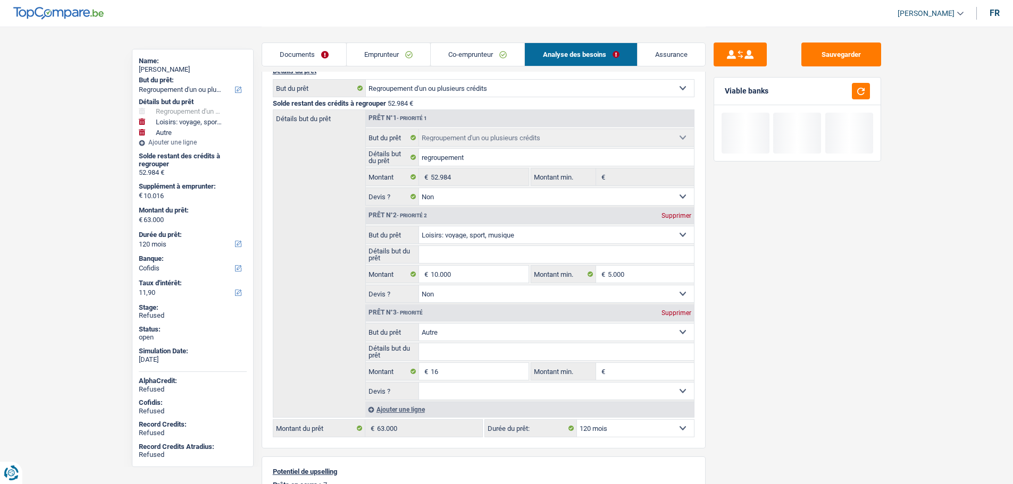
click at [729, 370] on div "Sauvegarder Viable banks" at bounding box center [797, 255] width 183 height 425
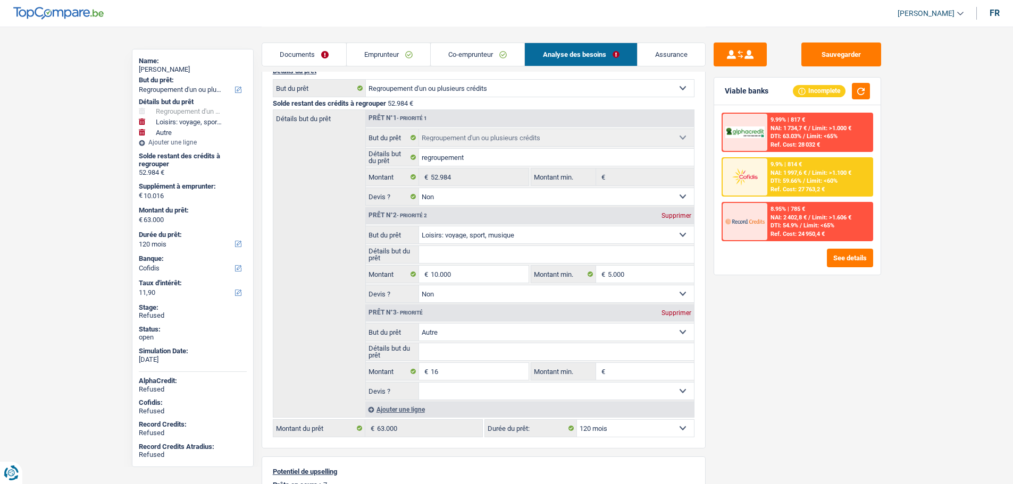
click at [813, 186] on div "Ref. Cost: 27 763,2 €" at bounding box center [798, 189] width 54 height 7
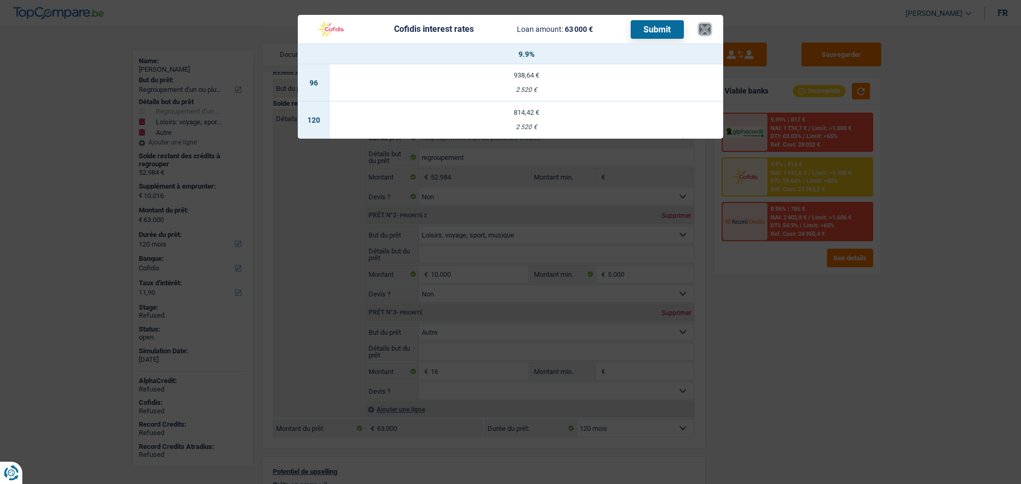
click at [708, 29] on button "×" at bounding box center [704, 29] width 11 height 11
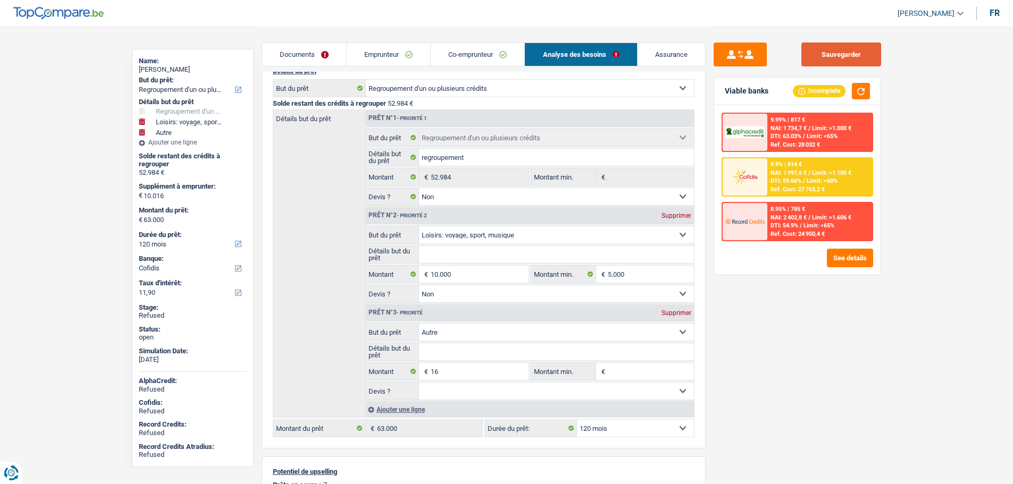
click at [826, 57] on button "Sauvegarder" at bounding box center [841, 55] width 80 height 24
click at [638, 424] on select "12 mois 18 mois 24 mois 30 mois 36 mois 42 mois 48 mois 60 mois 72 mois 84 mois…" at bounding box center [635, 428] width 117 height 17
select select "144"
click at [577, 420] on select "12 mois 18 mois 24 mois 30 mois 36 mois 42 mois 48 mois 60 mois 72 mois 84 mois…" at bounding box center [635, 428] width 117 height 17
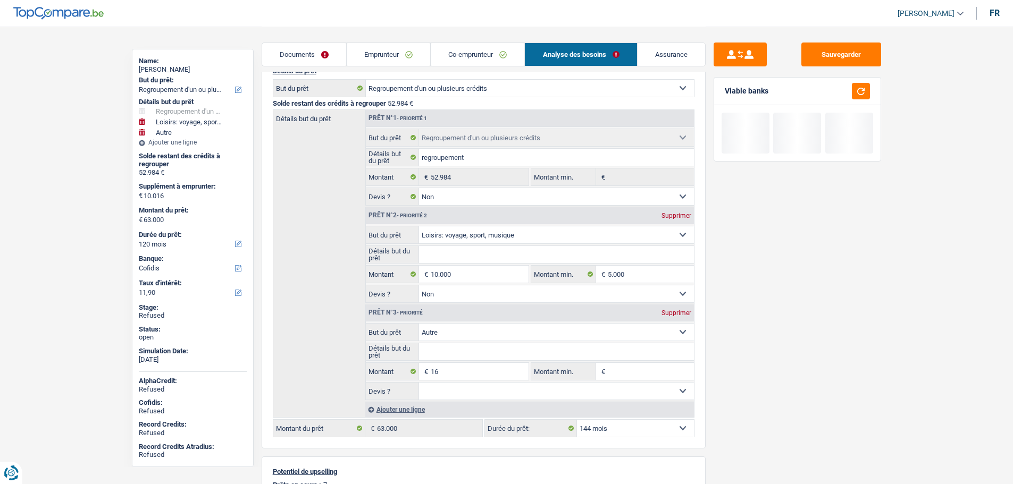
select select "144"
click at [719, 380] on div "Sauvegarder Viable banks" at bounding box center [797, 255] width 183 height 425
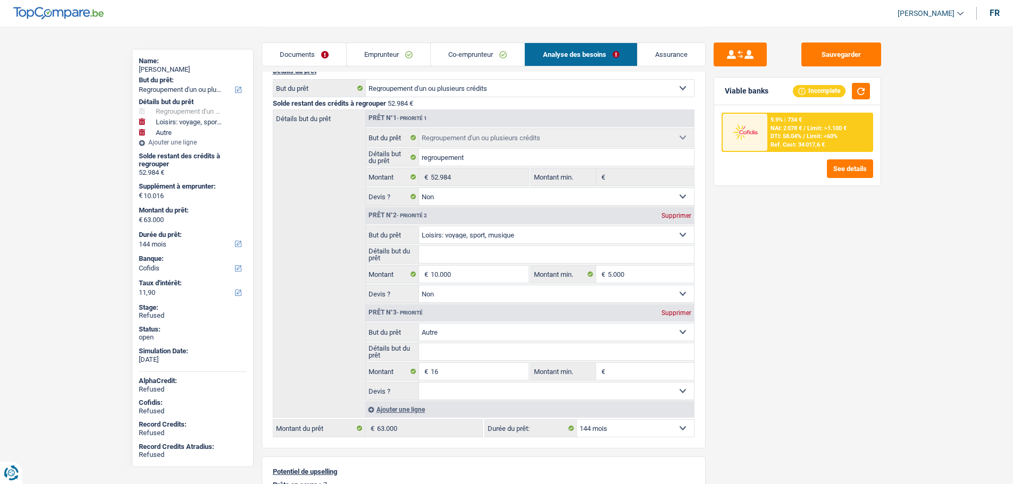
click at [607, 417] on div "Ajouter une ligne" at bounding box center [529, 409] width 329 height 15
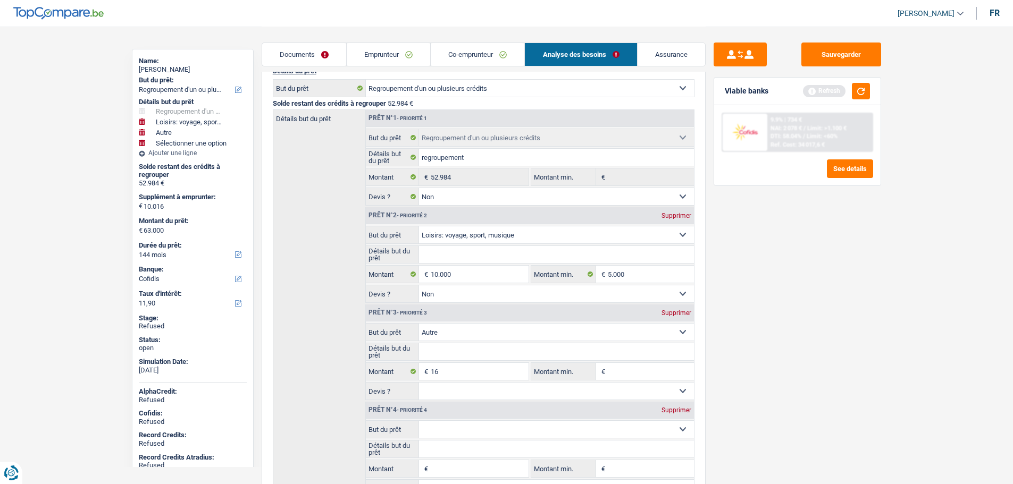
click at [662, 409] on div "Supprimer" at bounding box center [676, 410] width 35 height 6
select select
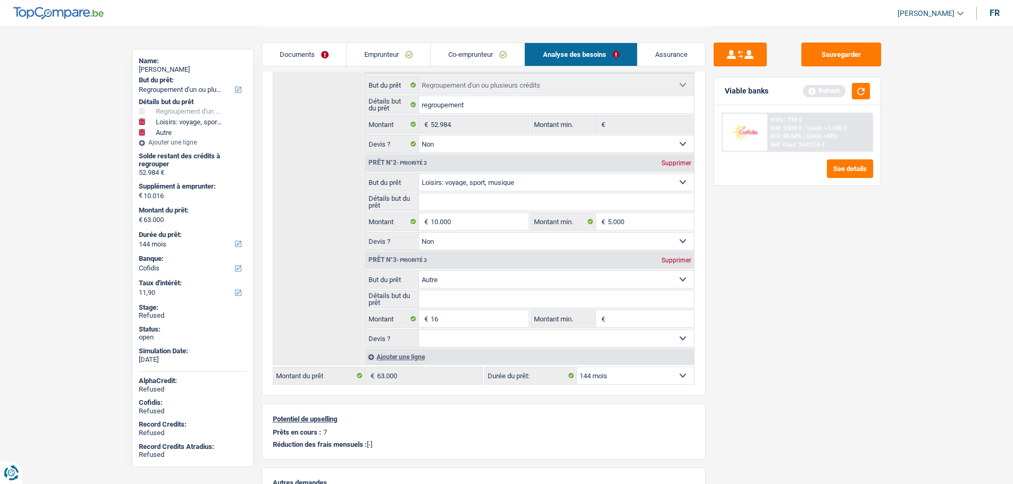
scroll to position [160, 0]
click at [616, 381] on select "12 mois 18 mois 24 mois 30 mois 36 mois 42 mois 48 mois 60 mois 72 mois 84 mois…" at bounding box center [635, 375] width 117 height 17
select select "84"
click at [577, 367] on select "12 mois 18 mois 24 mois 30 mois 36 mois 42 mois 48 mois 60 mois 72 mois 84 mois…" at bounding box center [635, 375] width 117 height 17
select select "84"
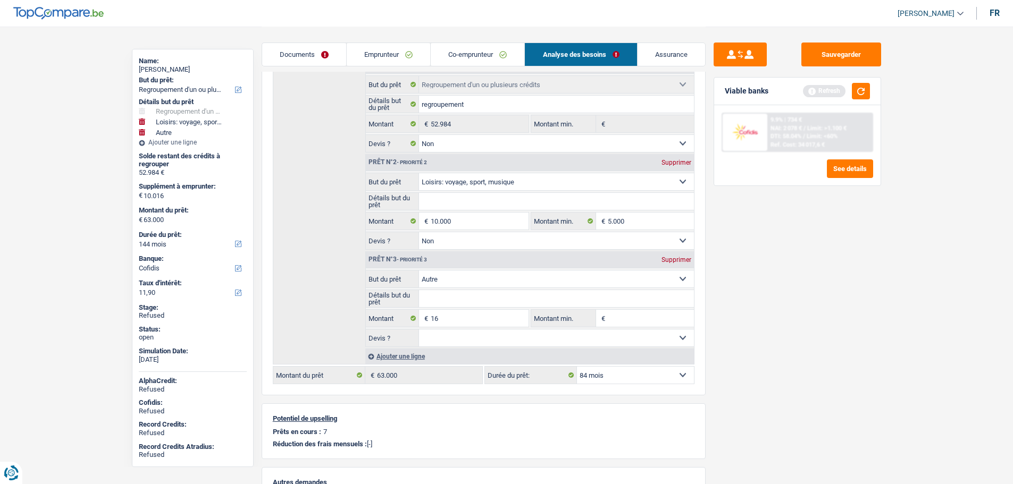
select select "84"
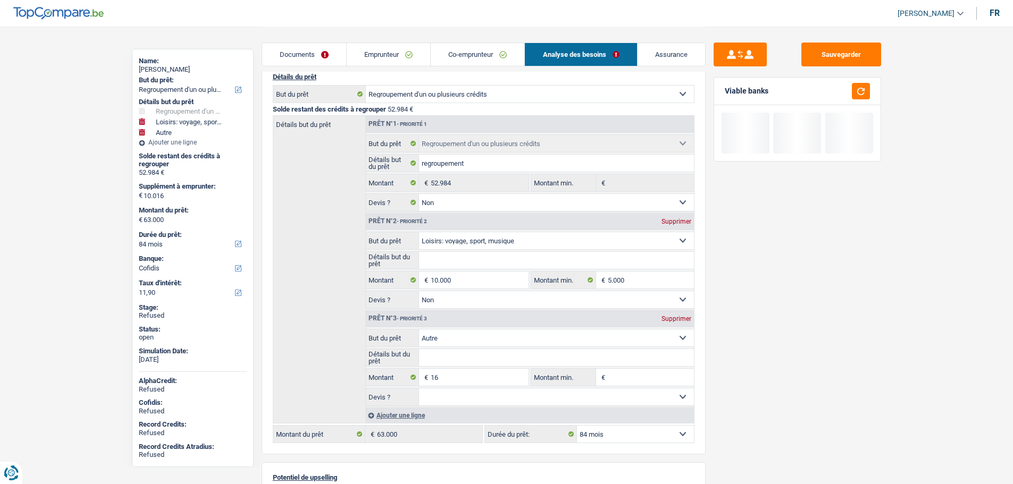
scroll to position [106, 0]
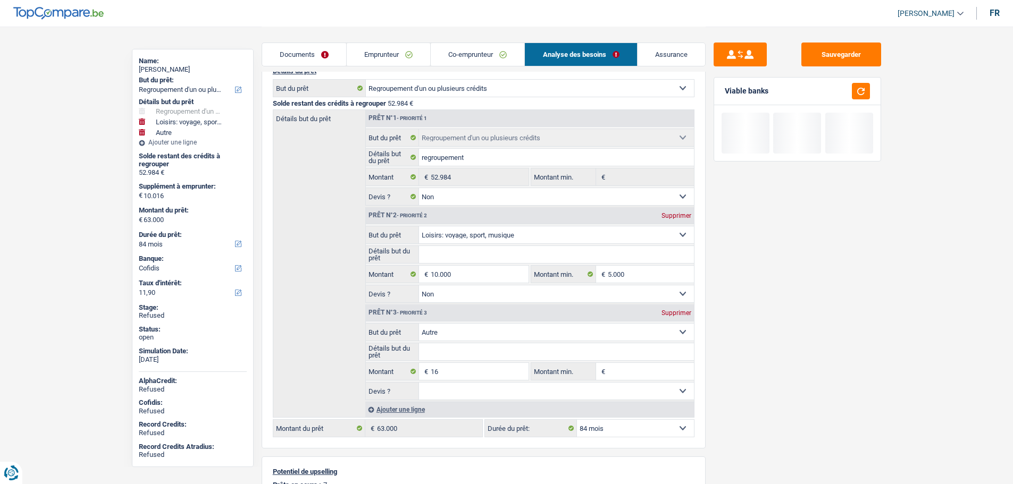
click at [615, 431] on select "12 mois 18 mois 24 mois 30 mois 36 mois 42 mois 48 mois 60 mois 72 mois 84 mois…" at bounding box center [635, 428] width 117 height 17
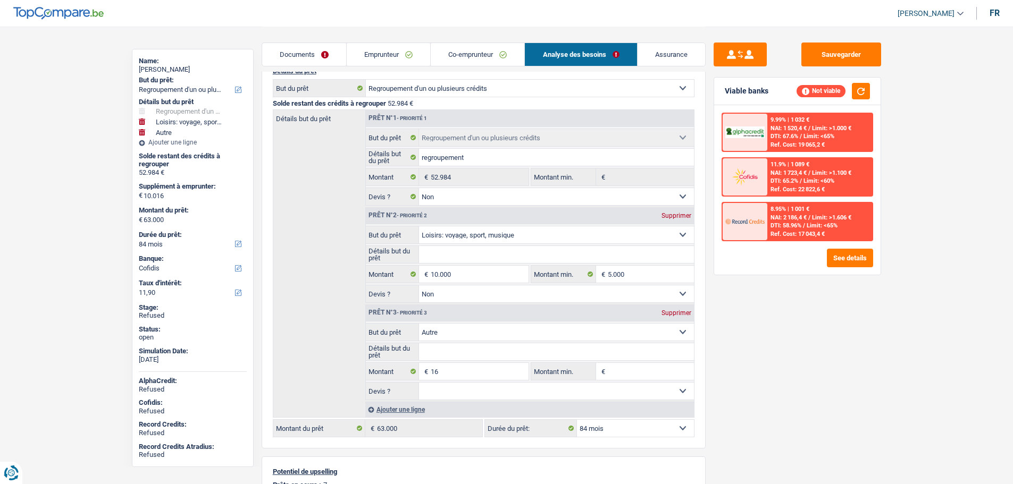
select select "96"
click at [577, 420] on select "12 mois 18 mois 24 mois 30 mois 36 mois 42 mois 48 mois 60 mois 72 mois 84 mois…" at bounding box center [635, 428] width 117 height 17
select select "96"
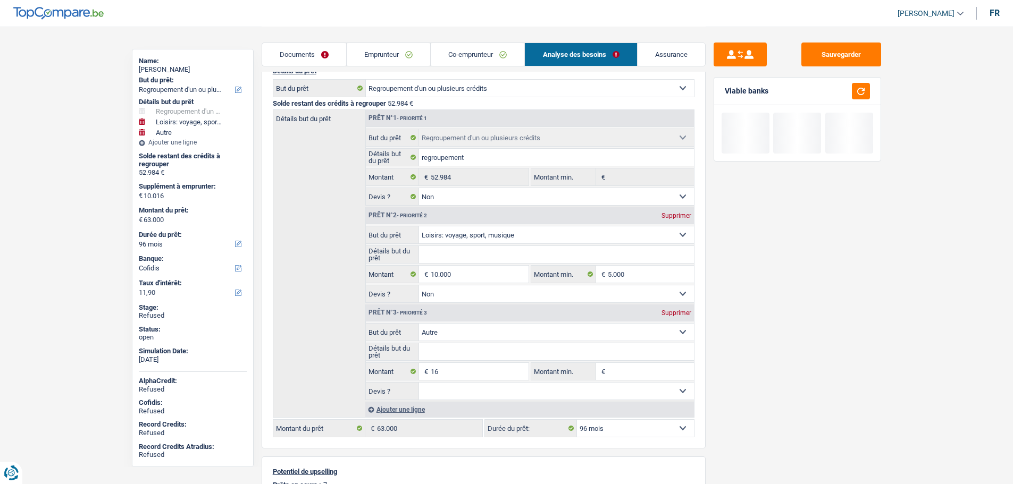
click at [615, 426] on select "12 mois 18 mois 24 mois 30 mois 36 mois 42 mois 48 mois 60 mois 72 mois 84 mois…" at bounding box center [635, 428] width 117 height 17
select select "120"
click at [577, 420] on select "12 mois 18 mois 24 mois 30 mois 36 mois 42 mois 48 mois 60 mois 72 mois 84 mois…" at bounding box center [635, 428] width 117 height 17
select select "120"
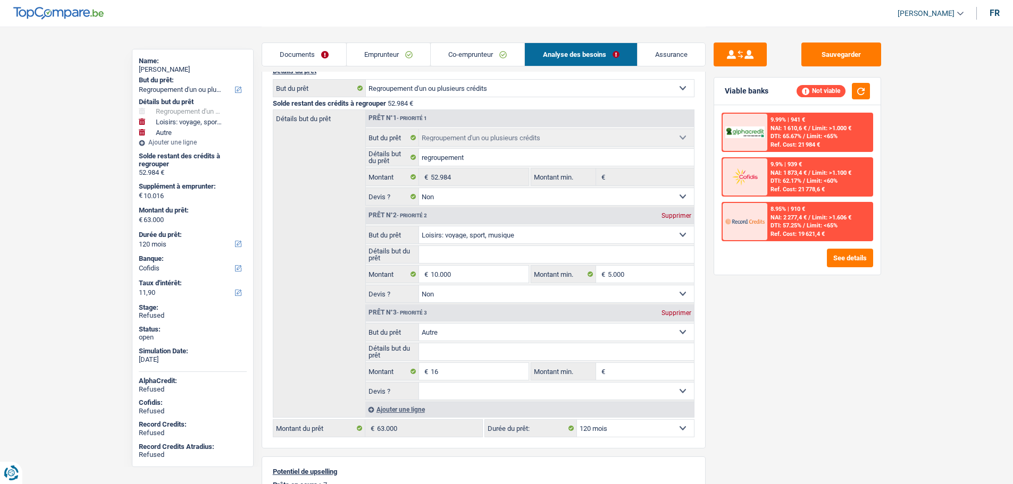
click at [742, 391] on div "Sauvegarder Viable banks Not viable 9.99% | 941 € NAI: 1 610,6 € / Limit: >1.00…" at bounding box center [797, 255] width 183 height 425
click at [859, 83] on button "button" at bounding box center [861, 91] width 18 height 16
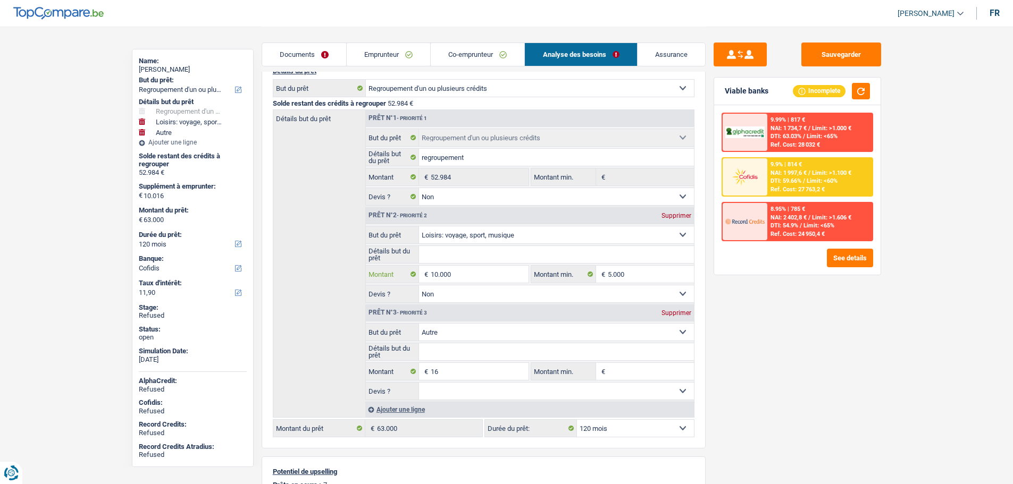
click at [478, 274] on input "10.000" at bounding box center [479, 274] width 97 height 17
type input "6"
select select
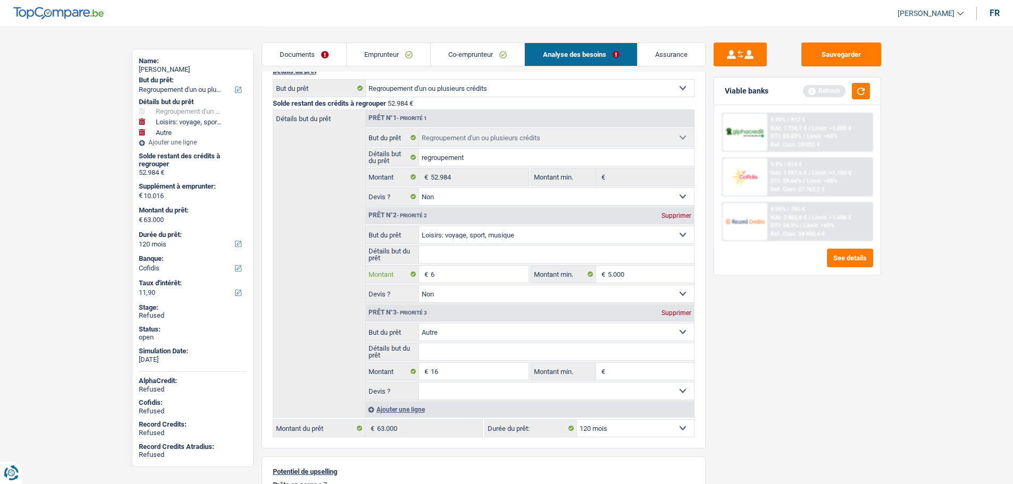
type input "60"
select select
type input "600"
select select
type input "6.000"
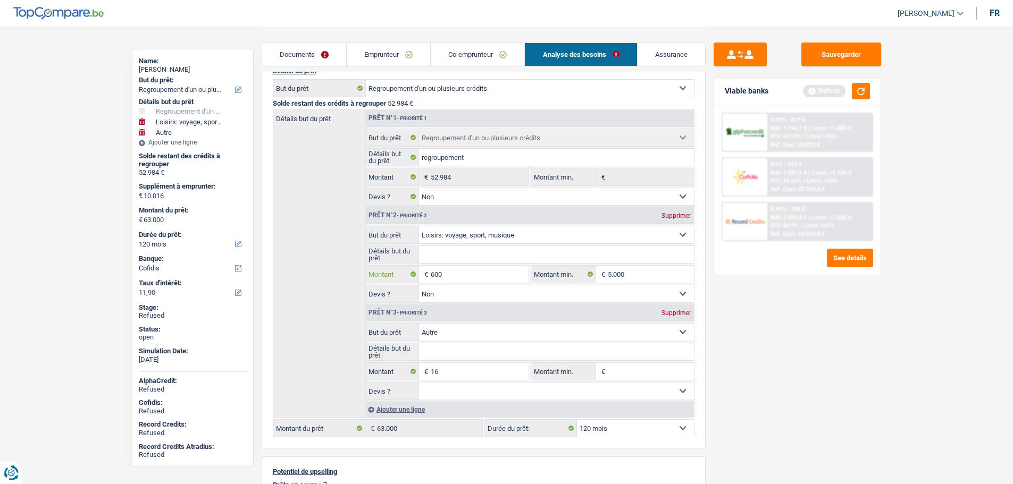
select select
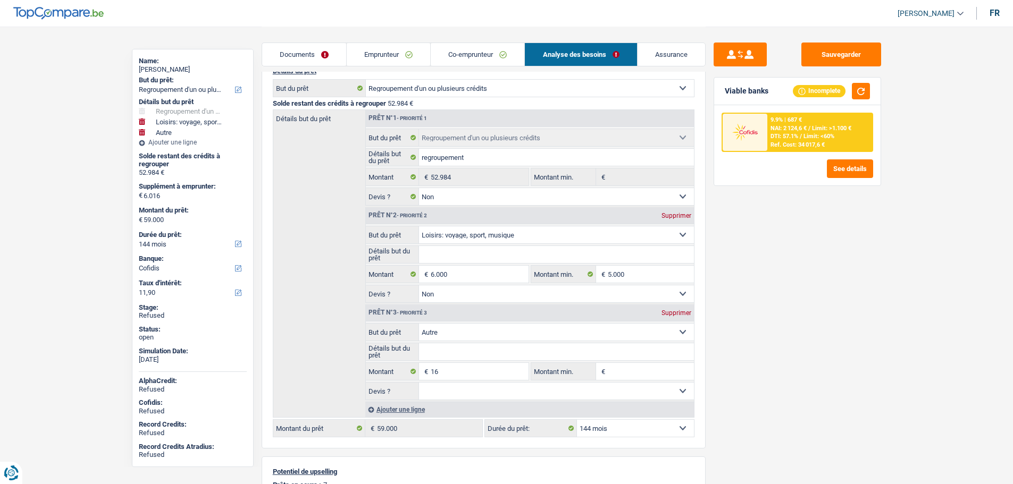
click at [821, 131] on span "Limit: >1.100 €" at bounding box center [831, 128] width 39 height 7
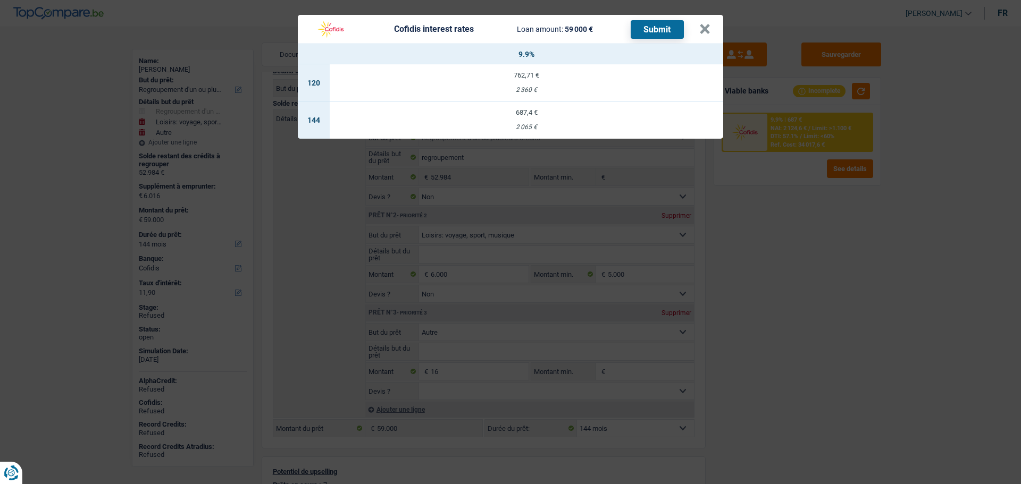
click at [524, 79] on div "762,71 €" at bounding box center [527, 75] width 394 height 7
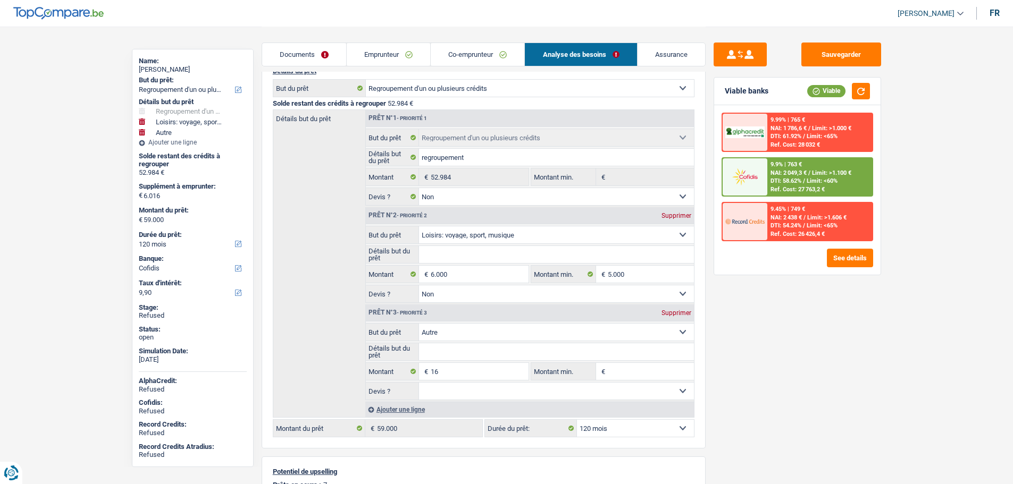
click at [809, 166] on div "9.9% | 763 € NAI: 2 049,3 € / Limit: >1.100 € DTI: 58.62% / Limit: <60% Ref. Co…" at bounding box center [819, 176] width 105 height 37
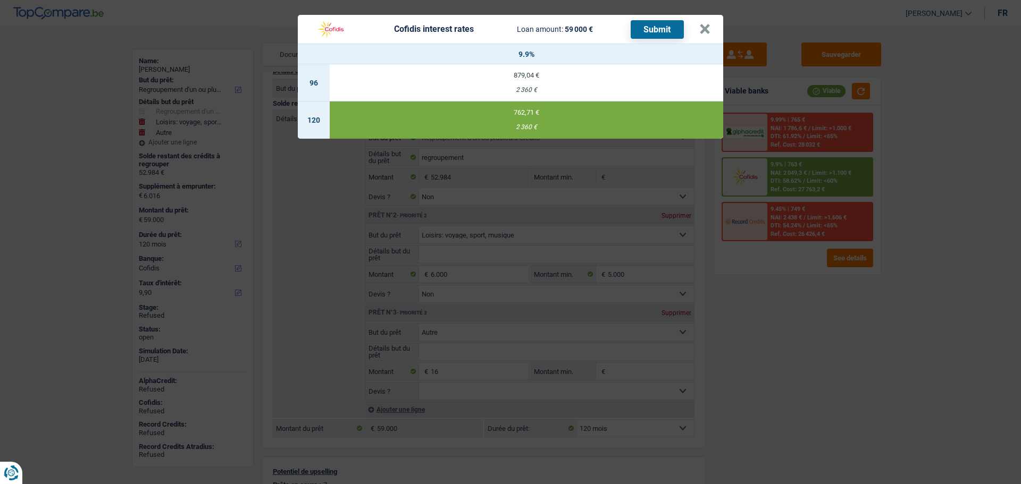
click at [645, 28] on button "Submit" at bounding box center [657, 29] width 53 height 19
click at [699, 30] on button "×" at bounding box center [704, 29] width 11 height 11
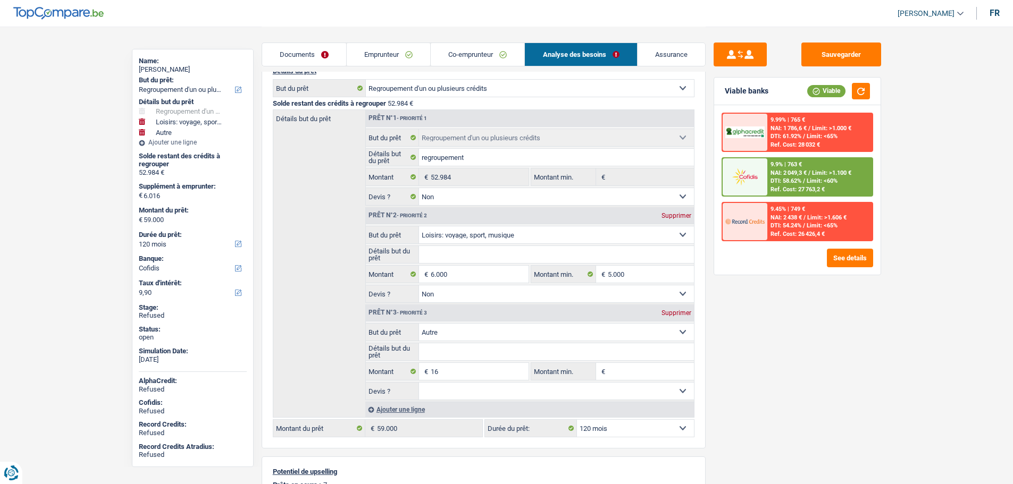
click at [381, 51] on link "Emprunteur" at bounding box center [388, 54] width 83 height 23
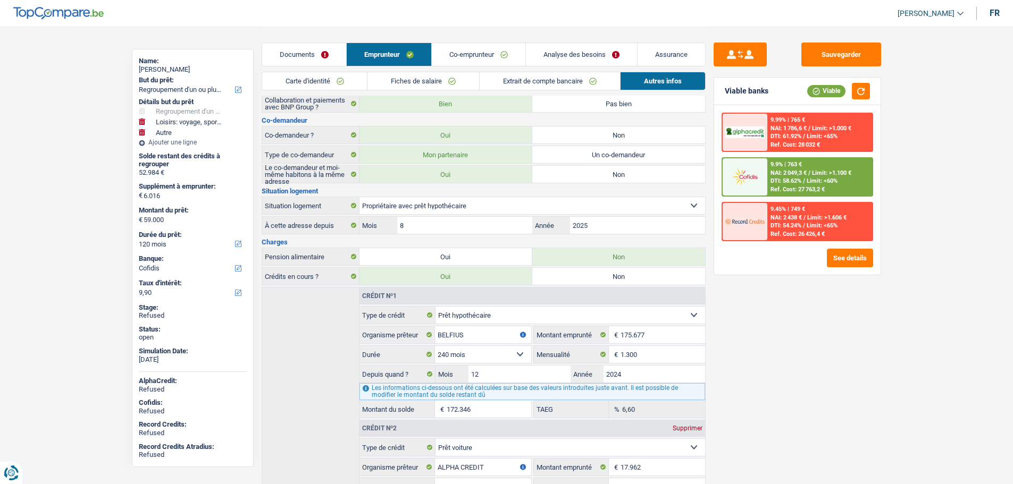
click at [308, 49] on link "Documents" at bounding box center [304, 54] width 84 height 23
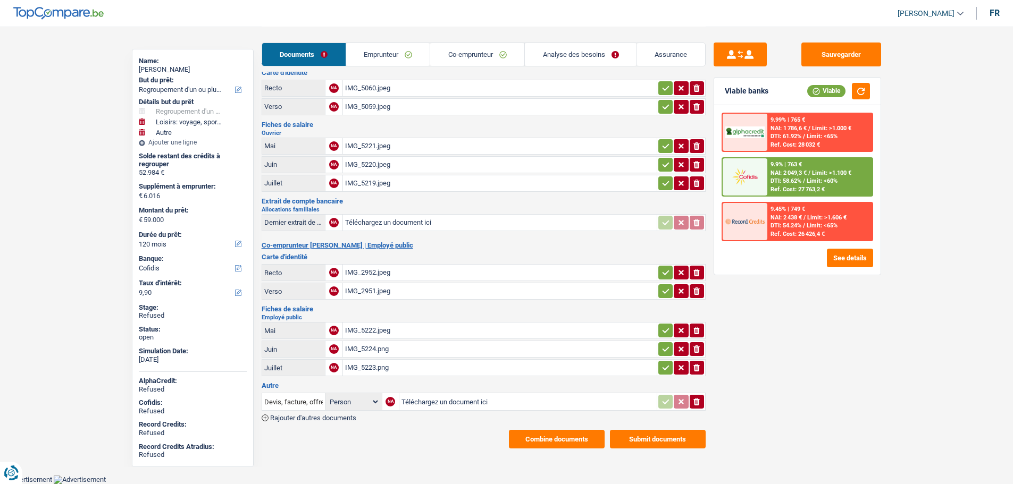
scroll to position [23, 0]
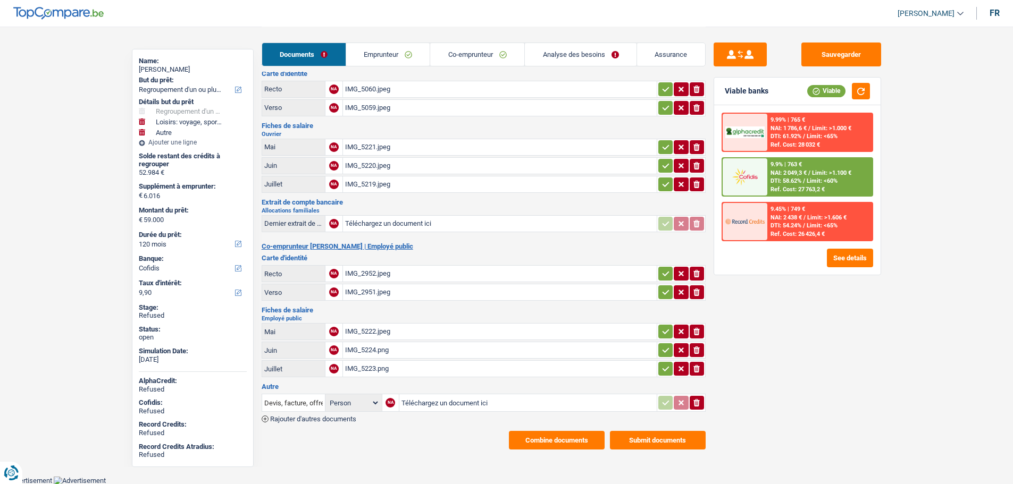
click at [642, 442] on button "Submit documents" at bounding box center [658, 440] width 96 height 19
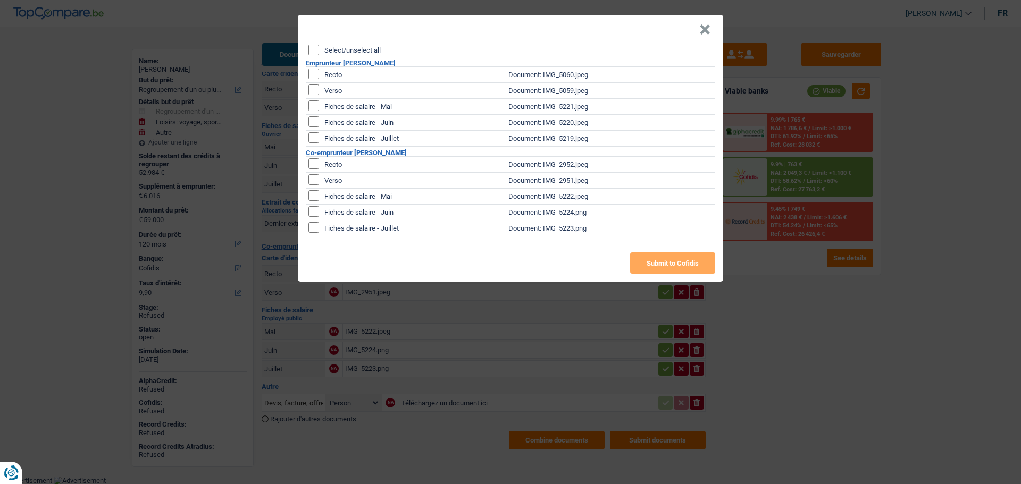
click at [332, 47] on label "Select/unselect all" at bounding box center [352, 50] width 56 height 7
click at [319, 47] on input "Select/unselect all" at bounding box center [313, 50] width 11 height 11
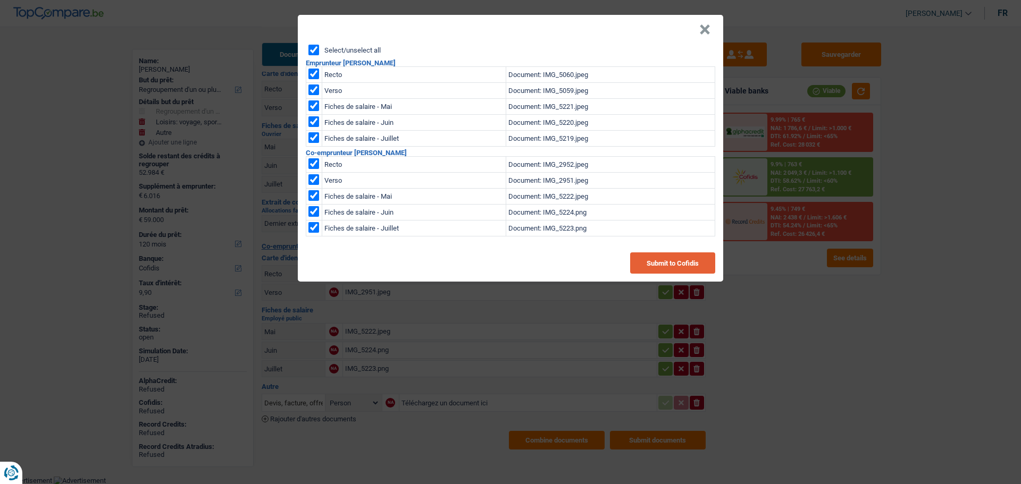
click at [674, 261] on button "Submit to Cofidis" at bounding box center [672, 263] width 85 height 21
click at [698, 30] on header "×" at bounding box center [510, 30] width 425 height 30
click at [701, 29] on button "×" at bounding box center [704, 29] width 11 height 11
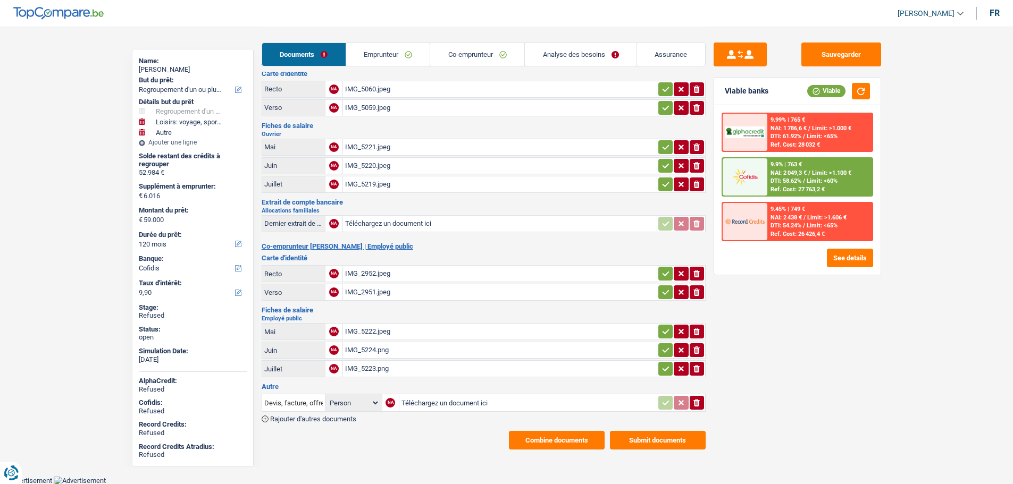
click at [146, 174] on div "52.984 €" at bounding box center [193, 173] width 108 height 9
drag, startPoint x: 146, startPoint y: 174, endPoint x: 742, endPoint y: 177, distance: 596.7
click at [742, 177] on img at bounding box center [744, 177] width 39 height 20
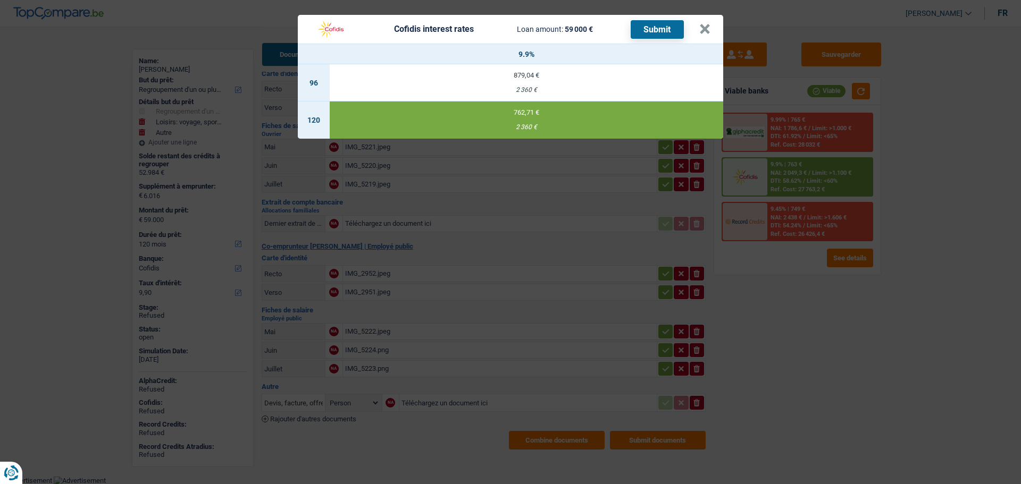
click at [506, 114] on div "762,71 €" at bounding box center [527, 112] width 394 height 7
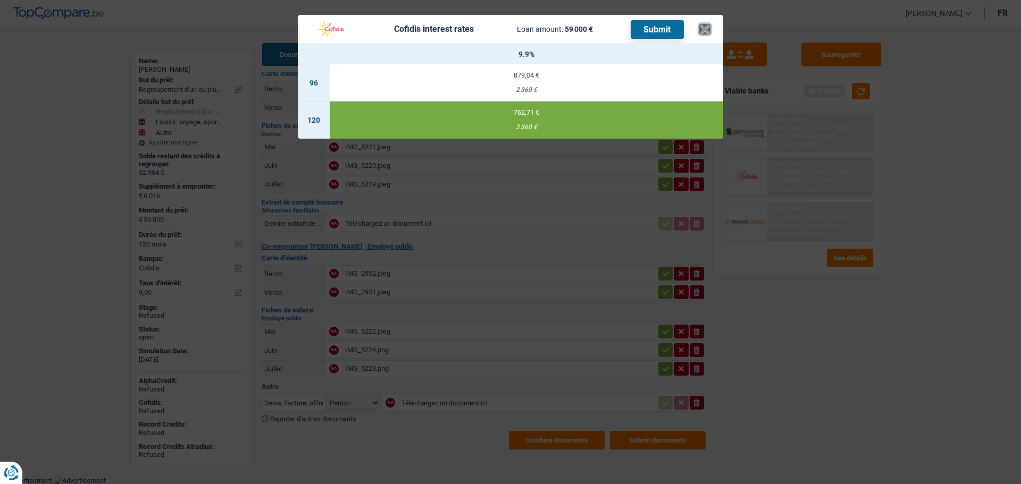
click at [707, 27] on button "×" at bounding box center [704, 29] width 11 height 11
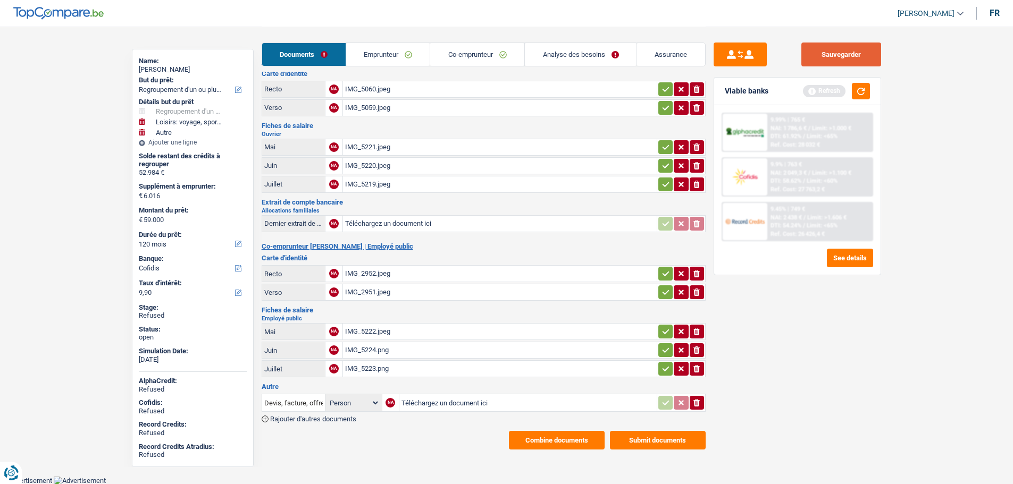
click at [825, 55] on button "Sauvegarder" at bounding box center [841, 55] width 80 height 24
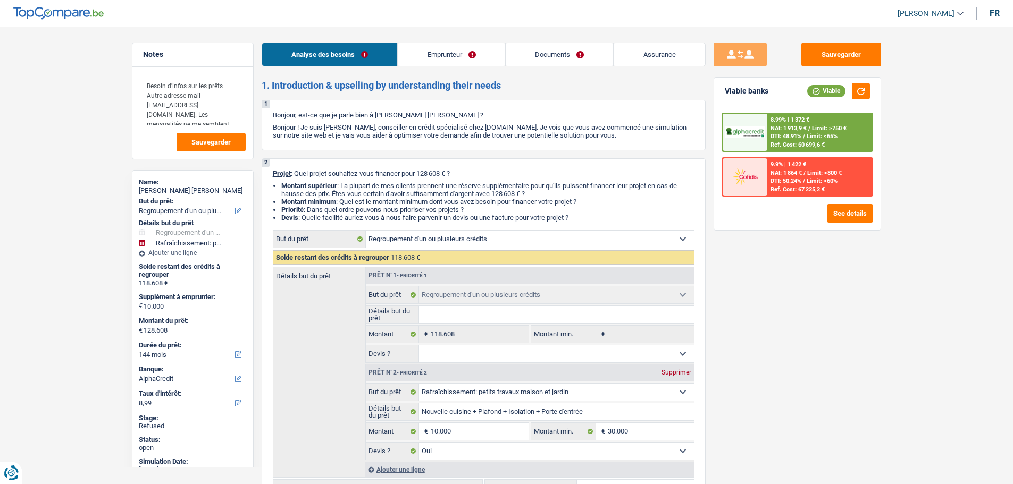
select select "refinancing"
select select "houseOrGarden"
select select "144"
select select "alphacredit"
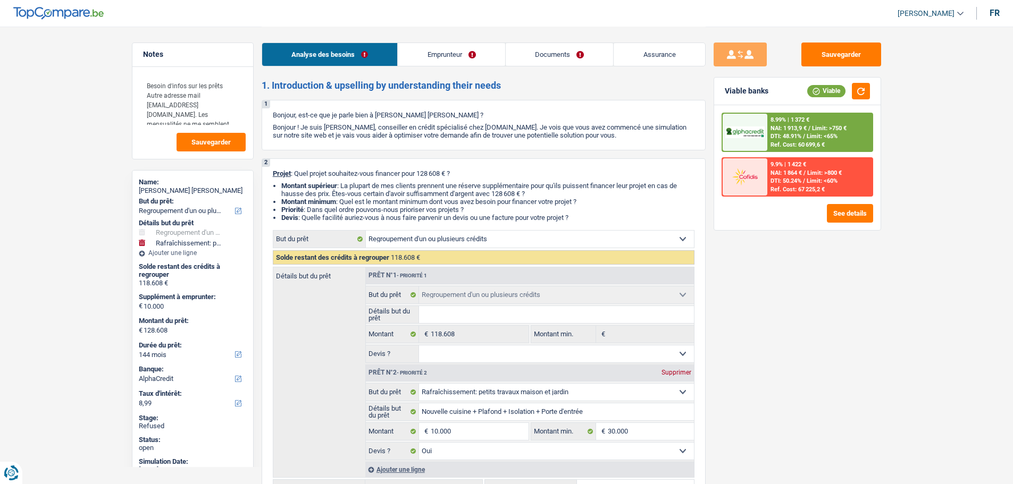
select select "refinancing"
select select "houseOrGarden"
select select "yes"
select select "144"
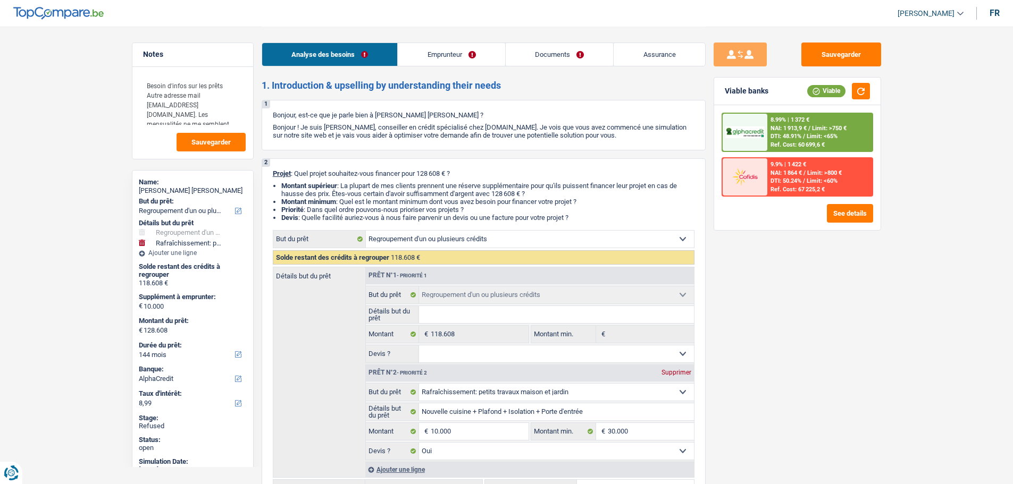
select select "independent"
select select "netSalary"
select select "familyAllowances"
select select "ownerWithMortgage"
select select "mortgage"
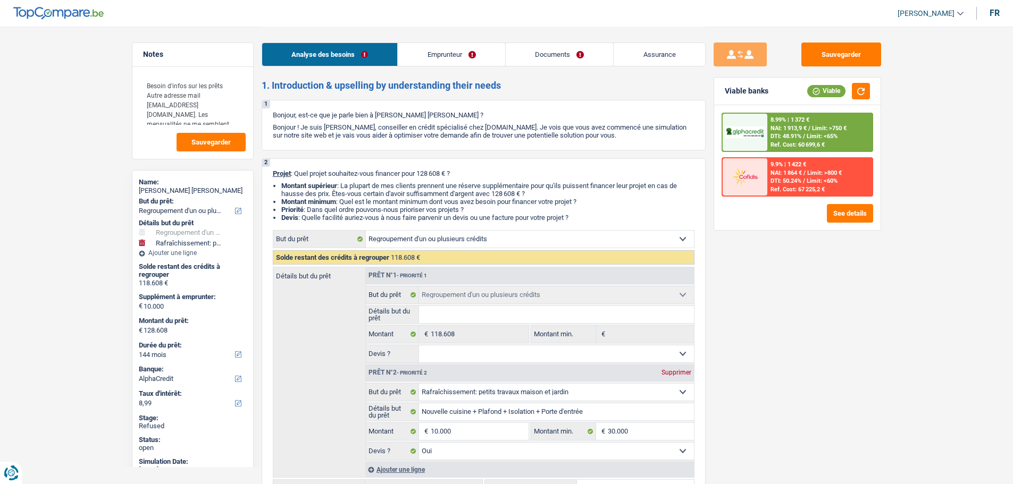
select select "240"
select select "personalLoan"
select select "familyEvent"
select select "120"
select select "personalLoan"
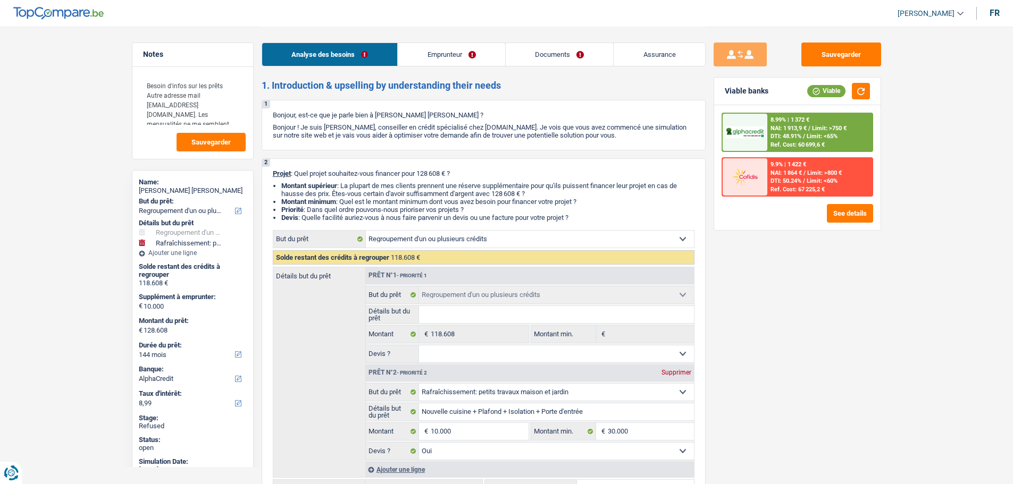
select select "smallWorks"
select select "120"
select select "refinancing"
select select "houseOrGarden"
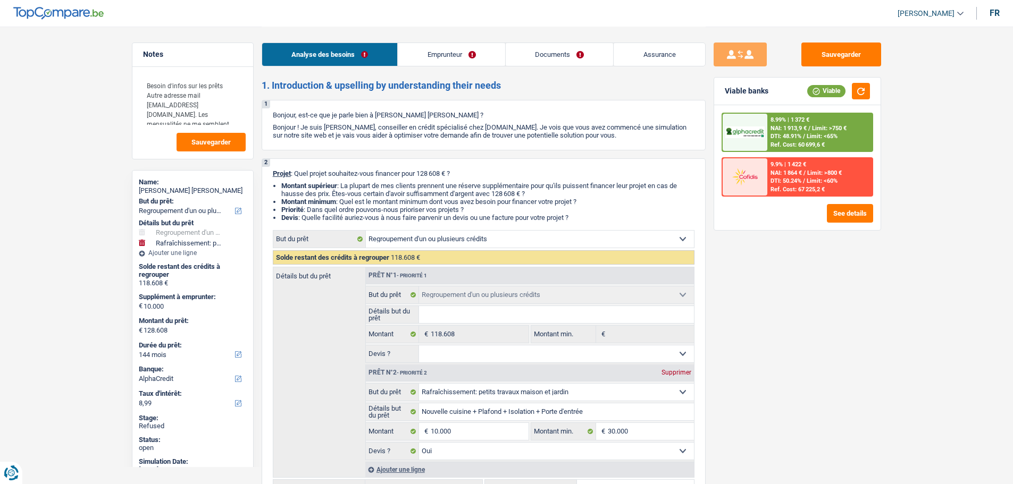
select select "yes"
select select "144"
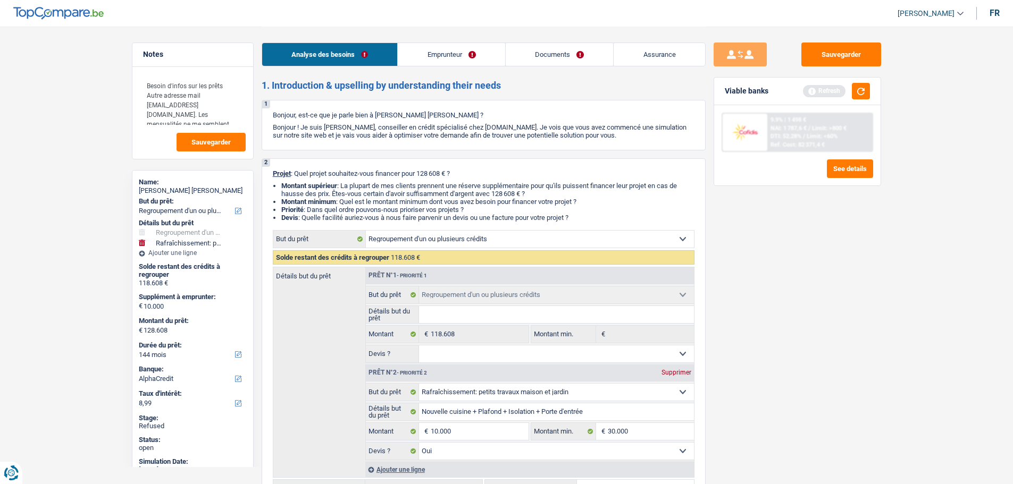
click at [438, 56] on link "Emprunteur" at bounding box center [451, 54] width 107 height 23
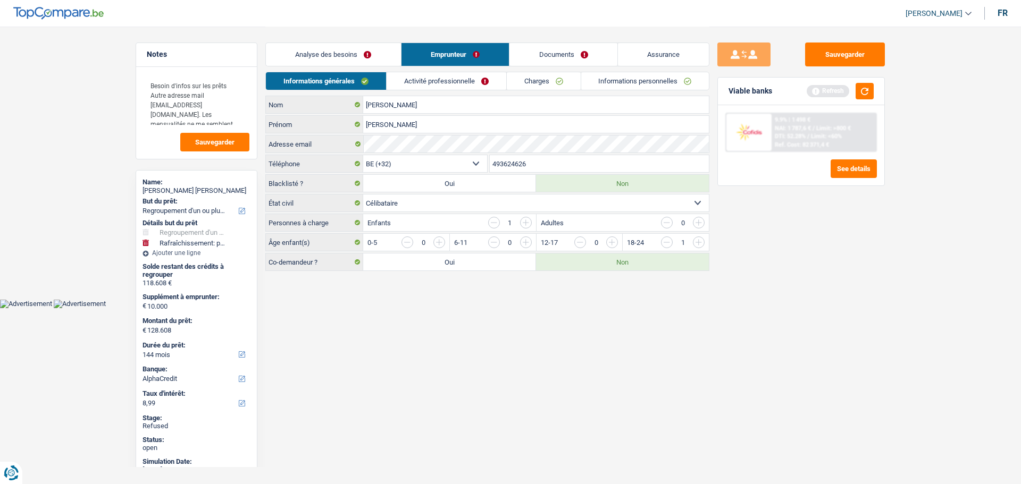
click at [547, 79] on link "Charges" at bounding box center [544, 81] width 74 height 18
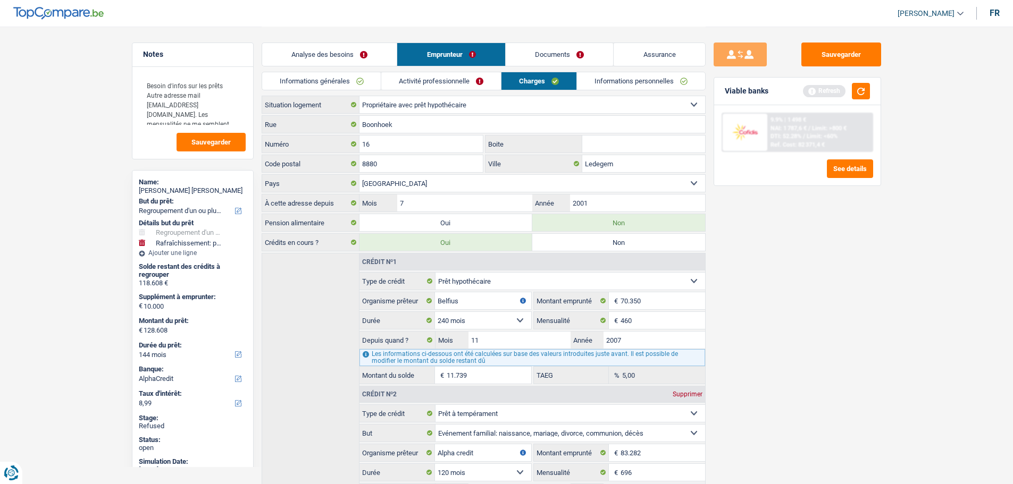
click at [913, 7] on link "[PERSON_NAME]" at bounding box center [926, 14] width 74 height 18
click at [893, 91] on button "SO" at bounding box center [906, 97] width 95 height 21
select select "32"
select select "ownerWithMortgage"
select select "mortgage"
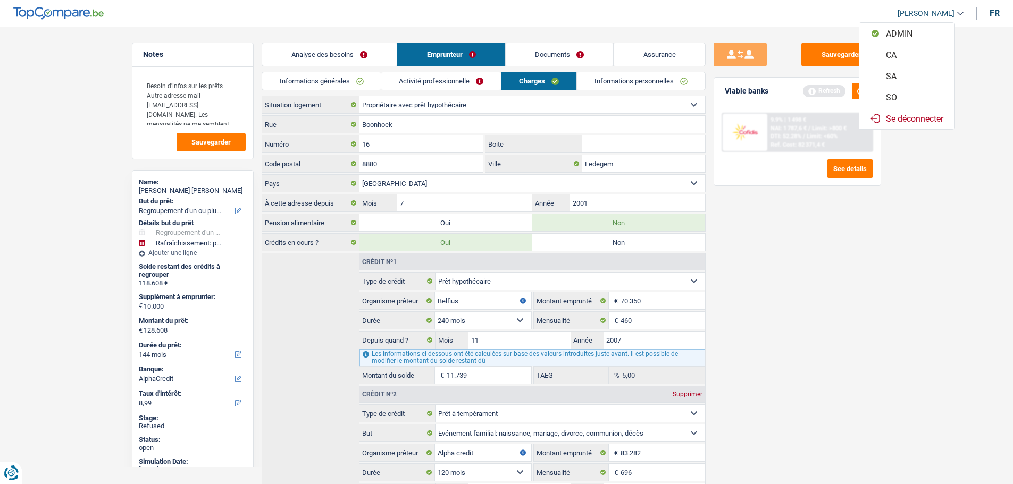
select select "240"
select select "personalLoan"
select select "familyEvent"
select select "120"
select select "personalLoan"
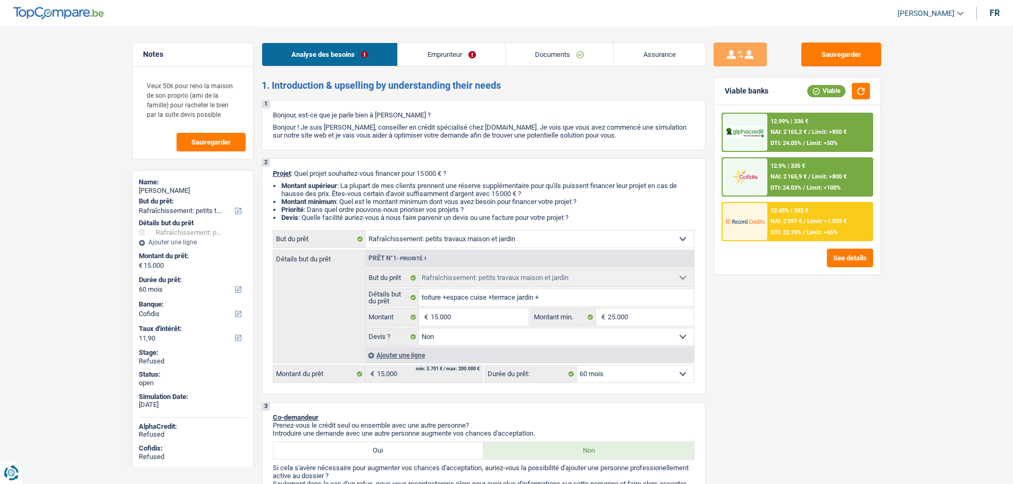
select select "houseOrGarden"
select select "60"
select select "cofidis"
select select "houseOrGarden"
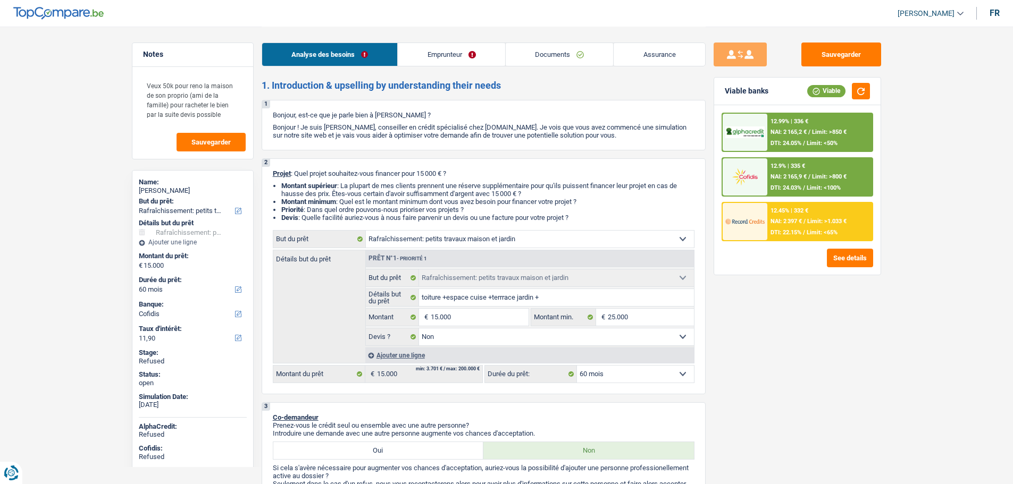
select select "houseOrGarden"
select select "false"
select select "60"
select select "publicEmployee"
select select "netSalary"
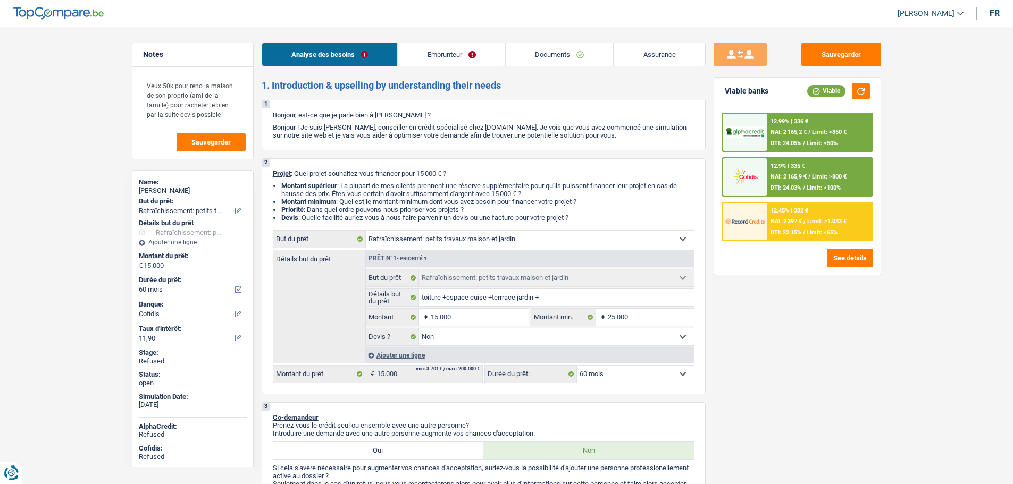
select select "mealVouchers"
select select "rents"
select select "houseOrGarden"
select select "false"
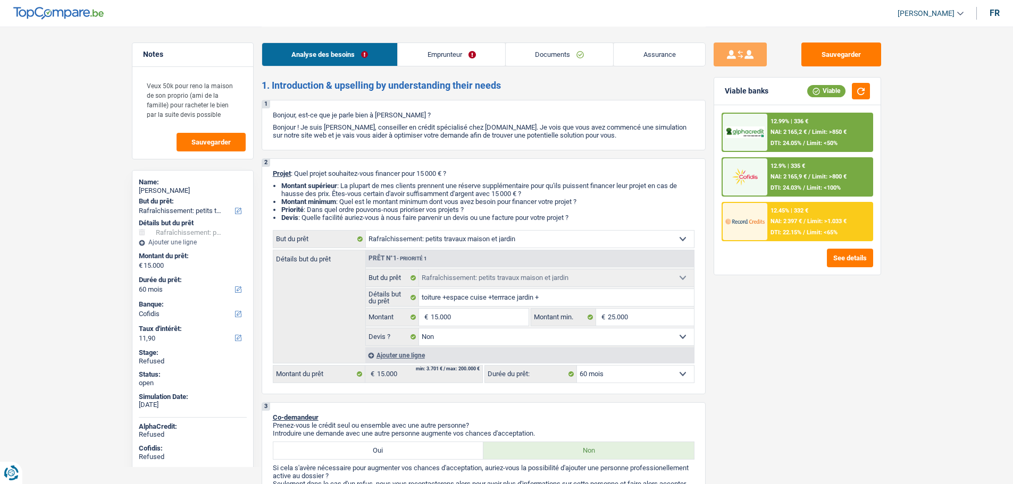
select select "60"
click at [183, 193] on div "[PERSON_NAME]" at bounding box center [193, 191] width 108 height 9
copy div "[PERSON_NAME]"
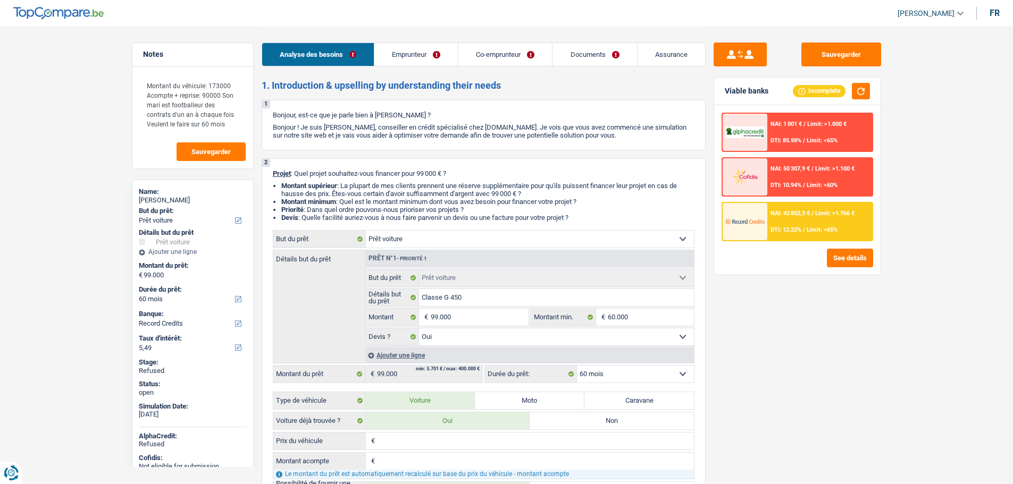
select select "car"
select select "60"
select select "record credits"
select select "car"
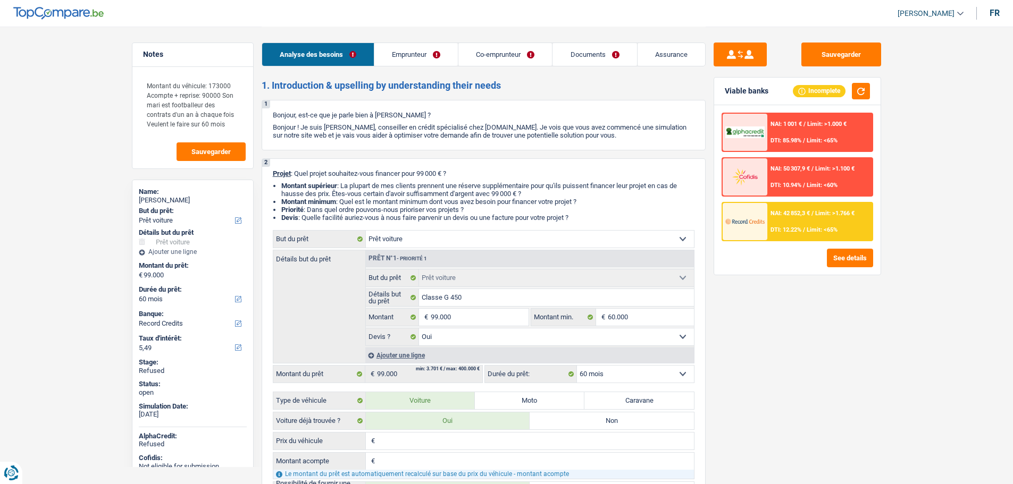
select select "car"
select select "yes"
select select "60"
select select "privateEmployee"
select select "housewife"
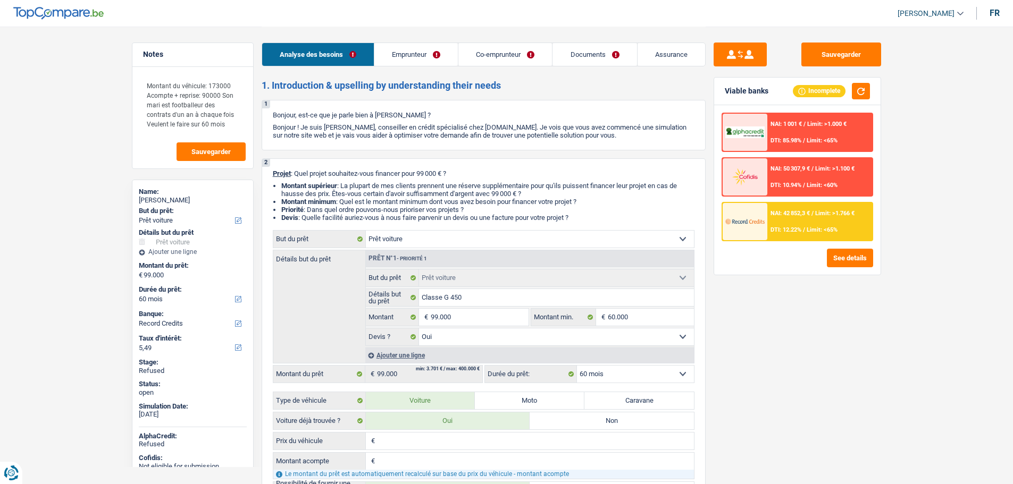
select select "netSalary"
select select "rentalIncome"
select select "familyAllowances"
select select "mealVouchers"
select select "netSalary"
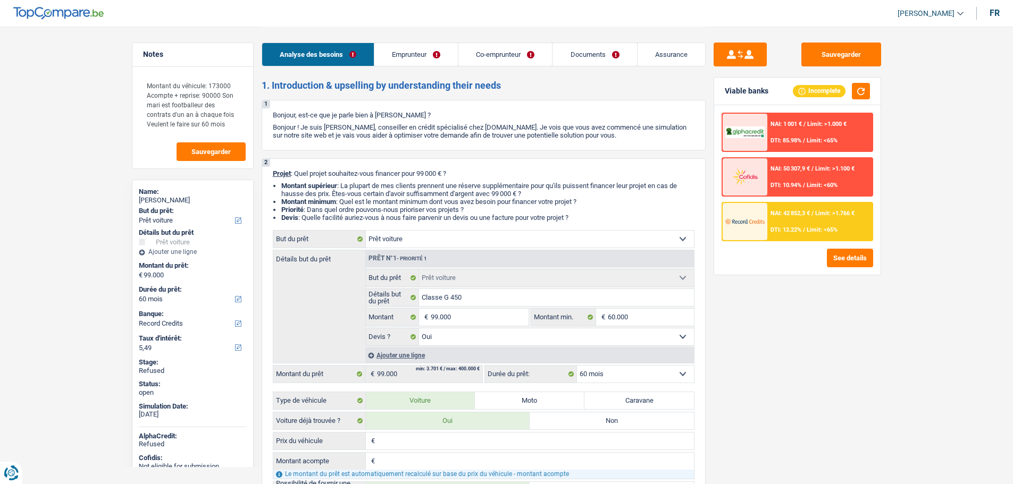
select select "ownerWithMortgage"
select select "mortgage"
select select "240"
select select "car"
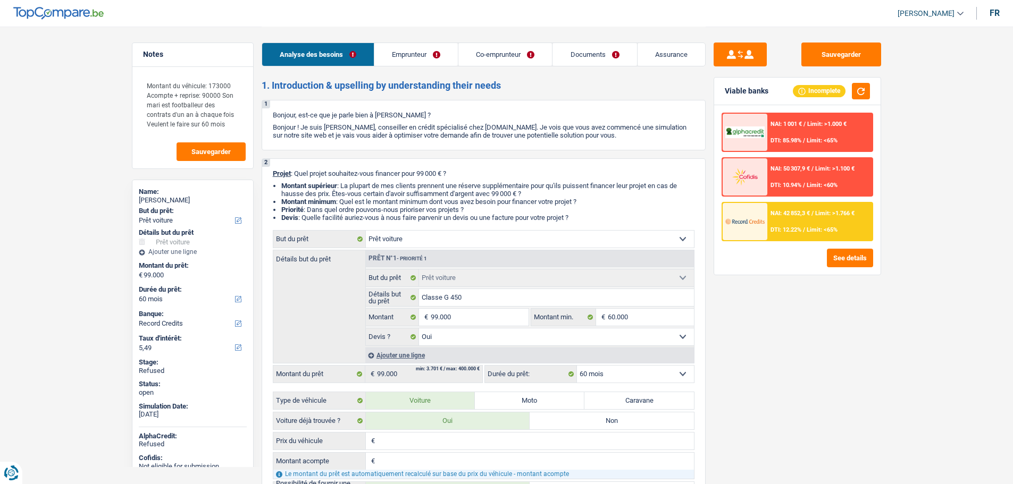
select select "yes"
select select "60"
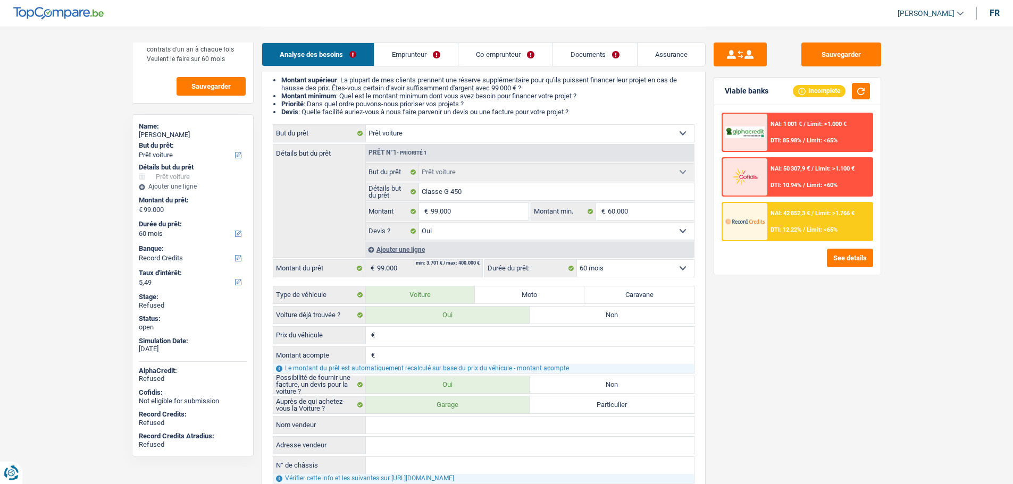
scroll to position [106, 0]
click at [175, 137] on div "[PERSON_NAME]" at bounding box center [193, 135] width 108 height 9
copy div "Mbemba"
click at [460, 211] on input "99.000" at bounding box center [479, 211] width 97 height 17
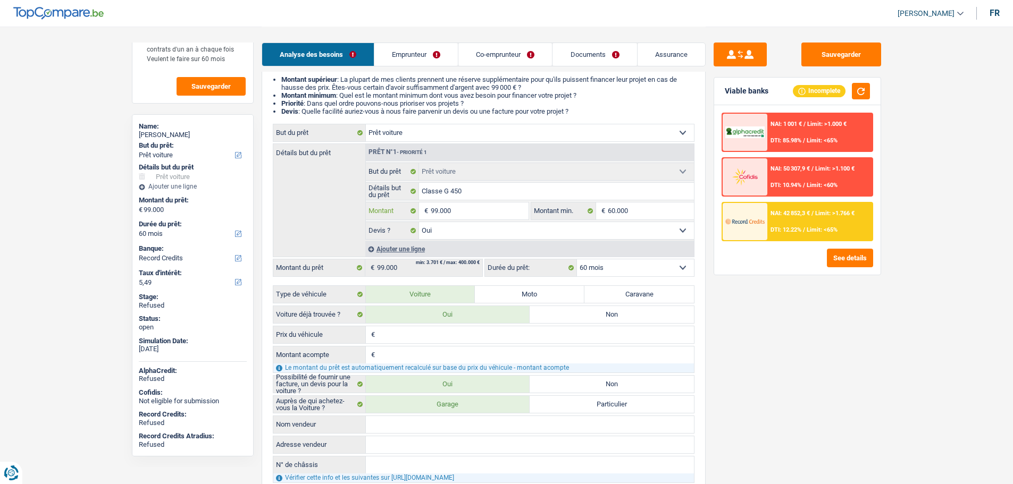
click at [460, 211] on input "99.000" at bounding box center [479, 211] width 97 height 17
type input "6"
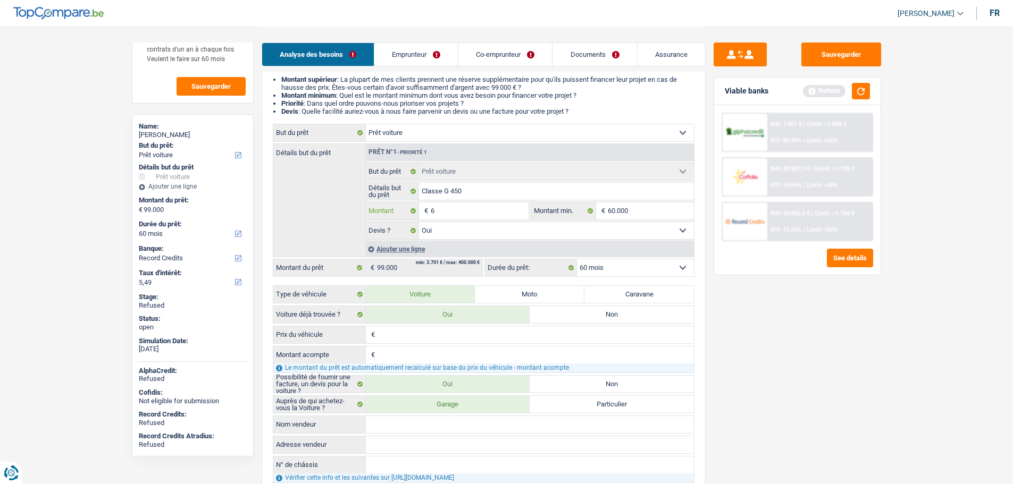
type input "60"
type input "600"
type input "6.000"
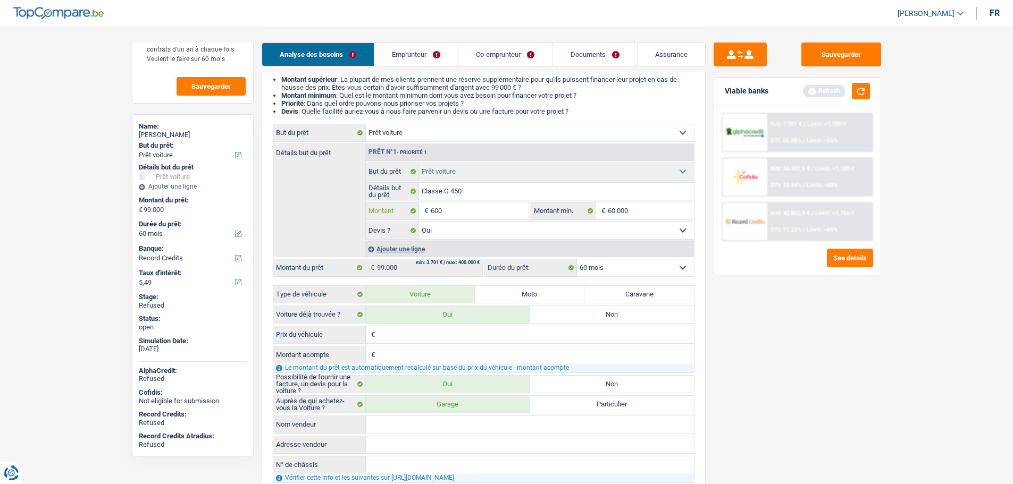
type input "6.000"
type input "60.000"
click at [617, 271] on select "12 mois 18 mois 24 mois 30 mois 36 mois 42 mois 48 mois 60 mois 72 mois 84 mois…" at bounding box center [635, 268] width 117 height 17
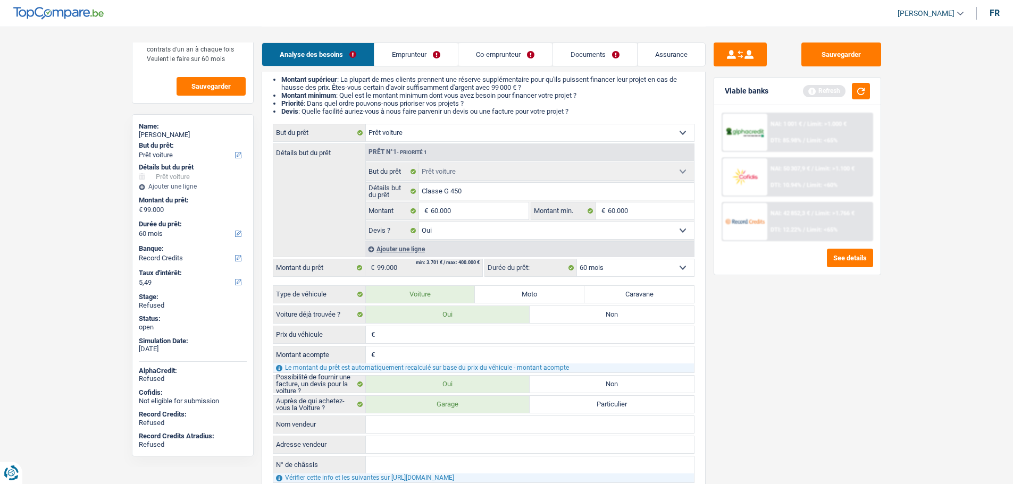
type input "60.000"
select select "84"
type input "60.000"
select select "84"
type input "60.000"
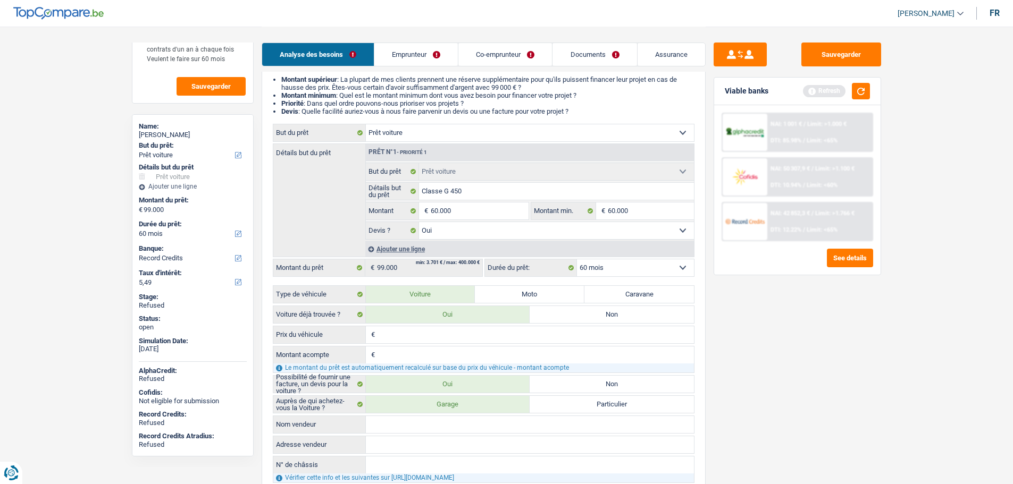
select select "84"
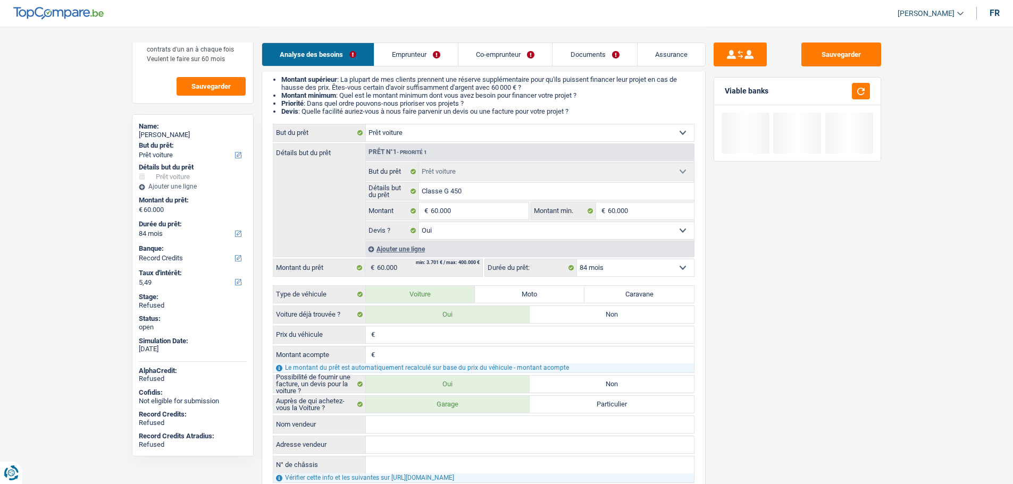
click at [577, 260] on select "12 mois 18 mois 24 mois 30 mois 36 mois 42 mois 48 mois 60 mois 72 mois 84 mois…" at bounding box center [635, 268] width 117 height 17
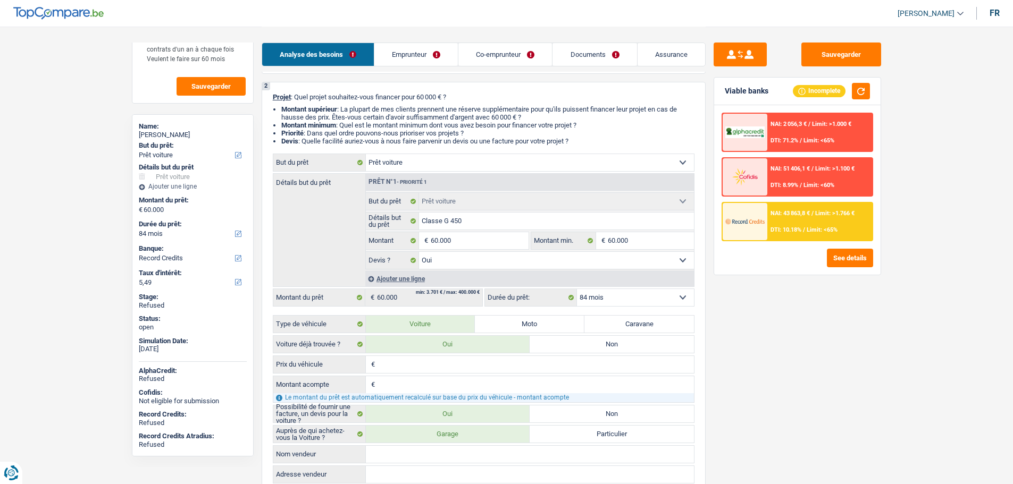
scroll to position [53, 0]
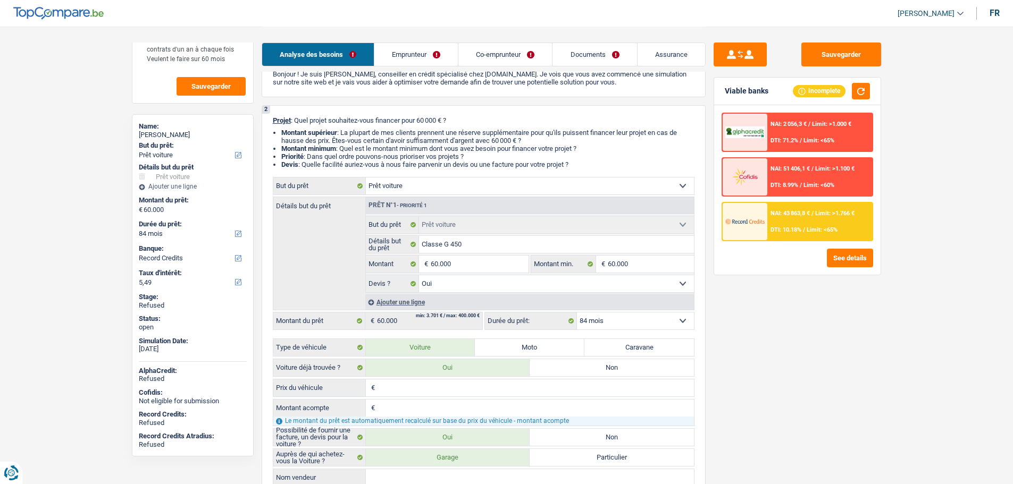
click at [397, 185] on select "Confort maison: meubles, textile, peinture, électroménager, outillage non-profe…" at bounding box center [530, 186] width 328 height 17
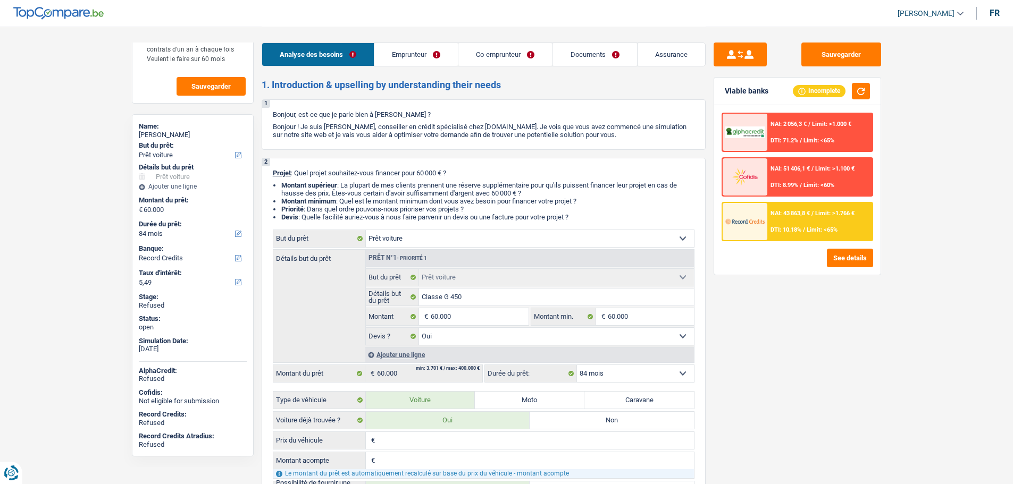
scroll to position [0, 0]
click at [407, 242] on select "Confort maison: meubles, textile, peinture, électroménager, outillage non-profe…" at bounding box center [530, 239] width 328 height 17
click at [366, 231] on select "Confort maison: meubles, textile, peinture, électroménager, outillage non-profe…" at bounding box center [530, 239] width 328 height 17
click at [452, 336] on select "Oui Non Non répondu Sélectionner une option" at bounding box center [556, 337] width 275 height 17
select select "false"
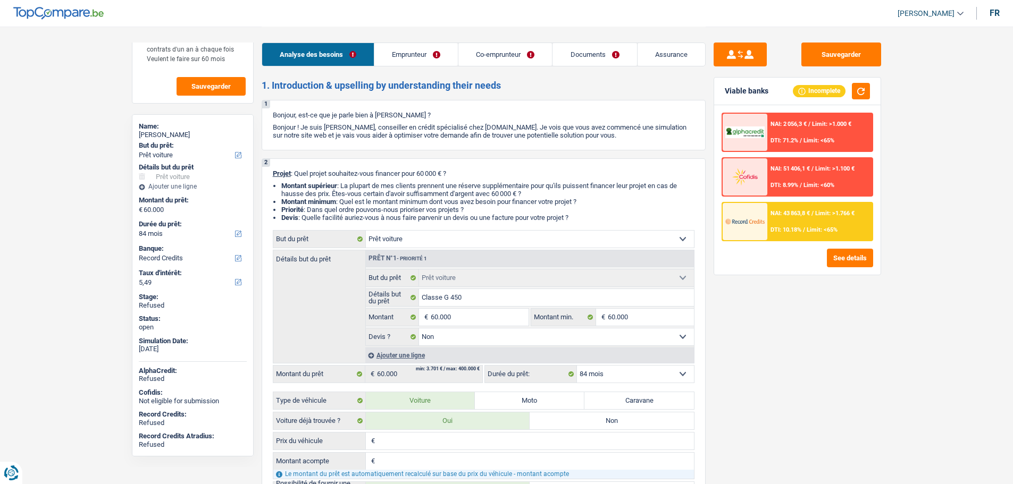
click at [419, 329] on select "Oui Non Non répondu Sélectionner une option" at bounding box center [556, 337] width 275 height 17
select select "false"
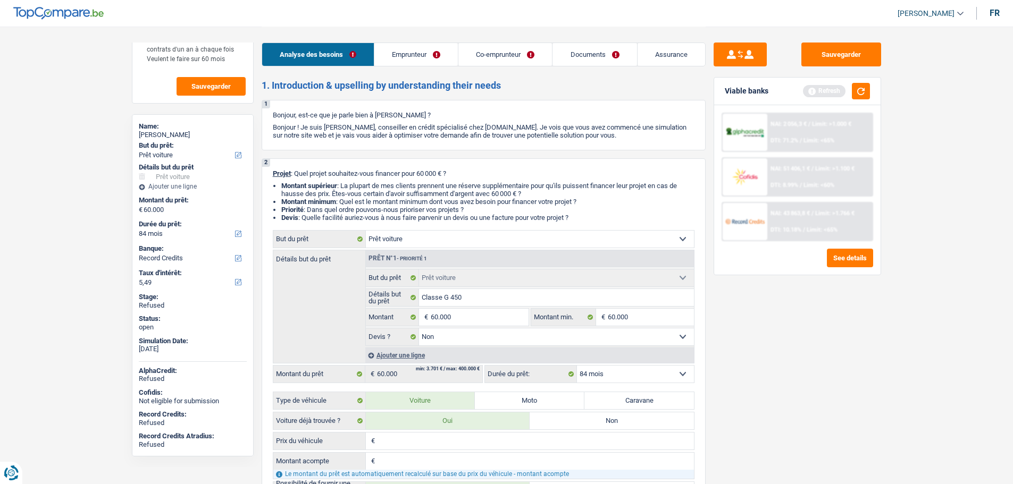
click at [772, 350] on div "Sauvegarder Viable banks Refresh NAI: 2 056,3 € / Limit: >1.000 € DTI: 71.2% / …" at bounding box center [797, 255] width 183 height 425
click at [859, 94] on button "button" at bounding box center [861, 91] width 18 height 16
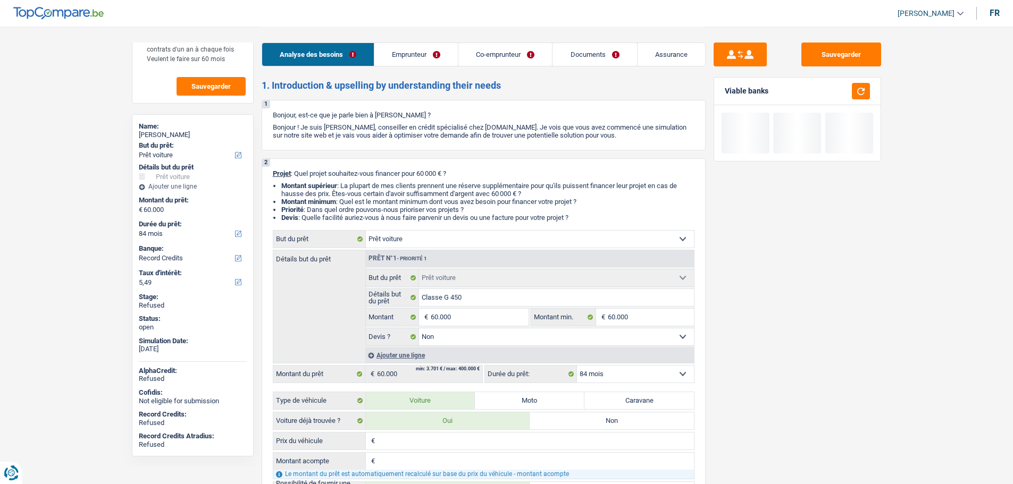
click at [422, 51] on link "Emprunteur" at bounding box center [415, 54] width 83 height 23
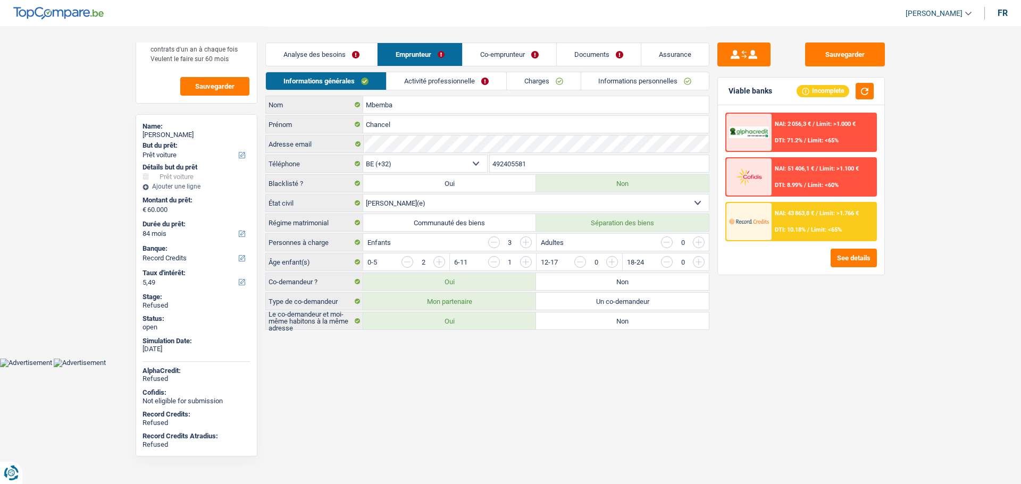
click at [435, 77] on link "Activité professionnelle" at bounding box center [447, 81] width 120 height 18
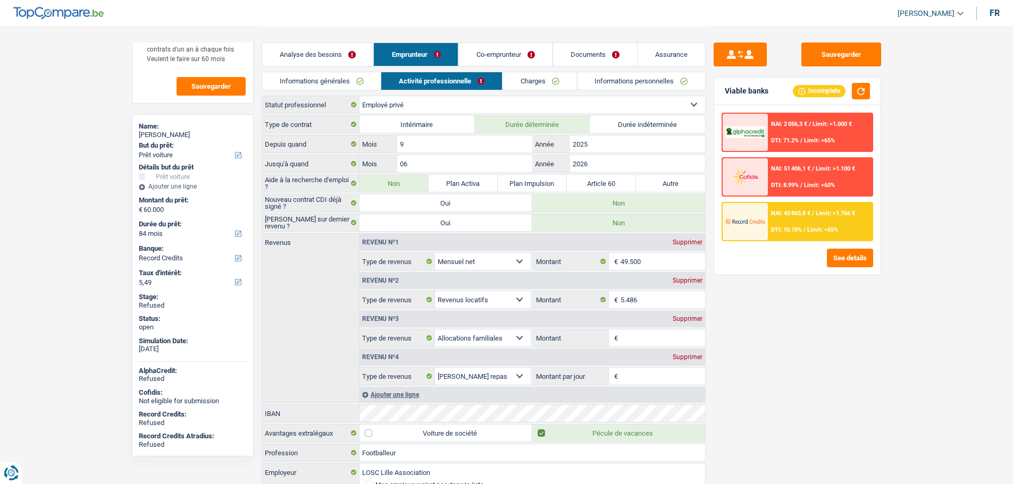
click at [483, 52] on link "Co-emprunteur" at bounding box center [505, 54] width 94 height 23
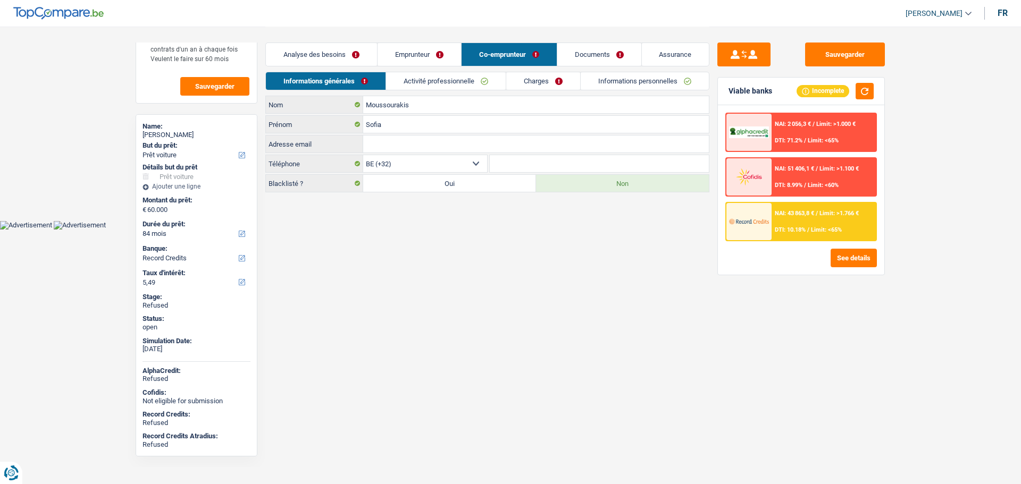
click at [583, 56] on link "Documents" at bounding box center [599, 54] width 84 height 23
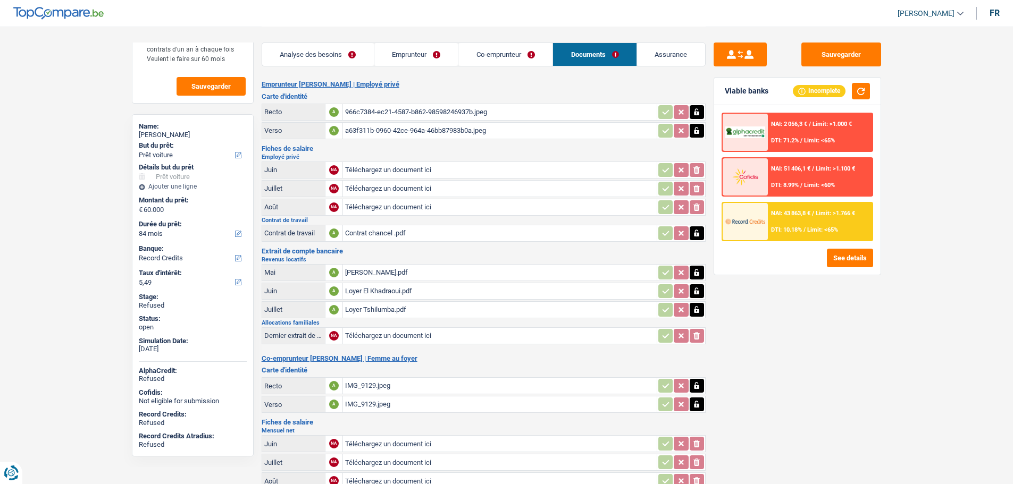
click at [408, 61] on link "Emprunteur" at bounding box center [416, 54] width 84 height 23
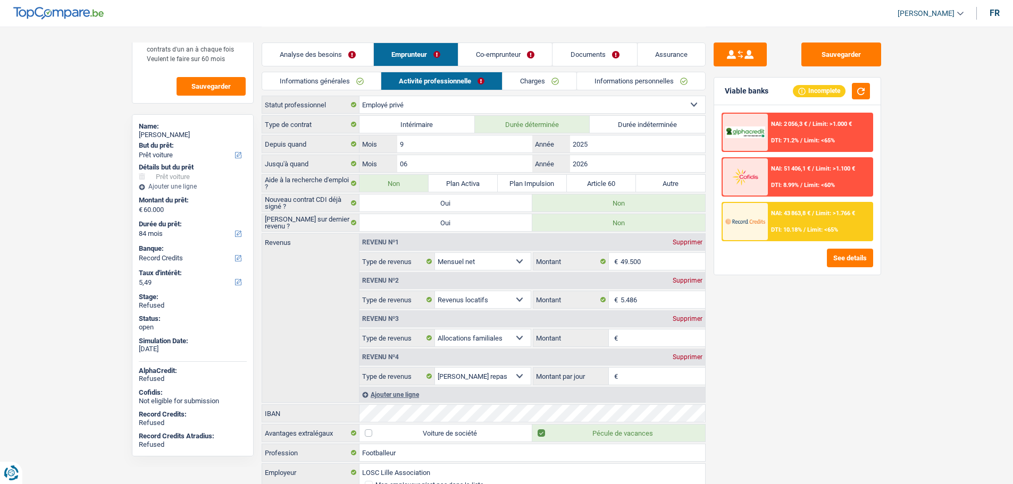
click at [631, 85] on link "Informations personnelles" at bounding box center [641, 81] width 128 height 18
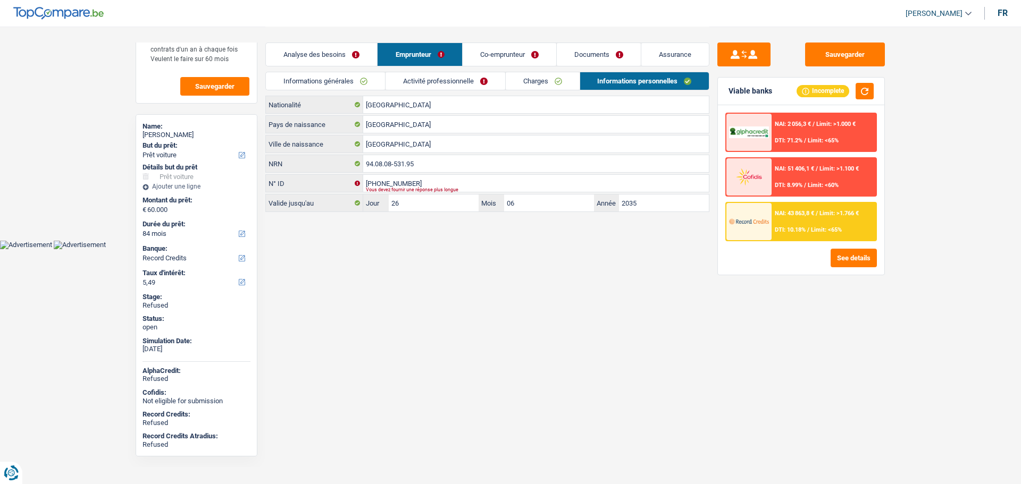
click at [316, 48] on link "Analyse des besoins" at bounding box center [321, 54] width 111 height 23
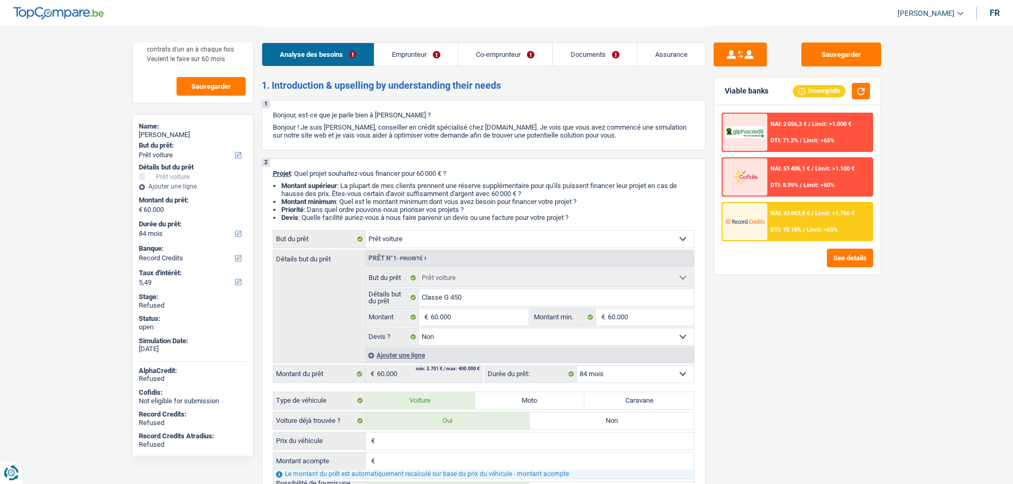
click at [405, 53] on link "Emprunteur" at bounding box center [415, 54] width 83 height 23
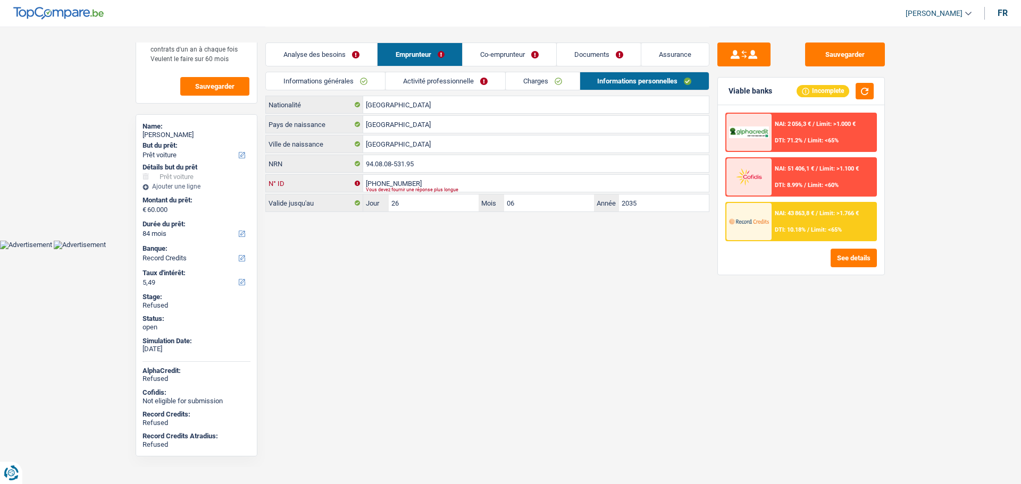
click at [434, 185] on input "[PHONE_NUMBER]" at bounding box center [536, 183] width 346 height 17
click at [597, 51] on link "Documents" at bounding box center [599, 54] width 84 height 23
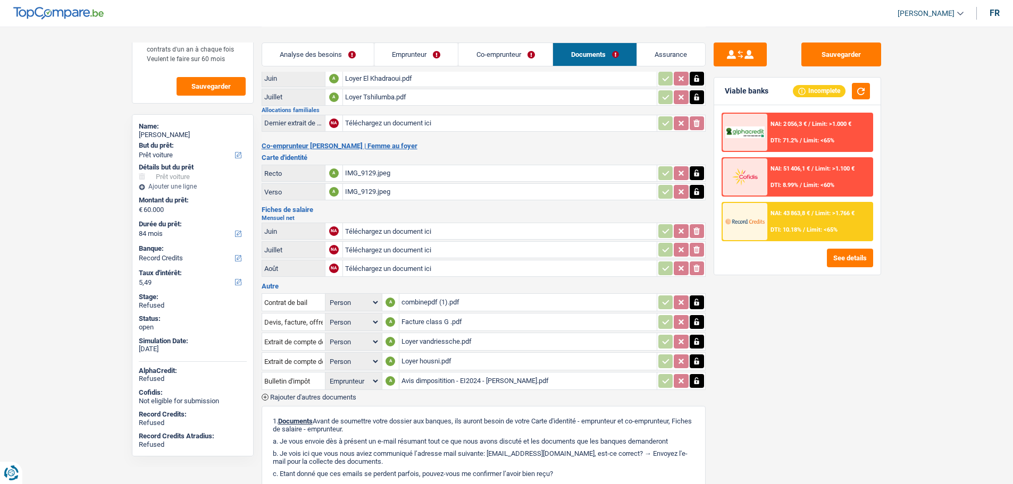
scroll to position [372, 0]
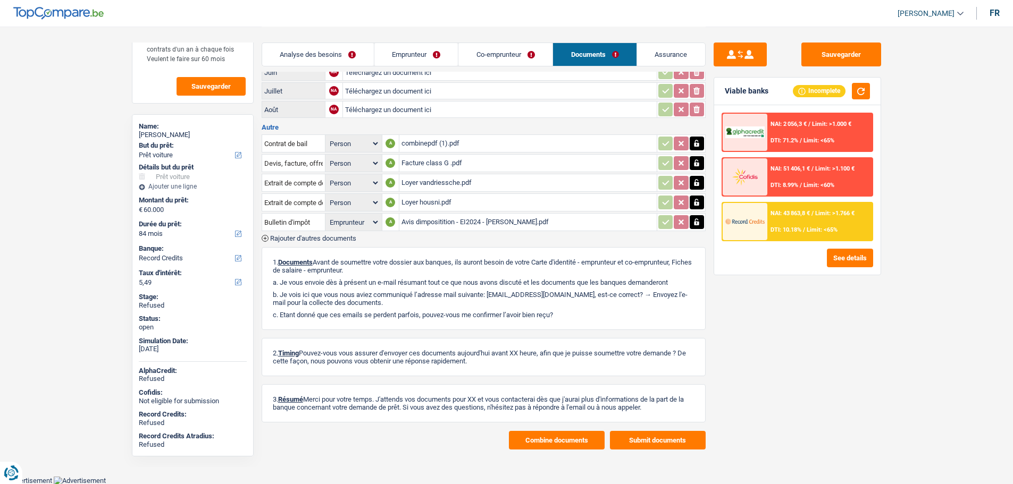
click at [577, 437] on button "Combine documents" at bounding box center [557, 440] width 96 height 19
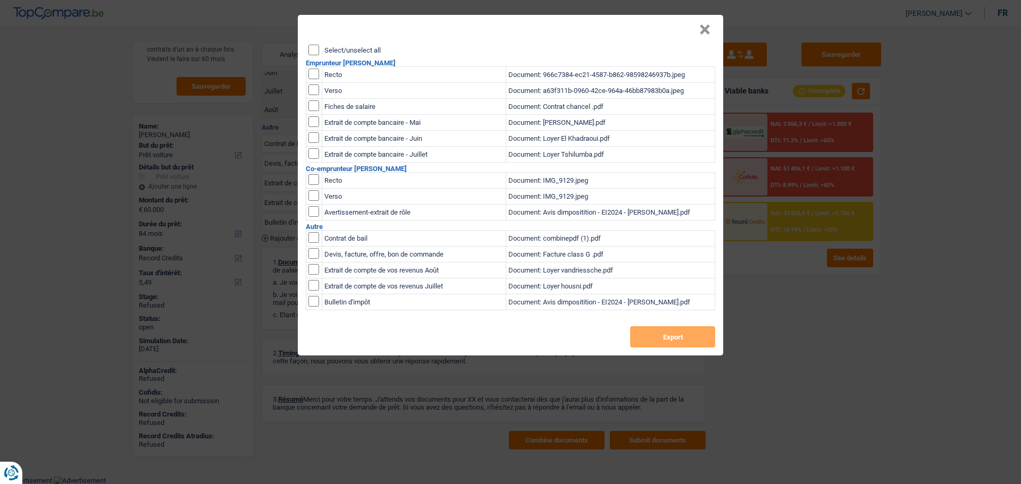
click at [322, 49] on div "Select/unselect all" at bounding box center [511, 50] width 407 height 11
click at [312, 48] on input "Select/unselect all" at bounding box center [313, 50] width 11 height 11
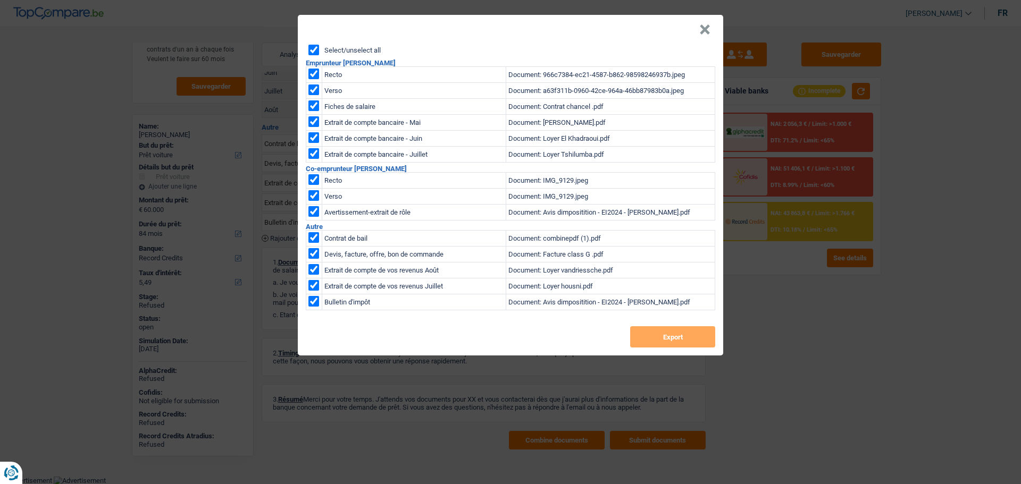
checkbox input "true"
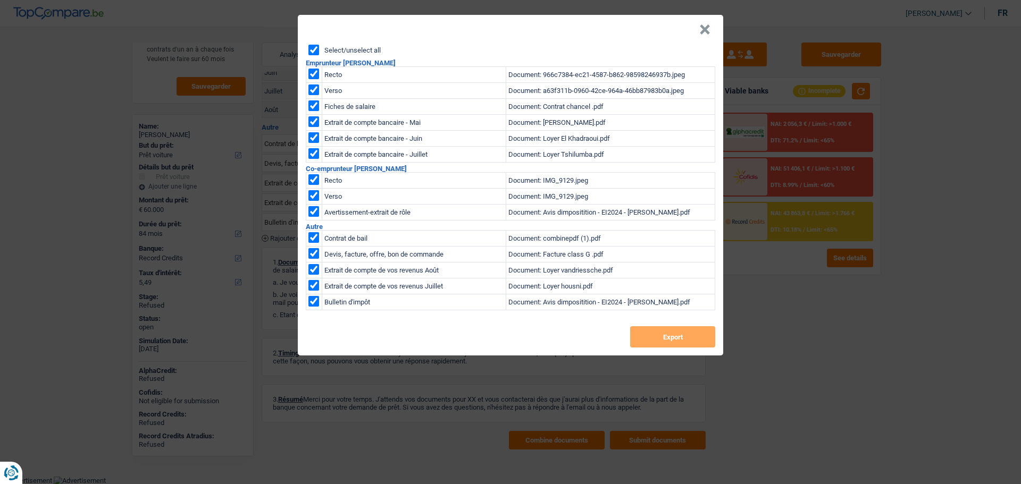
checkbox input "true"
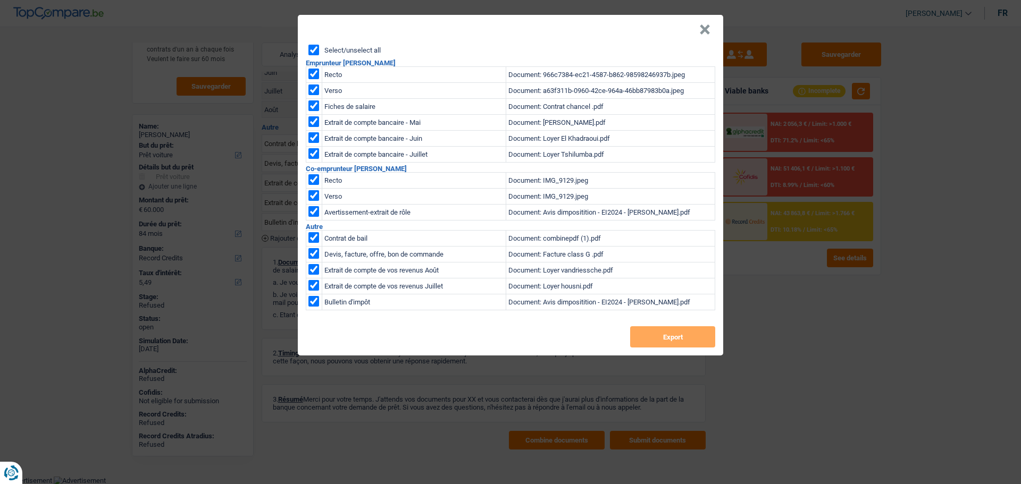
checkbox input "true"
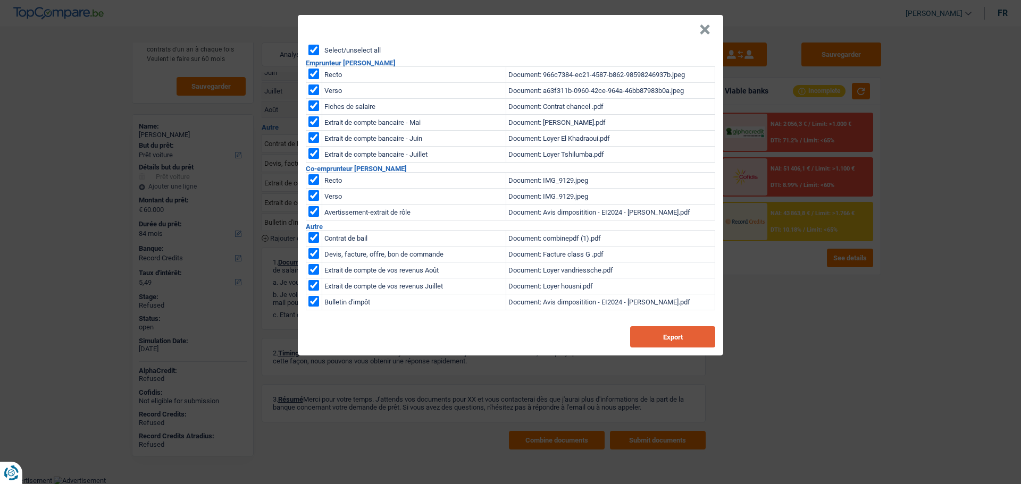
click at [646, 340] on button "Export" at bounding box center [672, 337] width 85 height 21
drag, startPoint x: 706, startPoint y: 37, endPoint x: 663, endPoint y: 37, distance: 43.1
click at [706, 35] on button "×" at bounding box center [704, 29] width 11 height 11
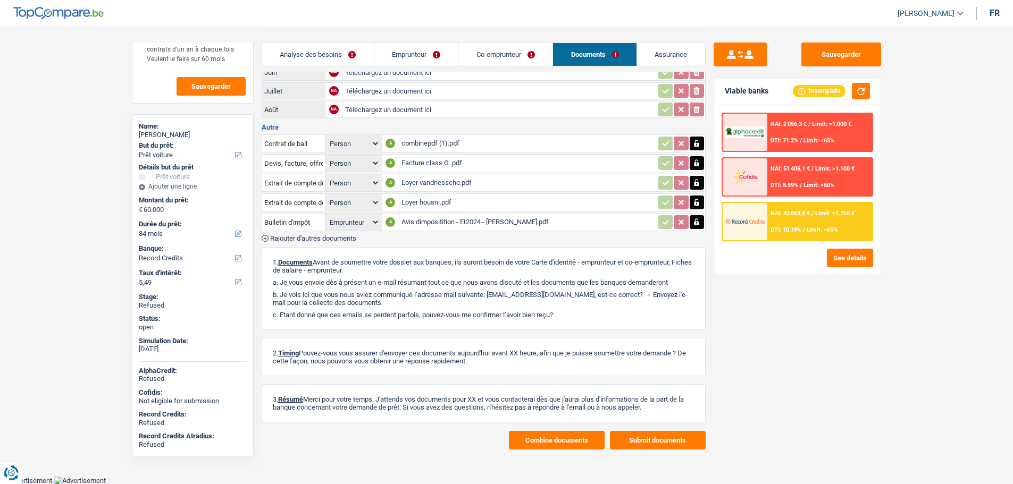
click at [428, 51] on link "Emprunteur" at bounding box center [416, 54] width 84 height 23
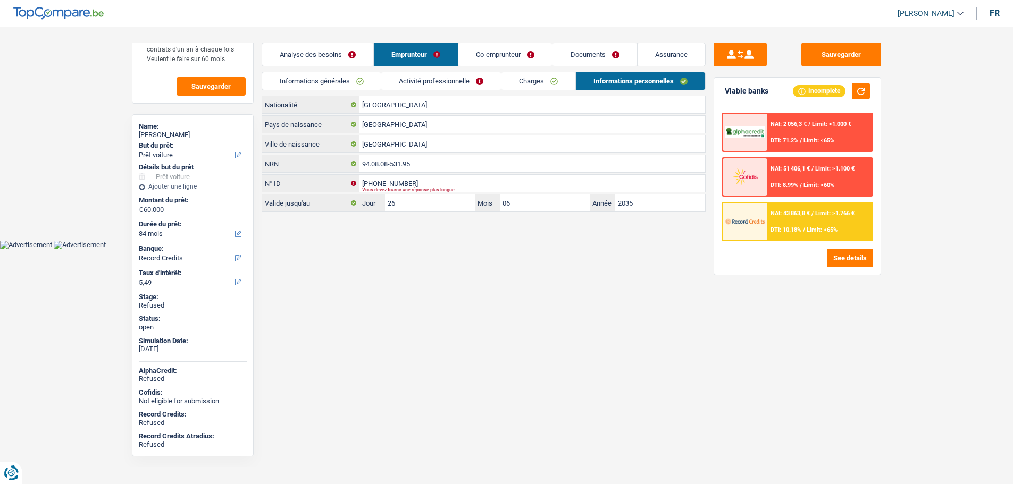
scroll to position [0, 0]
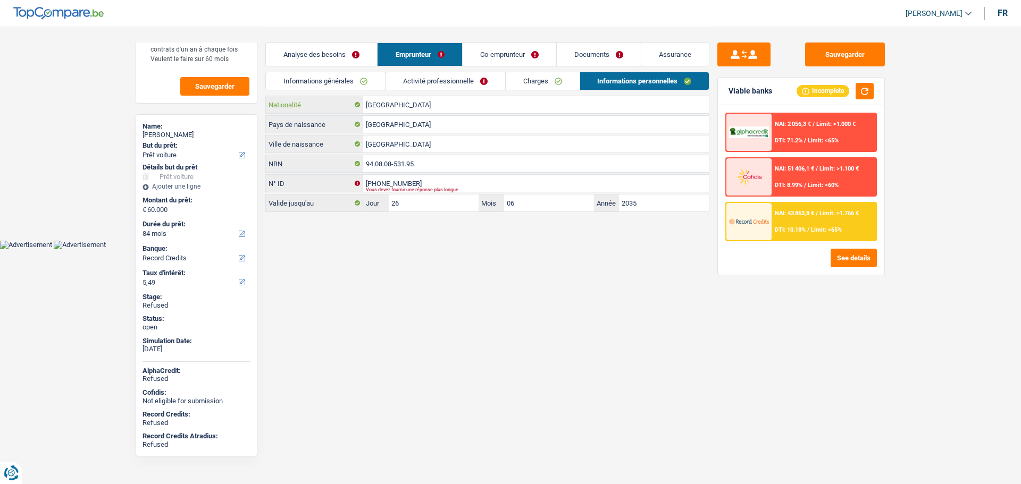
click at [398, 100] on input "[GEOGRAPHIC_DATA]" at bounding box center [536, 104] width 346 height 17
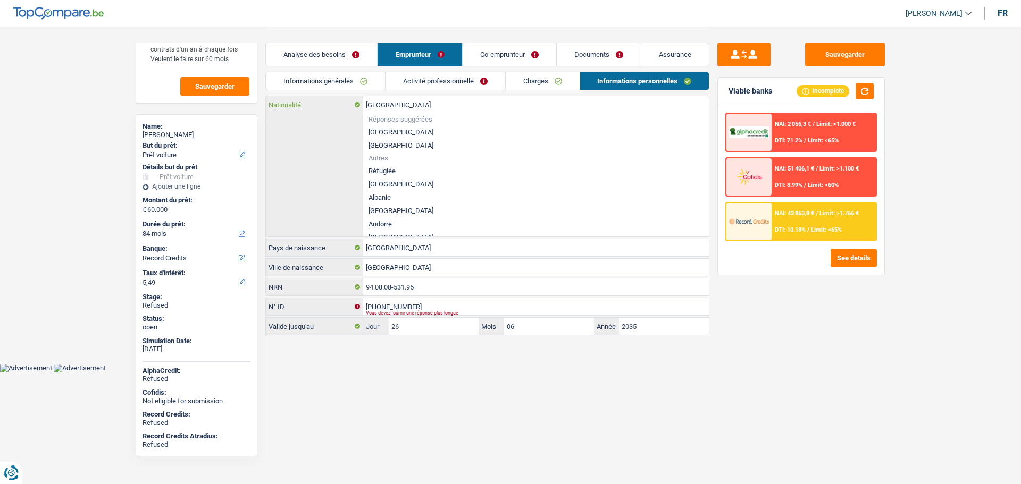
click at [398, 100] on input "[GEOGRAPHIC_DATA]" at bounding box center [536, 104] width 346 height 17
type input "c"
type input "B-5966670-88"
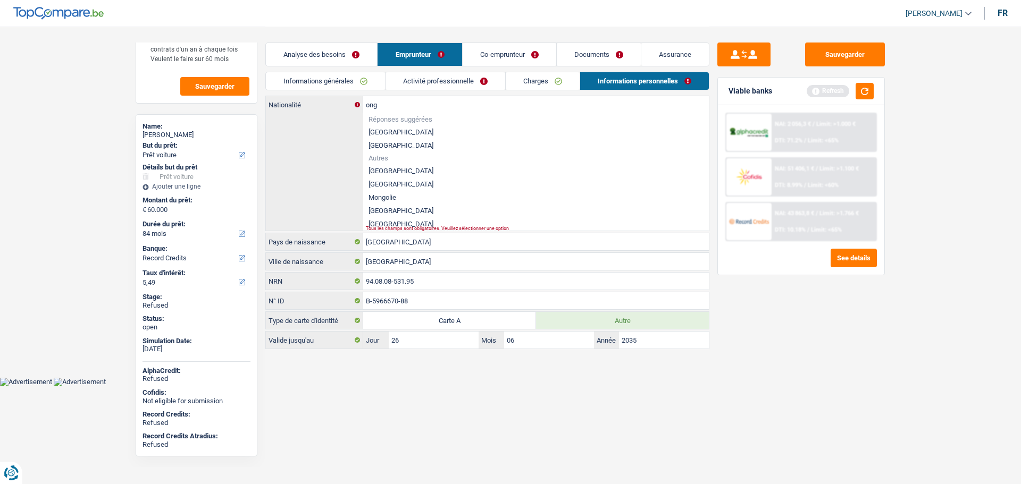
click at [401, 208] on li "[GEOGRAPHIC_DATA]" at bounding box center [536, 210] width 346 height 13
type input "[GEOGRAPHIC_DATA]"
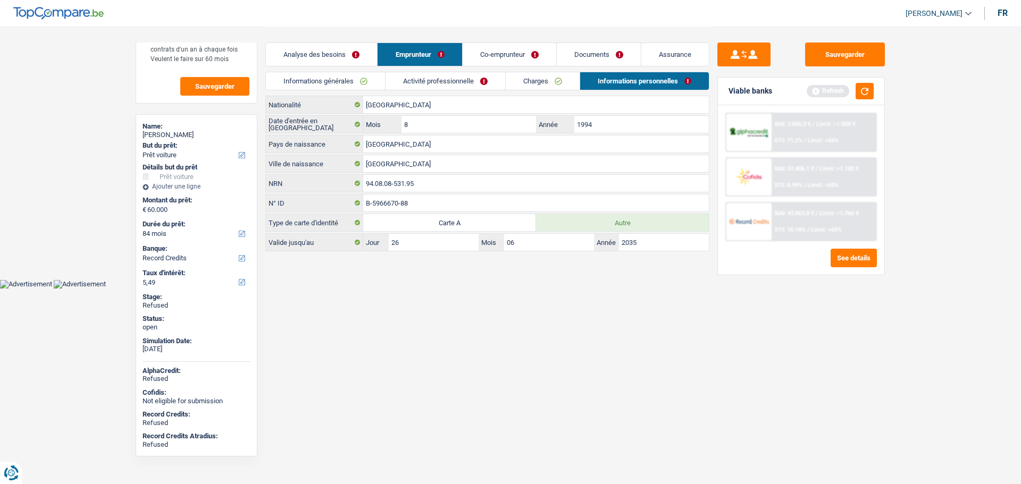
click at [382, 221] on label "Carte A" at bounding box center [449, 222] width 173 height 17
click at [382, 221] on input "Carte A" at bounding box center [449, 222] width 173 height 17
radio input "true"
click at [594, 221] on label "Autre" at bounding box center [622, 222] width 173 height 17
click at [594, 221] on input "Autre" at bounding box center [622, 222] width 173 height 17
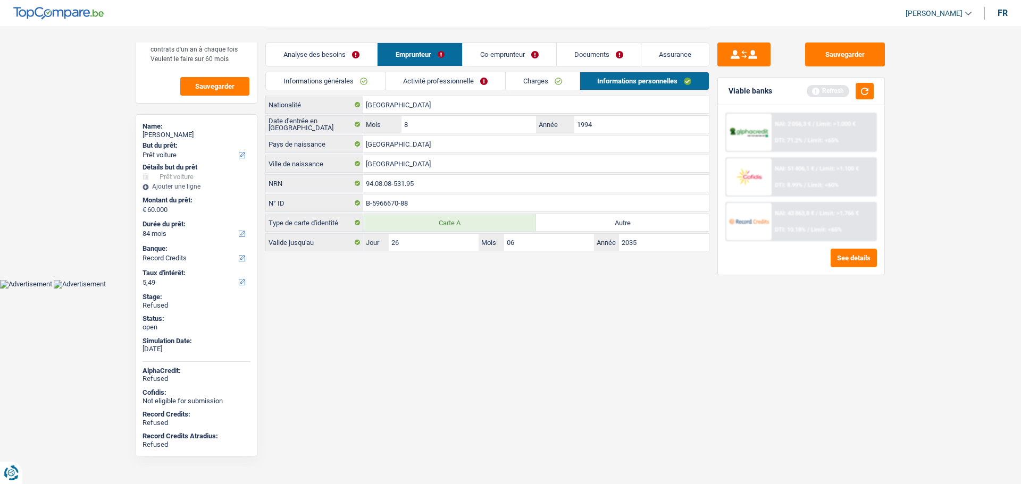
radio input "true"
click at [436, 270] on main "Notes Montant du véhicule: 173000 Acompte + reprise: 90000 Son mari est footbal…" at bounding box center [510, 140] width 1021 height 280
click at [489, 50] on link "Co-emprunteur" at bounding box center [510, 54] width 94 height 23
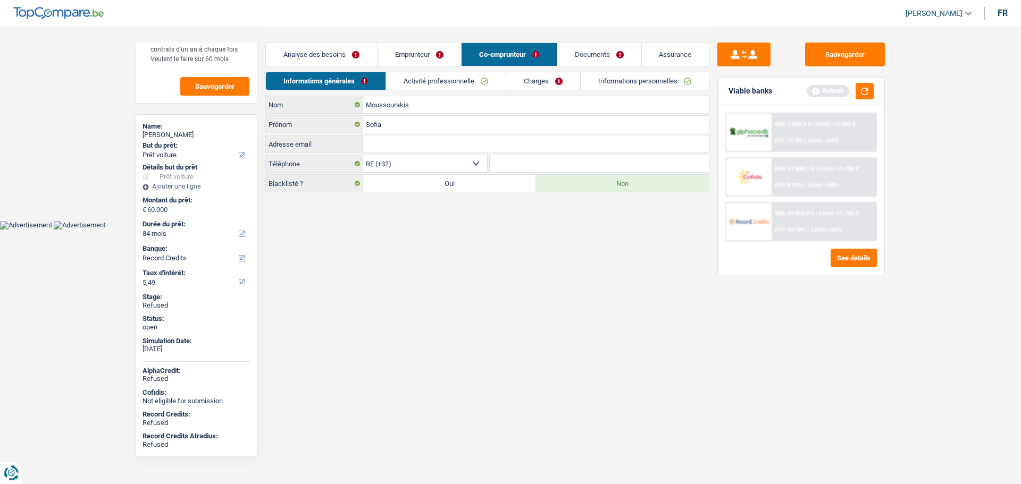
click at [462, 81] on link "Activité professionnelle" at bounding box center [446, 81] width 120 height 18
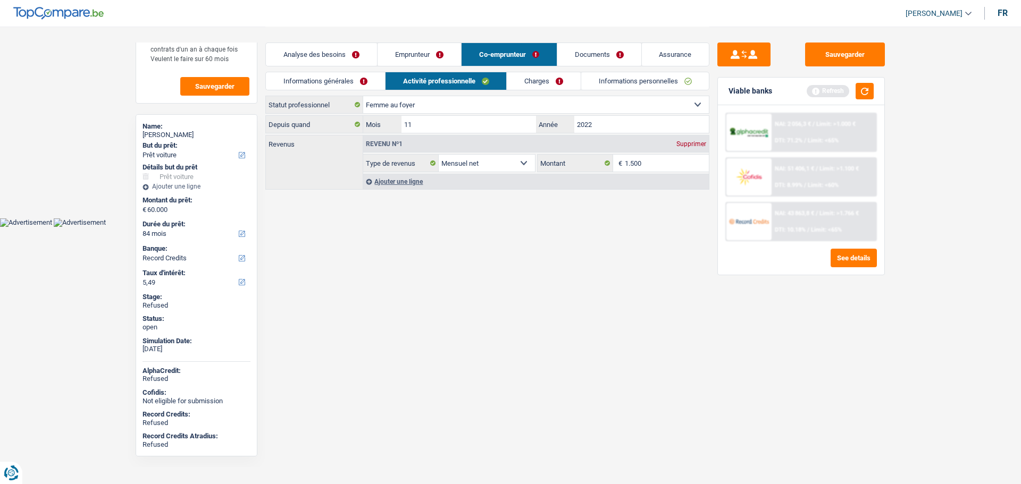
click at [331, 83] on link "Informations générales" at bounding box center [325, 81] width 119 height 18
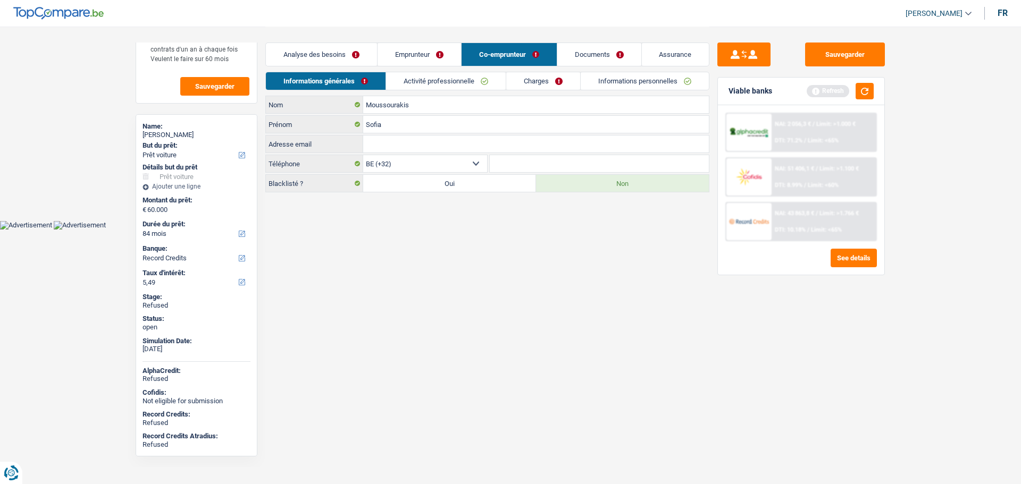
click at [538, 84] on link "Charges" at bounding box center [543, 81] width 74 height 18
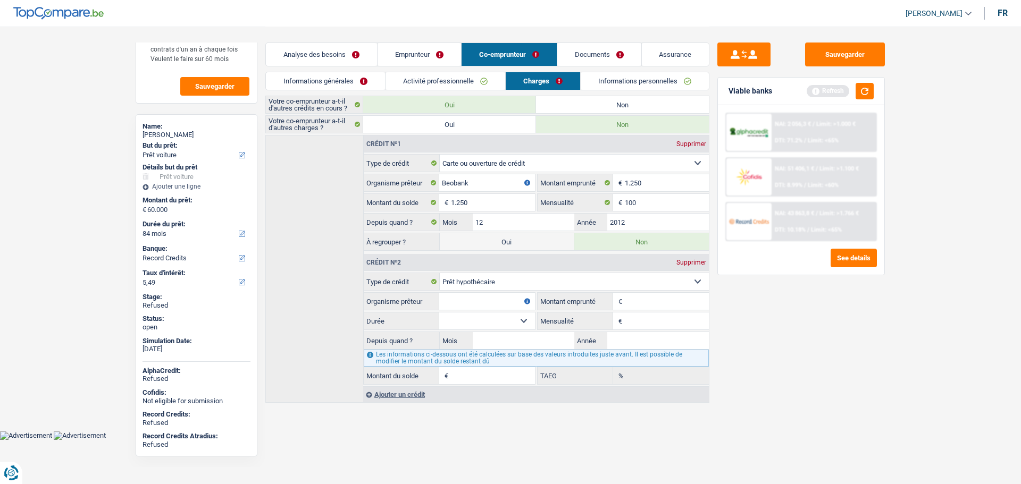
click at [411, 50] on link "Emprunteur" at bounding box center [419, 54] width 83 height 23
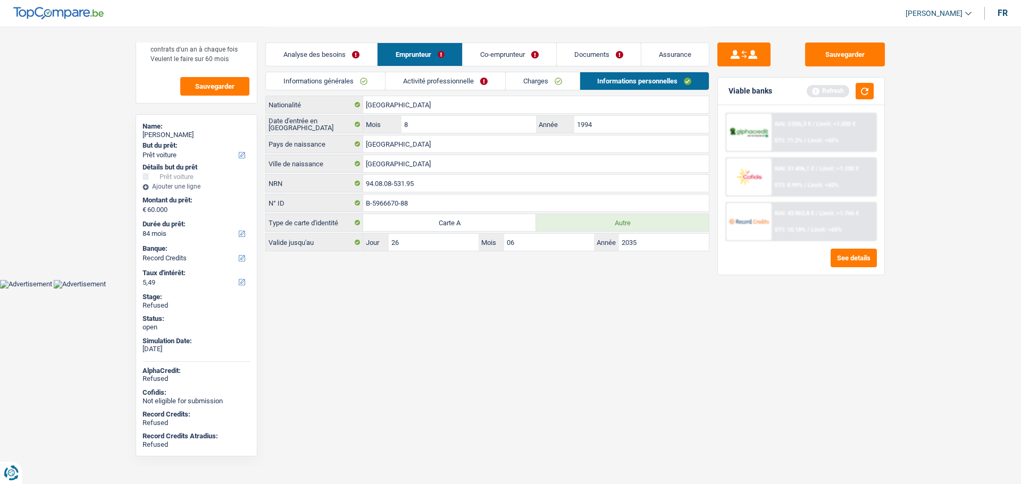
click at [550, 81] on link "Charges" at bounding box center [543, 81] width 74 height 18
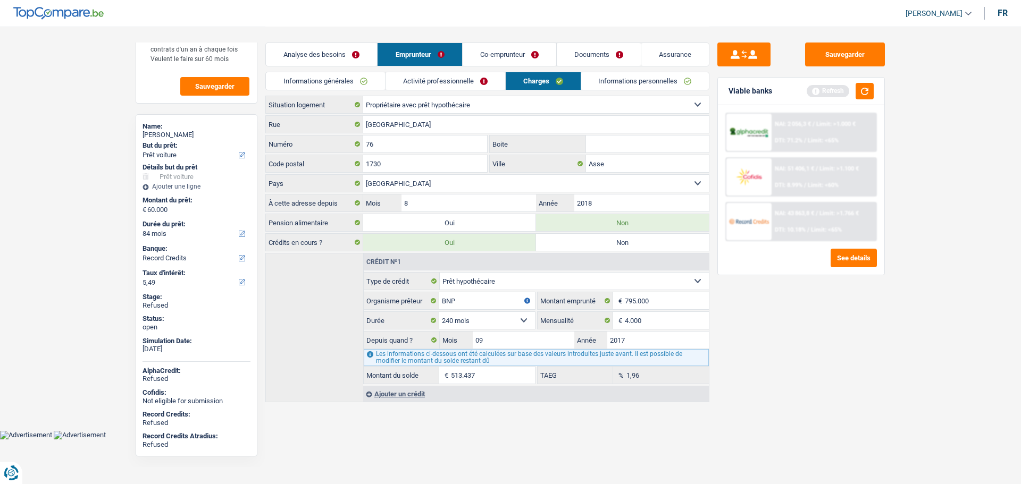
click at [917, 19] on link "[PERSON_NAME]" at bounding box center [934, 14] width 74 height 18
click at [902, 95] on button "SO" at bounding box center [914, 97] width 95 height 21
select select "32"
select select "married"
select select "housewife"
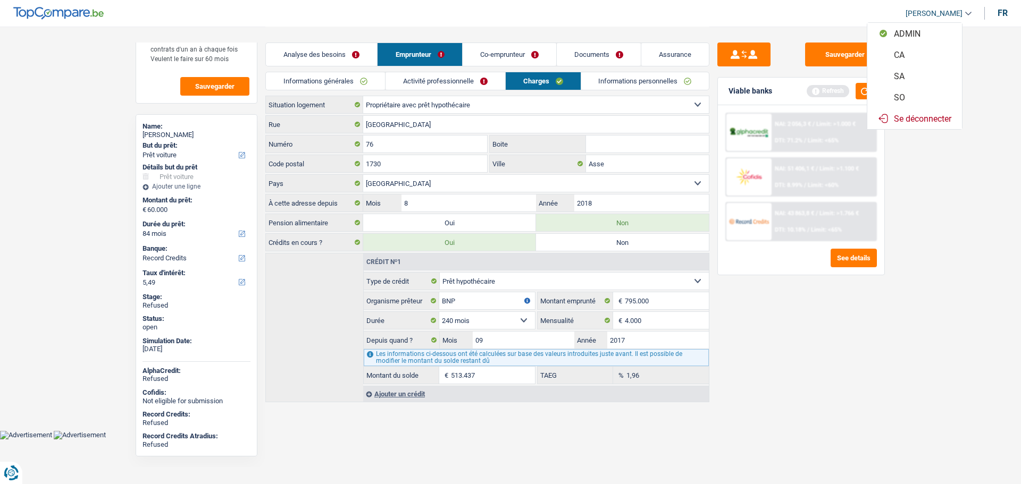
select select "netSalary"
select select "cardOrCredit"
select select "mortgage"
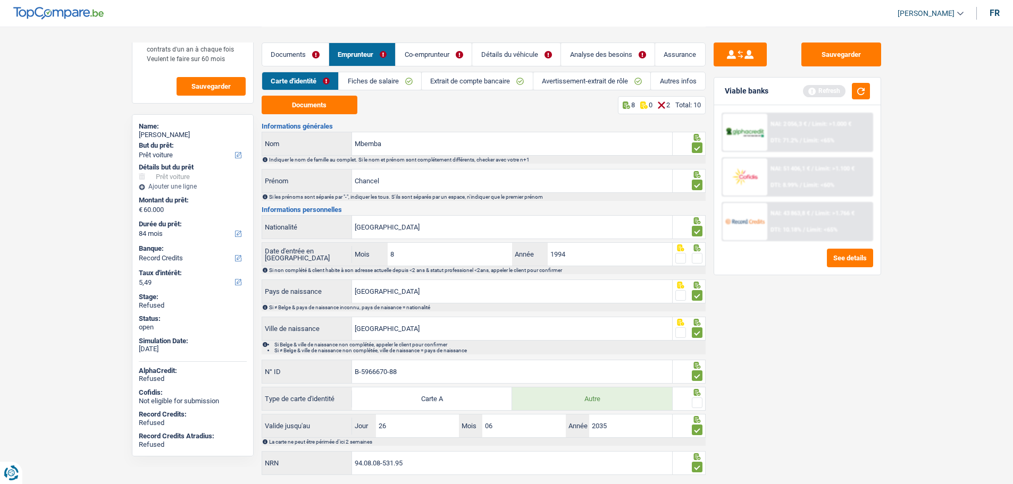
click at [422, 56] on link "Co-emprunteur" at bounding box center [434, 54] width 76 height 23
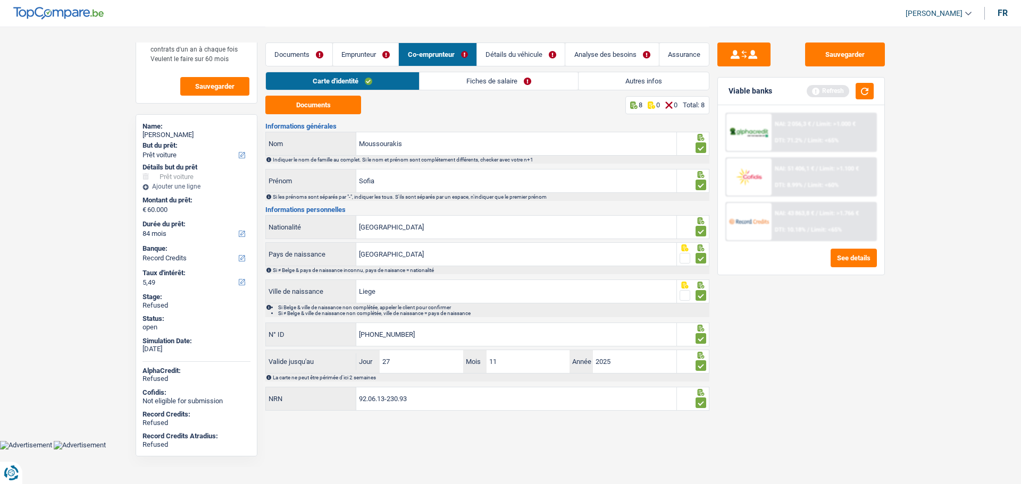
click at [608, 80] on link "Autres infos" at bounding box center [644, 81] width 130 height 18
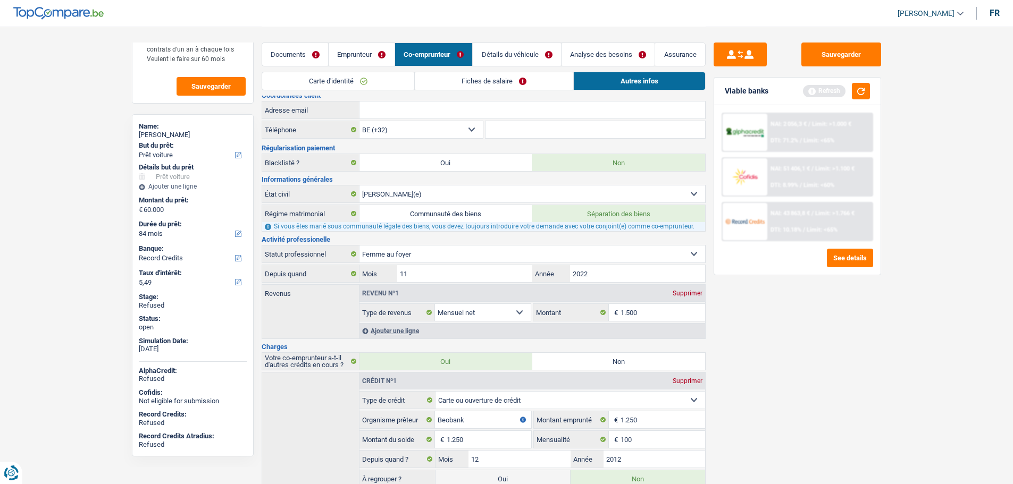
scroll to position [7, 0]
click at [515, 45] on link "Détails du véhicule" at bounding box center [517, 54] width 88 height 23
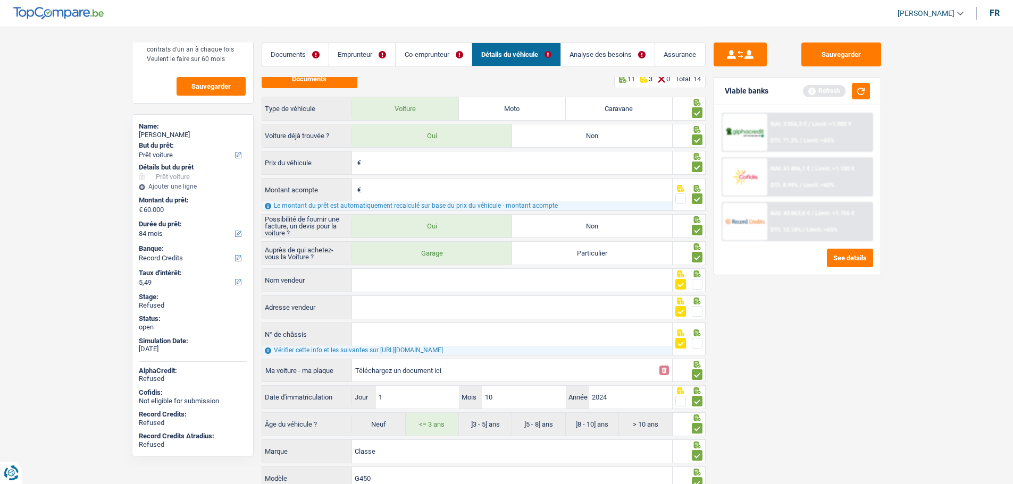
click at [441, 54] on link "Co-emprunteur" at bounding box center [434, 54] width 76 height 23
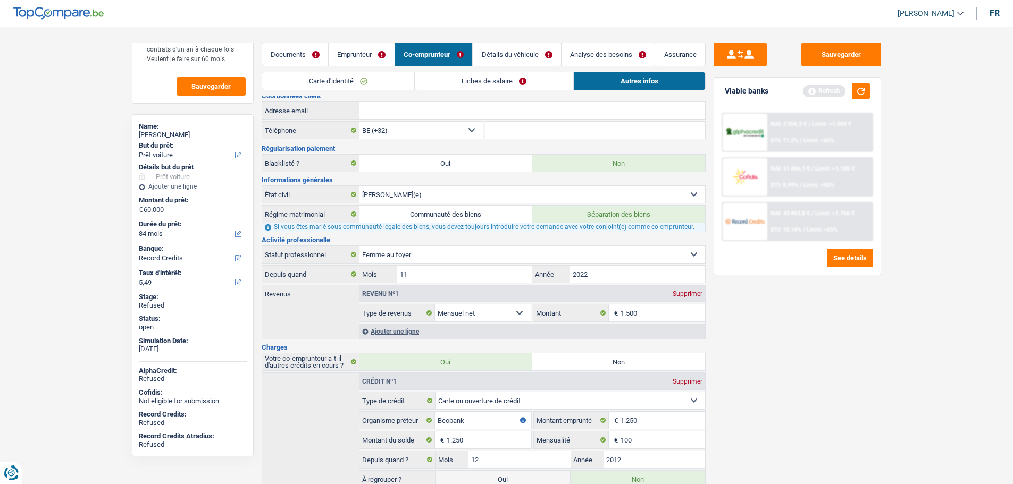
click at [482, 76] on link "Fiches de salaire" at bounding box center [494, 81] width 158 height 18
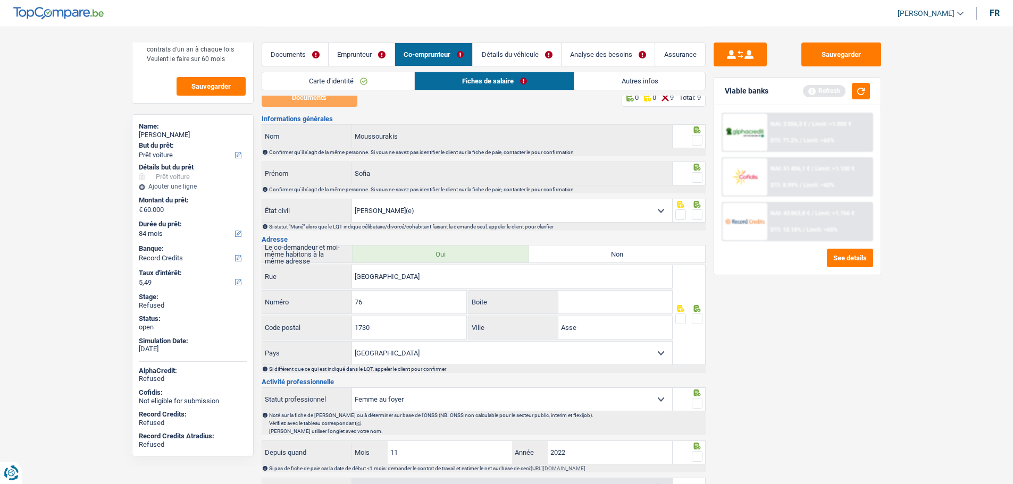
scroll to position [0, 0]
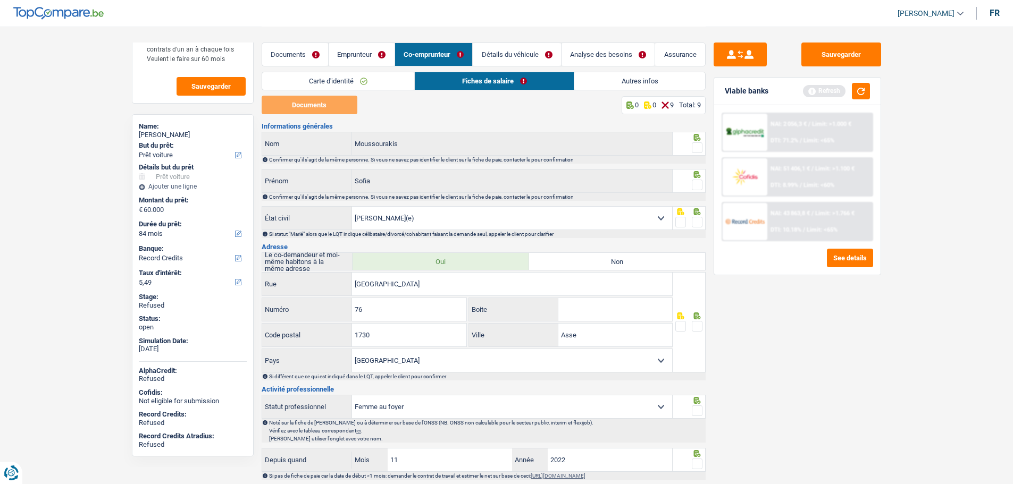
click at [702, 143] on span at bounding box center [697, 148] width 11 height 11
click at [0, 0] on input "radio" at bounding box center [0, 0] width 0 height 0
click at [697, 188] on span at bounding box center [697, 185] width 11 height 11
click at [0, 0] on input "radio" at bounding box center [0, 0] width 0 height 0
drag, startPoint x: 698, startPoint y: 221, endPoint x: 698, endPoint y: 229, distance: 8.5
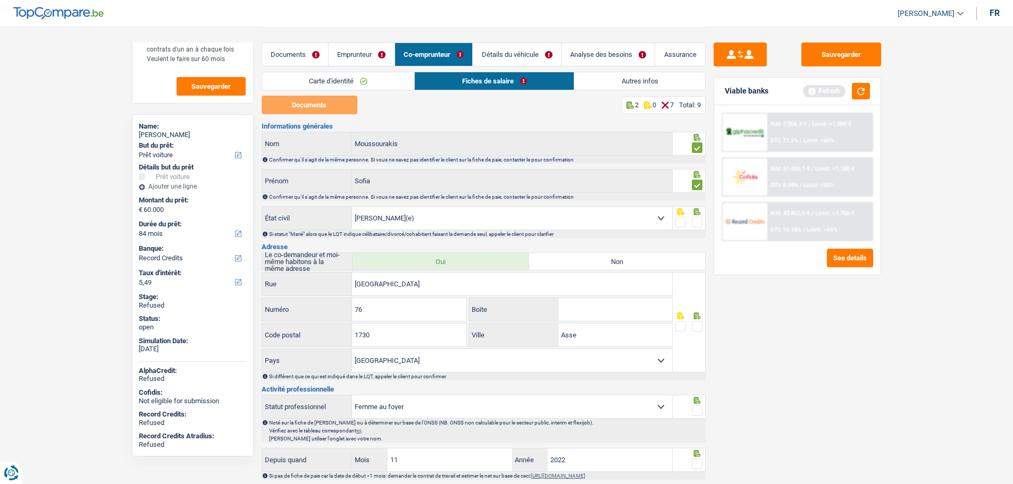
click at [698, 221] on span at bounding box center [697, 222] width 11 height 11
click at [0, 0] on input "radio" at bounding box center [0, 0] width 0 height 0
click at [697, 323] on span at bounding box center [697, 326] width 11 height 11
click at [0, 0] on input "radio" at bounding box center [0, 0] width 0 height 0
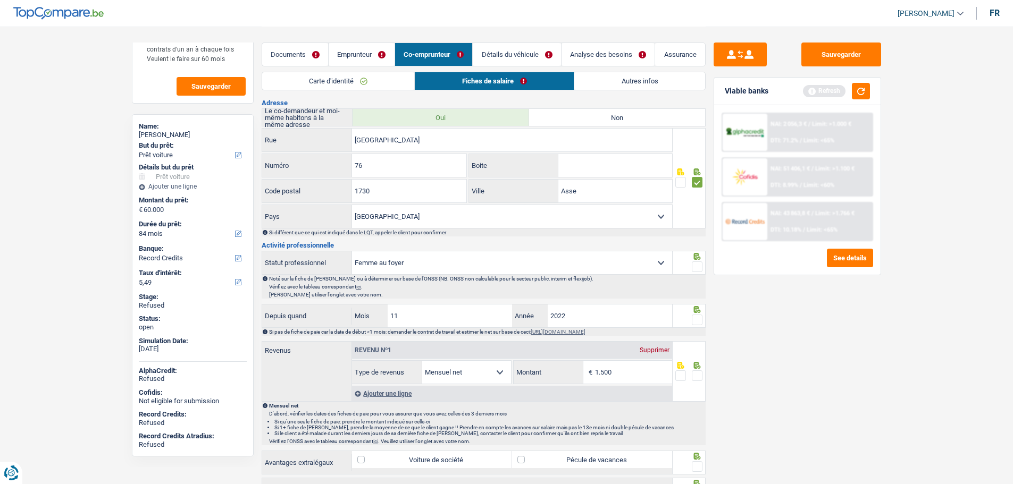
scroll to position [160, 0]
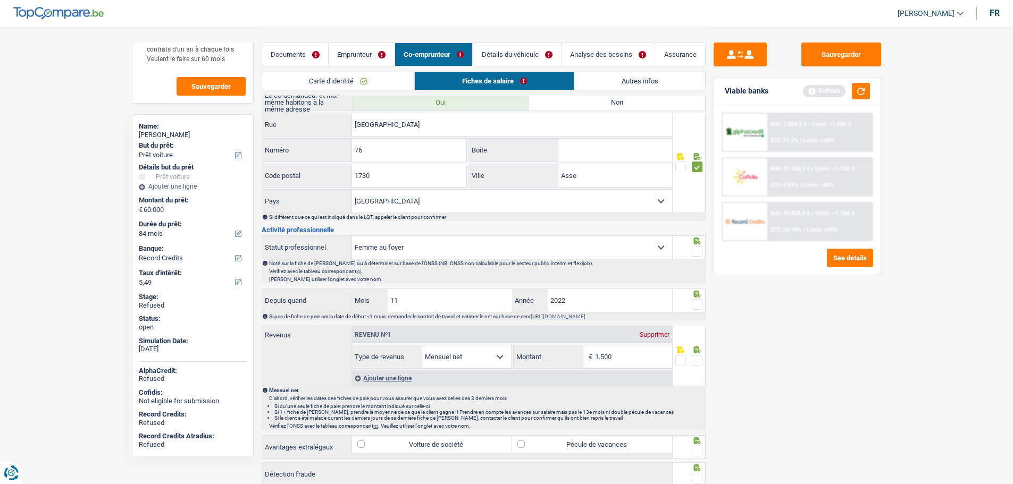
click at [697, 253] on span at bounding box center [697, 251] width 11 height 11
click at [0, 0] on input "radio" at bounding box center [0, 0] width 0 height 0
click at [696, 305] on span at bounding box center [697, 304] width 11 height 11
click at [0, 0] on input "radio" at bounding box center [0, 0] width 0 height 0
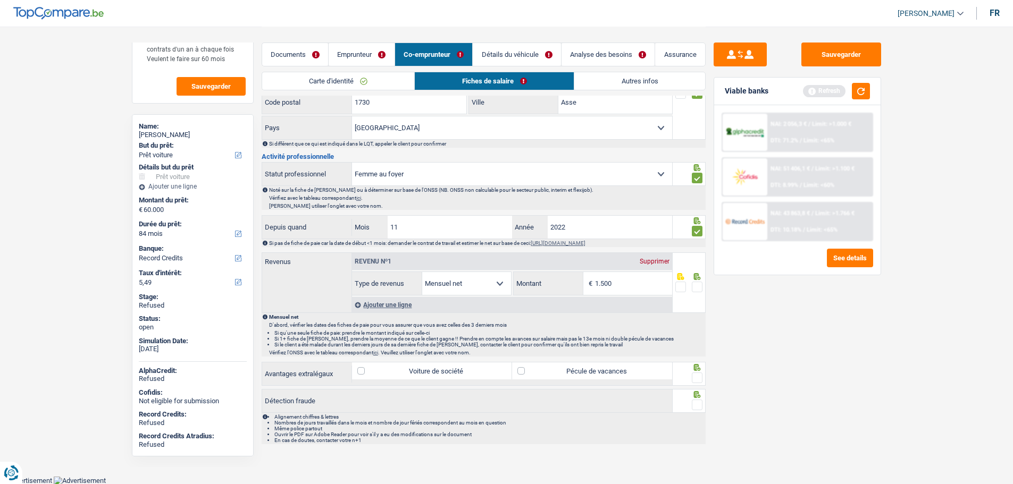
click at [700, 282] on span at bounding box center [697, 287] width 11 height 11
click at [0, 0] on input "radio" at bounding box center [0, 0] width 0 height 0
click at [699, 373] on span at bounding box center [697, 378] width 11 height 11
click at [0, 0] on input "radio" at bounding box center [0, 0] width 0 height 0
click at [700, 406] on span at bounding box center [697, 405] width 11 height 11
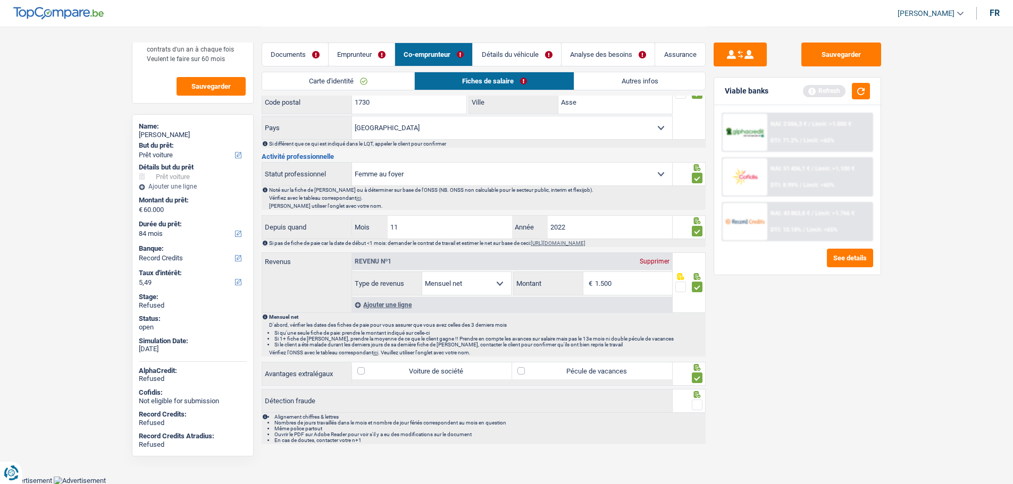
click at [0, 0] on input "radio" at bounding box center [0, 0] width 0 height 0
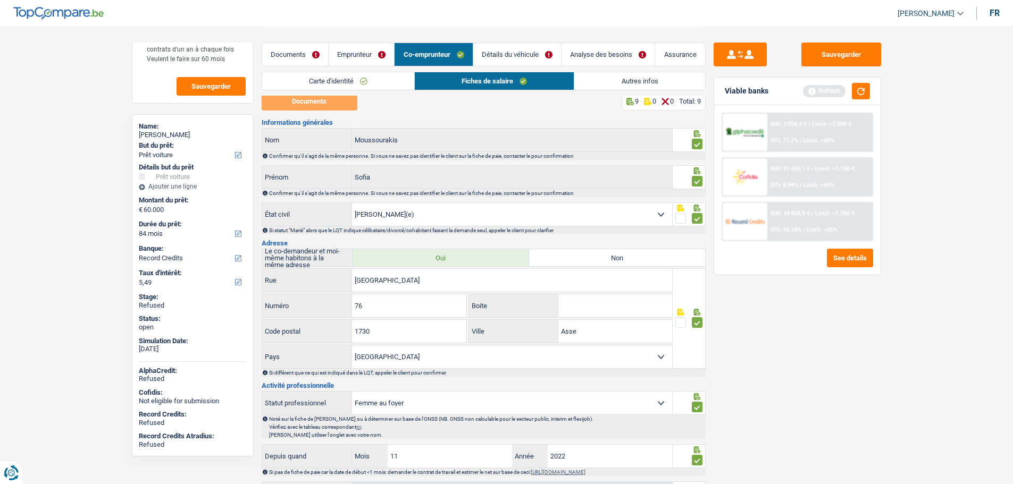
scroll to position [0, 0]
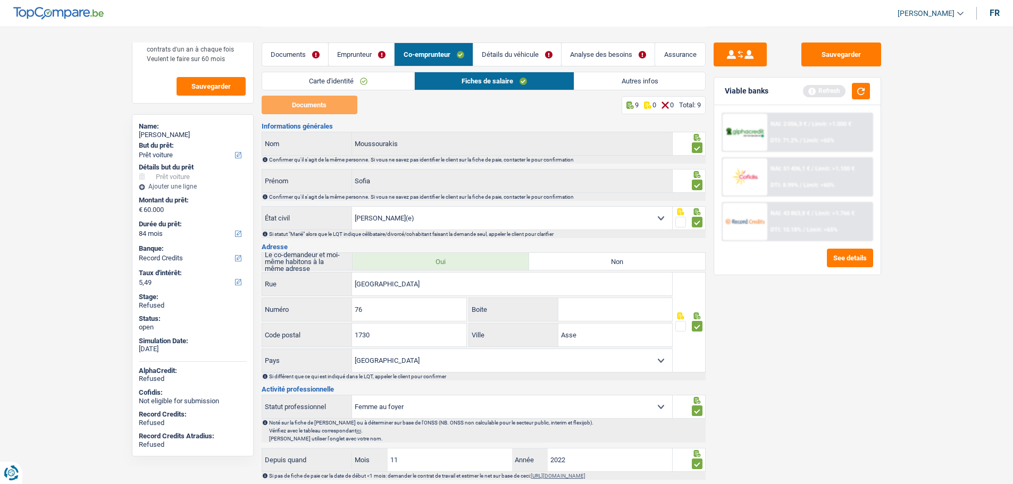
click at [498, 54] on link "Détails du véhicule" at bounding box center [517, 54] width 88 height 23
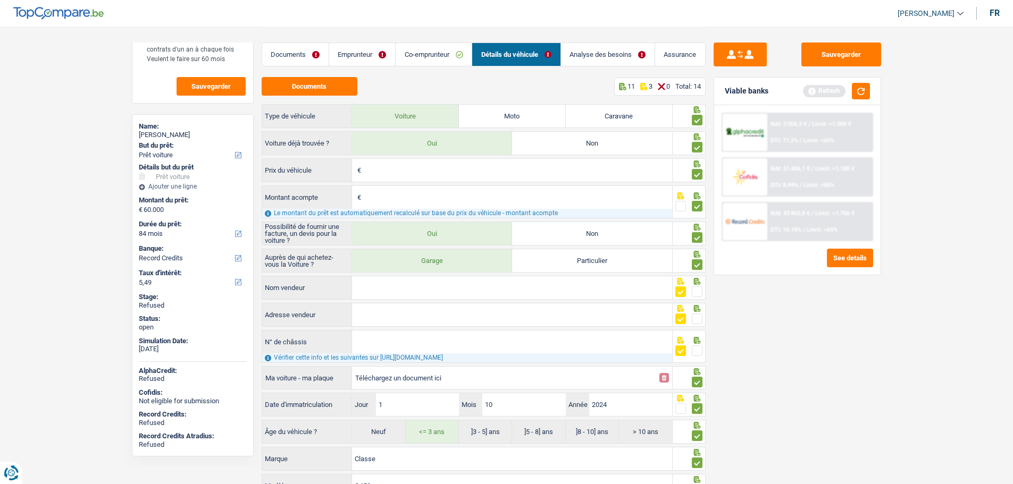
scroll to position [52, 0]
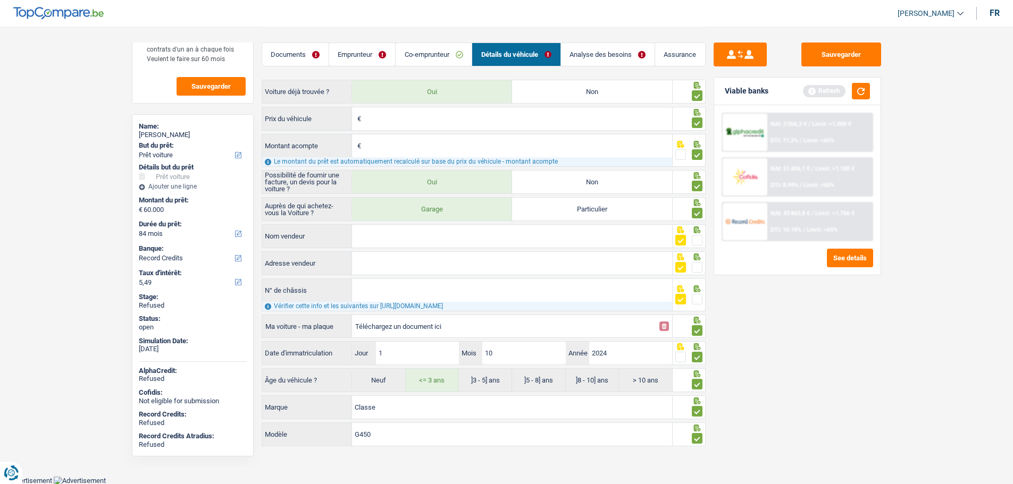
click at [590, 51] on link "Analyse des besoins" at bounding box center [608, 54] width 94 height 23
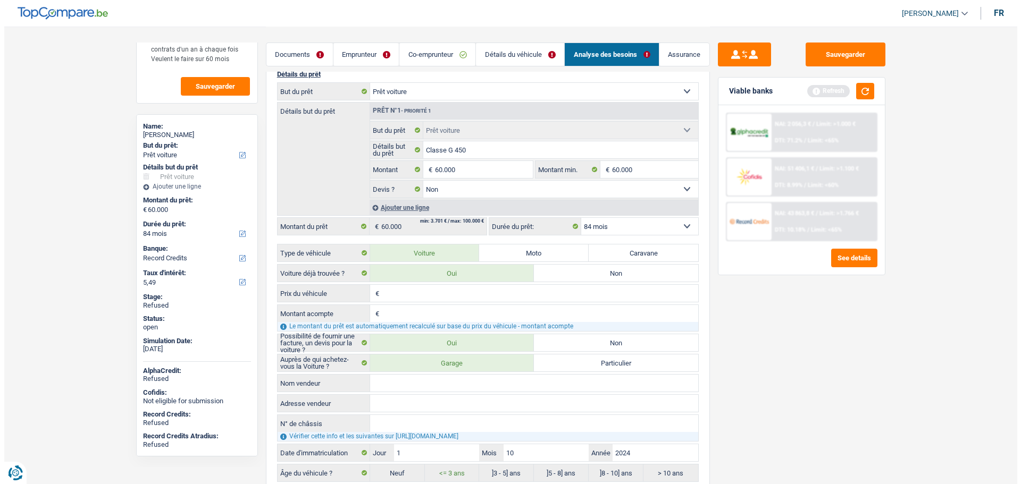
scroll to position [0, 0]
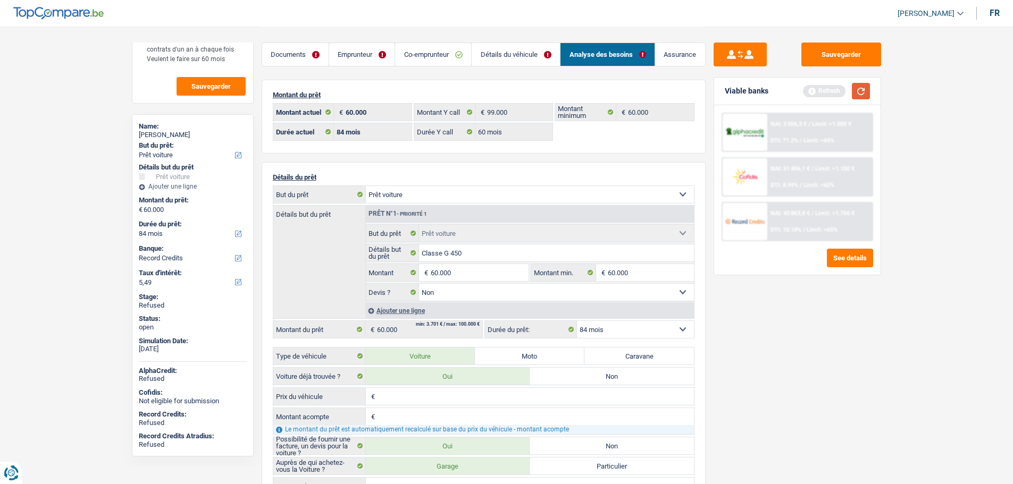
click at [867, 94] on button "button" at bounding box center [861, 91] width 18 height 16
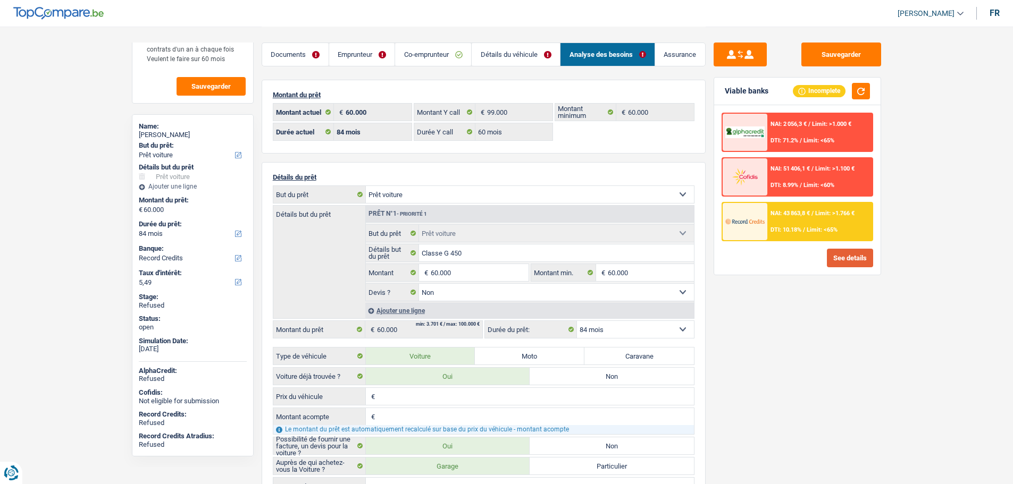
click at [847, 262] on button "See details" at bounding box center [850, 258] width 46 height 19
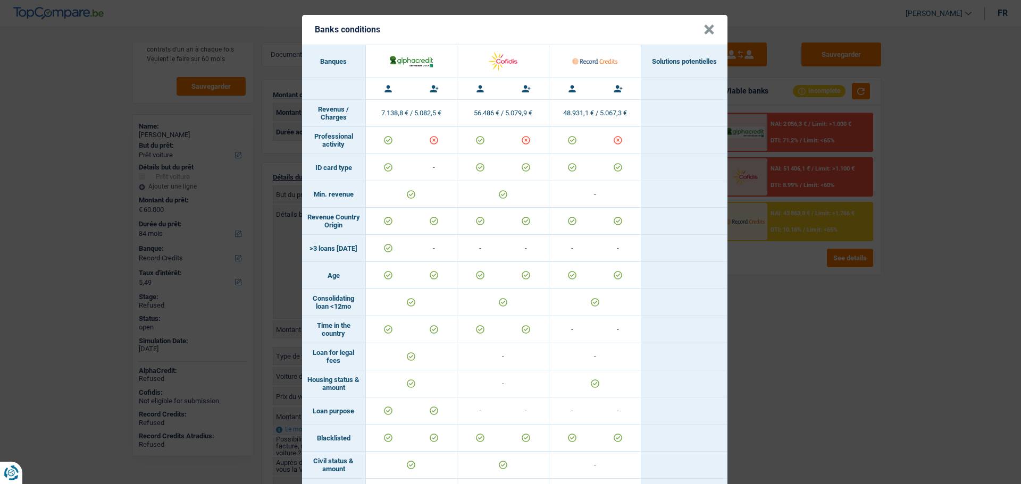
click at [711, 34] on header "Banks conditions ×" at bounding box center [514, 30] width 425 height 30
click at [704, 32] on button "×" at bounding box center [709, 29] width 11 height 11
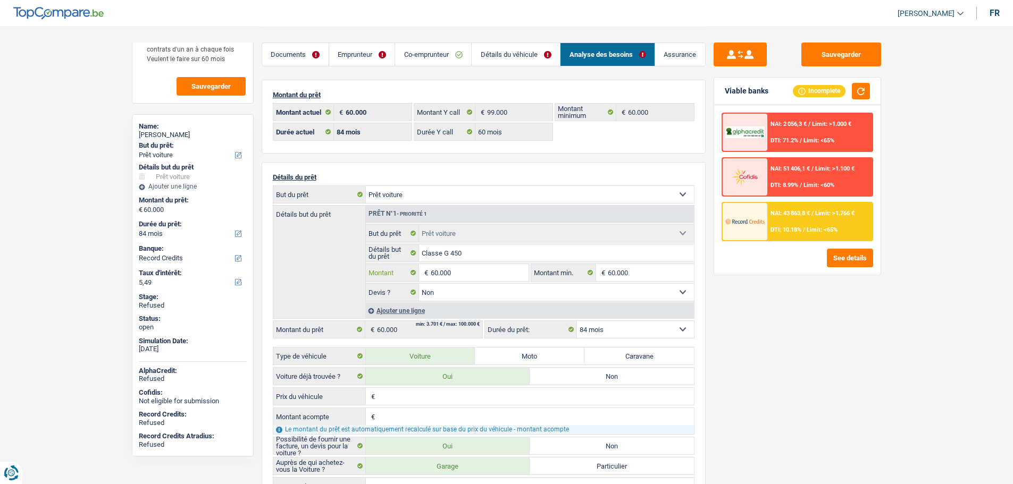
click at [445, 271] on input "60.000" at bounding box center [479, 272] width 97 height 17
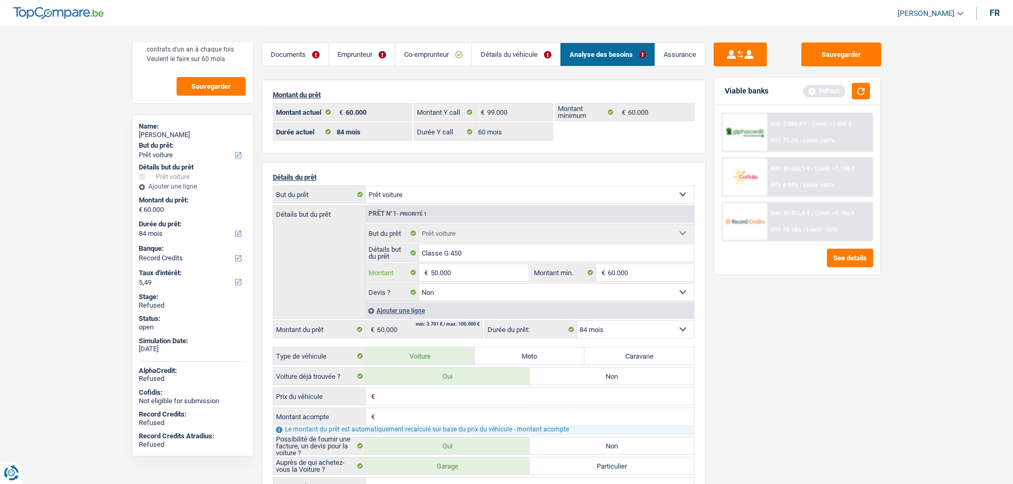
type input "50.000"
click at [758, 333] on div "Sauvegarder Viable banks Refresh NAI: 2 056,3 € / Limit: >1.000 € DTI: 71.2% / …" at bounding box center [797, 255] width 183 height 425
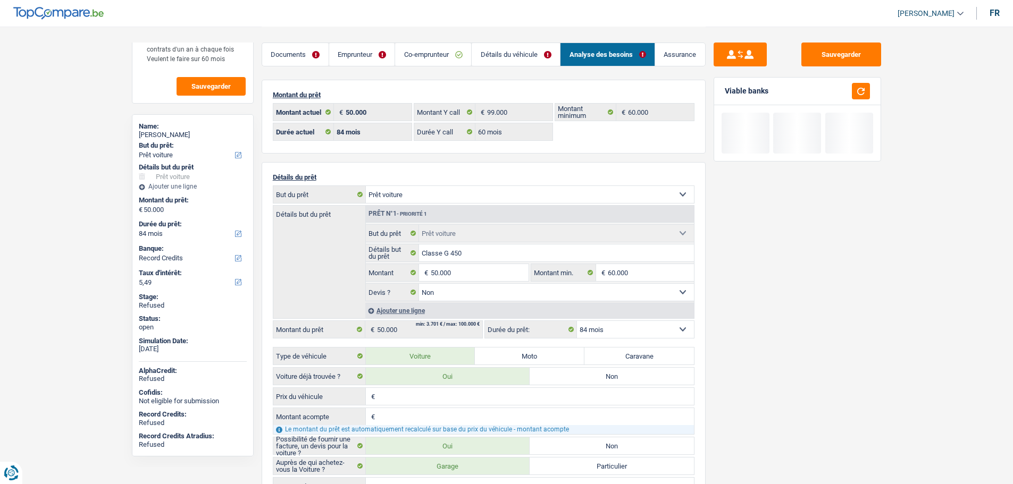
click at [587, 374] on label "Non" at bounding box center [612, 376] width 164 height 17
click at [587, 374] on input "Non" at bounding box center [612, 376] width 164 height 17
radio input "true"
select select "60"
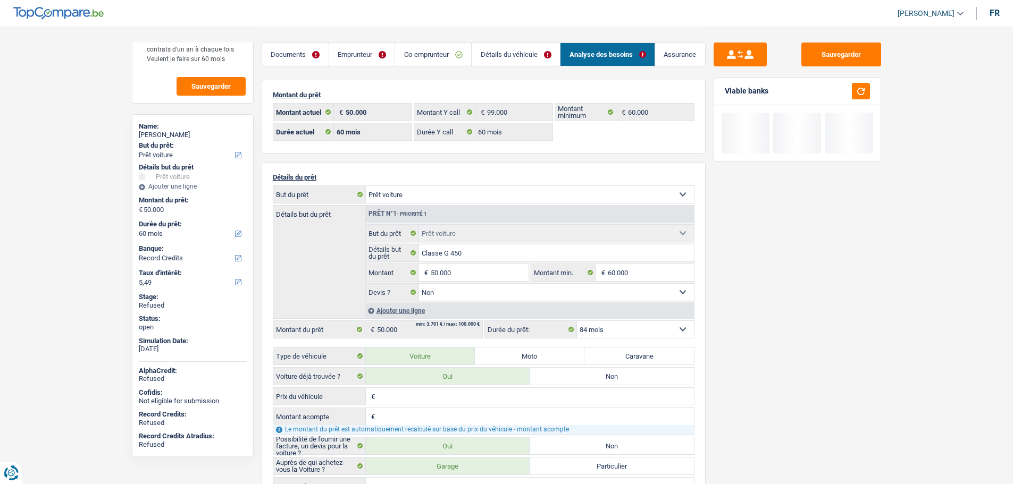
select select "60"
radio input "false"
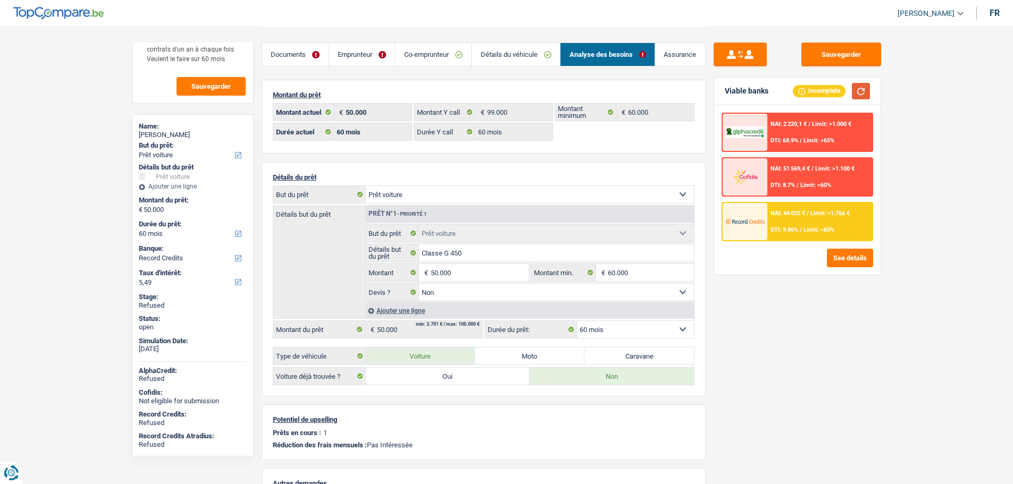
click at [865, 93] on button "button" at bounding box center [861, 91] width 18 height 16
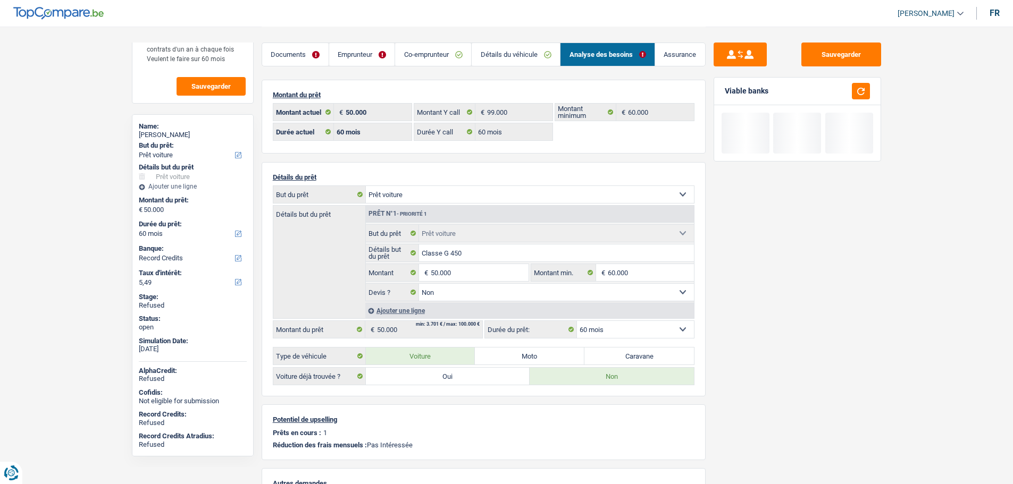
click at [360, 49] on link "Emprunteur" at bounding box center [362, 54] width 66 height 23
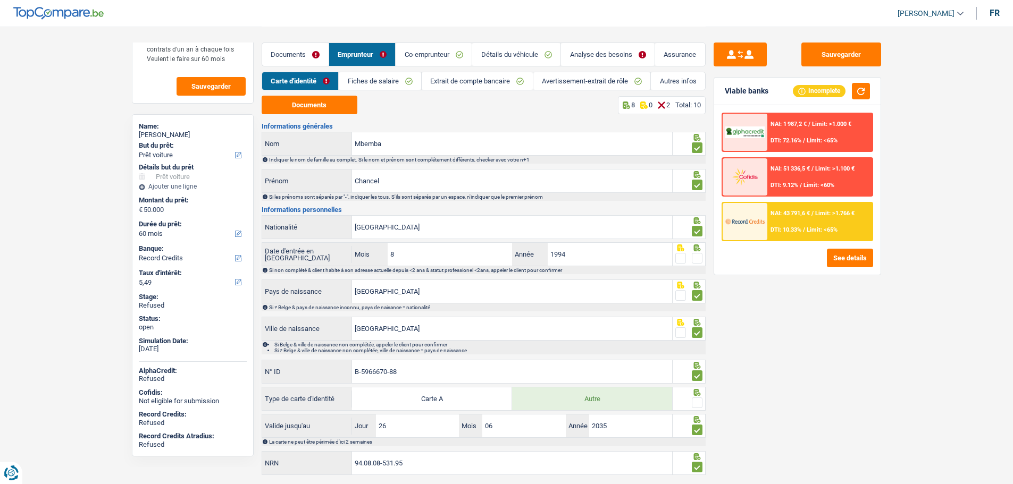
click at [697, 261] on span at bounding box center [697, 258] width 11 height 11
click at [0, 0] on input "radio" at bounding box center [0, 0] width 0 height 0
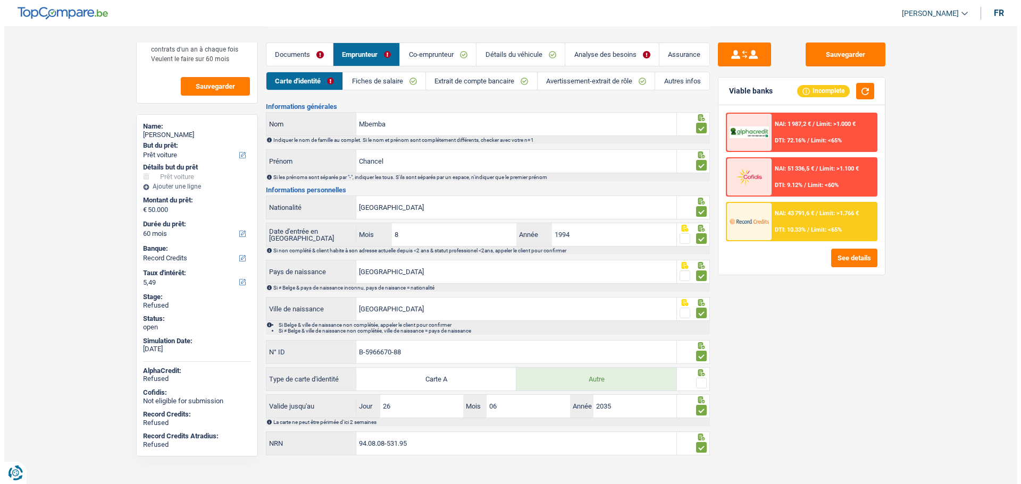
scroll to position [29, 0]
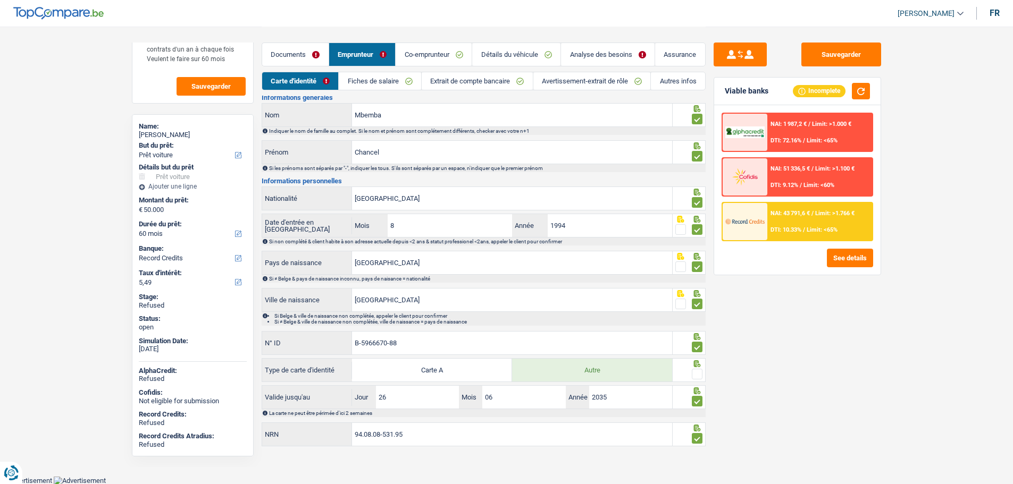
click at [701, 369] on div at bounding box center [697, 374] width 11 height 13
click at [701, 370] on span at bounding box center [697, 374] width 11 height 11
click at [0, 0] on input "radio" at bounding box center [0, 0] width 0 height 0
click at [837, 263] on button "See details" at bounding box center [850, 258] width 46 height 19
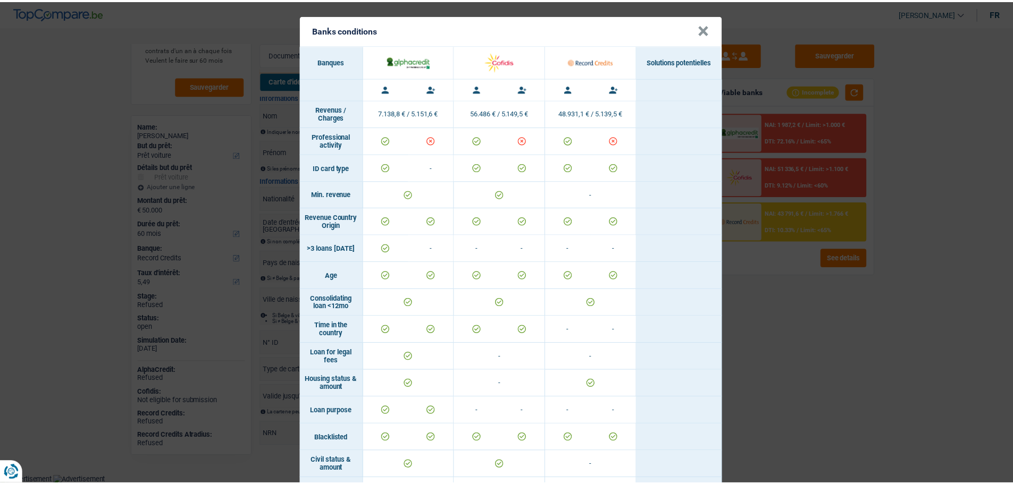
scroll to position [0, 0]
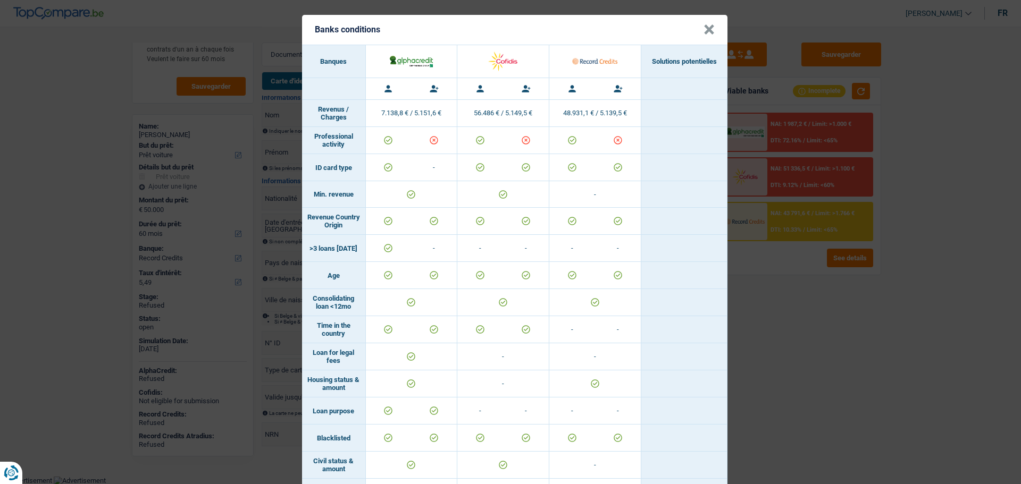
click at [710, 29] on header "Banks conditions ×" at bounding box center [514, 30] width 425 height 30
click at [704, 30] on button "×" at bounding box center [709, 29] width 11 height 11
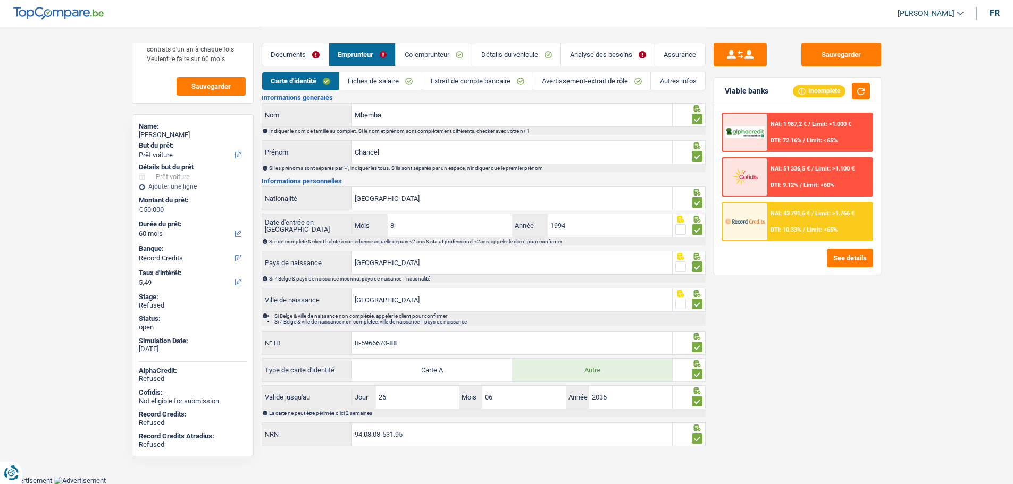
click at [417, 55] on link "Co-emprunteur" at bounding box center [434, 54] width 76 height 23
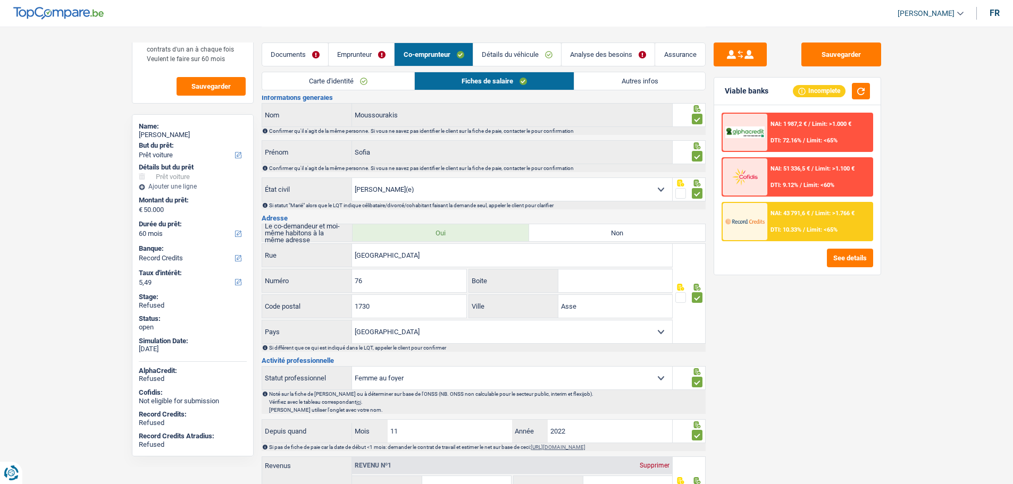
click at [373, 52] on link "Emprunteur" at bounding box center [361, 54] width 65 height 23
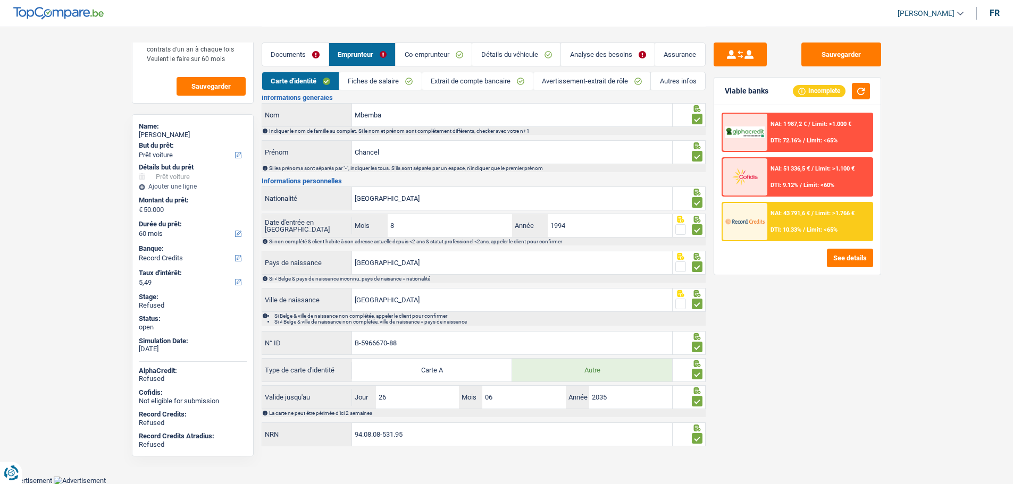
click at [384, 80] on link "Fiches de salaire" at bounding box center [380, 81] width 82 height 18
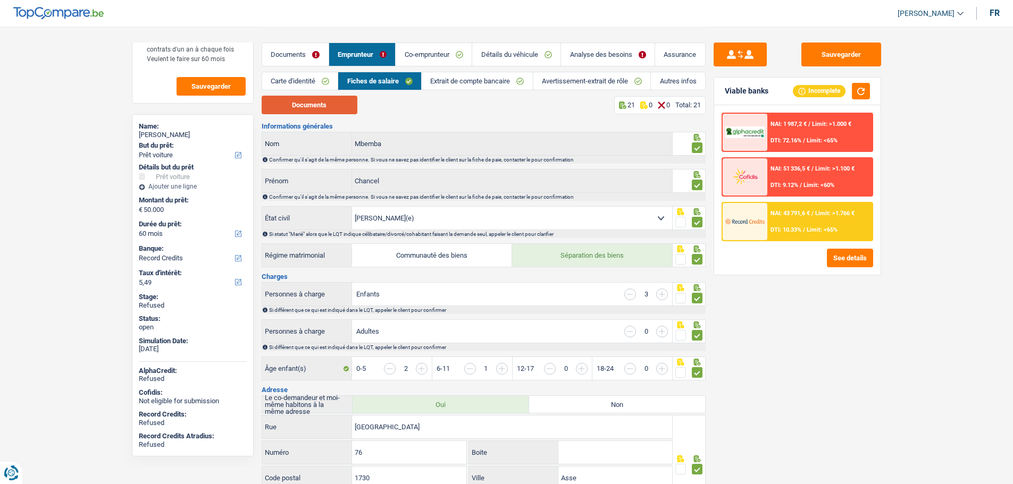
click at [272, 111] on button "Documents" at bounding box center [310, 105] width 96 height 19
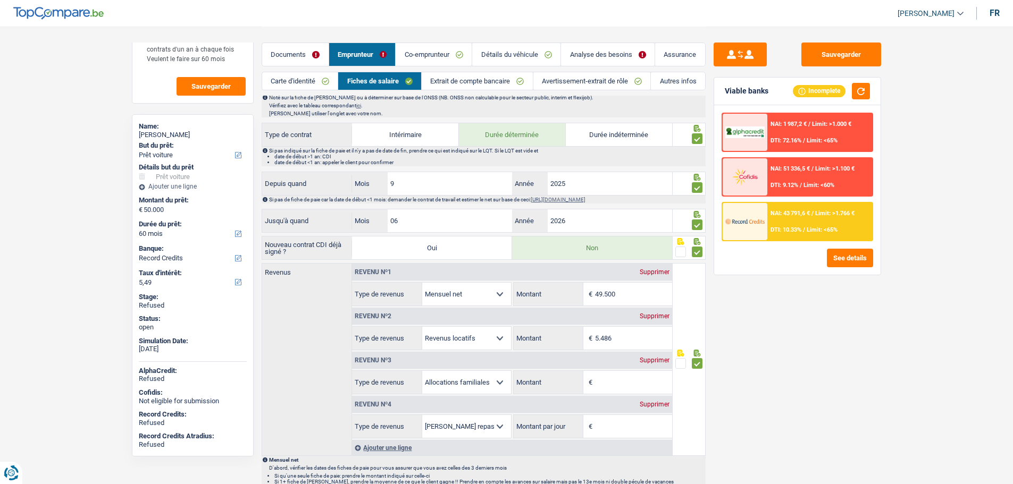
scroll to position [479, 0]
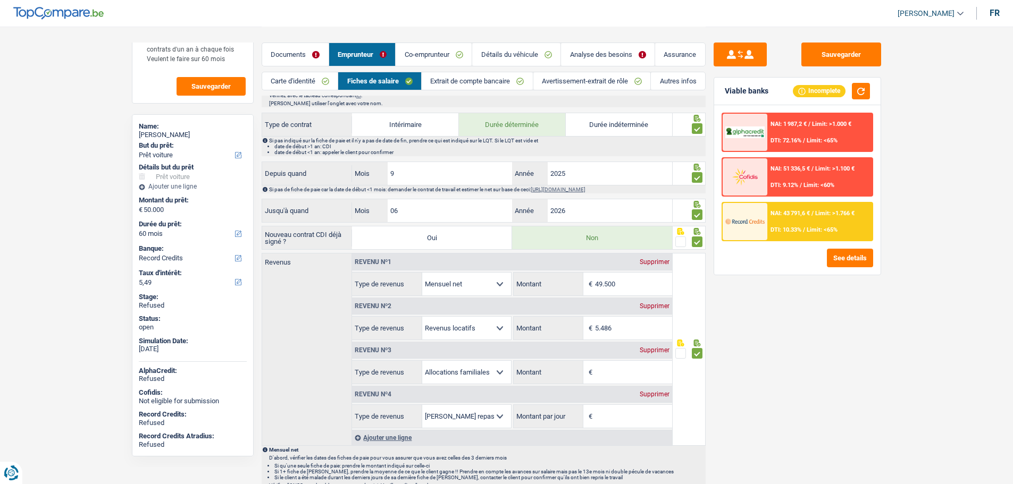
click at [423, 53] on link "Co-emprunteur" at bounding box center [434, 54] width 76 height 23
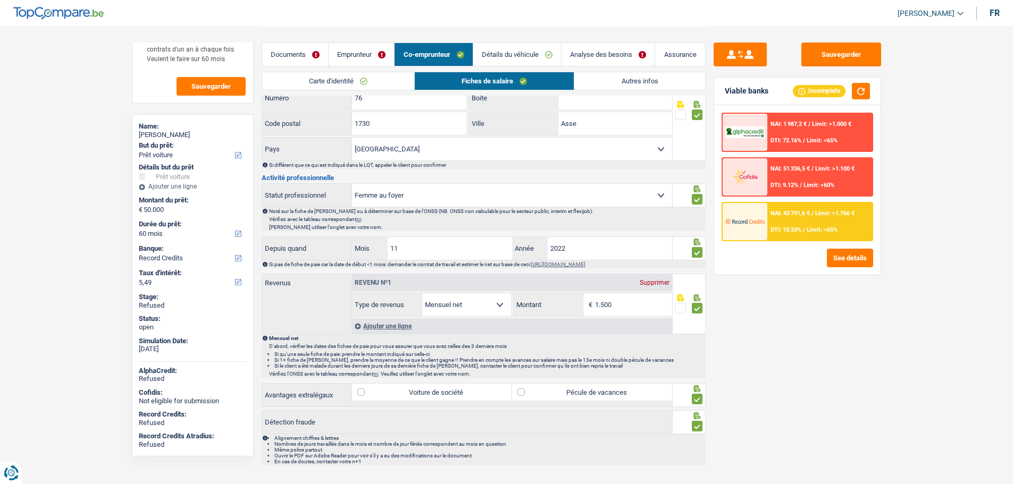
scroll to position [213, 0]
click at [357, 47] on link "Emprunteur" at bounding box center [361, 54] width 65 height 23
